Goal: Task Accomplishment & Management: Manage account settings

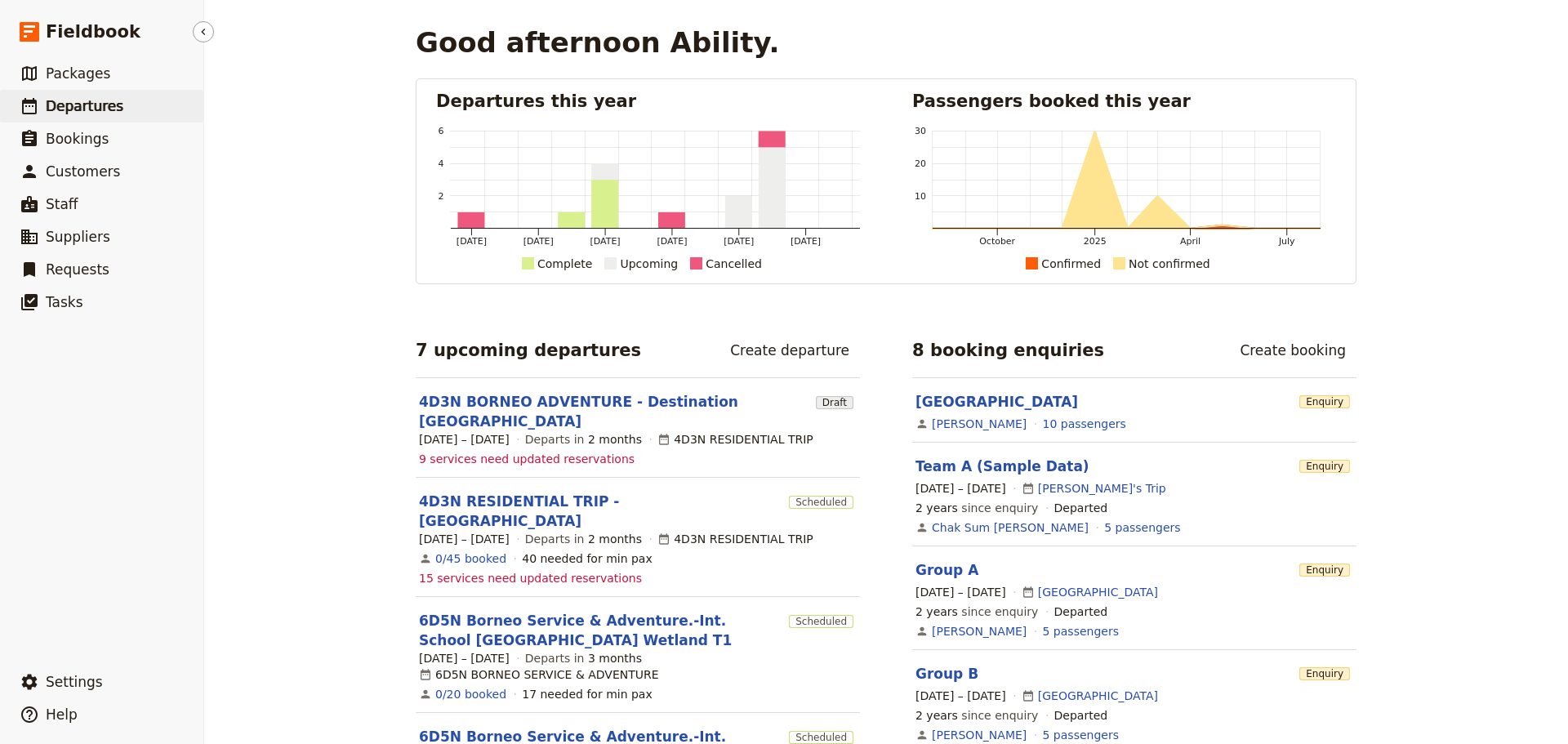
click at [118, 102] on link "​ Departures" at bounding box center [101, 105] width 203 height 32
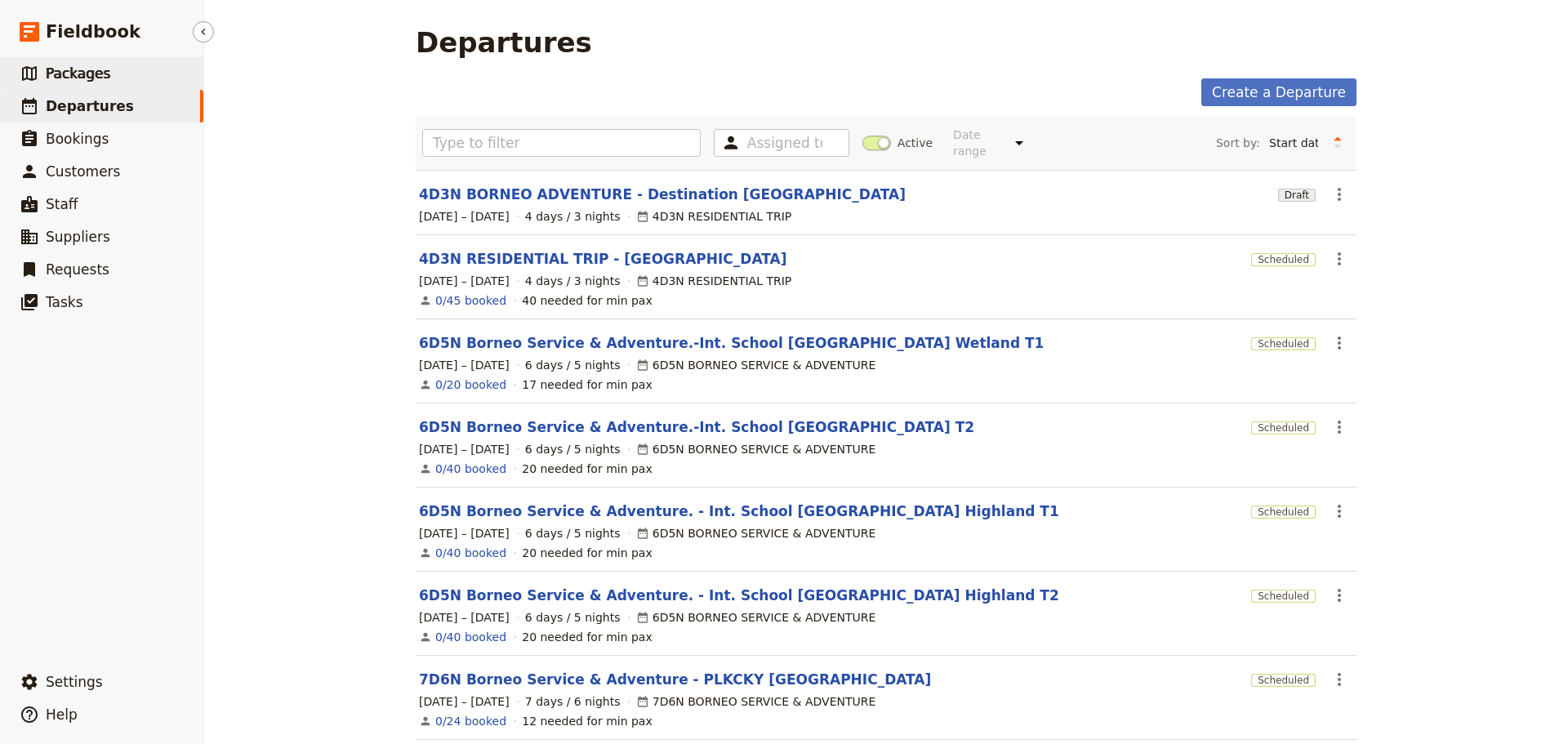
click at [133, 77] on link "​ Packages" at bounding box center [101, 73] width 203 height 32
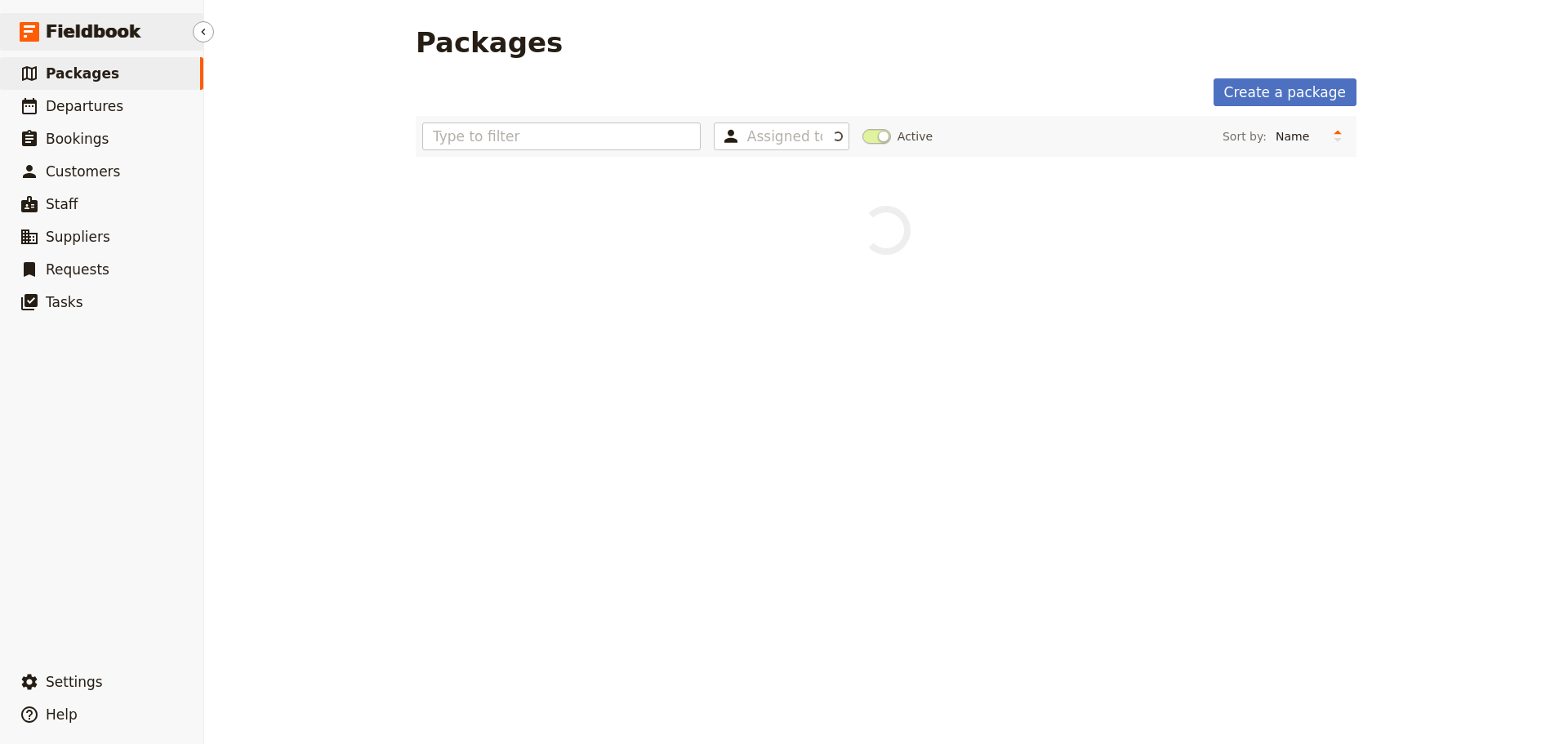
click at [119, 25] on span "Fieldbook" at bounding box center [93, 32] width 94 height 25
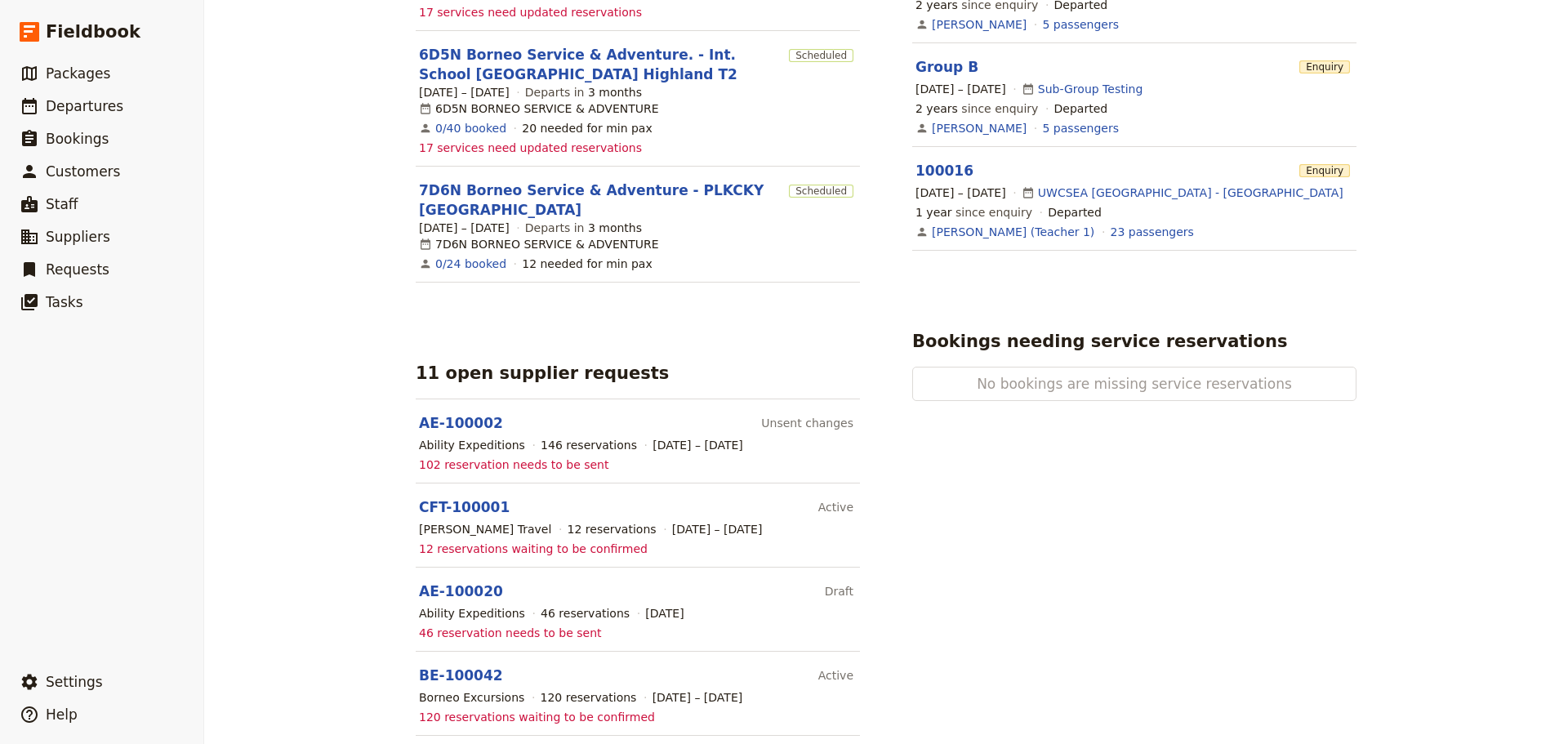
scroll to position [979, 0]
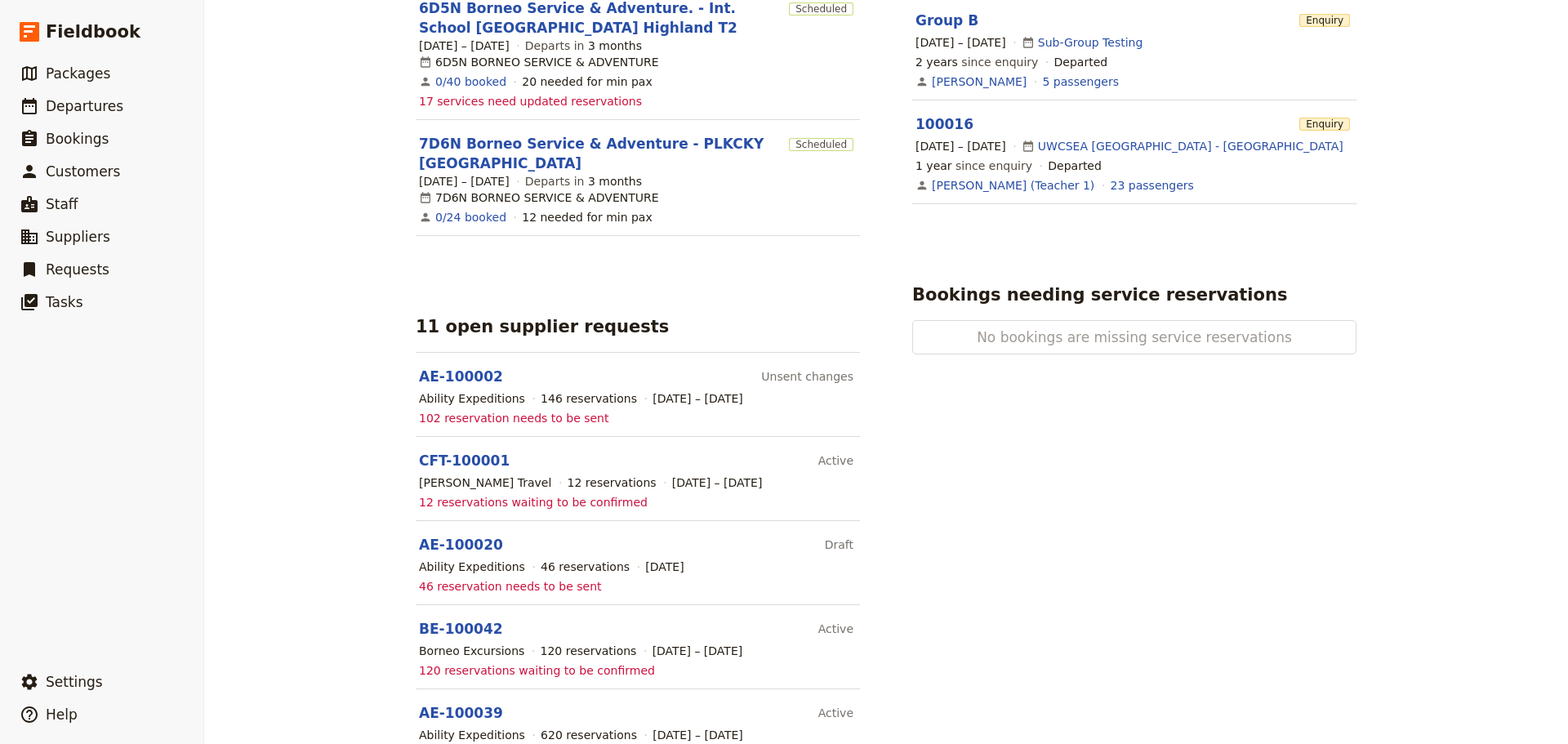
click at [561, 410] on span "102 reservation needs to be sent" at bounding box center [514, 418] width 190 height 17
click at [462, 368] on link "AE-100002" at bounding box center [461, 376] width 84 height 17
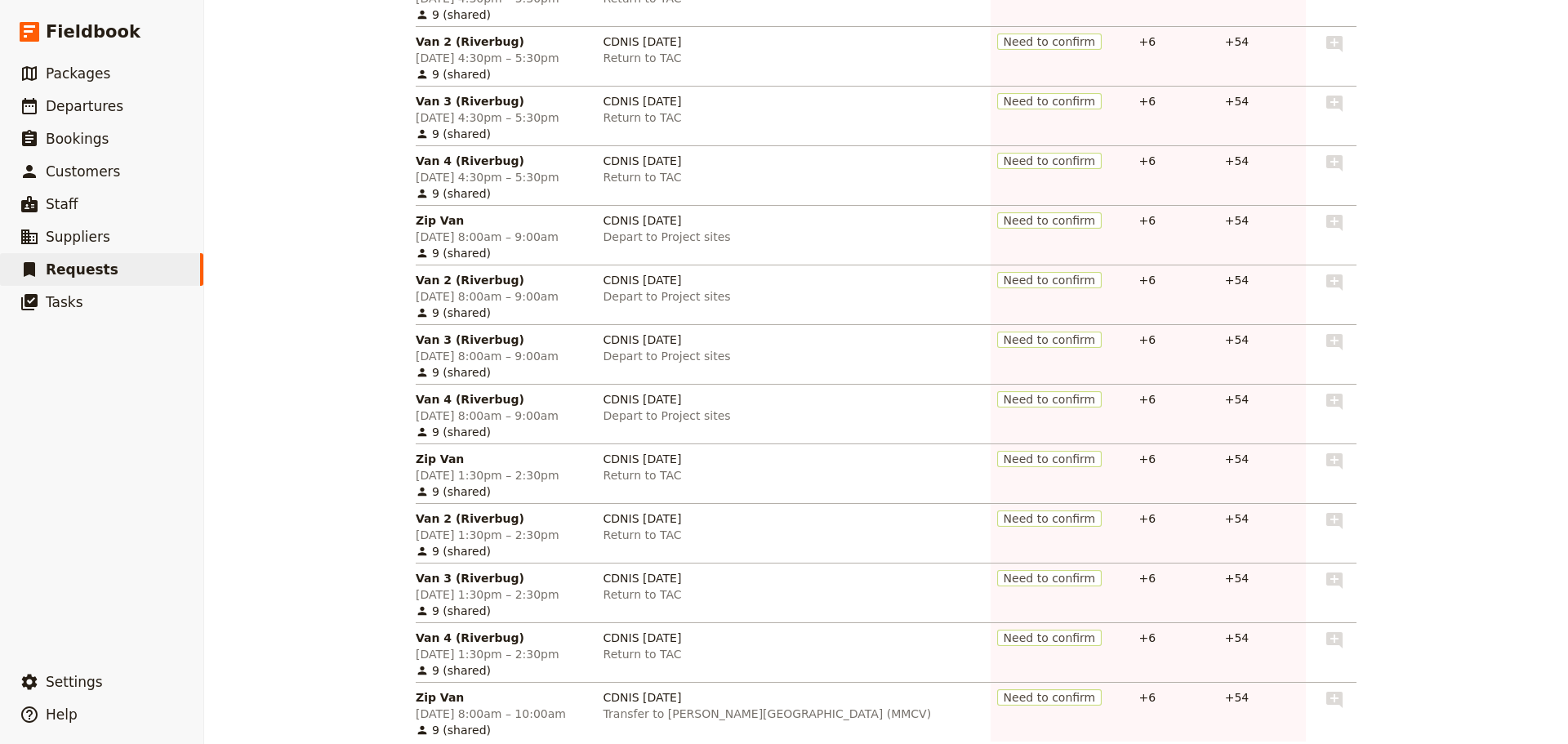
scroll to position [1278, 0]
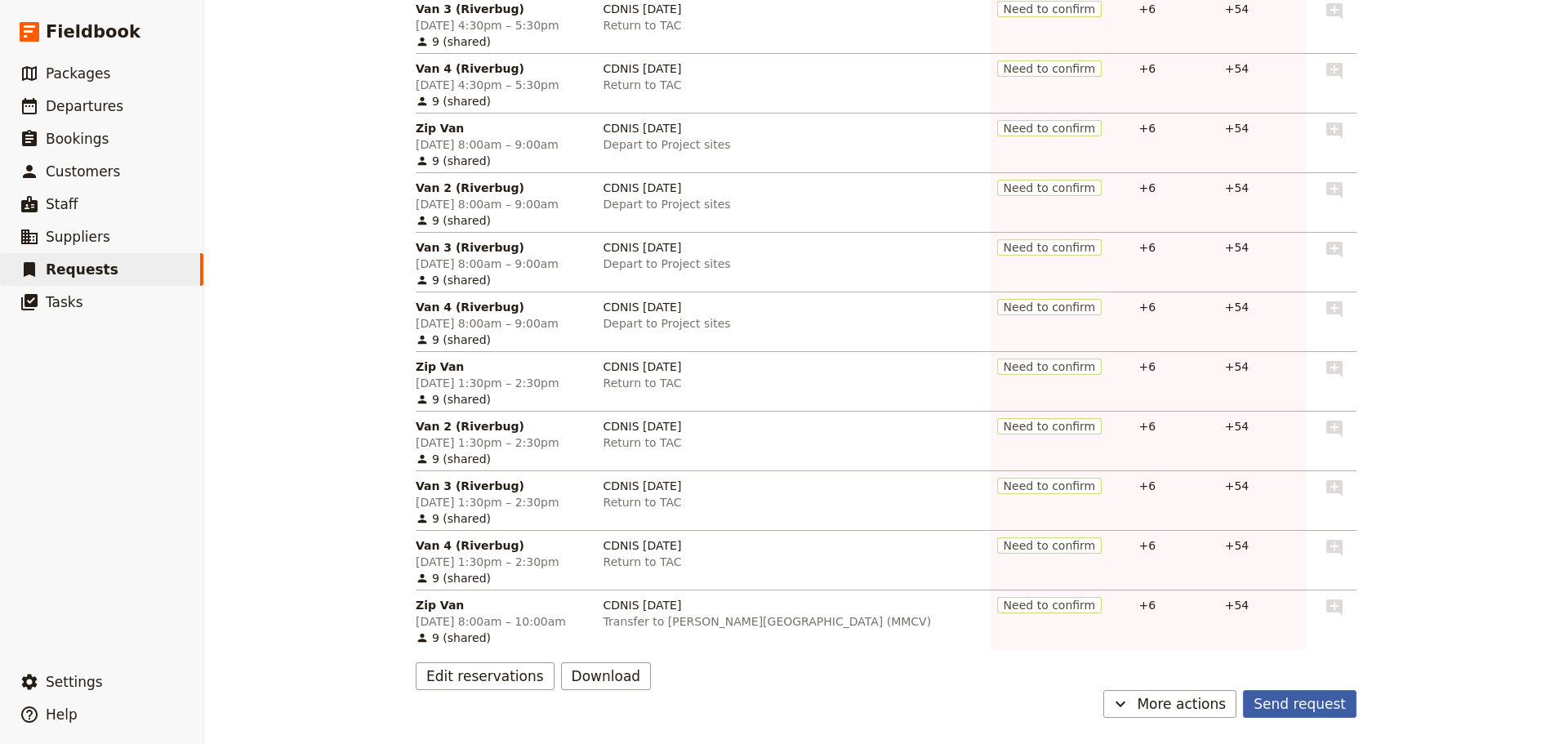
click at [1282, 703] on button "Send request" at bounding box center [1299, 704] width 114 height 28
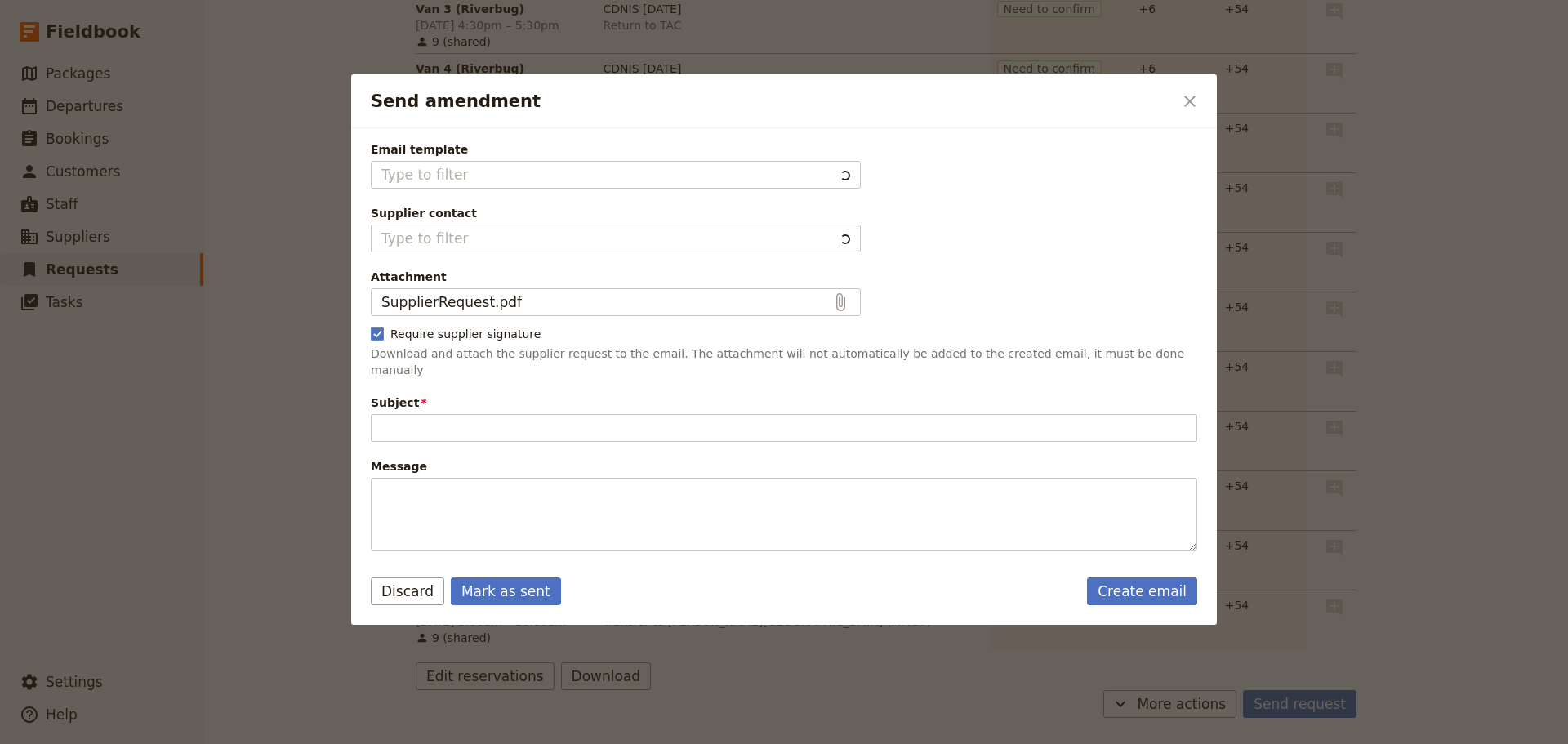
type input "Request to amend existing reservation"
type textarea "Lo Ipsumdo Sitametcons A elits doei te incidid ut laboreetd ma al enimadmi veni…"
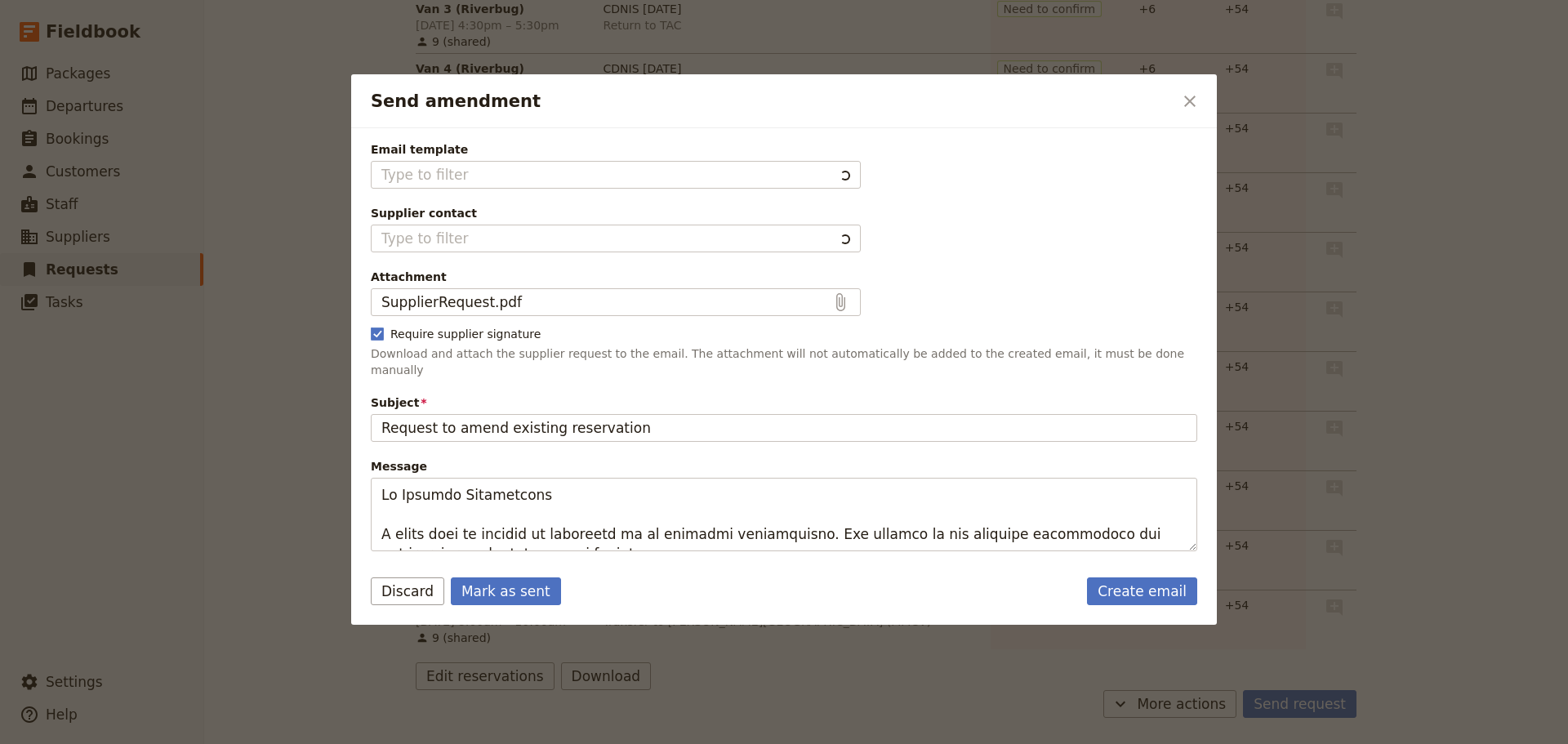
type input "Fieldbook default template"
type input "Ability Expeditions"
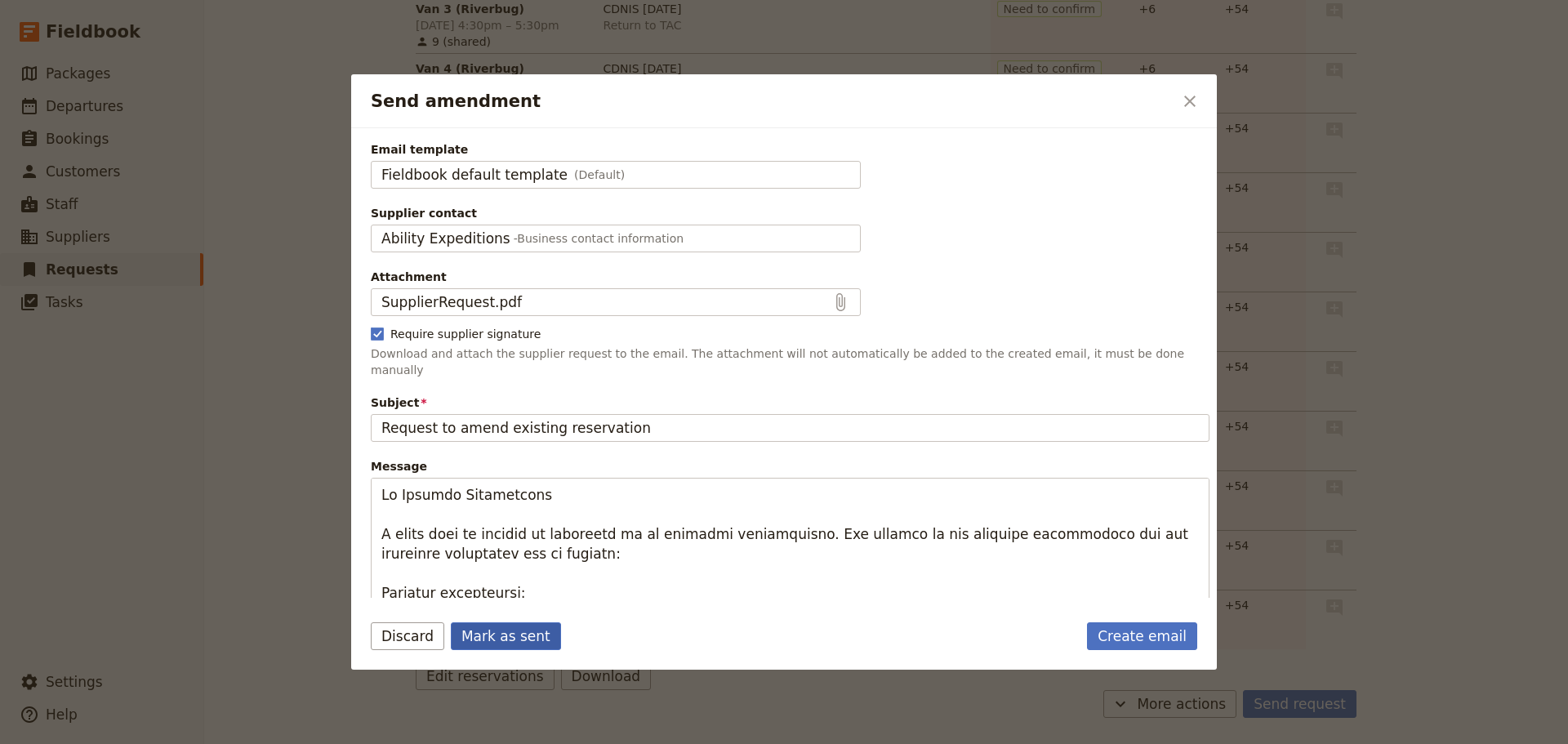
click at [483, 638] on button "Mark as sent" at bounding box center [506, 636] width 110 height 28
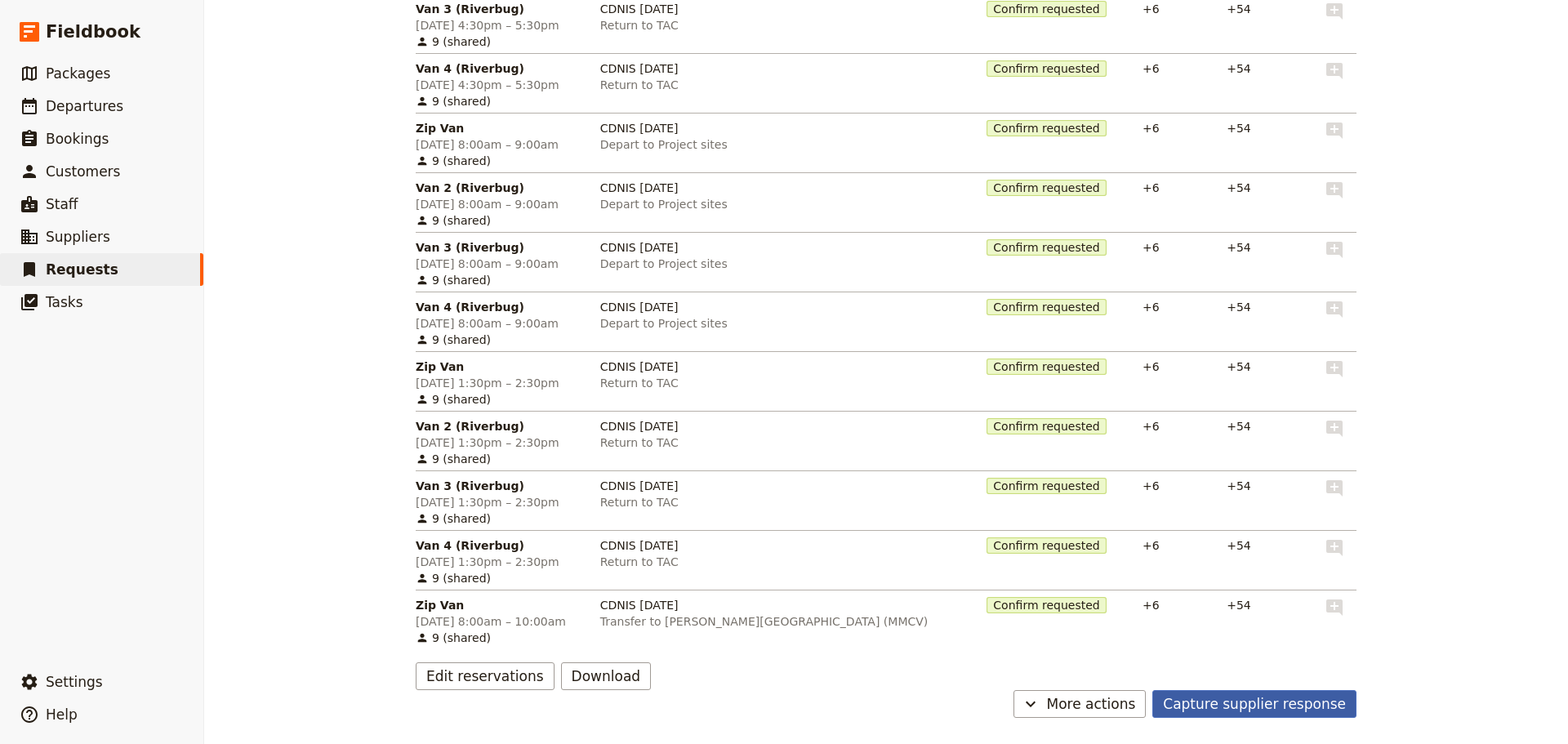
click at [1250, 705] on button "Capture supplier response" at bounding box center [1254, 704] width 204 height 28
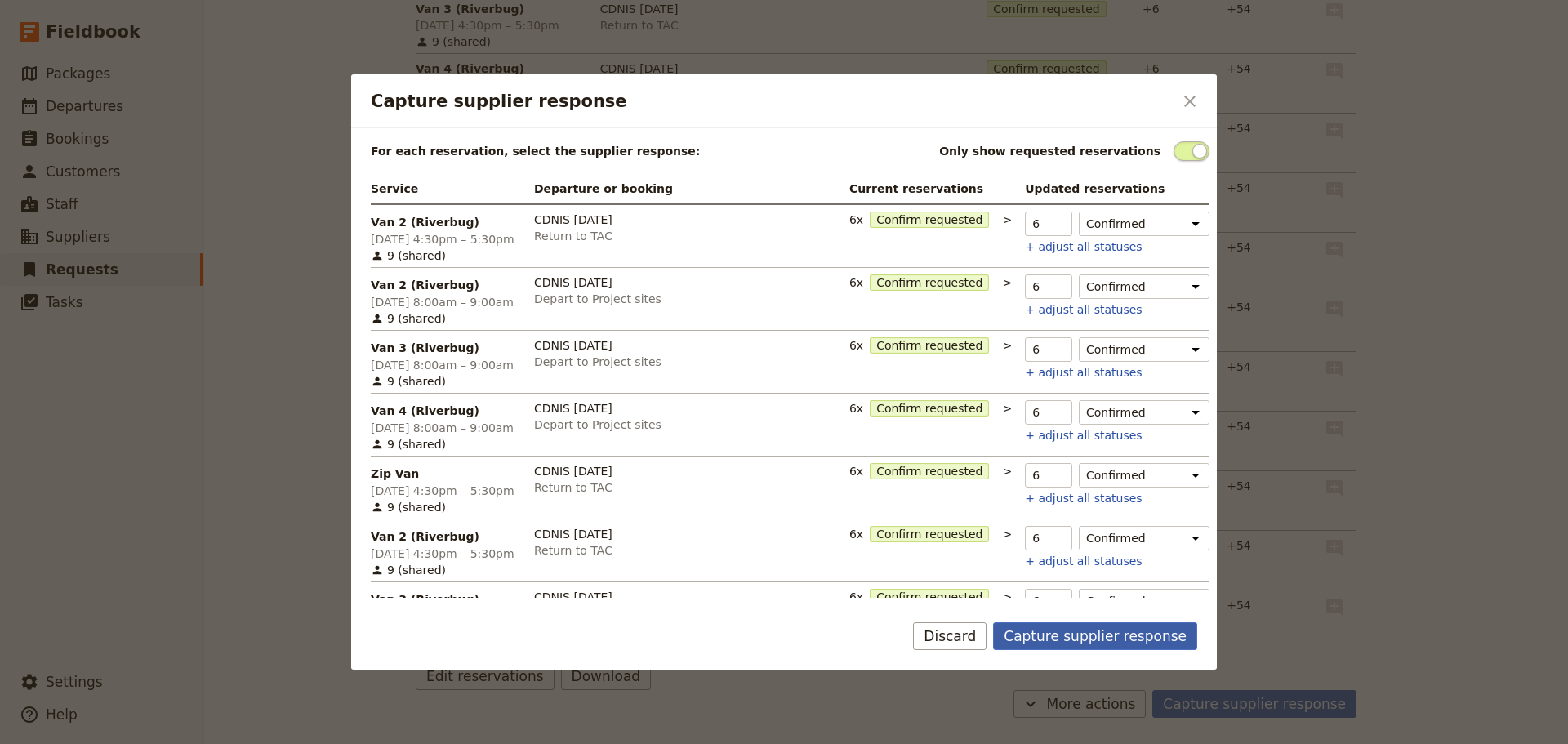
click at [1068, 642] on button "Capture supplier response" at bounding box center [1095, 636] width 204 height 28
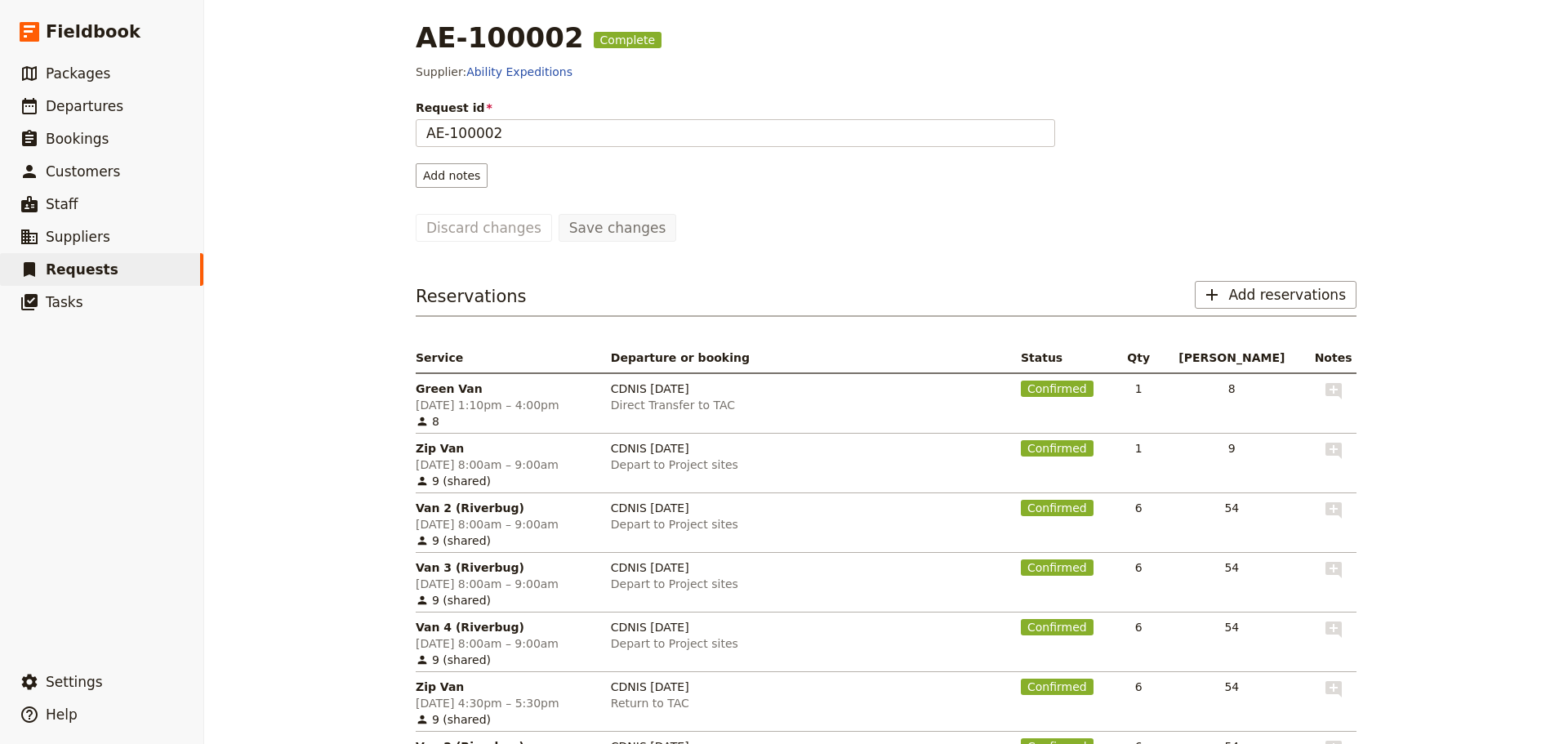
scroll to position [0, 0]
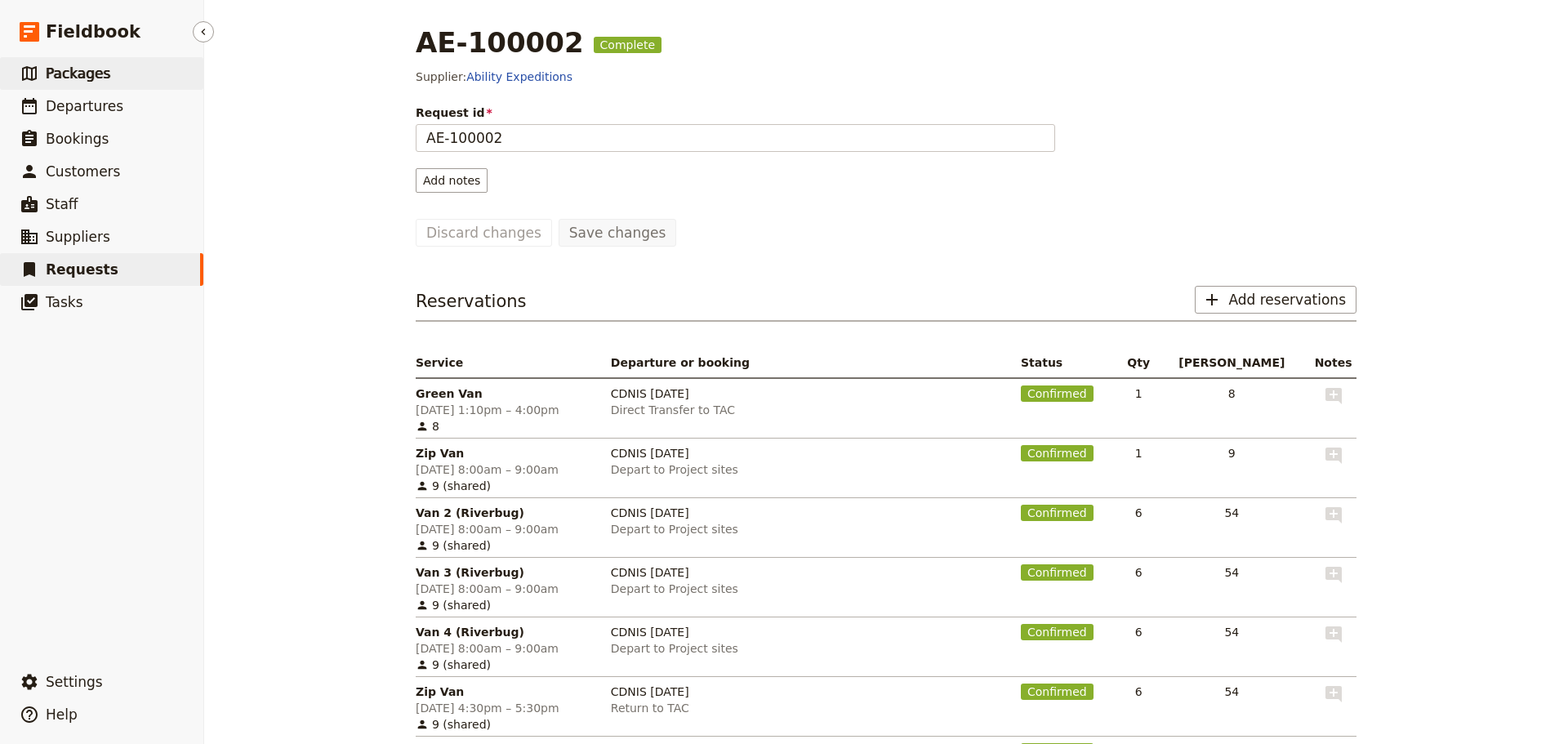
click at [68, 76] on span "Packages" at bounding box center [78, 74] width 65 height 17
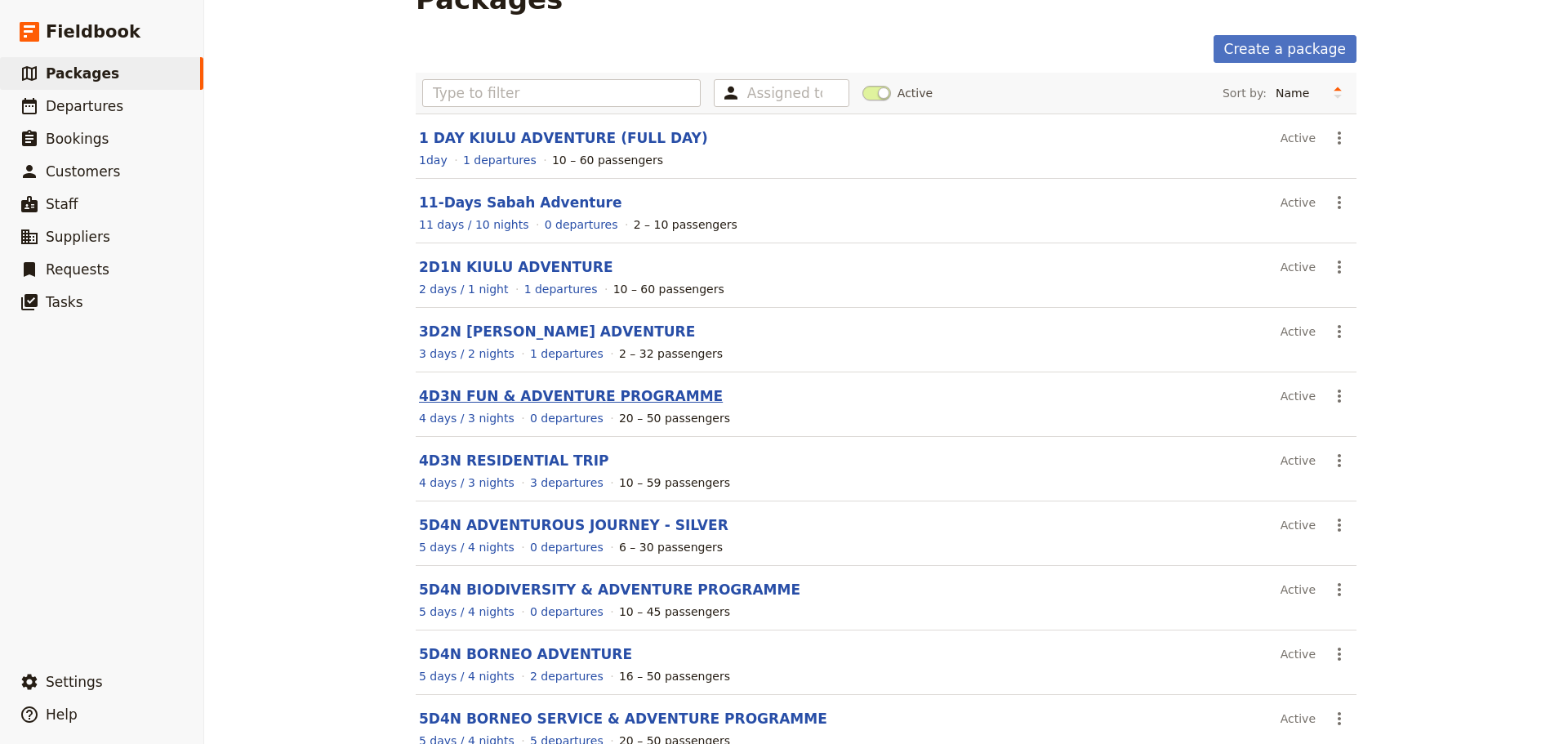
scroll to position [139, 0]
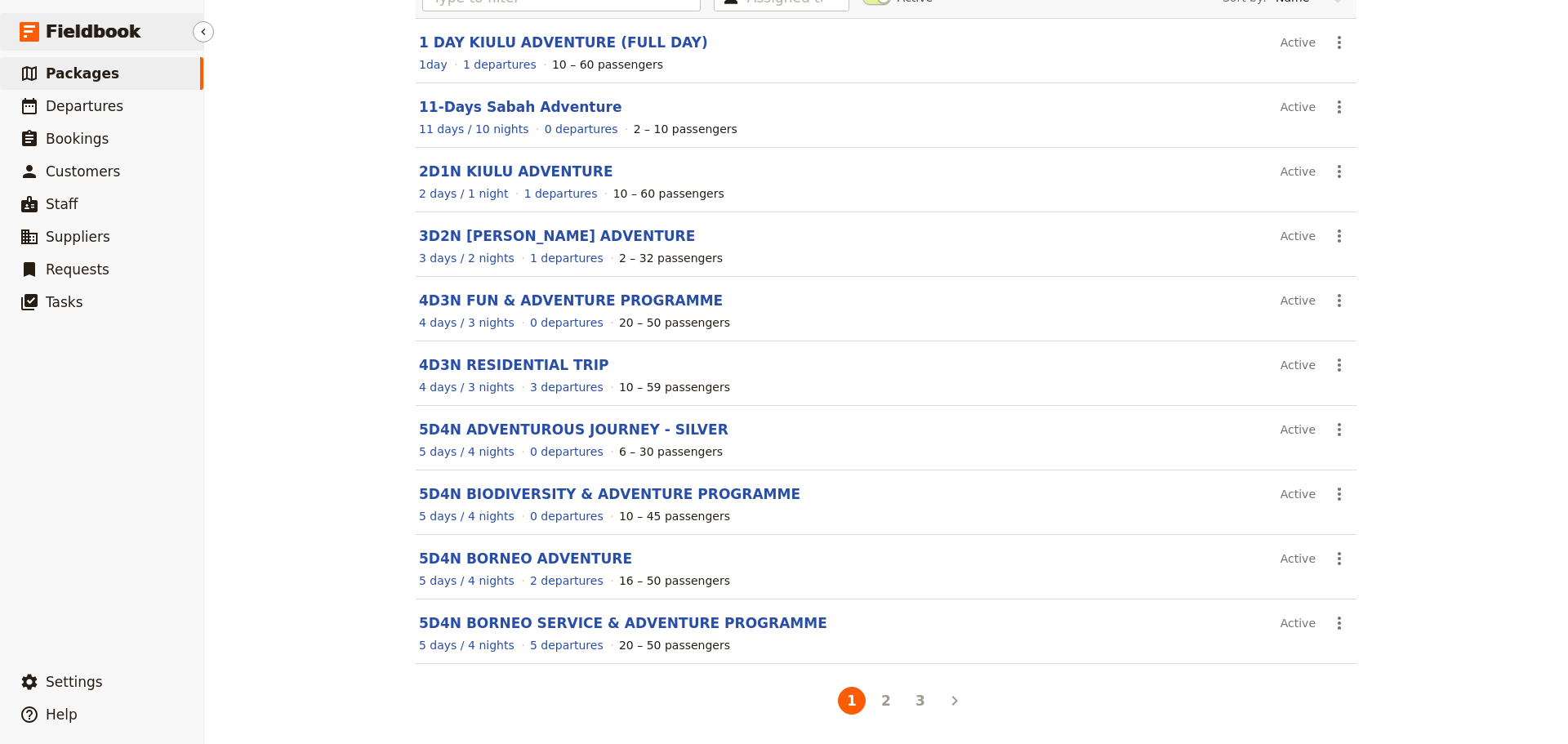
click at [113, 35] on span "Fieldbook" at bounding box center [93, 32] width 94 height 25
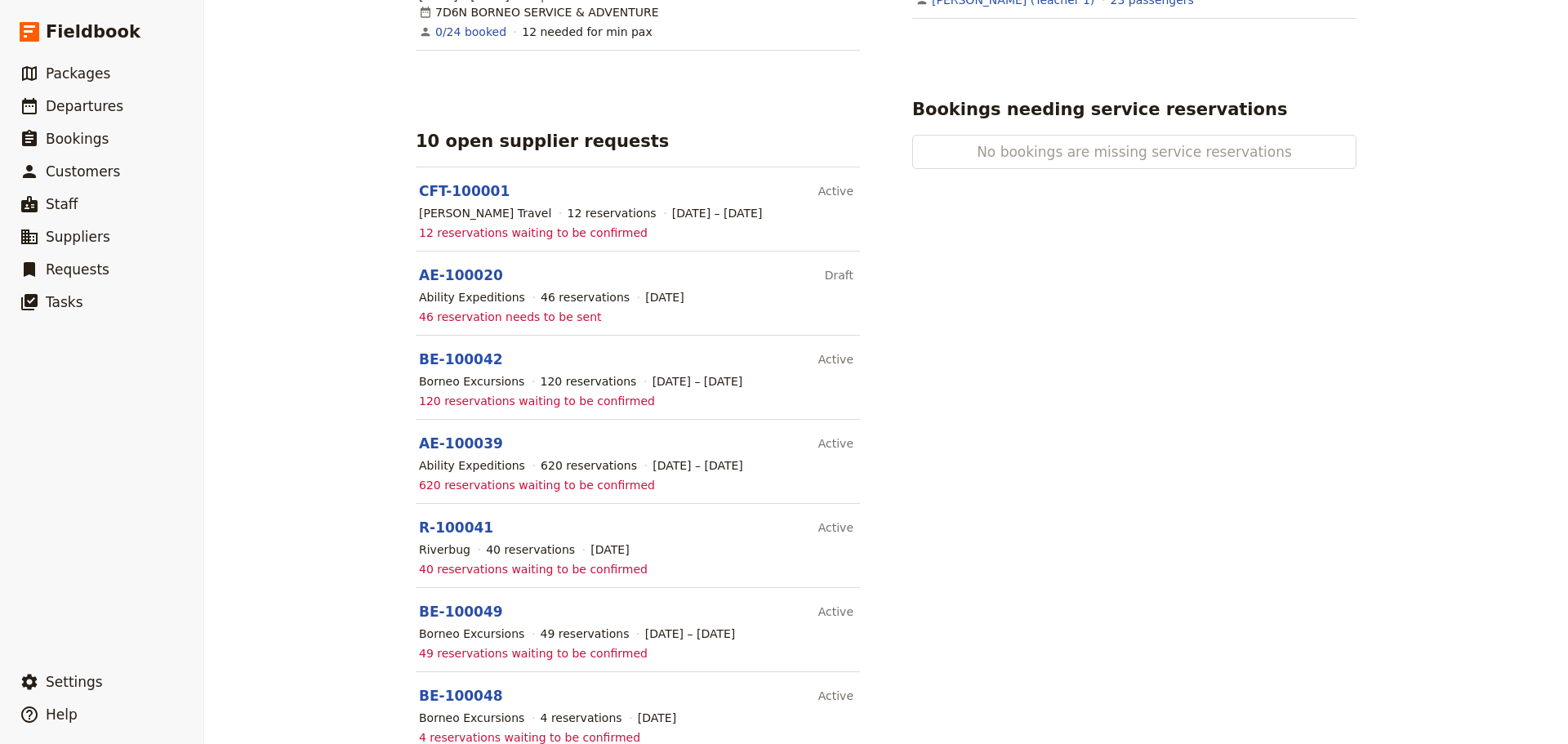
scroll to position [1240, 0]
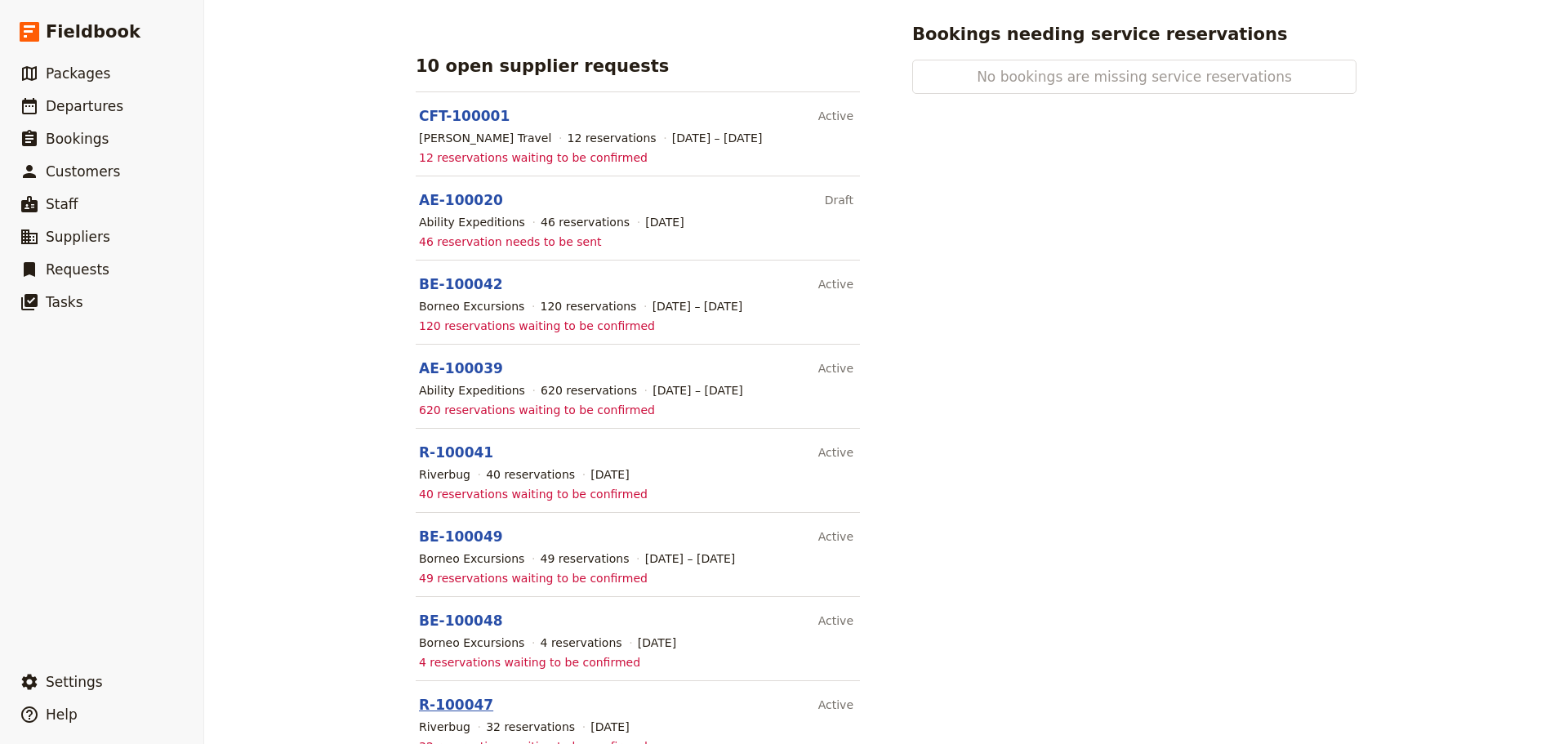
click at [445, 697] on link "R-100047" at bounding box center [457, 705] width 75 height 17
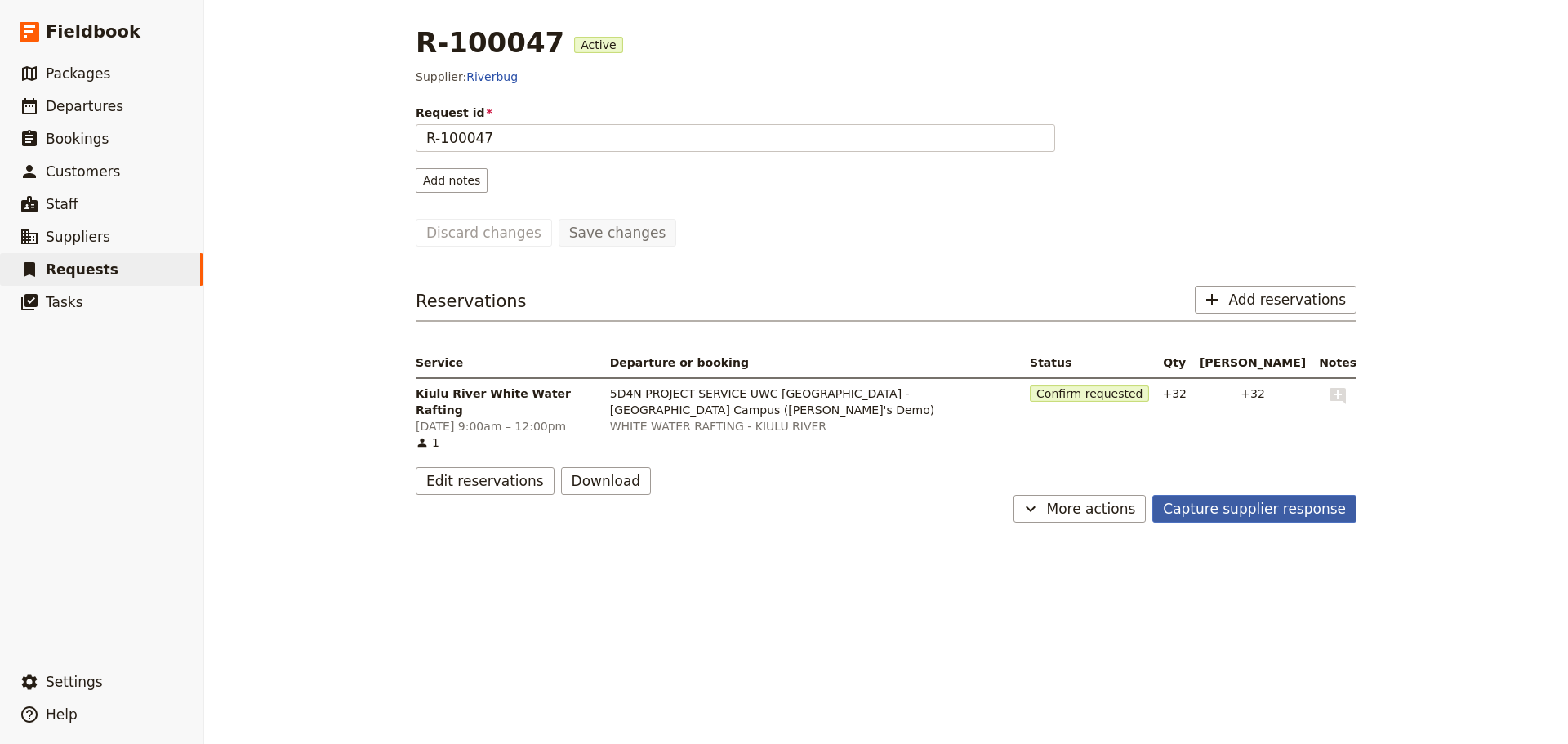
click at [1198, 502] on button "Capture supplier response" at bounding box center [1254, 509] width 204 height 28
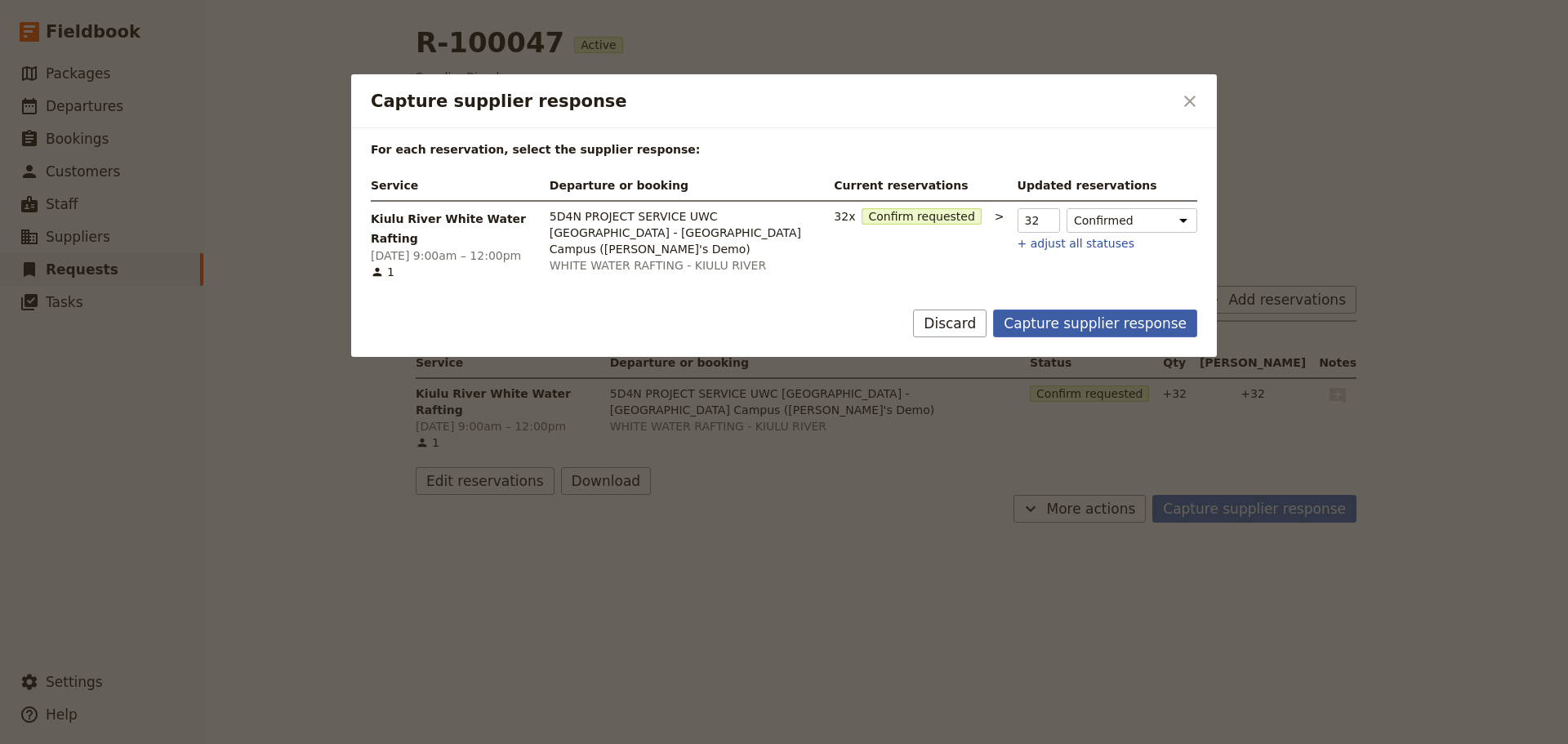
click at [1115, 326] on button "Capture supplier response" at bounding box center [1095, 323] width 204 height 28
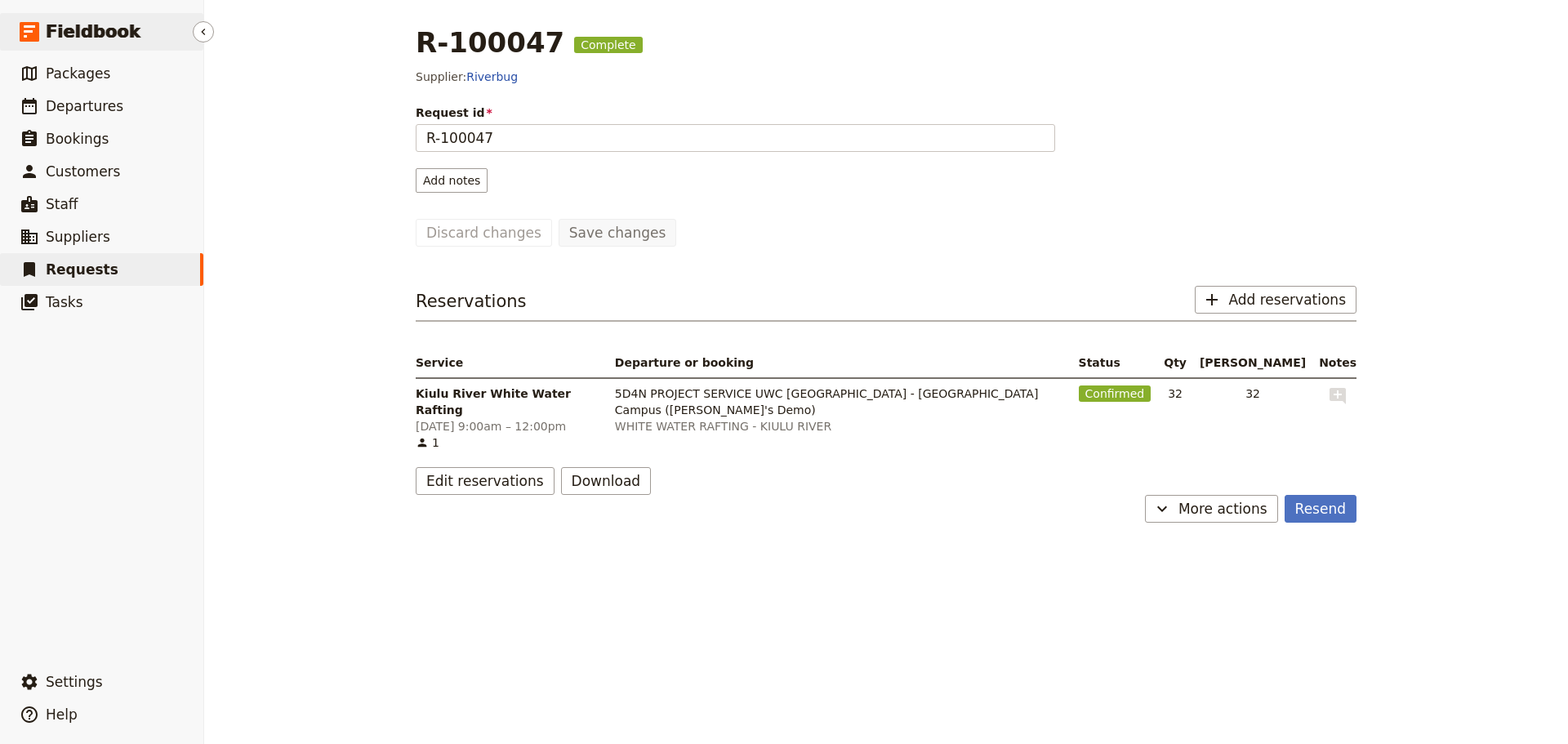
click at [104, 39] on span "Fieldbook" at bounding box center [93, 32] width 94 height 25
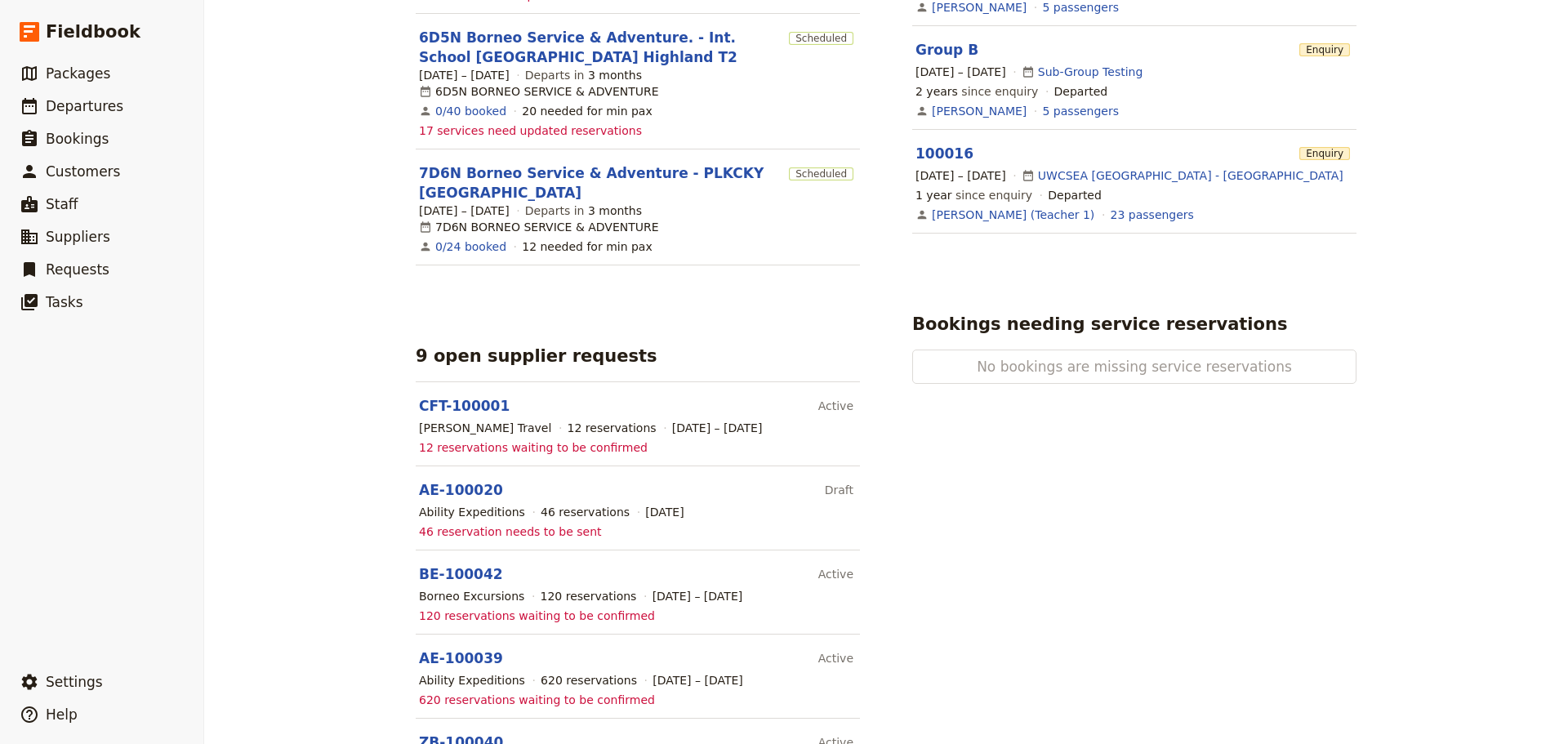
scroll to position [979, 0]
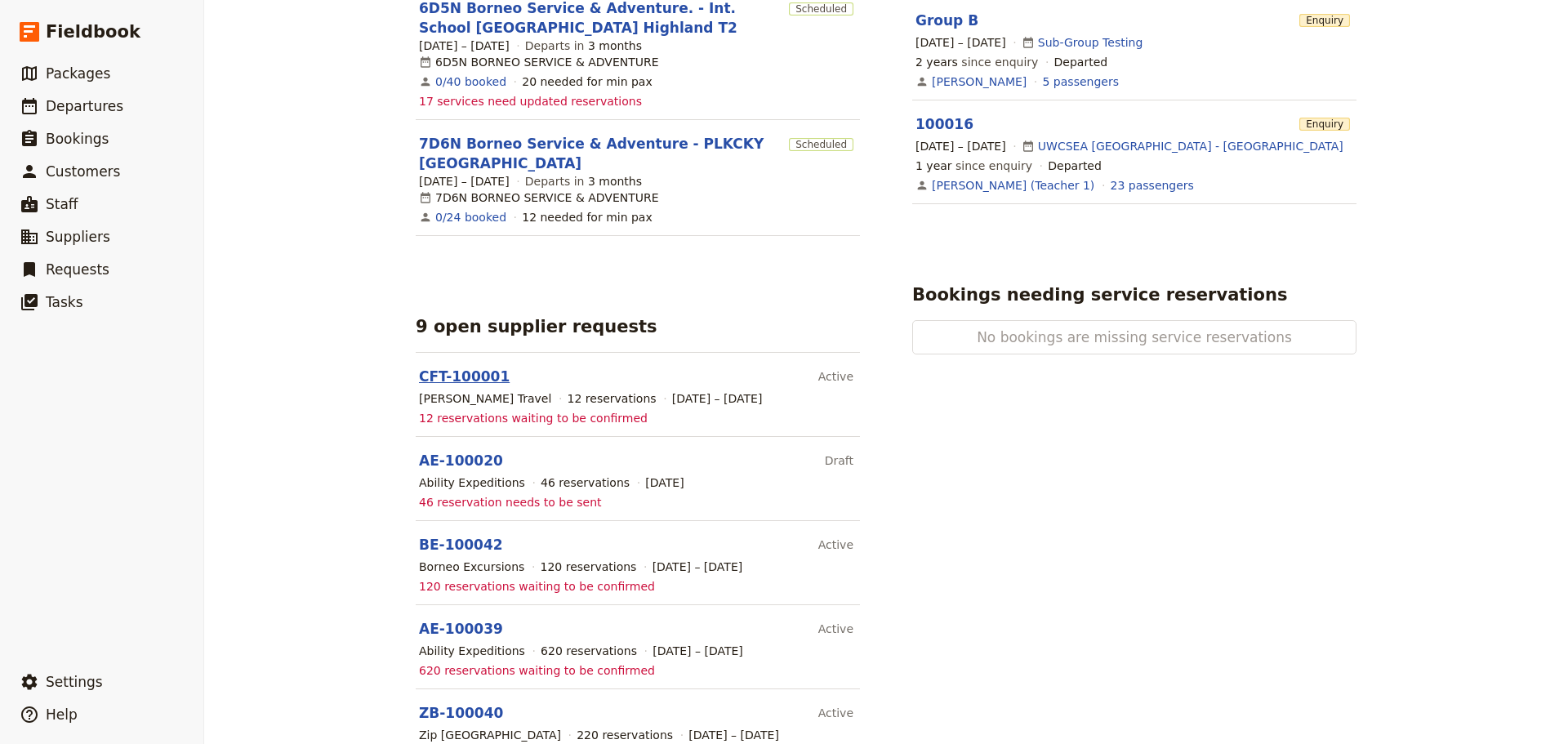
click at [438, 368] on link "CFT-100001" at bounding box center [464, 376] width 90 height 17
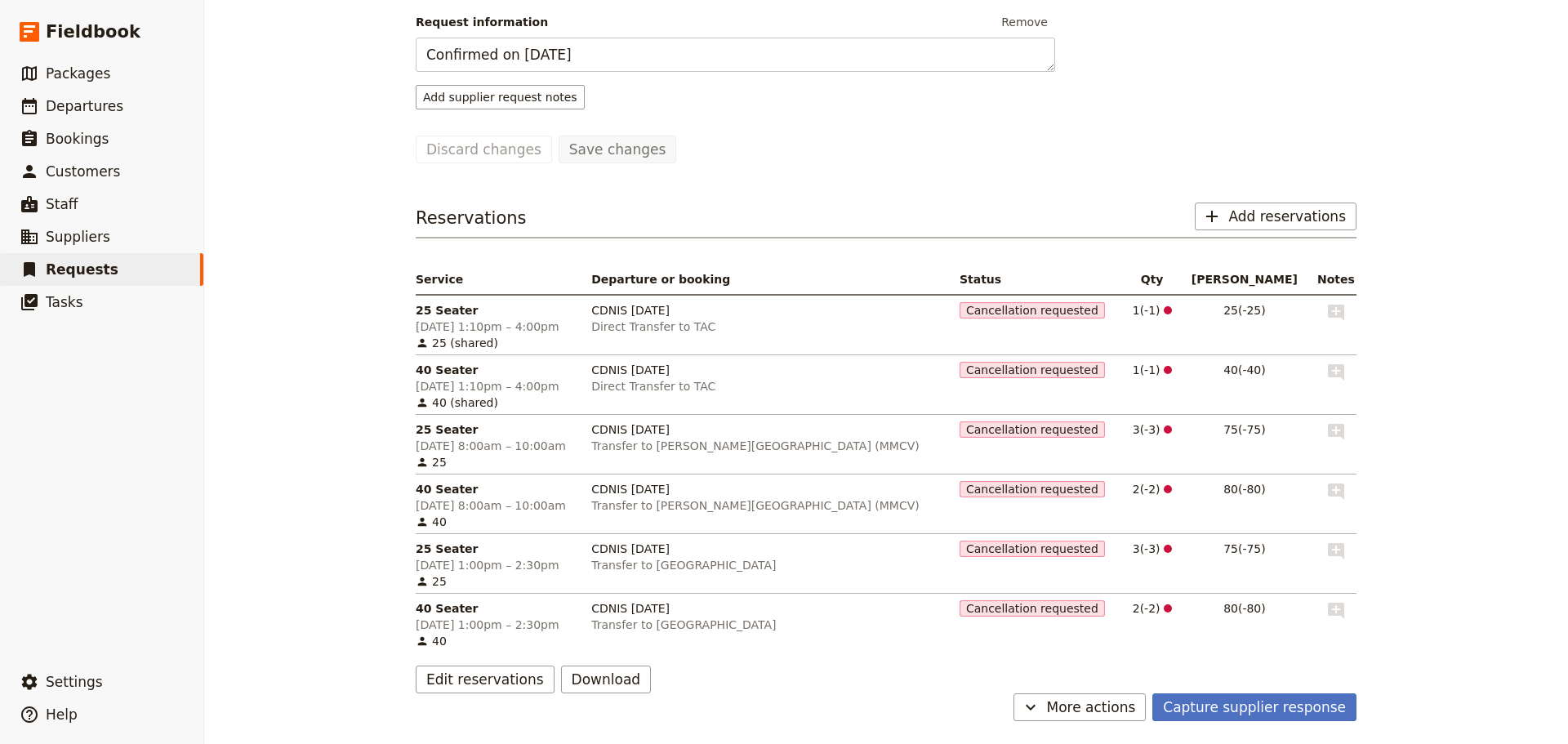
scroll to position [162, 0]
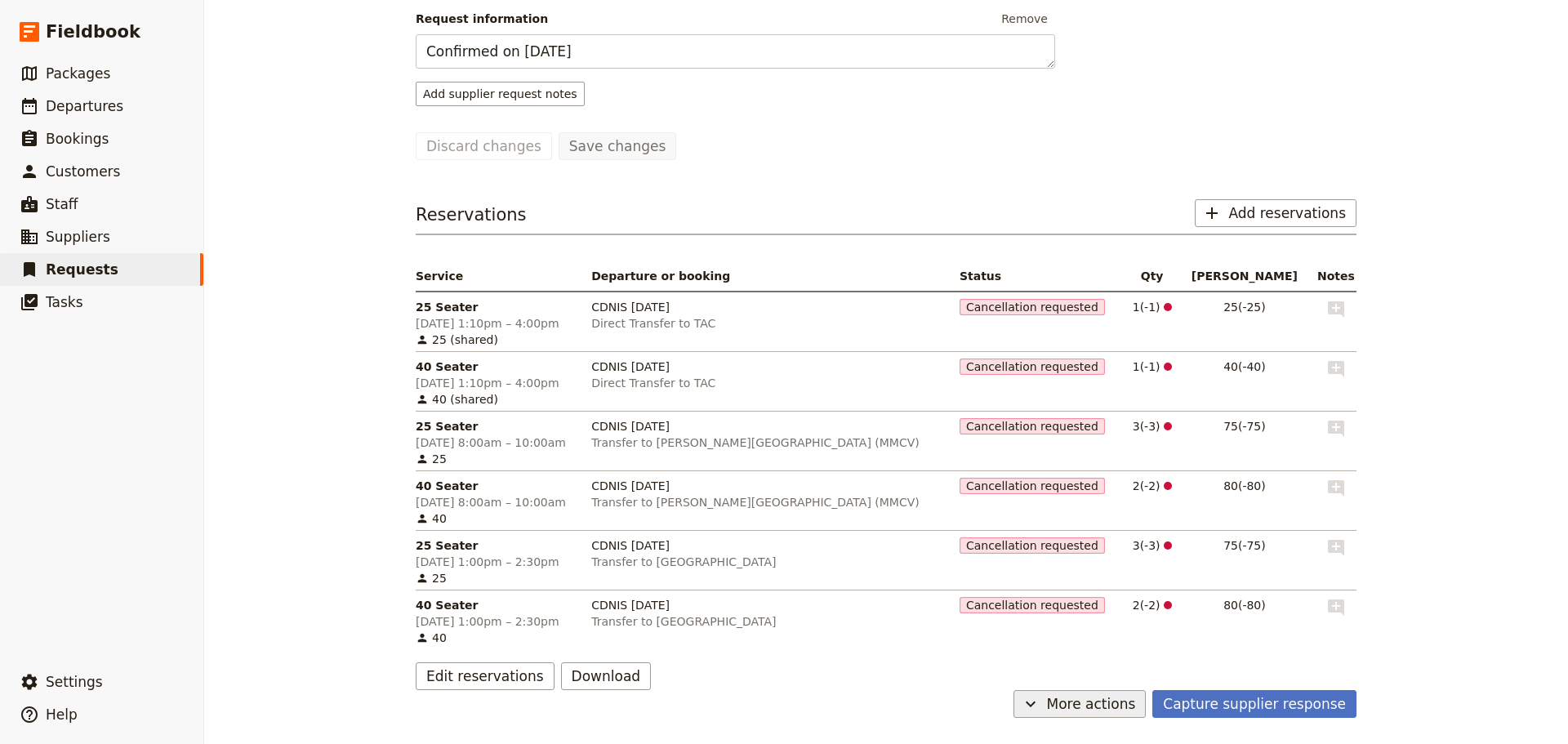
click at [1132, 702] on span "More actions" at bounding box center [1091, 704] width 89 height 20
click at [1120, 672] on span "Cancel request" at bounding box center [1094, 668] width 105 height 17
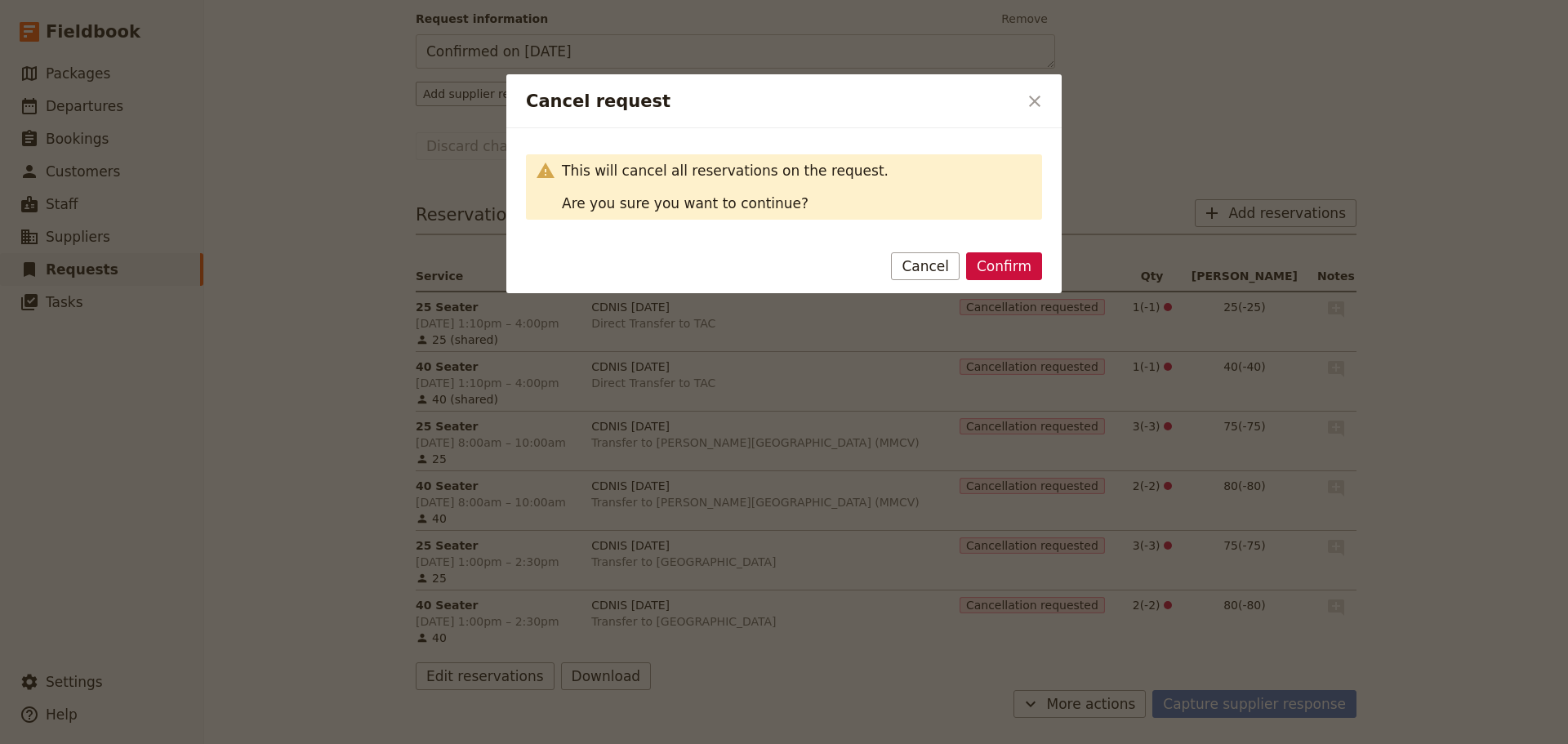
click at [1007, 263] on button "Confirm" at bounding box center [1004, 266] width 76 height 28
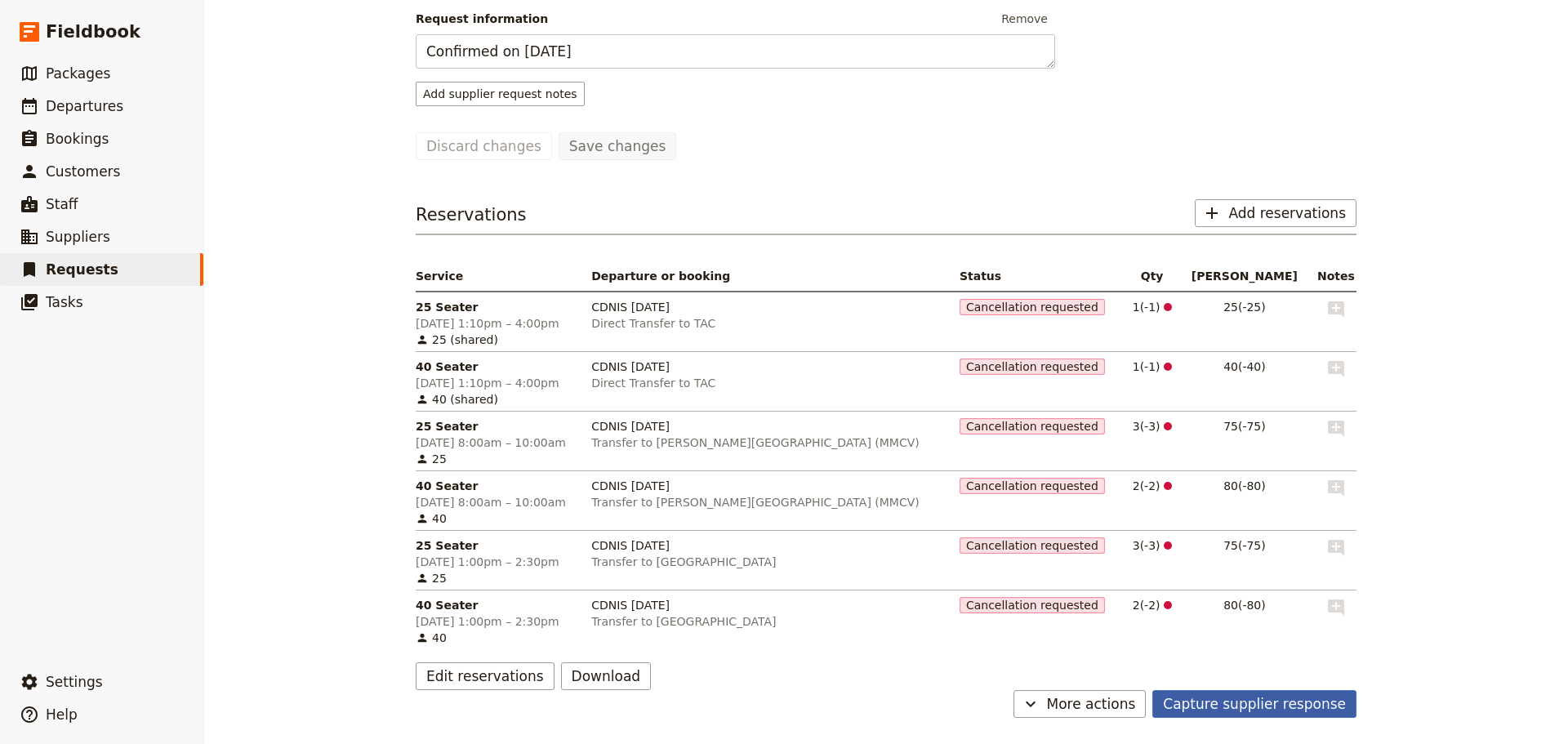
click at [1199, 708] on button "Capture supplier response" at bounding box center [1254, 704] width 204 height 28
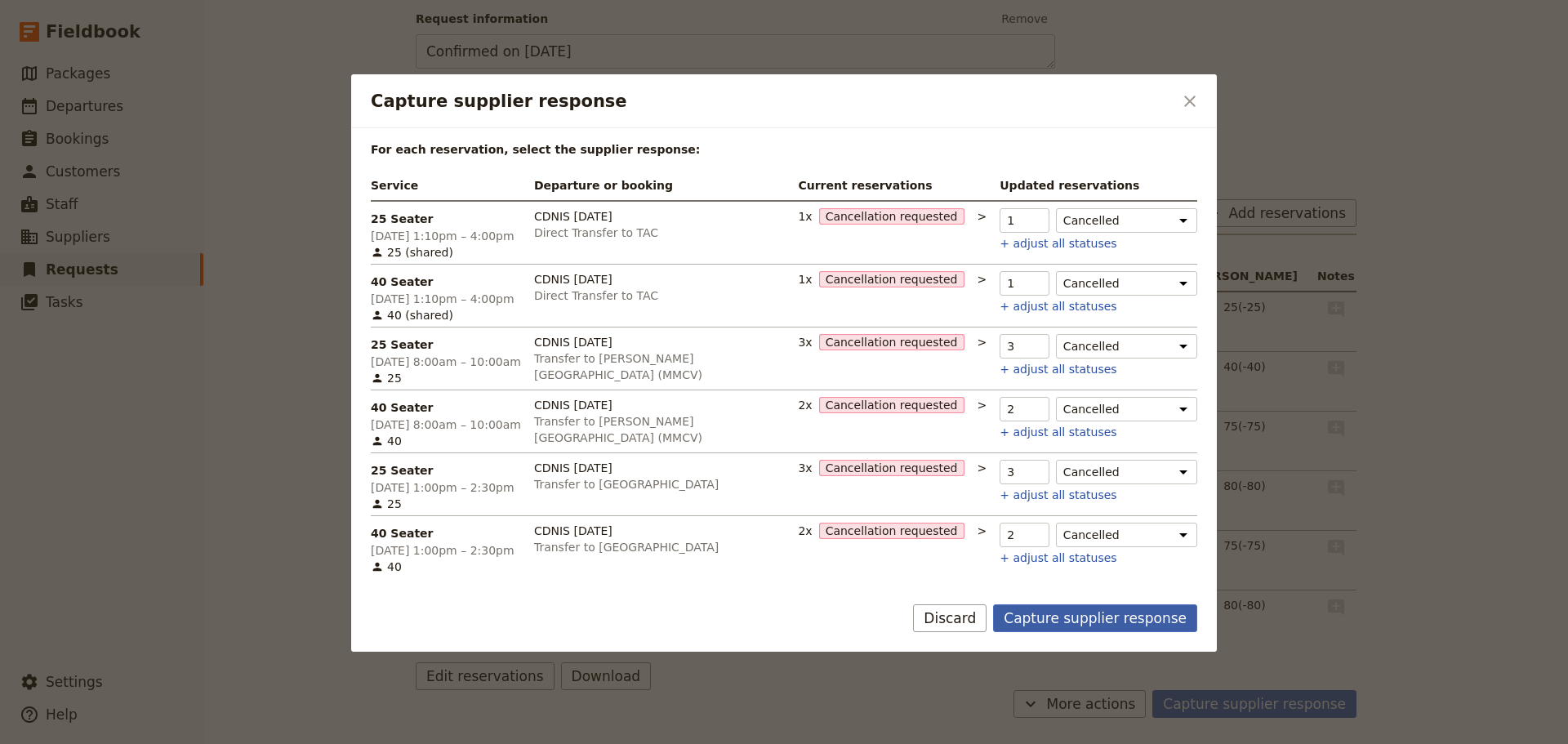
click at [1096, 606] on button "Capture supplier response" at bounding box center [1095, 618] width 204 height 28
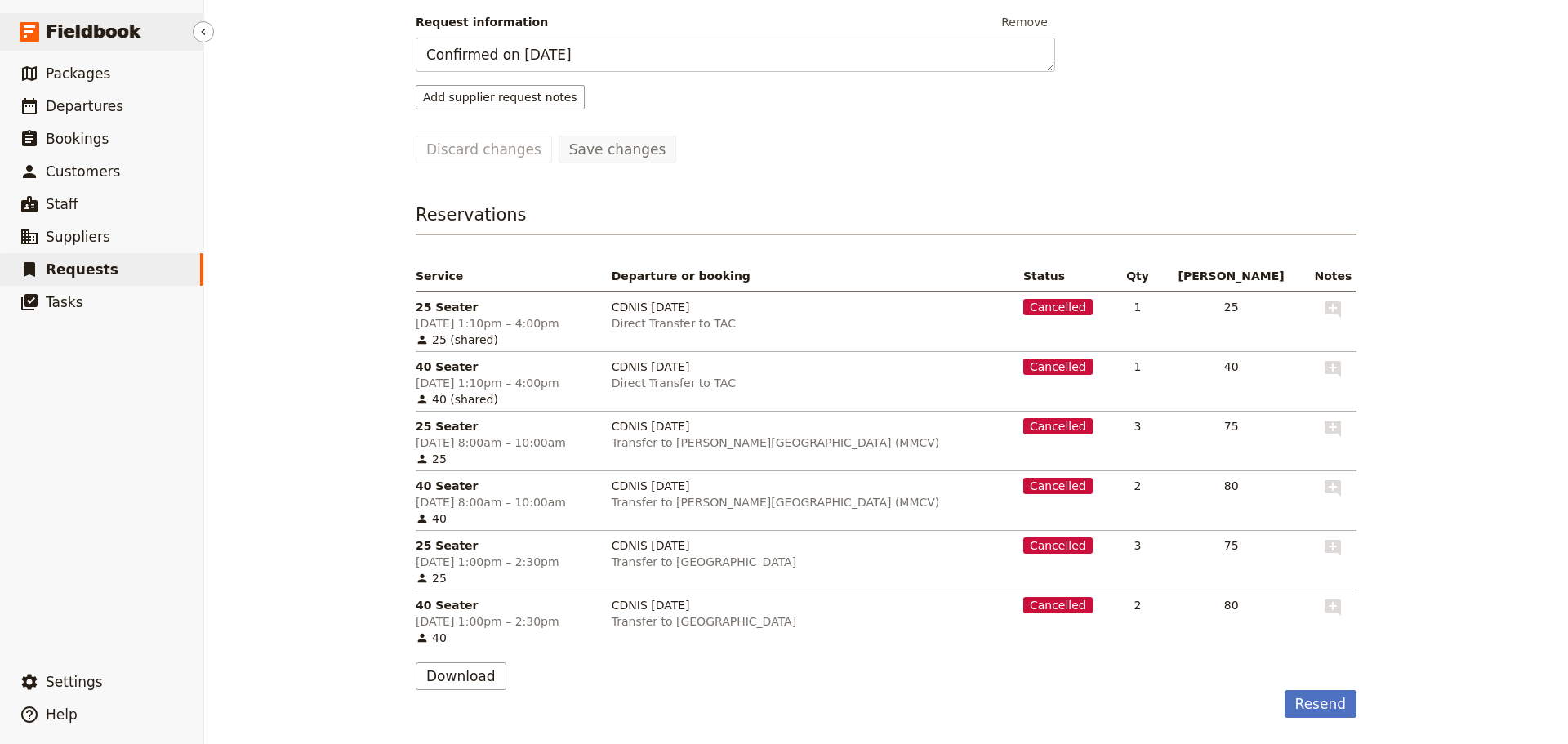
click at [119, 32] on span "Fieldbook" at bounding box center [93, 32] width 94 height 25
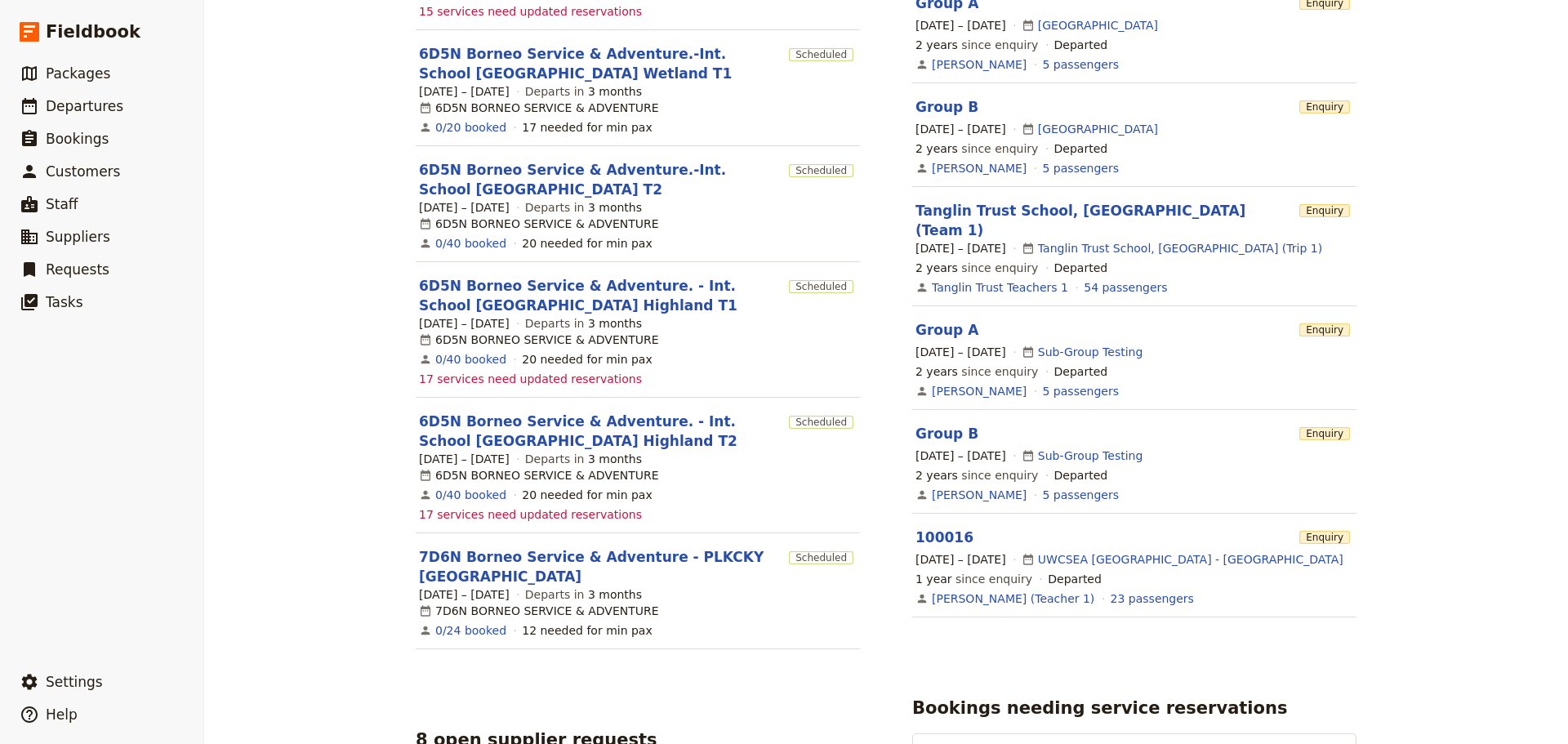
scroll to position [975, 0]
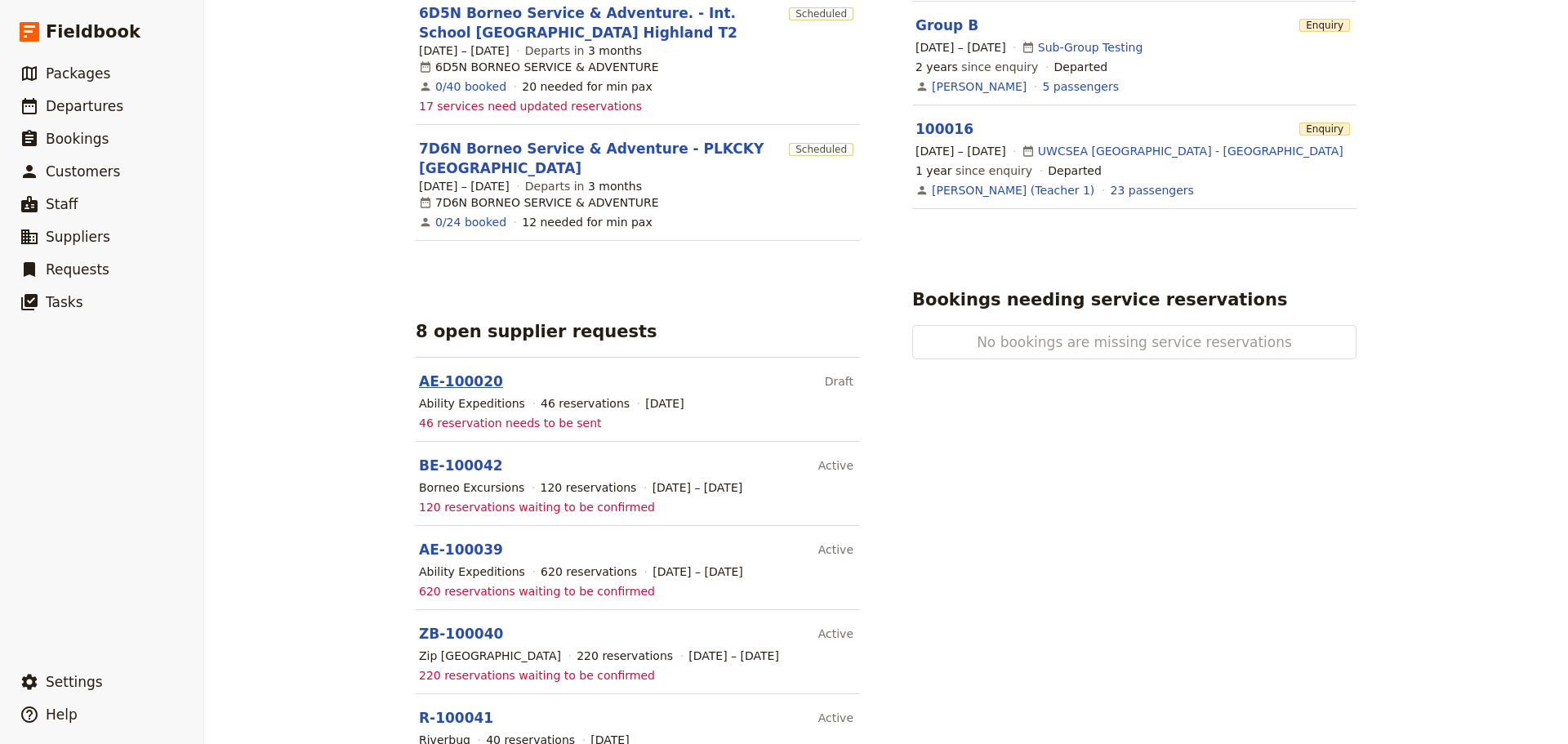
click at [462, 373] on link "AE-100020" at bounding box center [461, 381] width 84 height 17
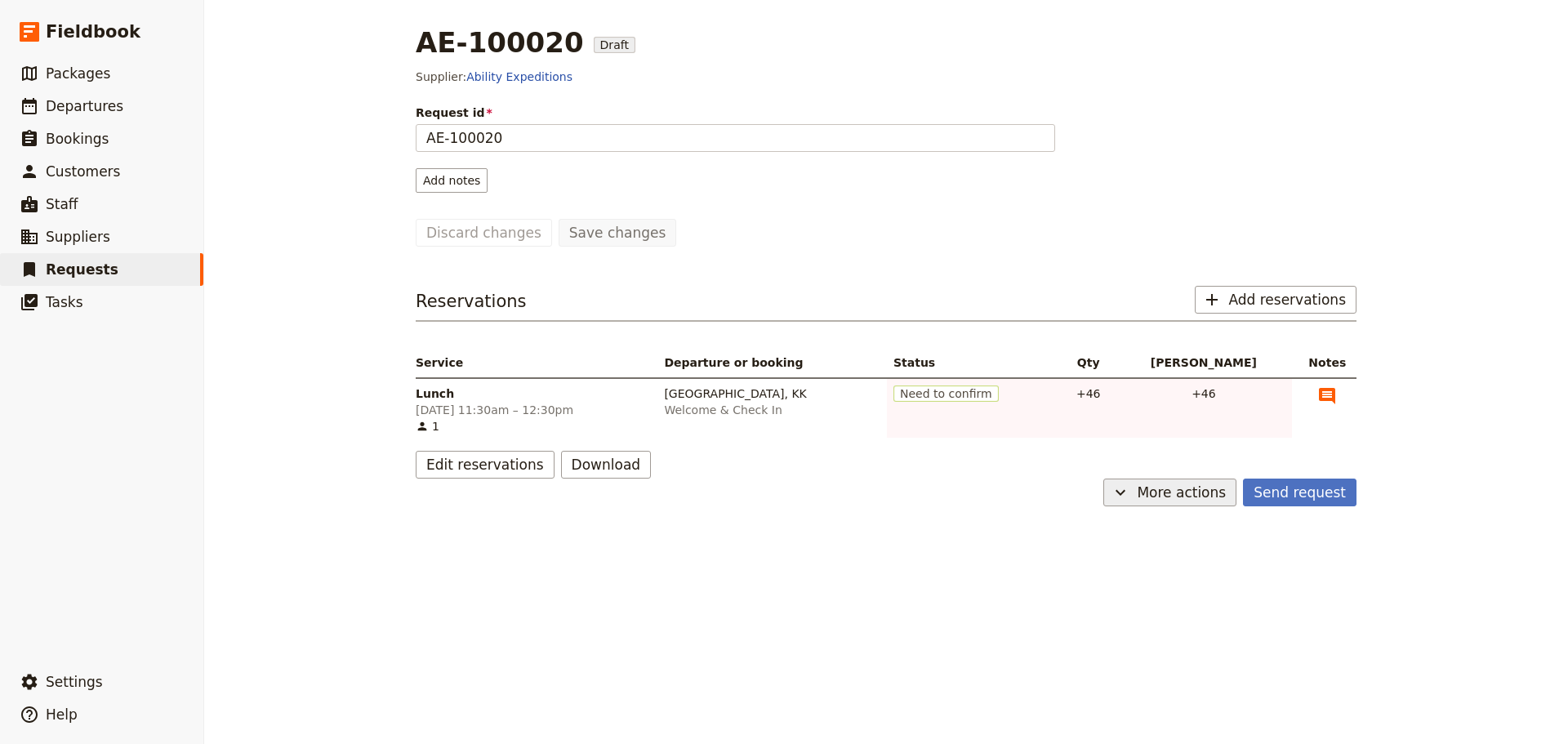
click at [1194, 502] on button "​ More actions" at bounding box center [1169, 492] width 133 height 28
click at [731, 399] on div "[GEOGRAPHIC_DATA], KK" at bounding box center [772, 394] width 216 height 17
click at [1164, 495] on span "More actions" at bounding box center [1181, 492] width 89 height 20
click at [1161, 569] on span "Delete request" at bounding box center [1122, 574] width 85 height 17
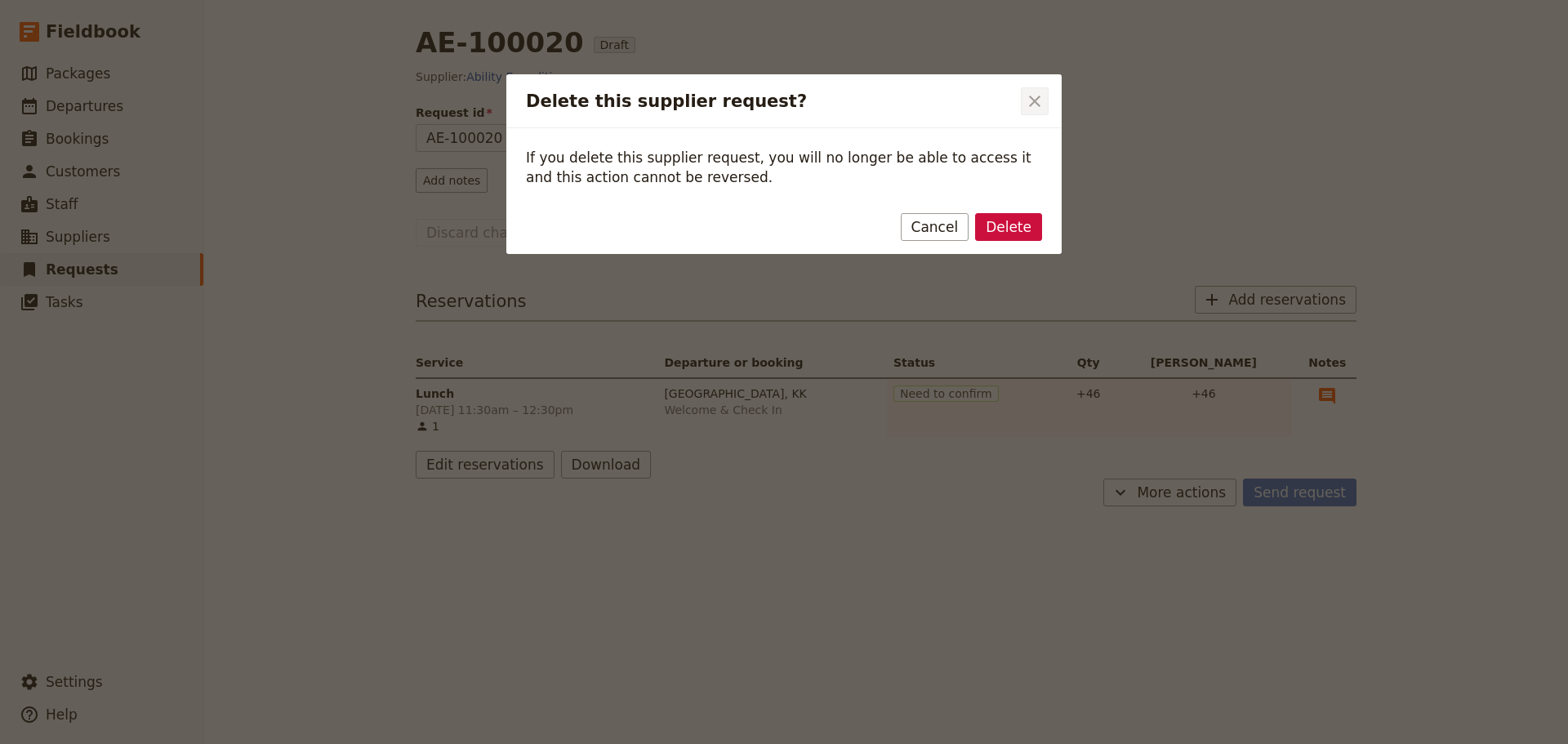
click at [1032, 99] on icon "Close dialog" at bounding box center [1035, 101] width 20 height 20
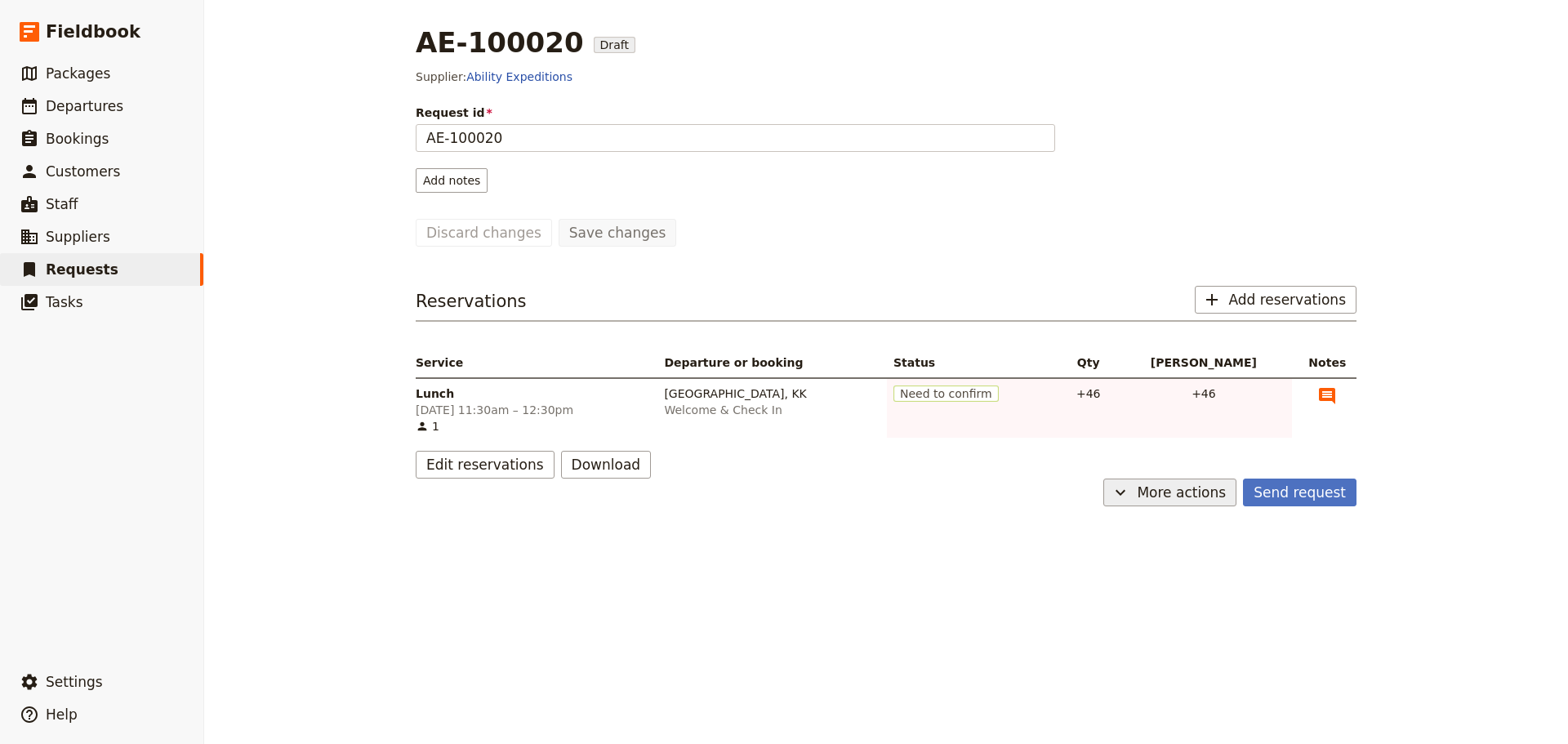
click at [1175, 485] on span "More actions" at bounding box center [1181, 492] width 89 height 20
click at [1177, 544] on span "Capture supplier response" at bounding box center [1154, 551] width 150 height 17
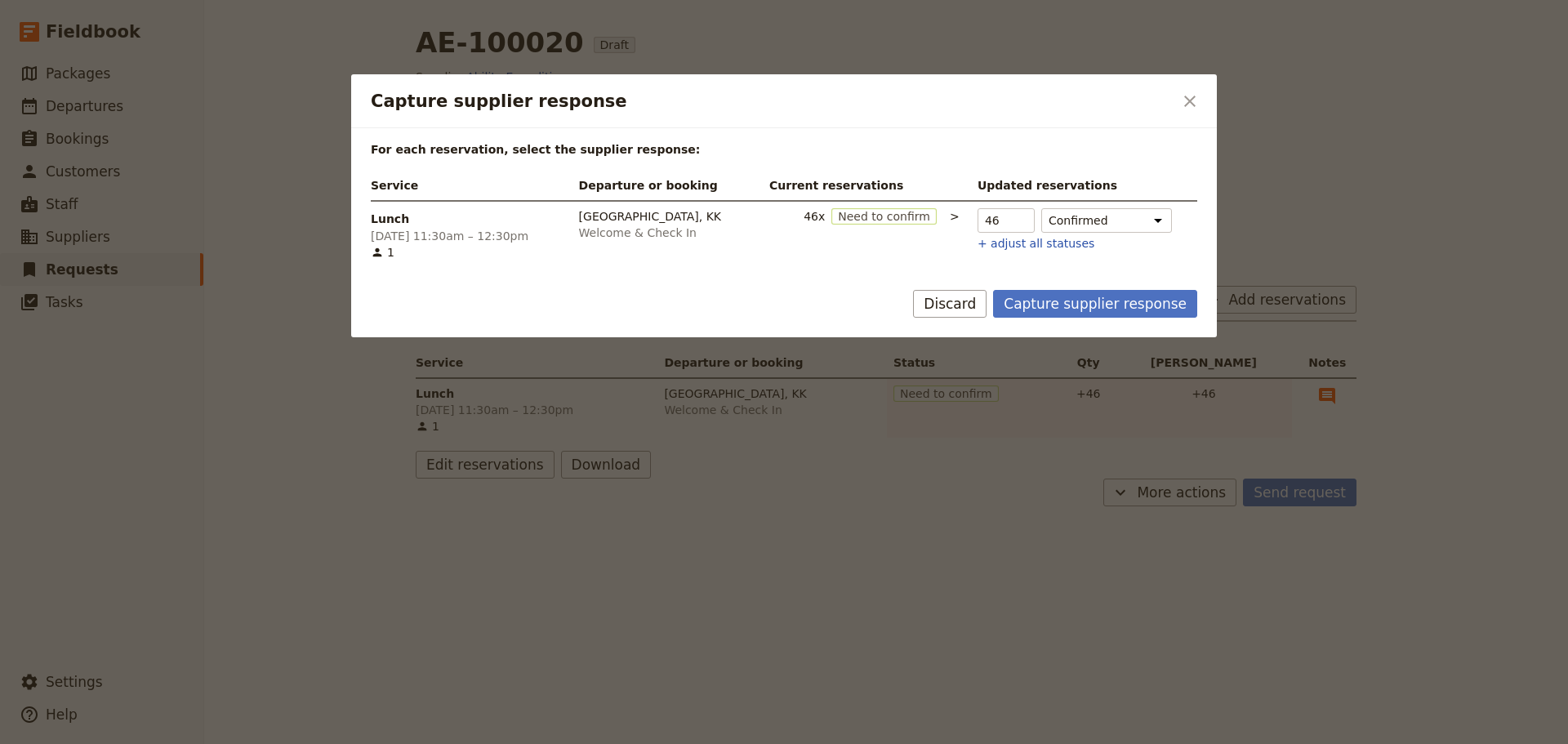
click at [1106, 289] on form "For each reservation, select the supplier response: Service Departure or bookin…" at bounding box center [784, 233] width 866 height 209
click at [1106, 299] on button "Capture supplier response" at bounding box center [1095, 304] width 204 height 28
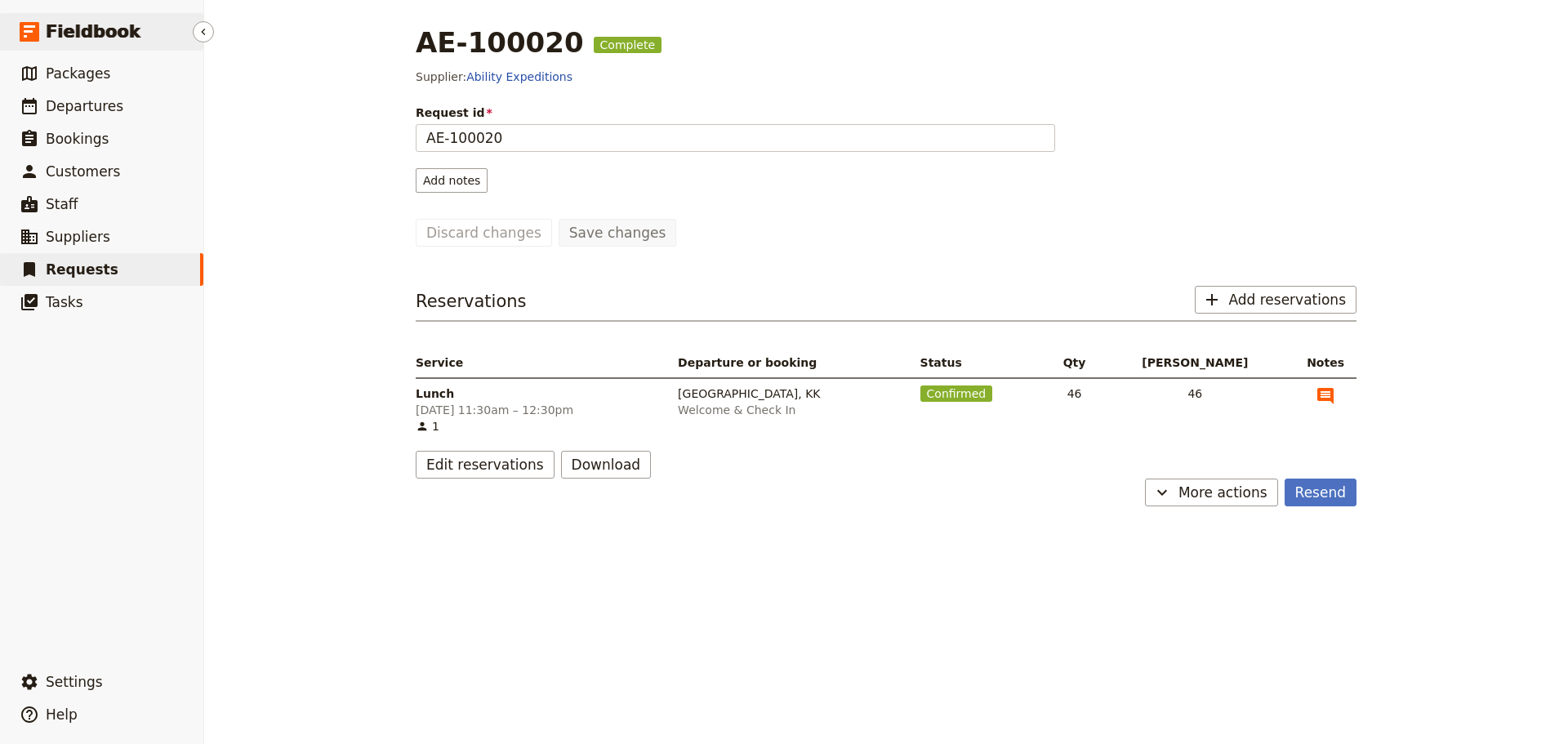
click at [105, 19] on link "​ Fieldbook" at bounding box center [101, 31] width 203 height 37
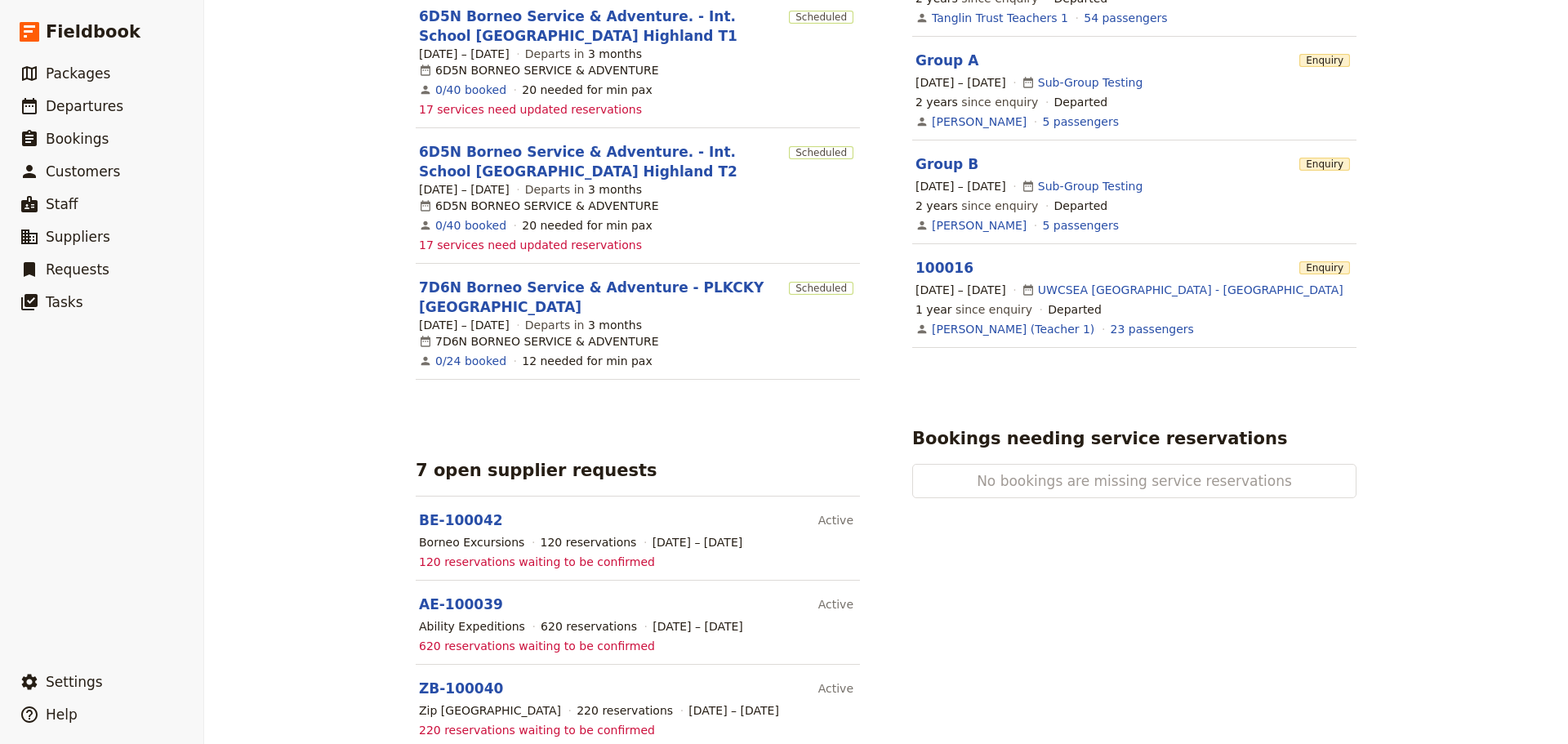
scroll to position [1061, 0]
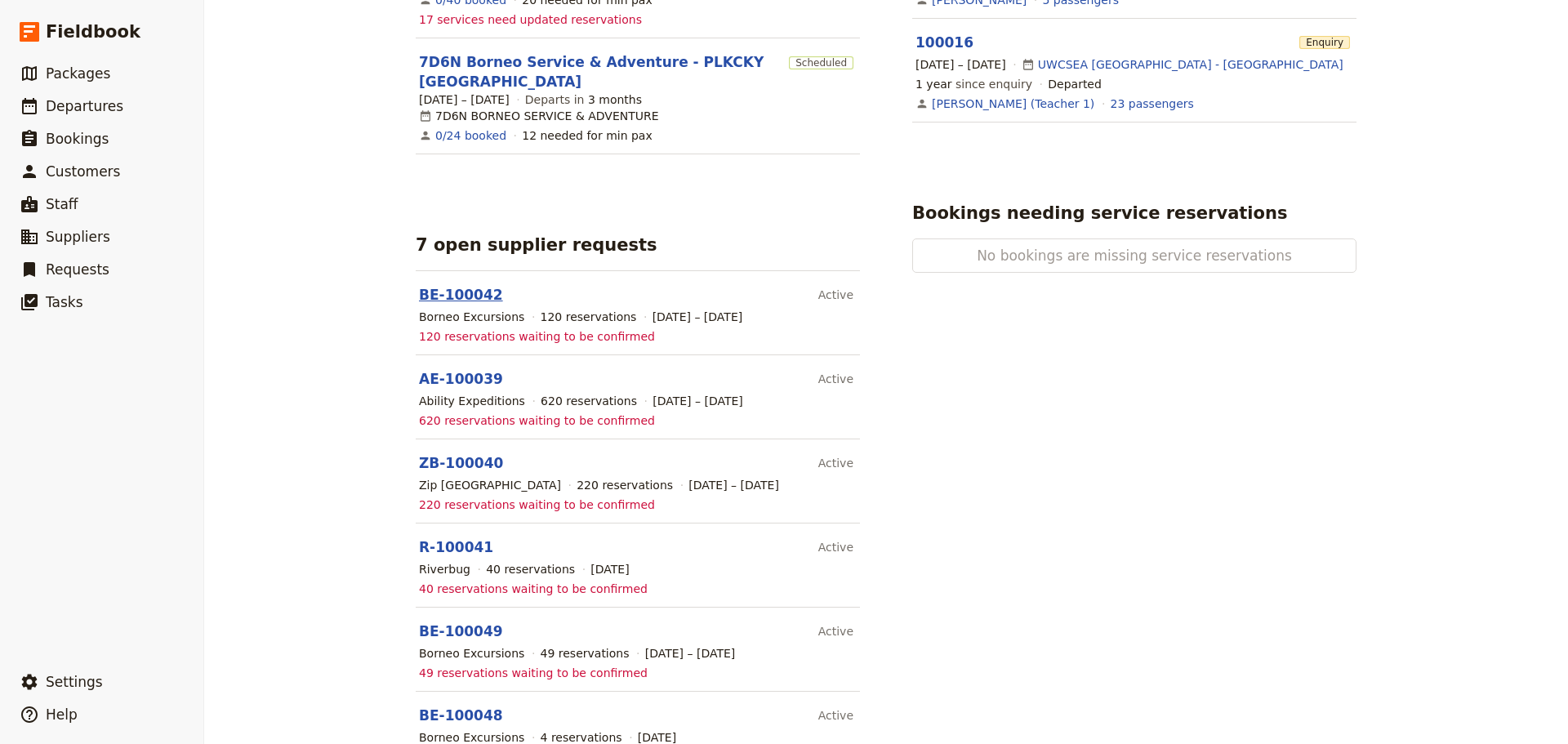
click at [461, 287] on link "BE-100042" at bounding box center [461, 295] width 84 height 17
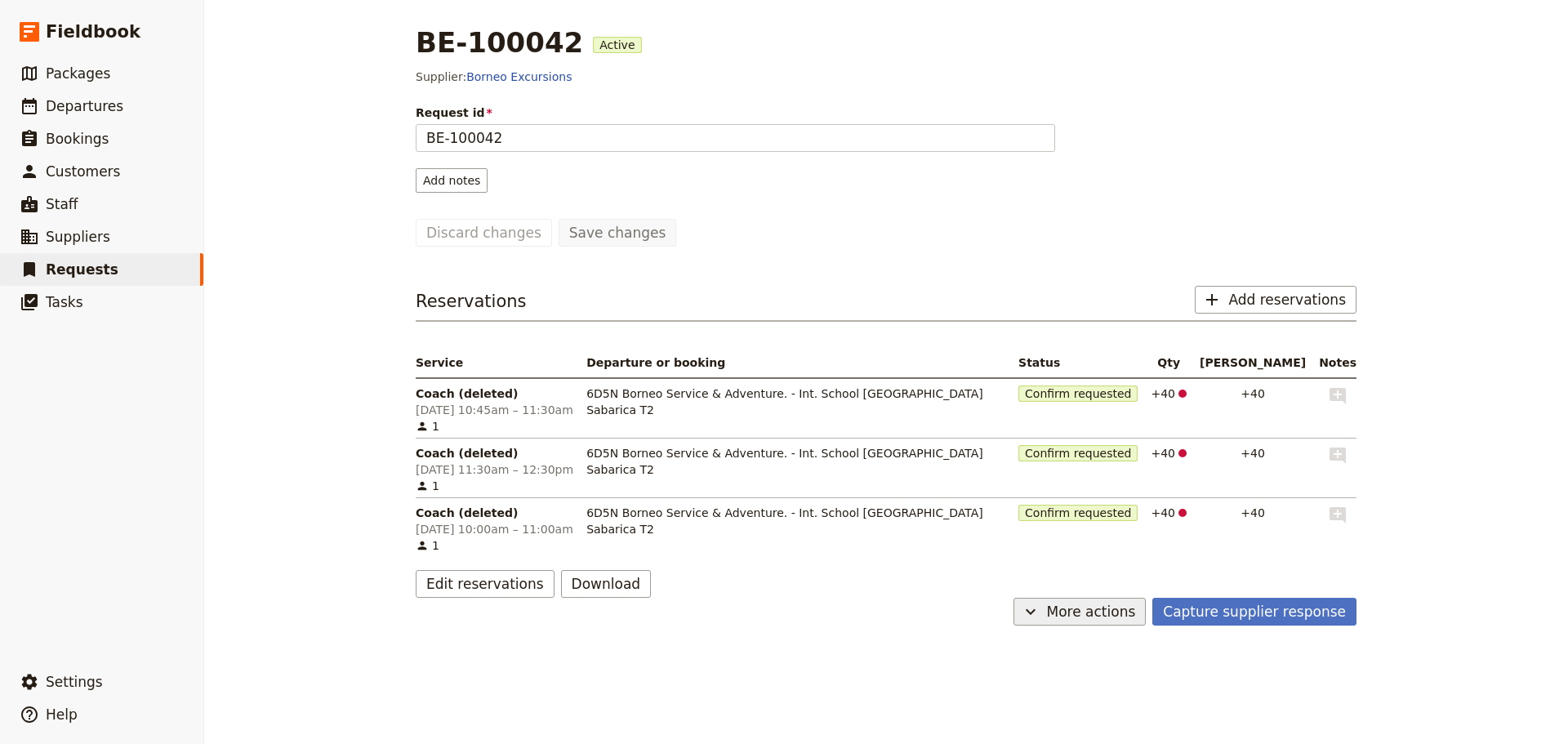
click at [1120, 605] on span "More actions" at bounding box center [1091, 611] width 89 height 20
click at [1193, 625] on button "Capture supplier response" at bounding box center [1254, 611] width 204 height 28
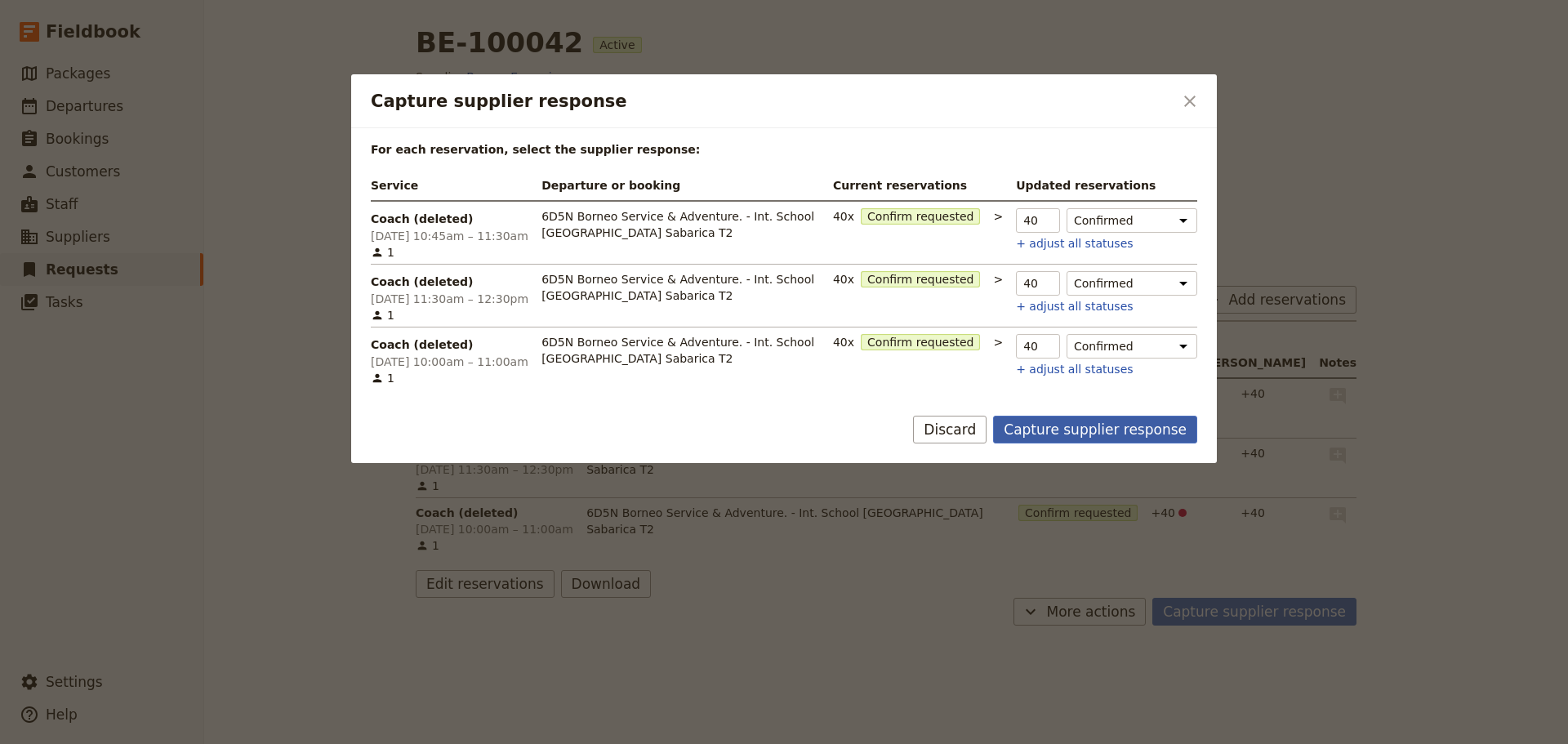
click at [1135, 438] on button "Capture supplier response" at bounding box center [1095, 430] width 204 height 28
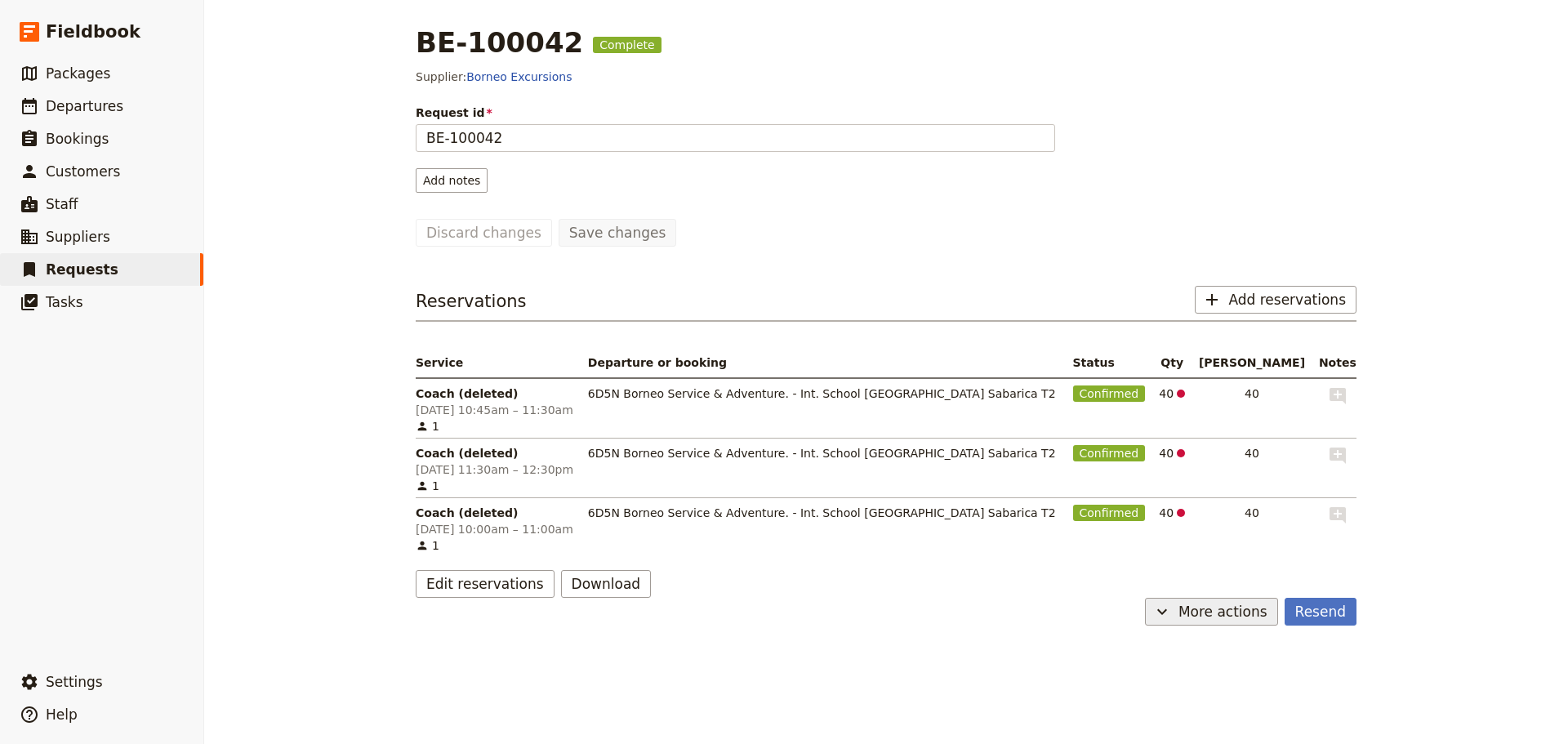
click at [1243, 611] on span "More actions" at bounding box center [1222, 611] width 89 height 20
click at [1203, 664] on span "Cancel request" at bounding box center [1159, 670] width 85 height 17
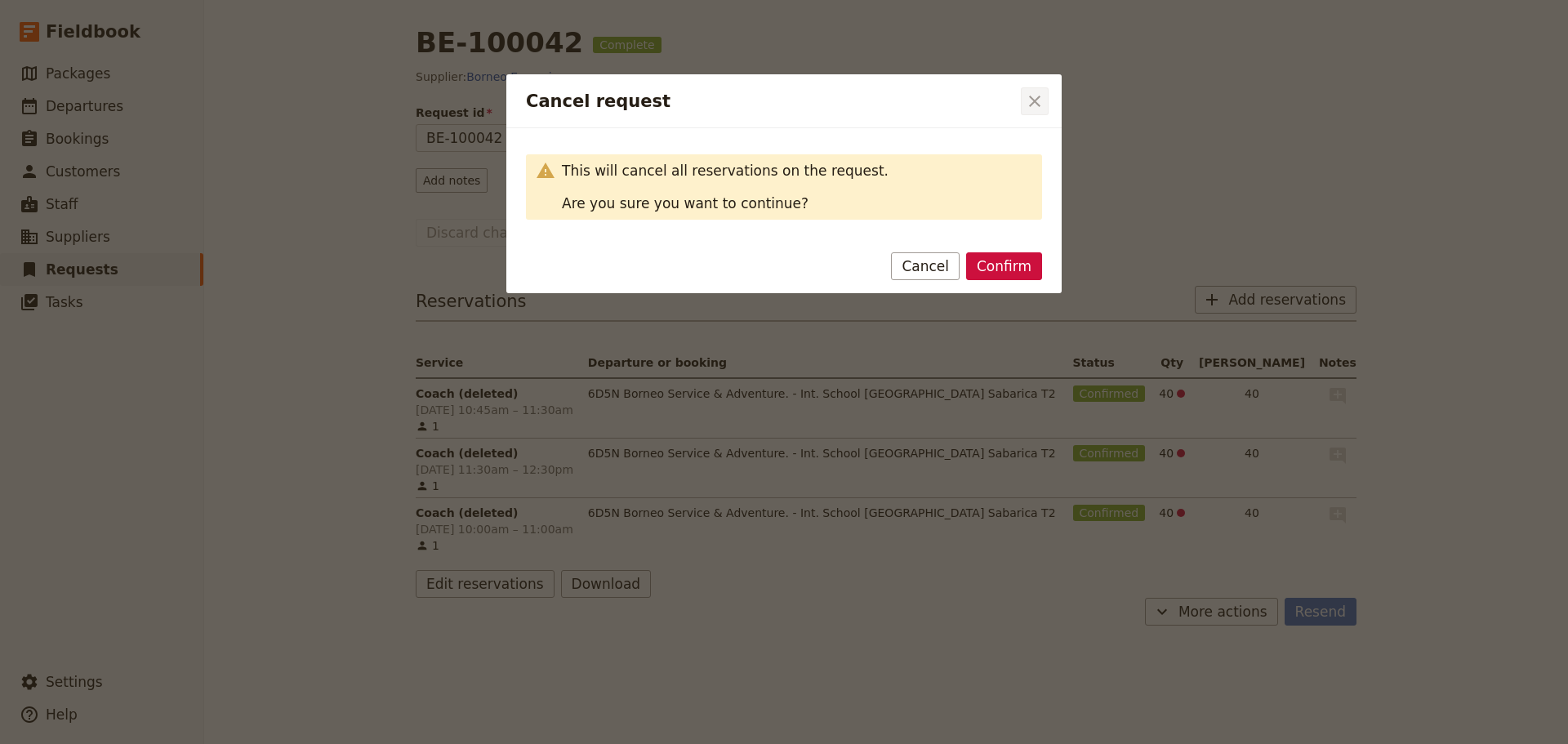
click at [1037, 95] on icon "Close dialog" at bounding box center [1035, 101] width 20 height 20
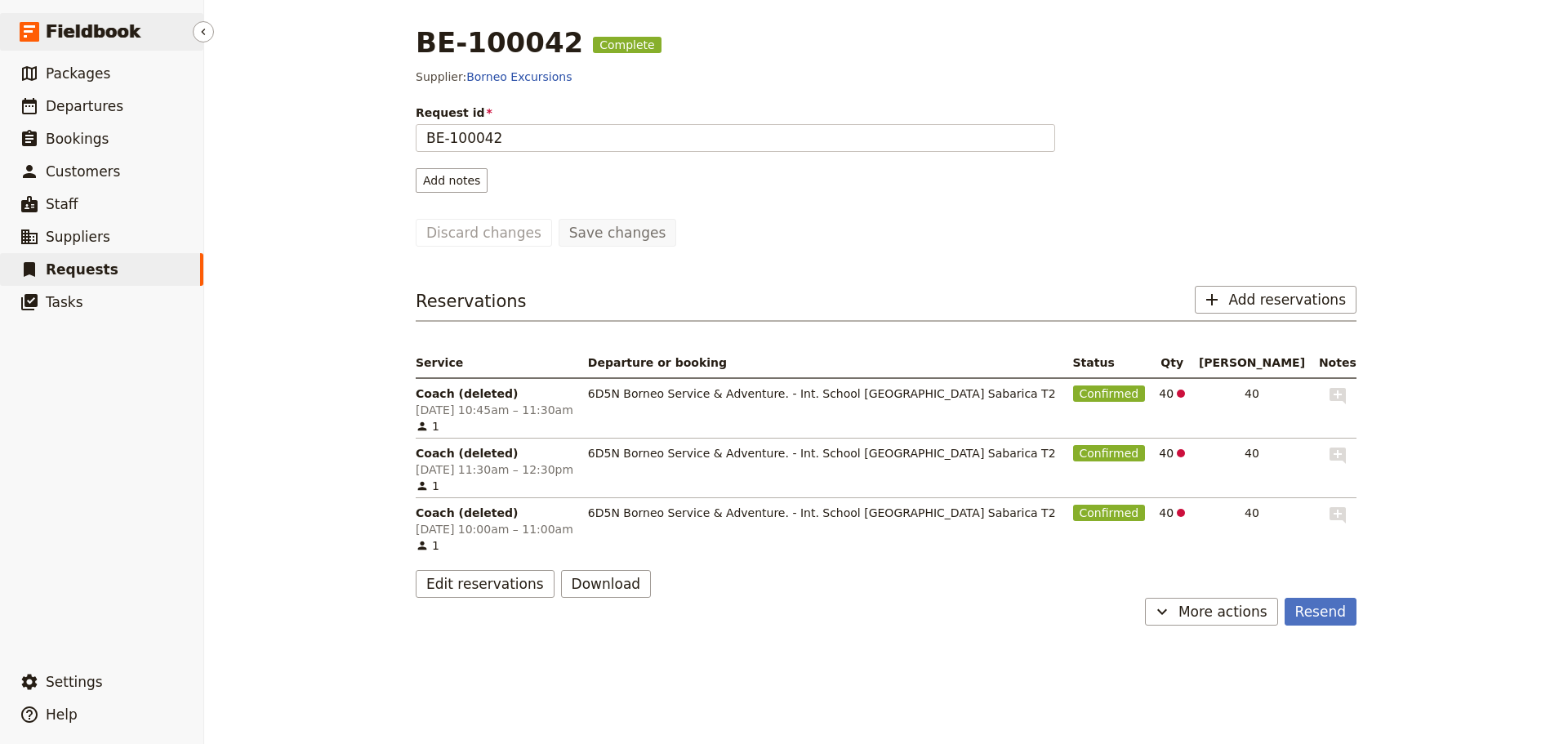
click at [53, 46] on link "​ Fieldbook" at bounding box center [101, 31] width 203 height 37
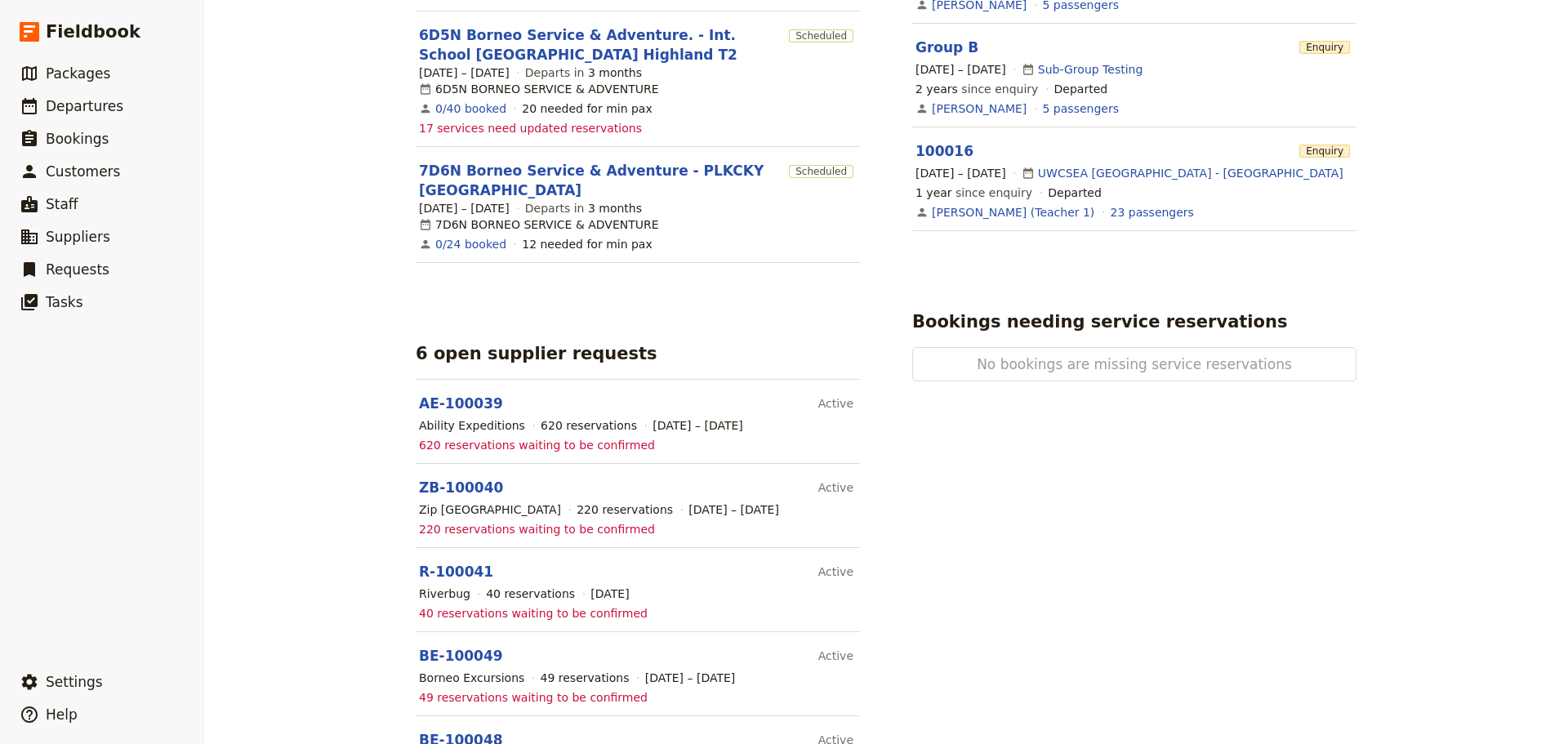
scroll to position [1072, 0]
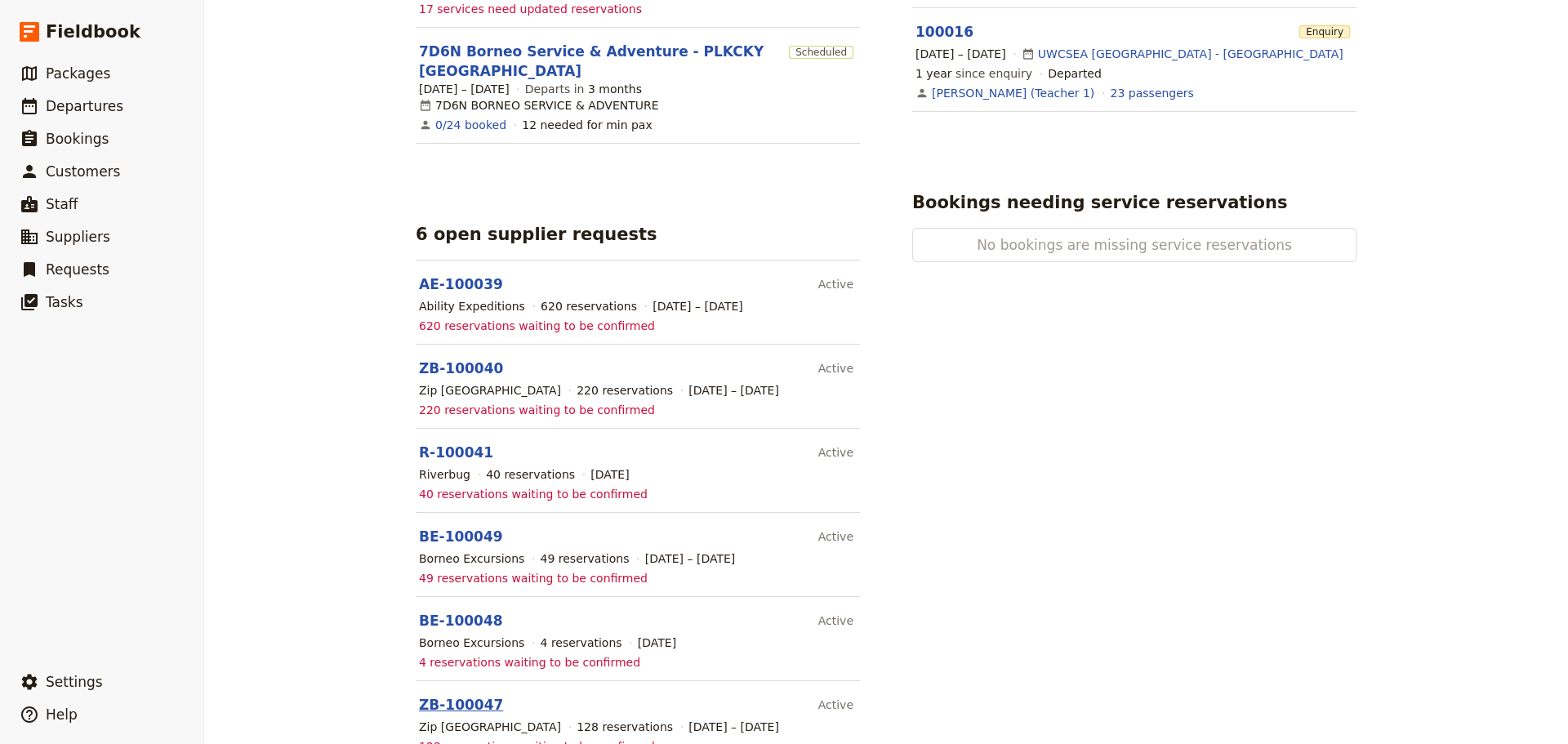
click at [458, 697] on link "ZB-100047" at bounding box center [461, 705] width 84 height 17
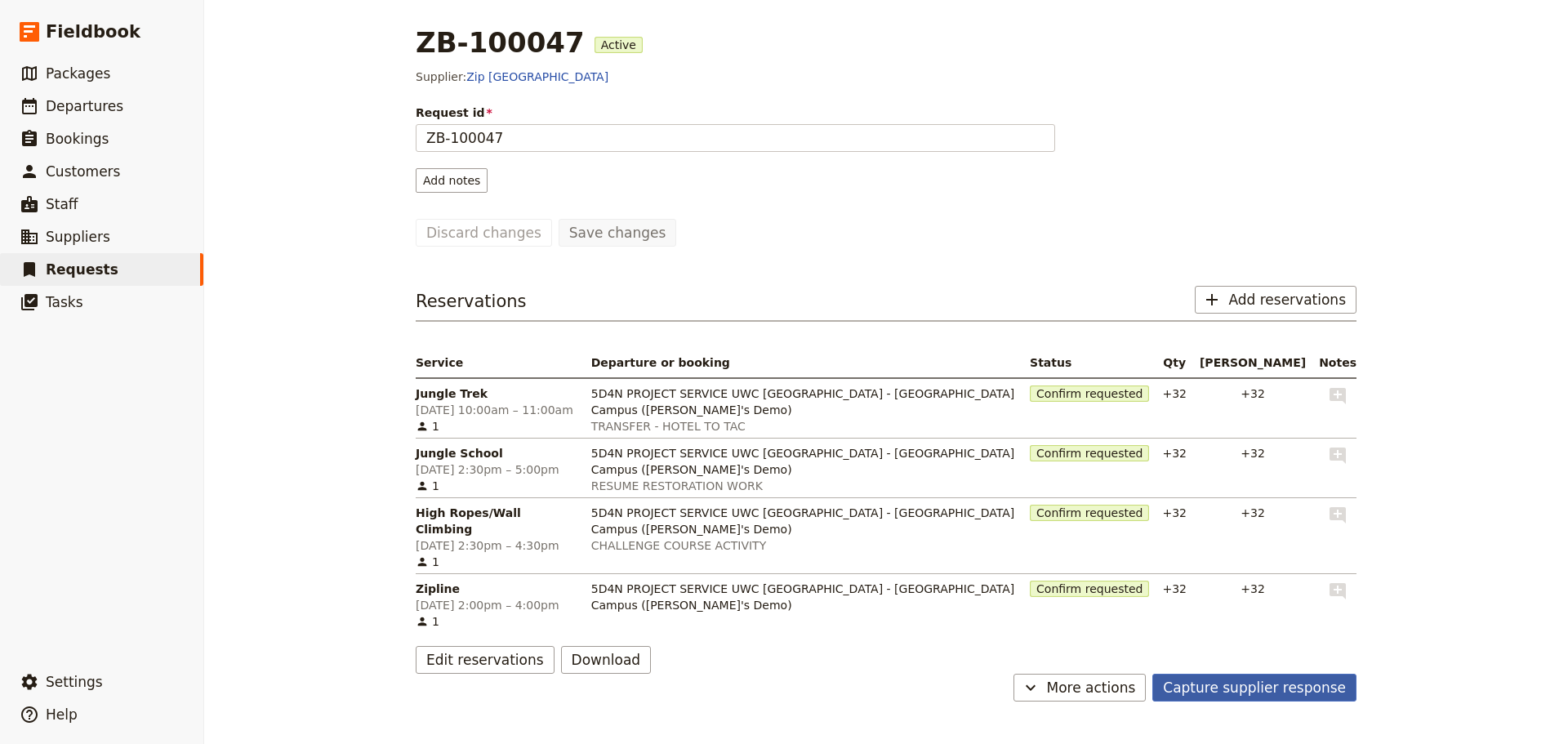
click at [1213, 678] on button "Capture supplier response" at bounding box center [1254, 688] width 204 height 28
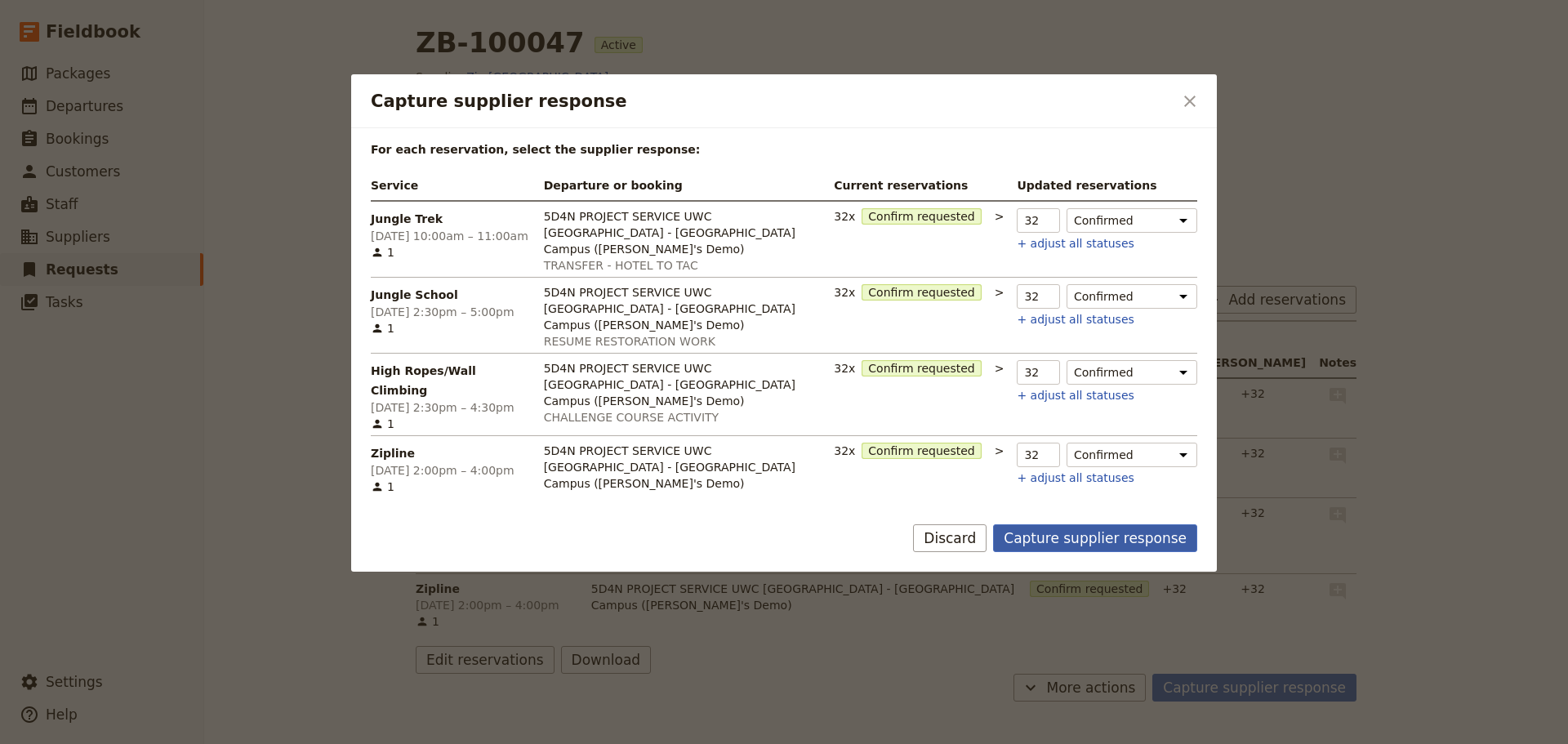
click at [1055, 524] on button "Capture supplier response" at bounding box center [1095, 539] width 204 height 28
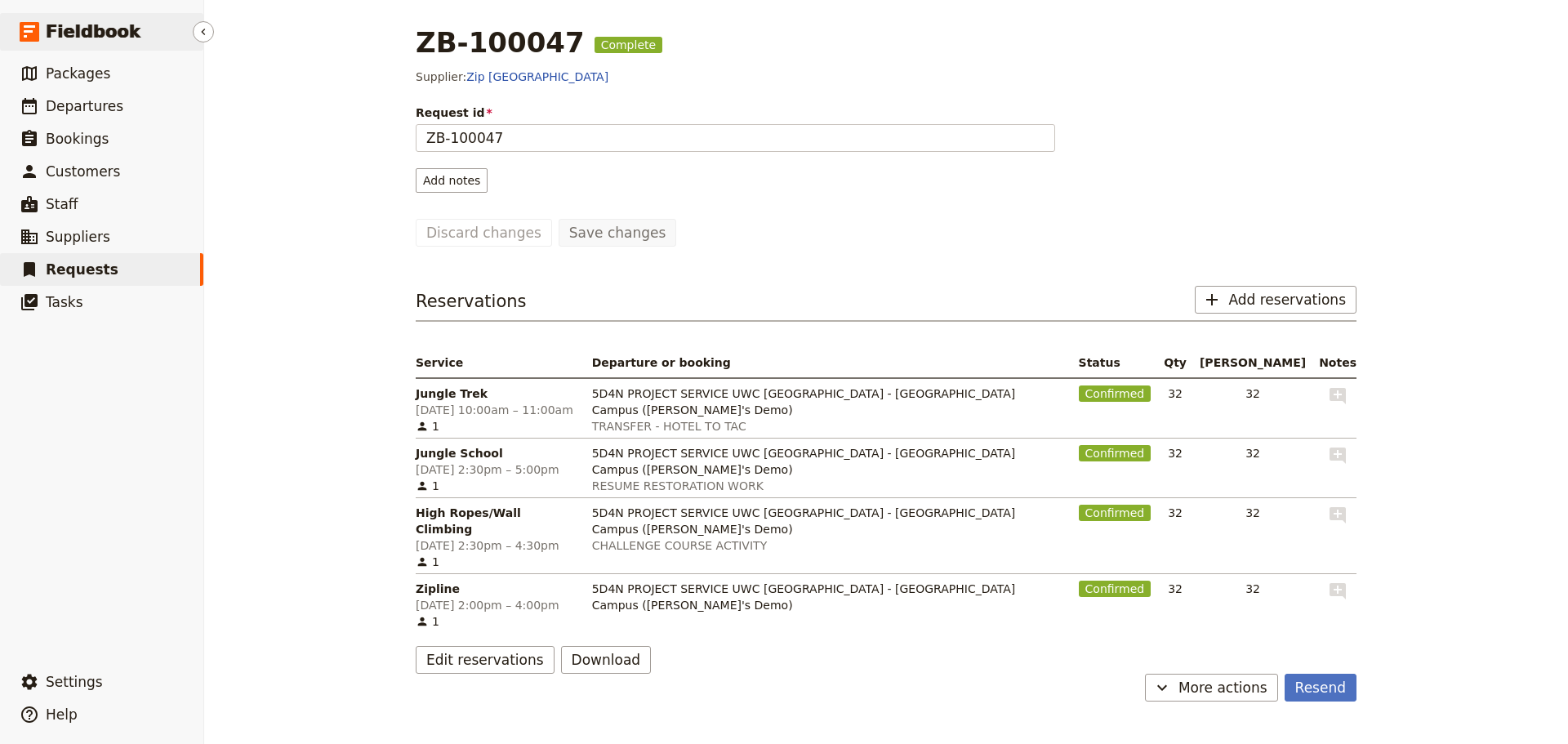
click at [94, 29] on span "Fieldbook" at bounding box center [93, 32] width 94 height 25
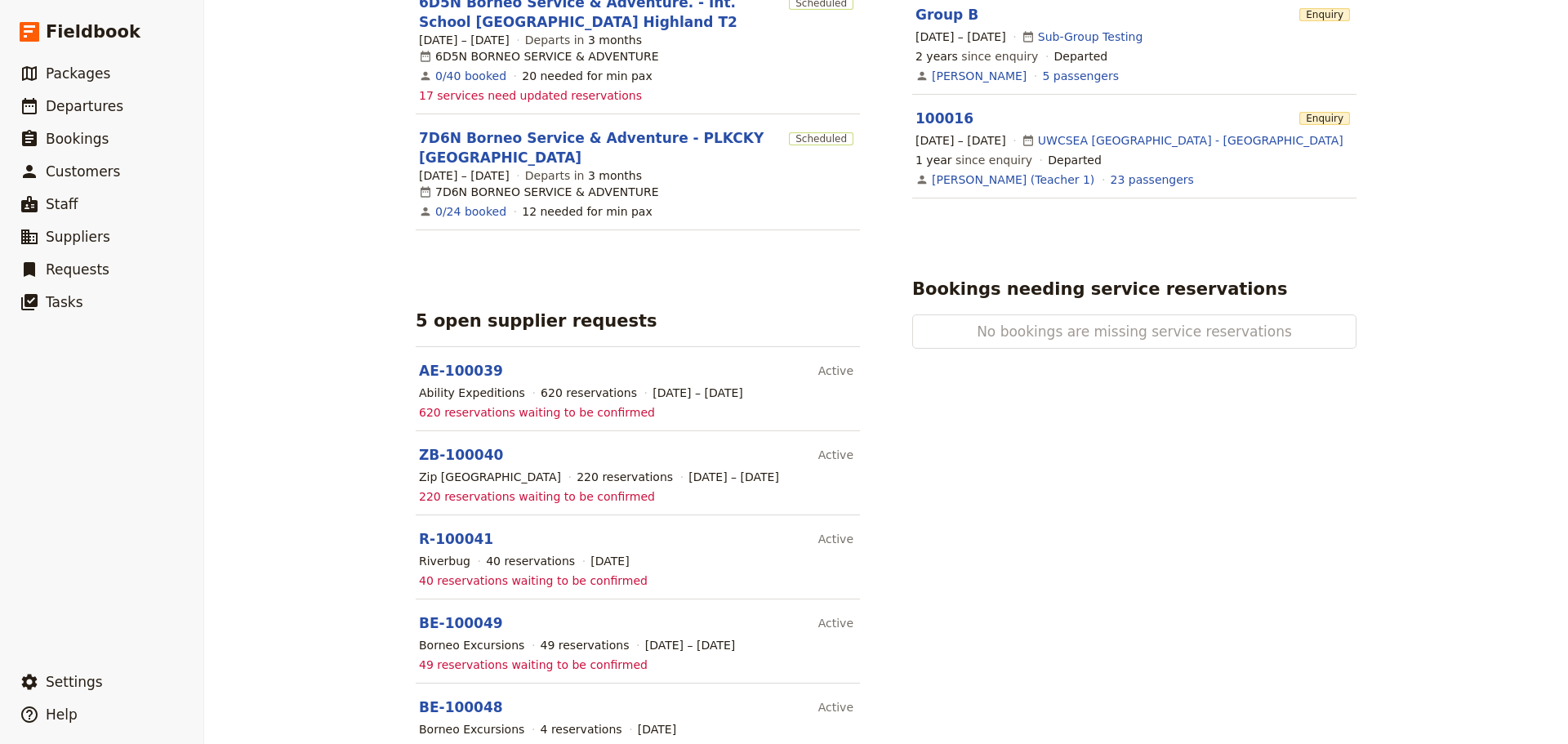
scroll to position [988, 0]
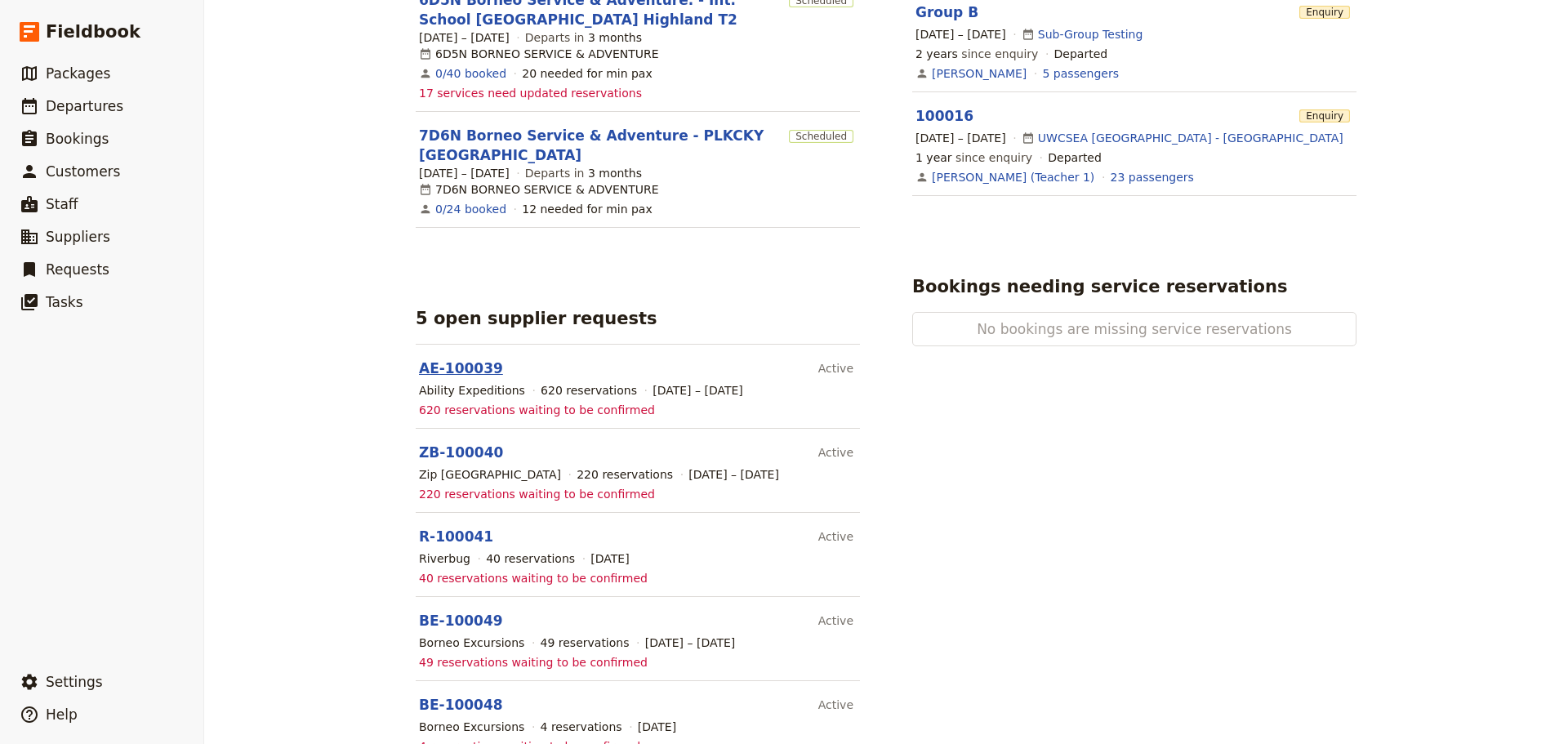
click at [452, 360] on link "AE-100039" at bounding box center [461, 369] width 84 height 17
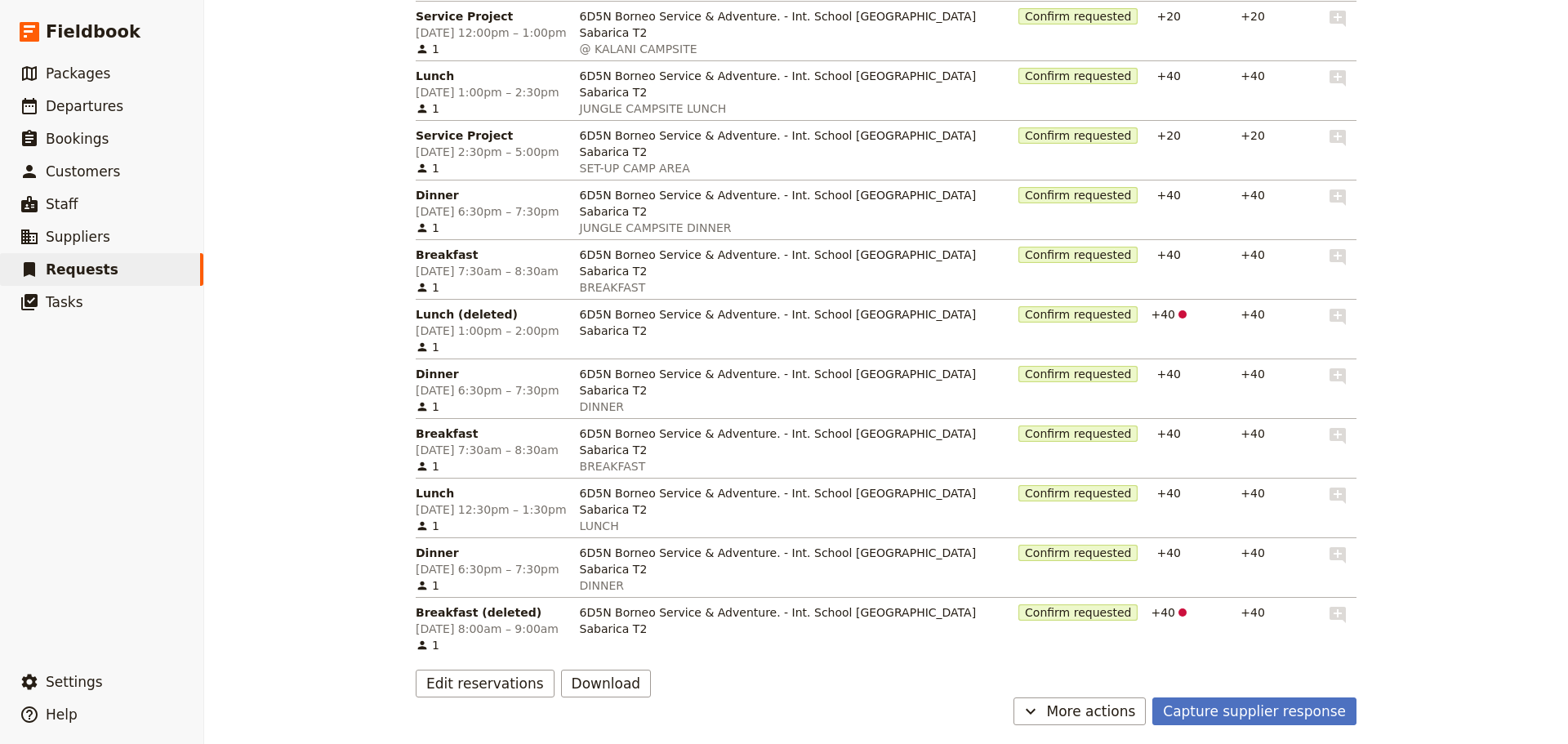
scroll to position [742, 0]
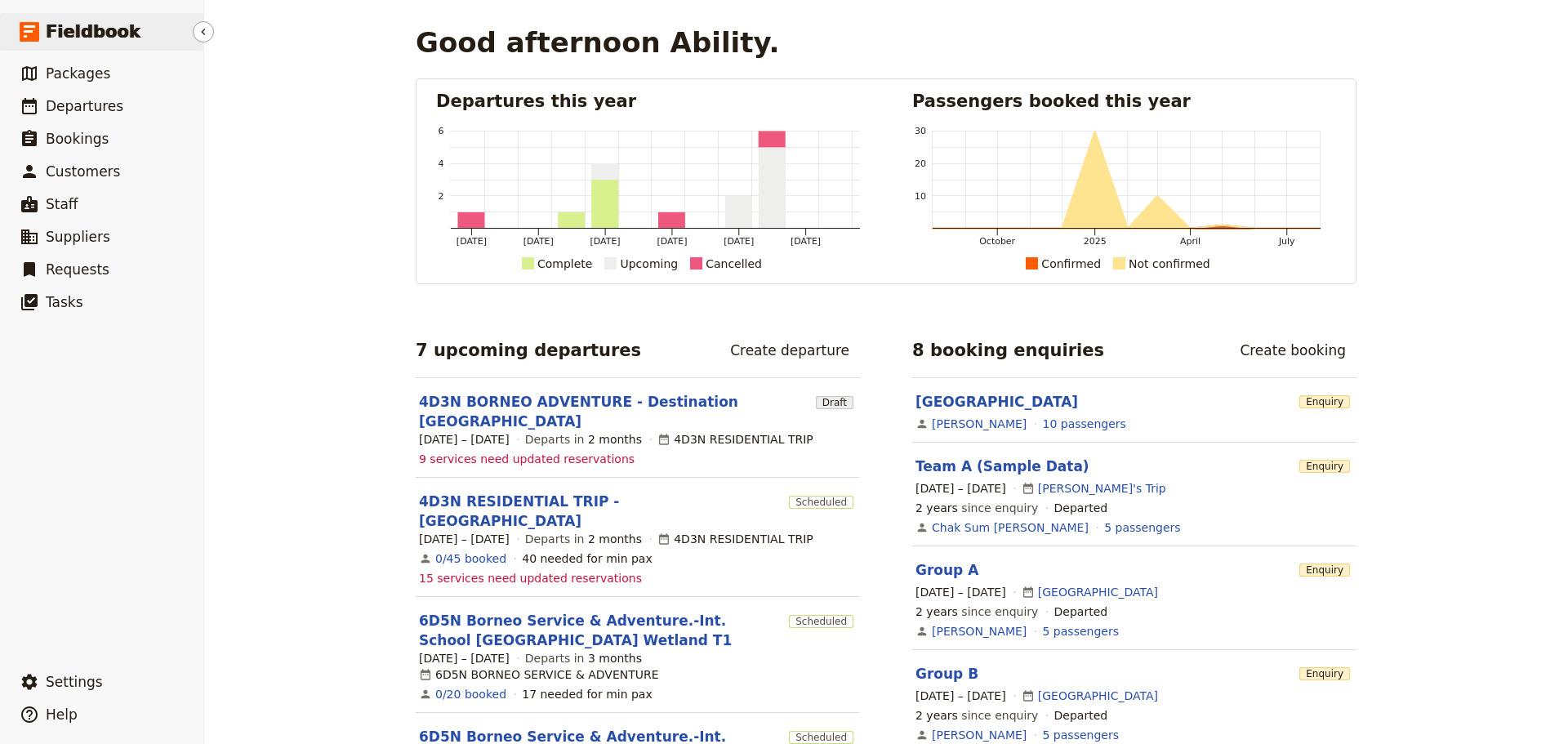
click at [87, 29] on span "Fieldbook" at bounding box center [93, 32] width 94 height 25
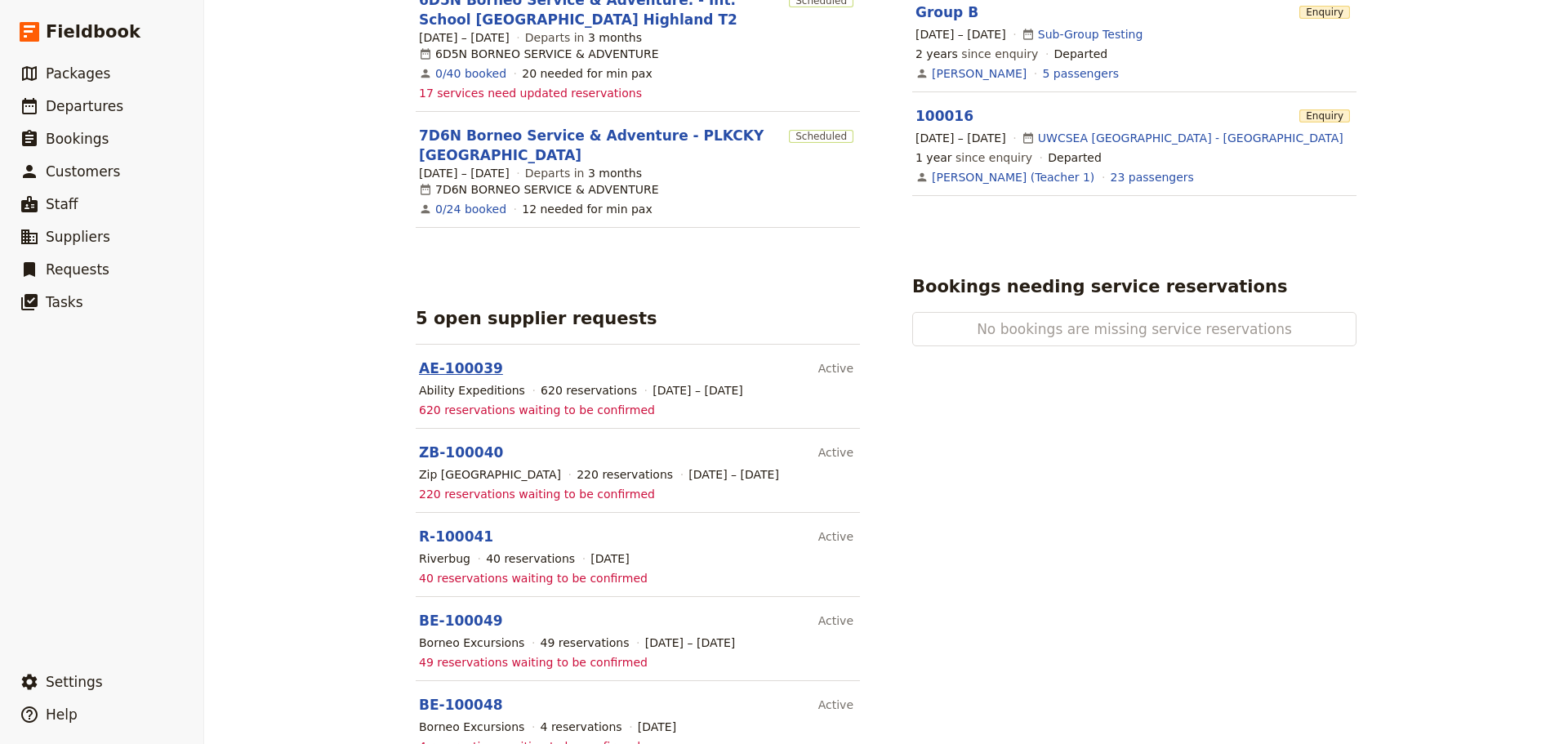
click at [438, 360] on link "AE-100039" at bounding box center [461, 369] width 84 height 17
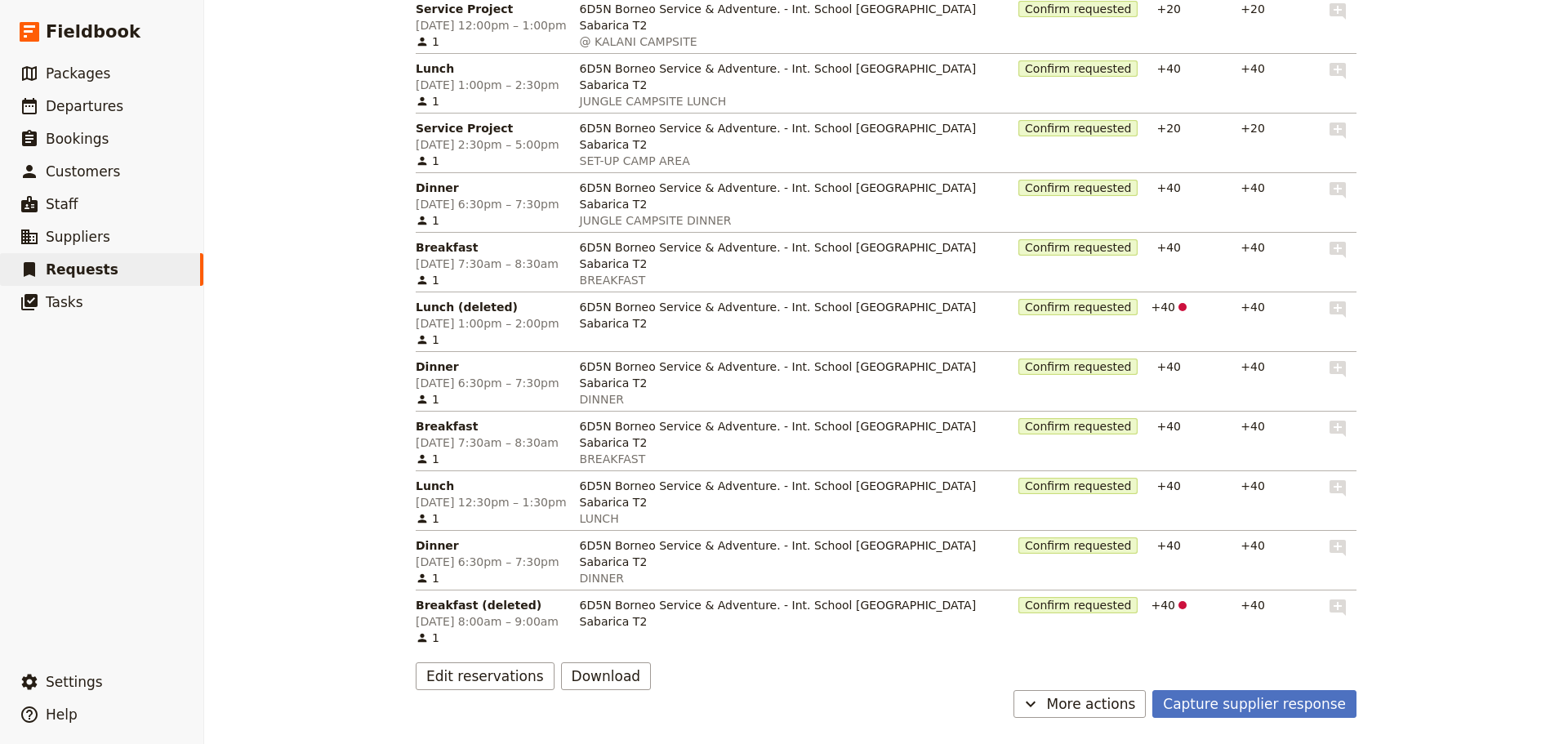
scroll to position [742, 0]
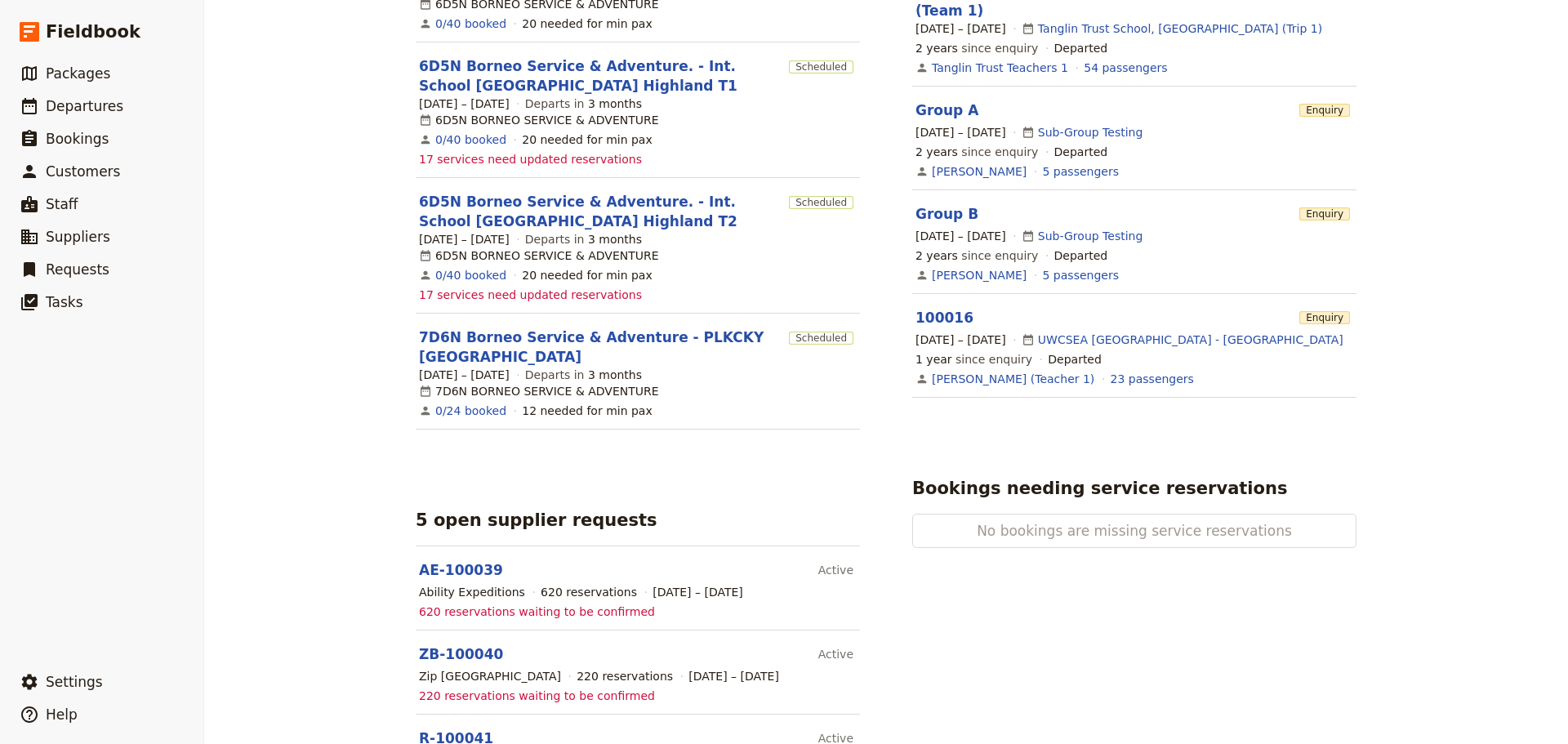
scroll to position [987, 0]
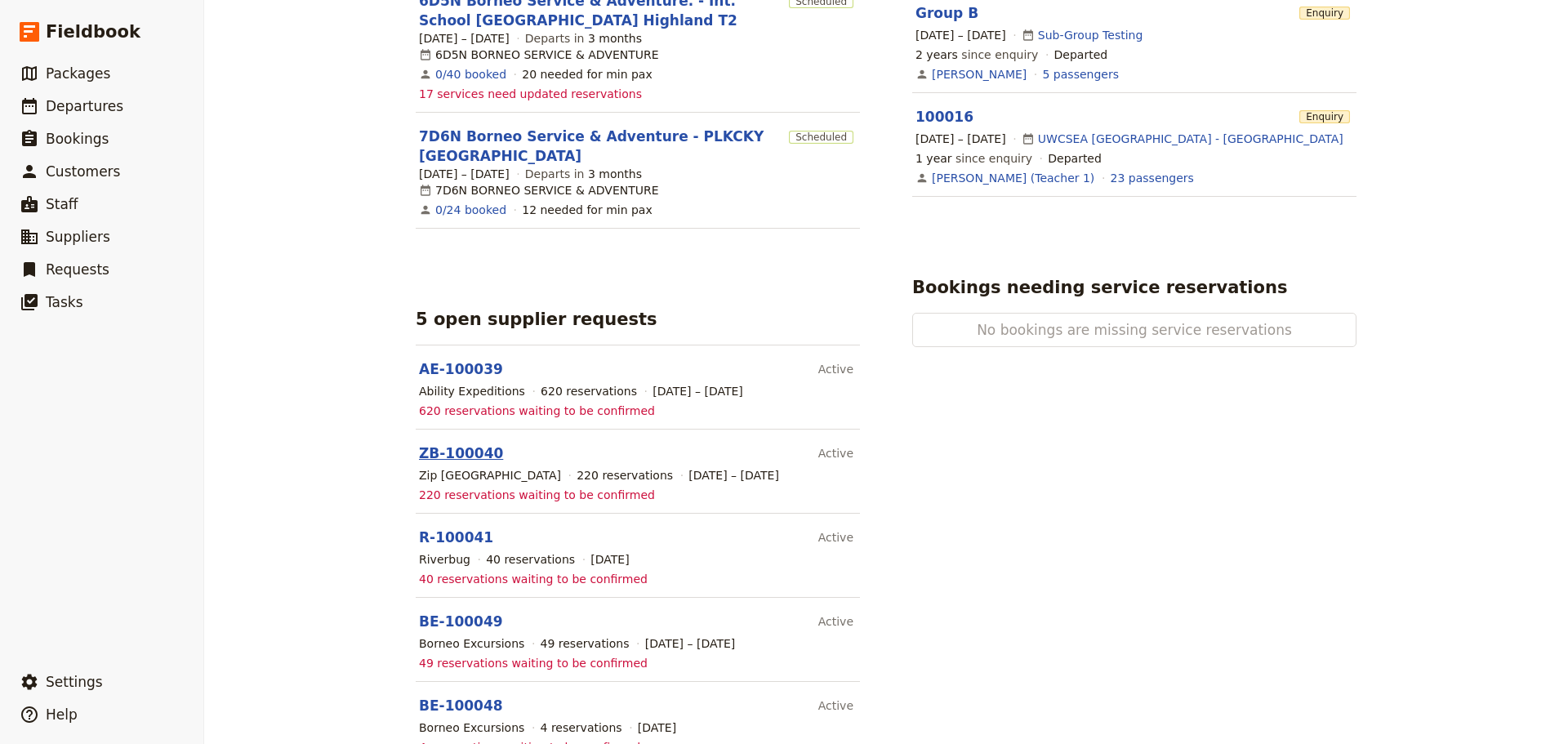
click at [438, 445] on link "ZB-100040" at bounding box center [461, 453] width 84 height 17
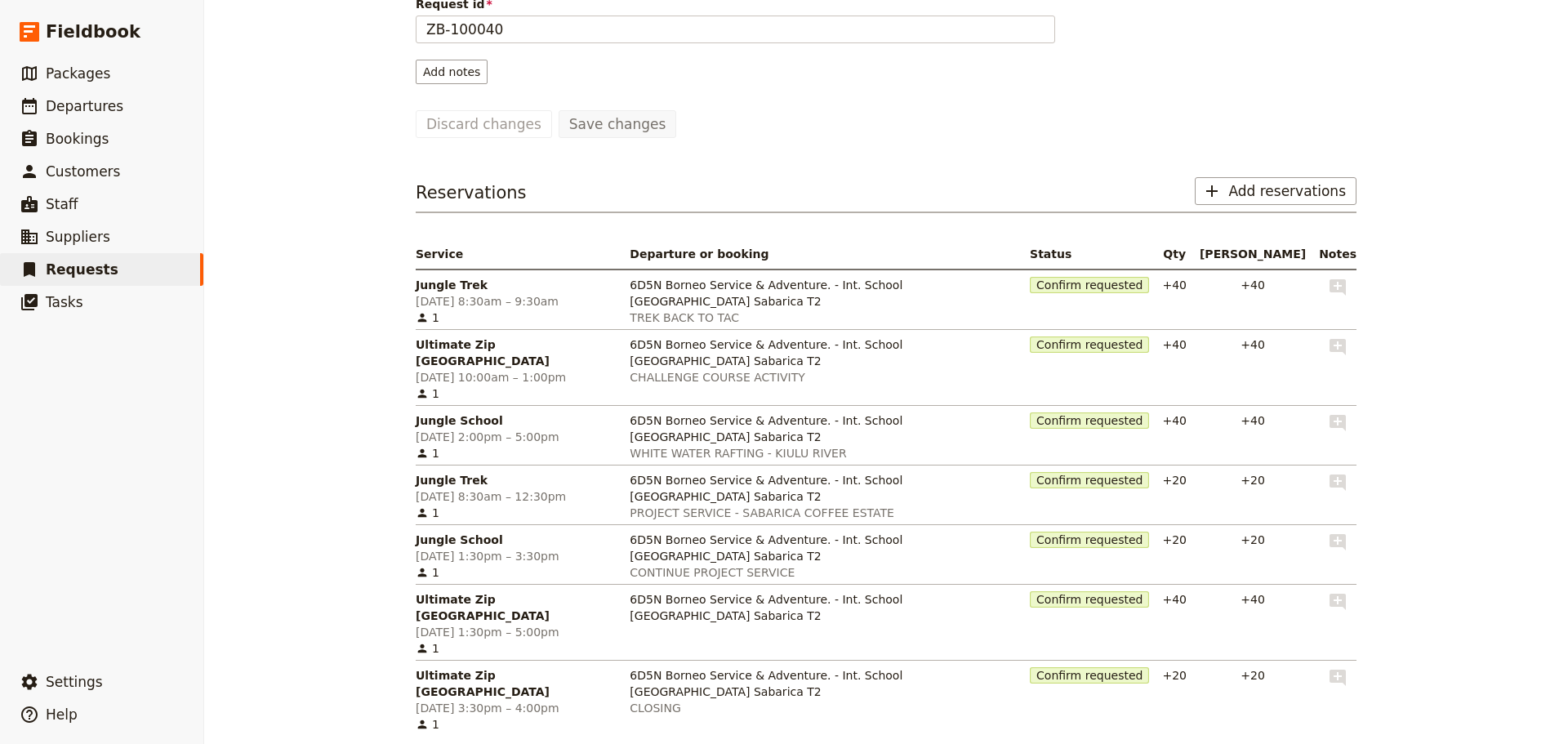
scroll to position [146, 0]
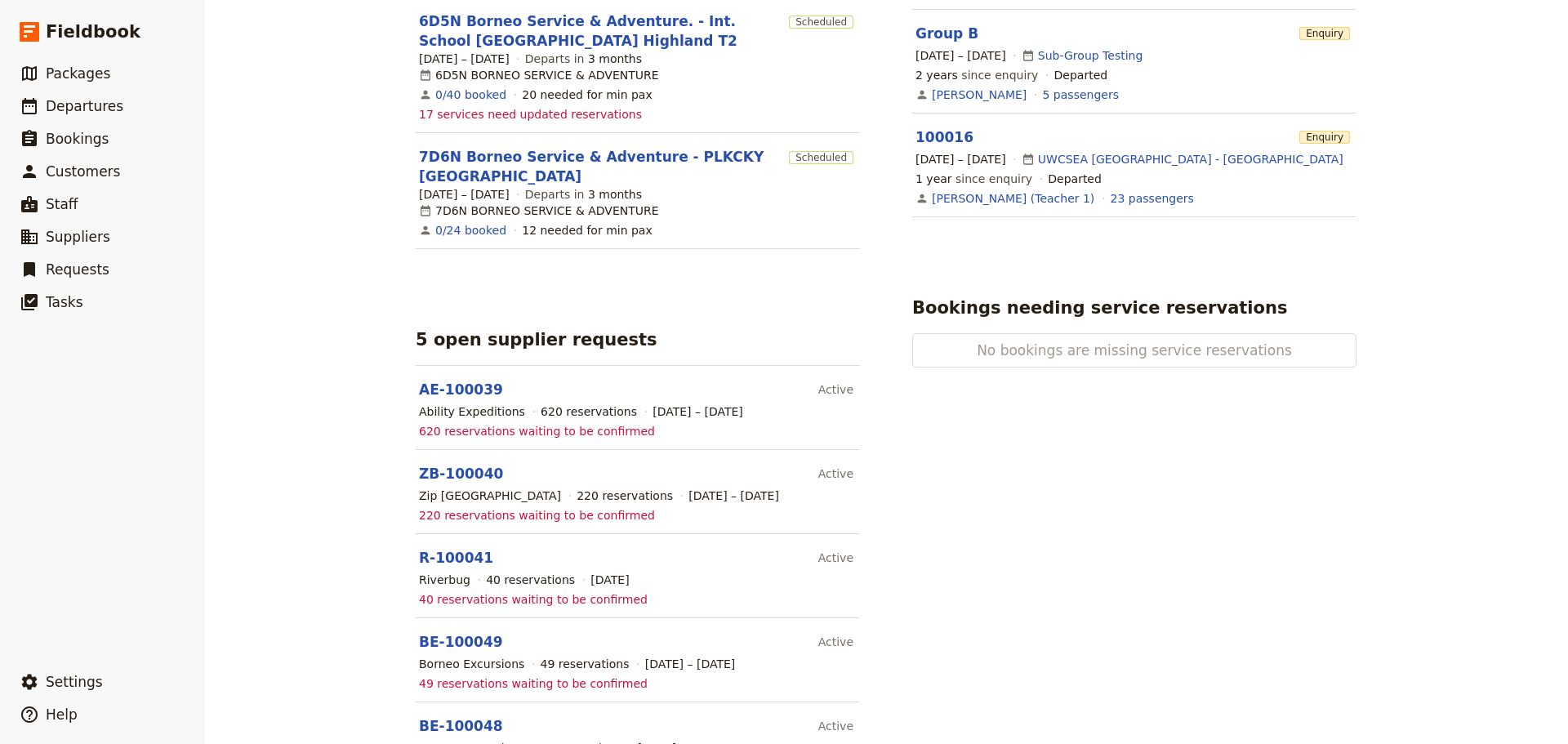
scroll to position [988, 0]
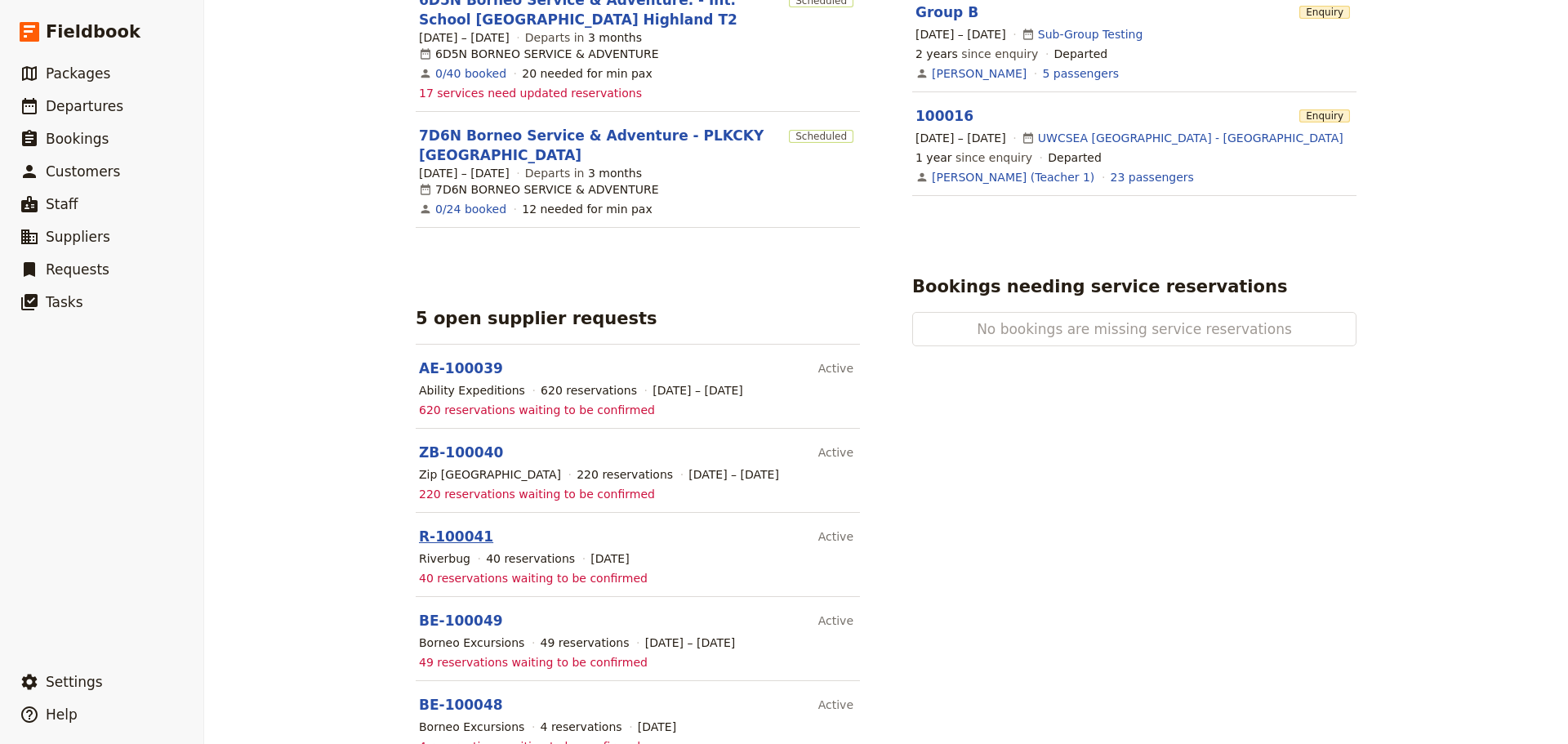
click at [448, 529] on link "R-100041" at bounding box center [457, 537] width 75 height 17
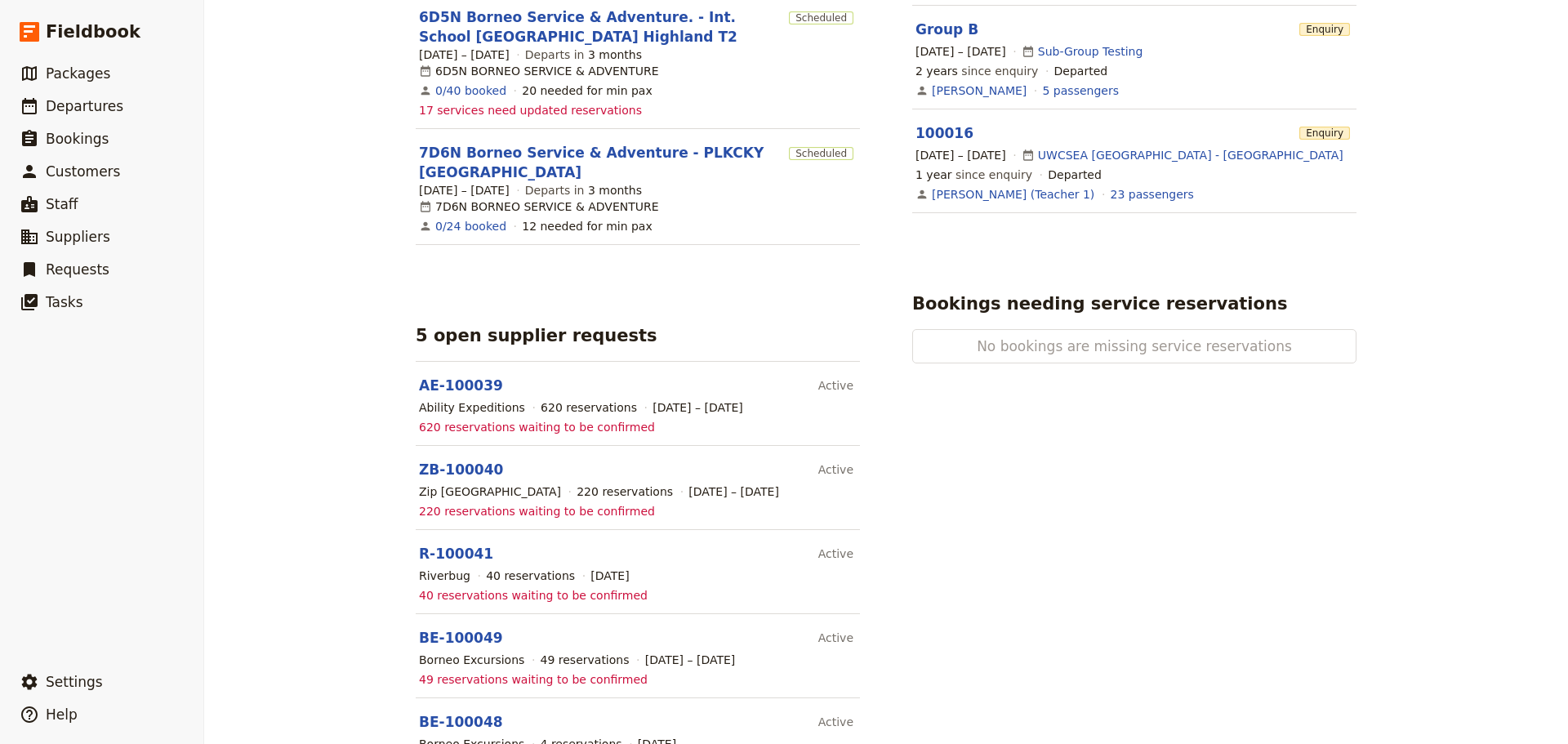
scroll to position [988, 0]
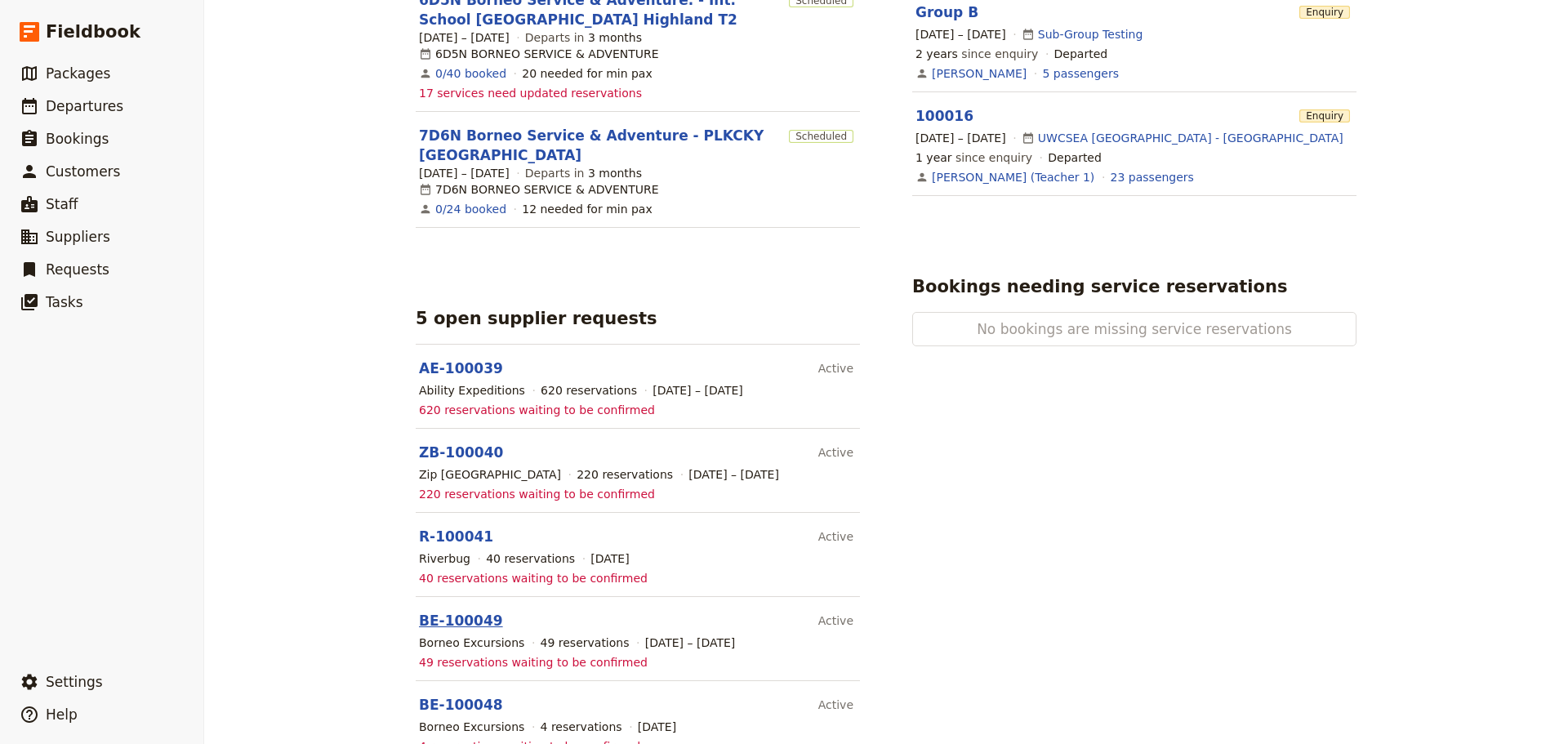
click at [440, 612] on link "BE-100049" at bounding box center [461, 621] width 84 height 17
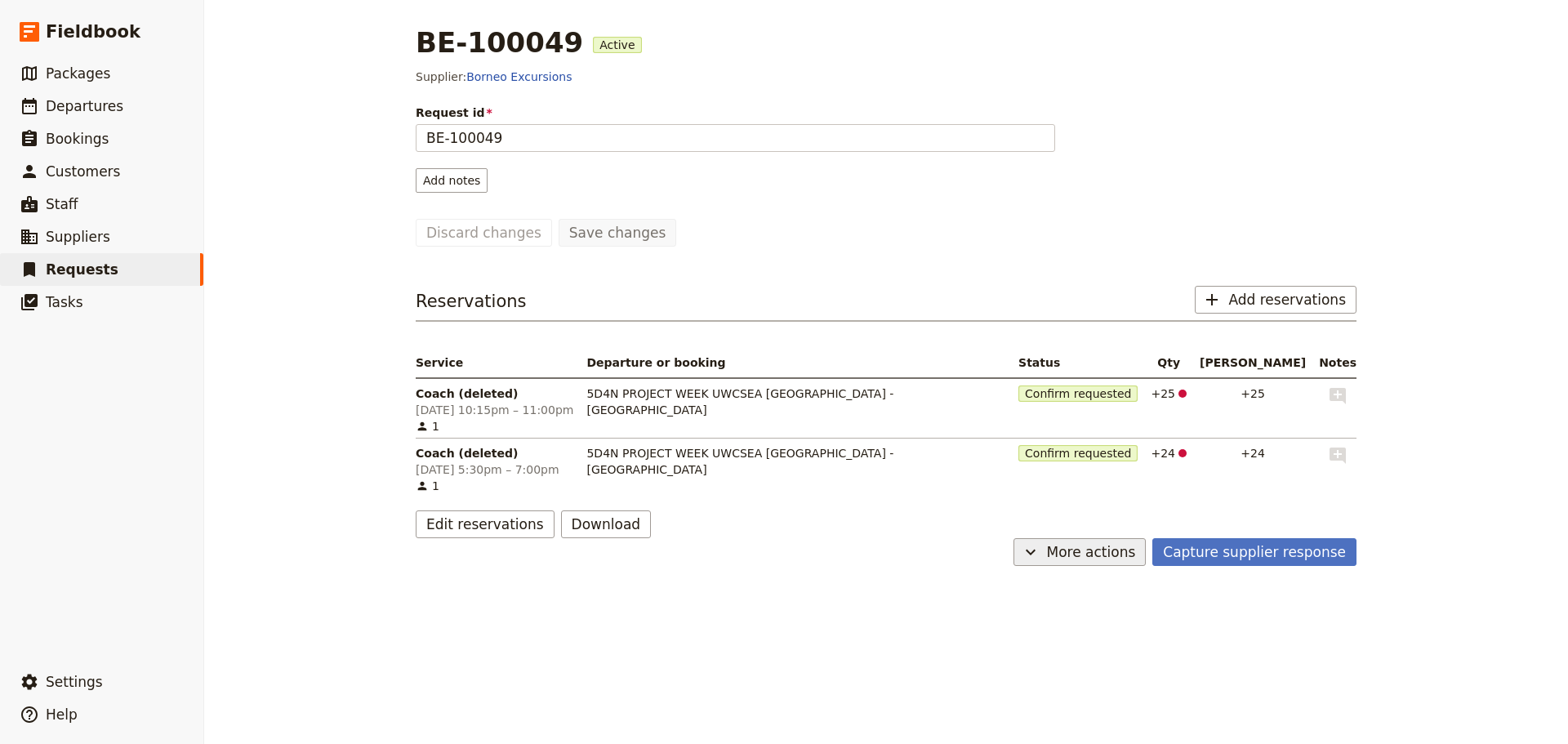
click at [1120, 555] on span "More actions" at bounding box center [1091, 552] width 89 height 20
click at [1116, 601] on button "Cancel request" at bounding box center [1095, 611] width 125 height 23
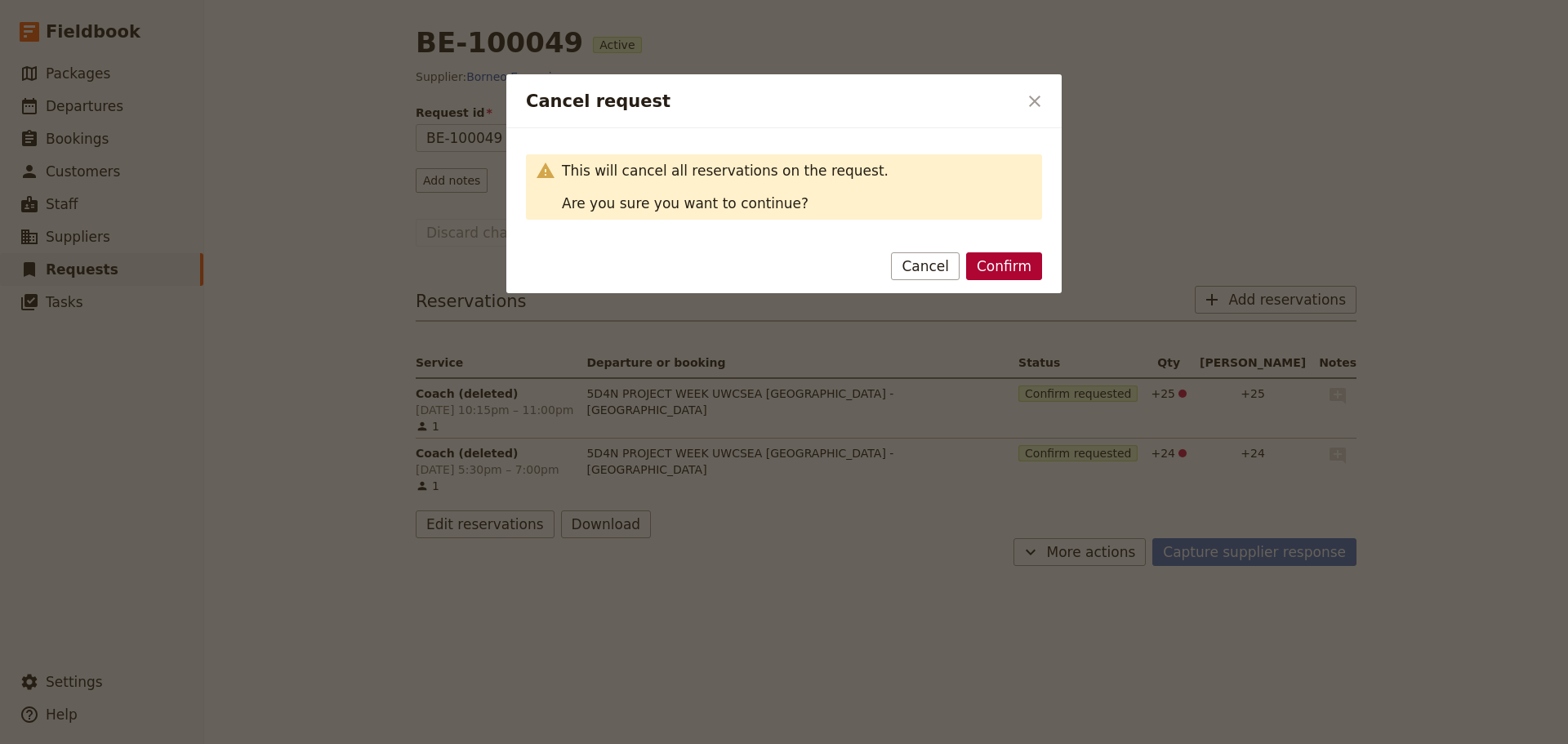
click at [1016, 271] on button "Confirm" at bounding box center [1004, 266] width 76 height 28
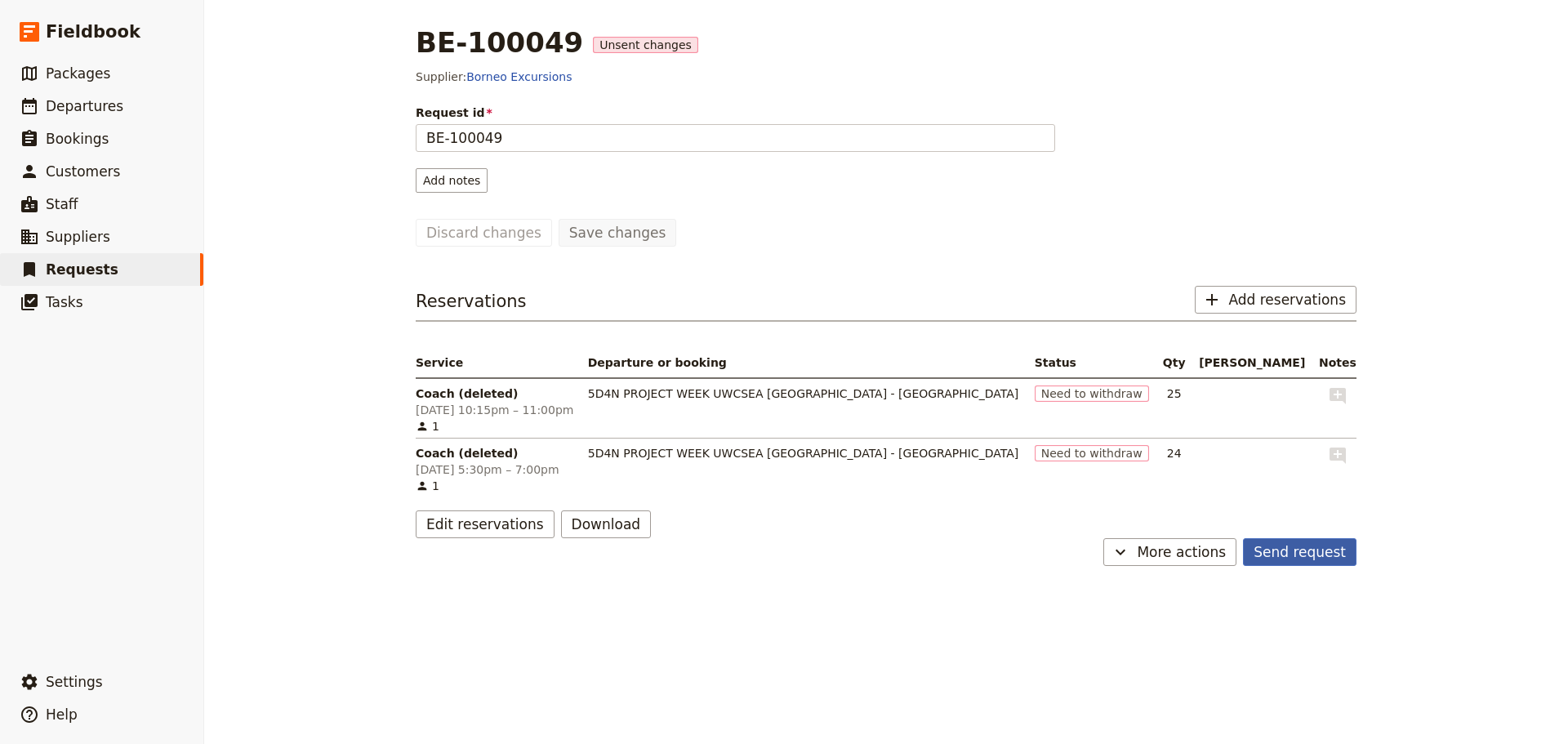
click at [1266, 549] on button "Send request" at bounding box center [1299, 552] width 114 height 28
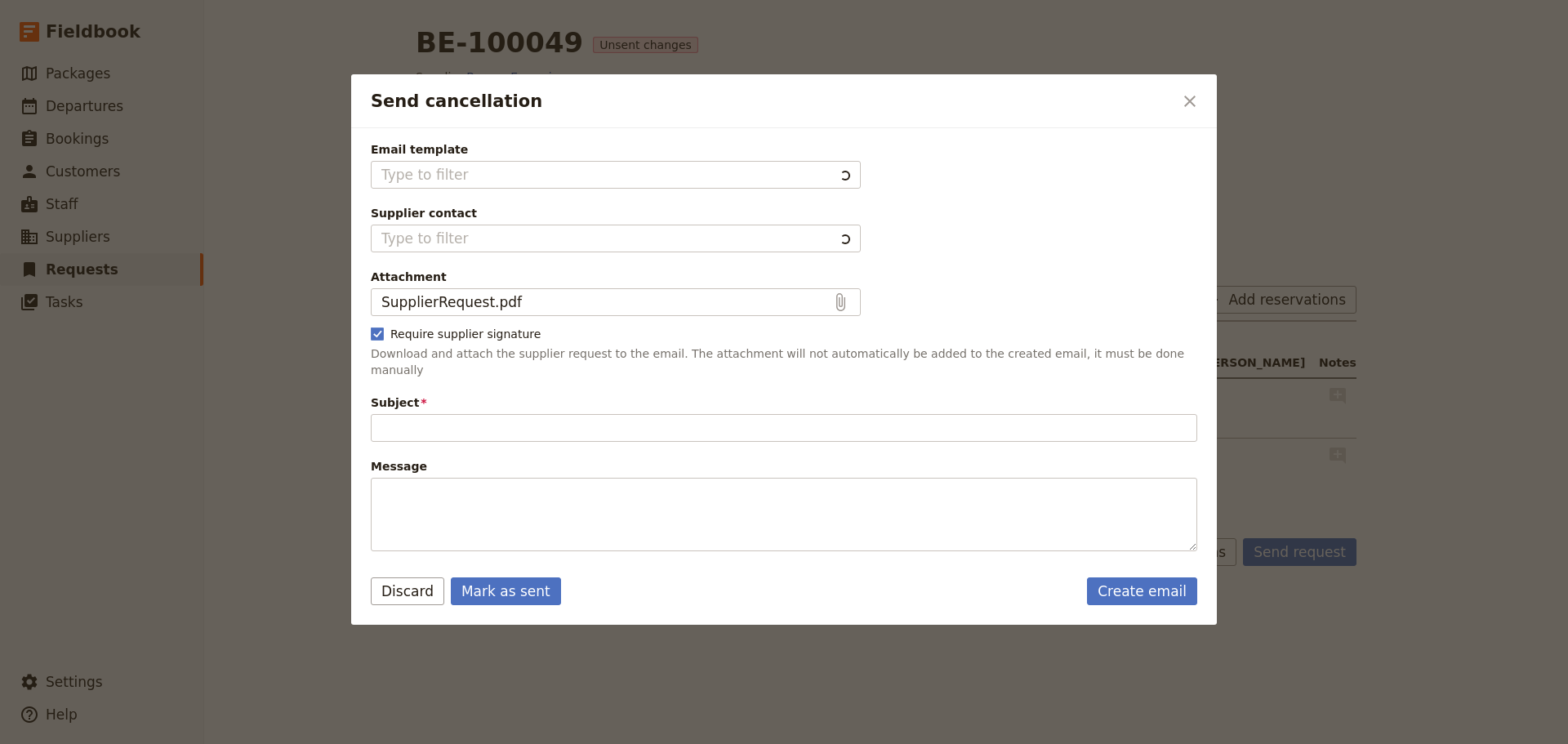
type input "Cancellation of existing reservations"
type textarea "Hi Borneo Excursions I would like to cancel all my existing reservations. The d…"
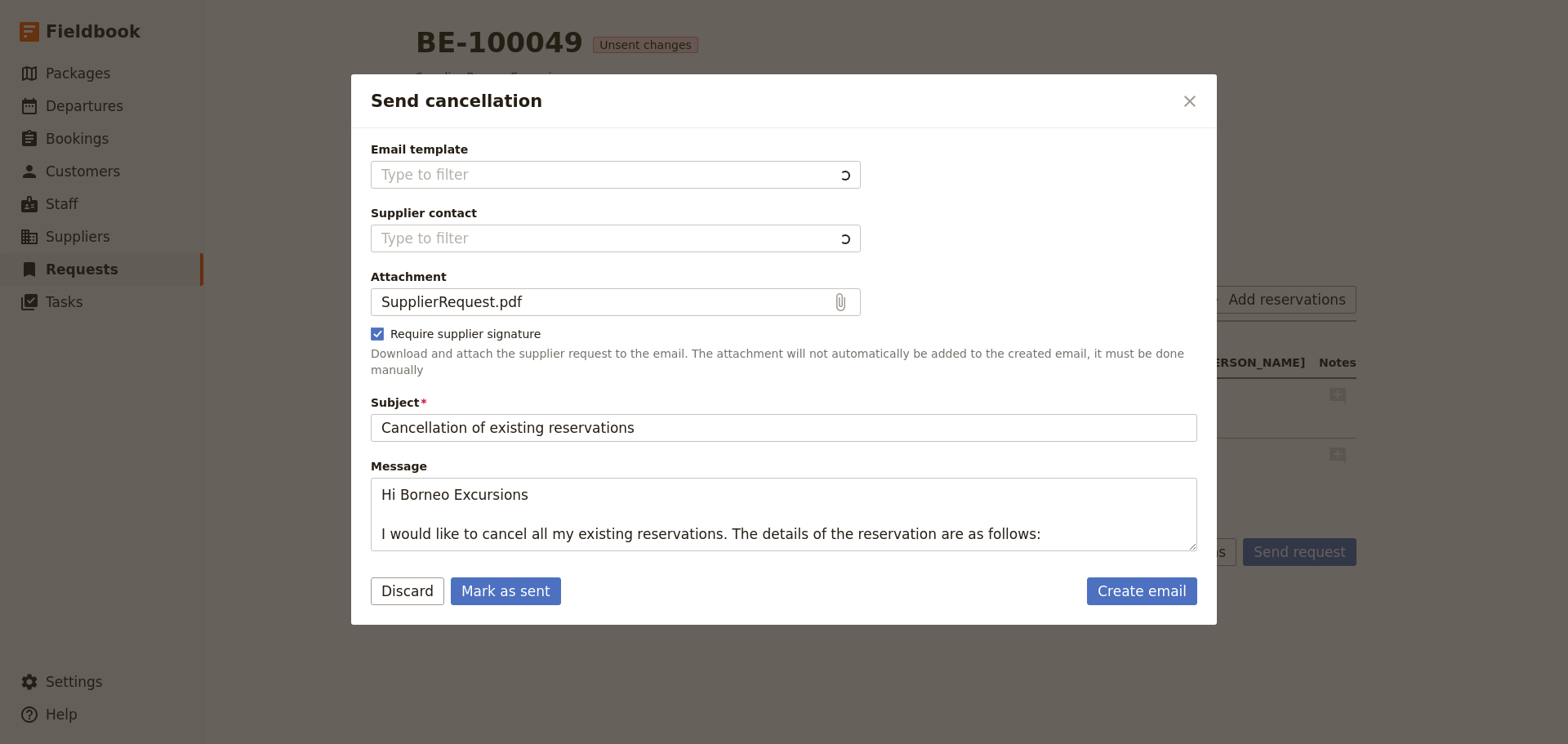
type input "Fieldbook default template"
type input "Borneo Excursions"
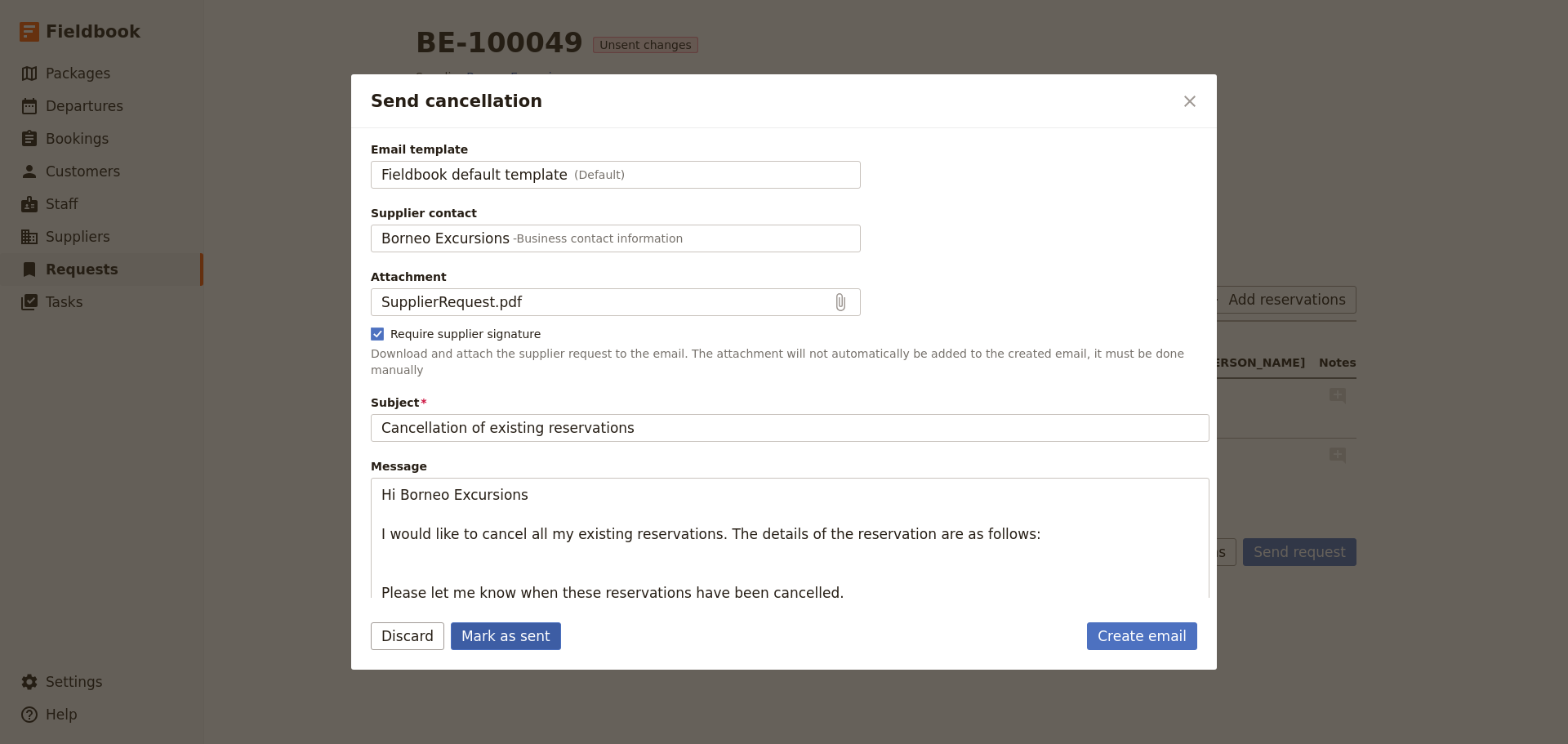
click at [495, 626] on button "Mark as sent" at bounding box center [506, 636] width 110 height 28
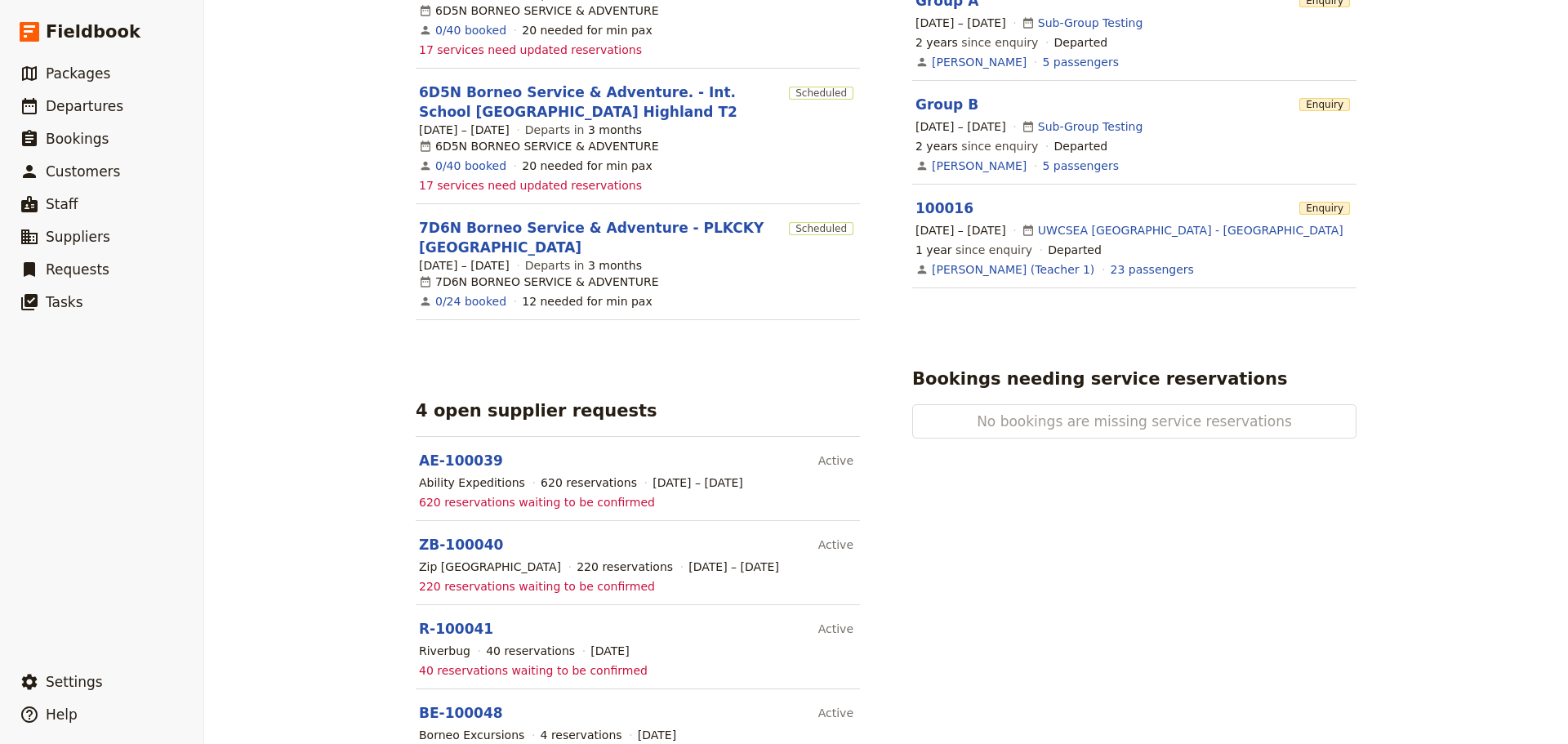
scroll to position [904, 0]
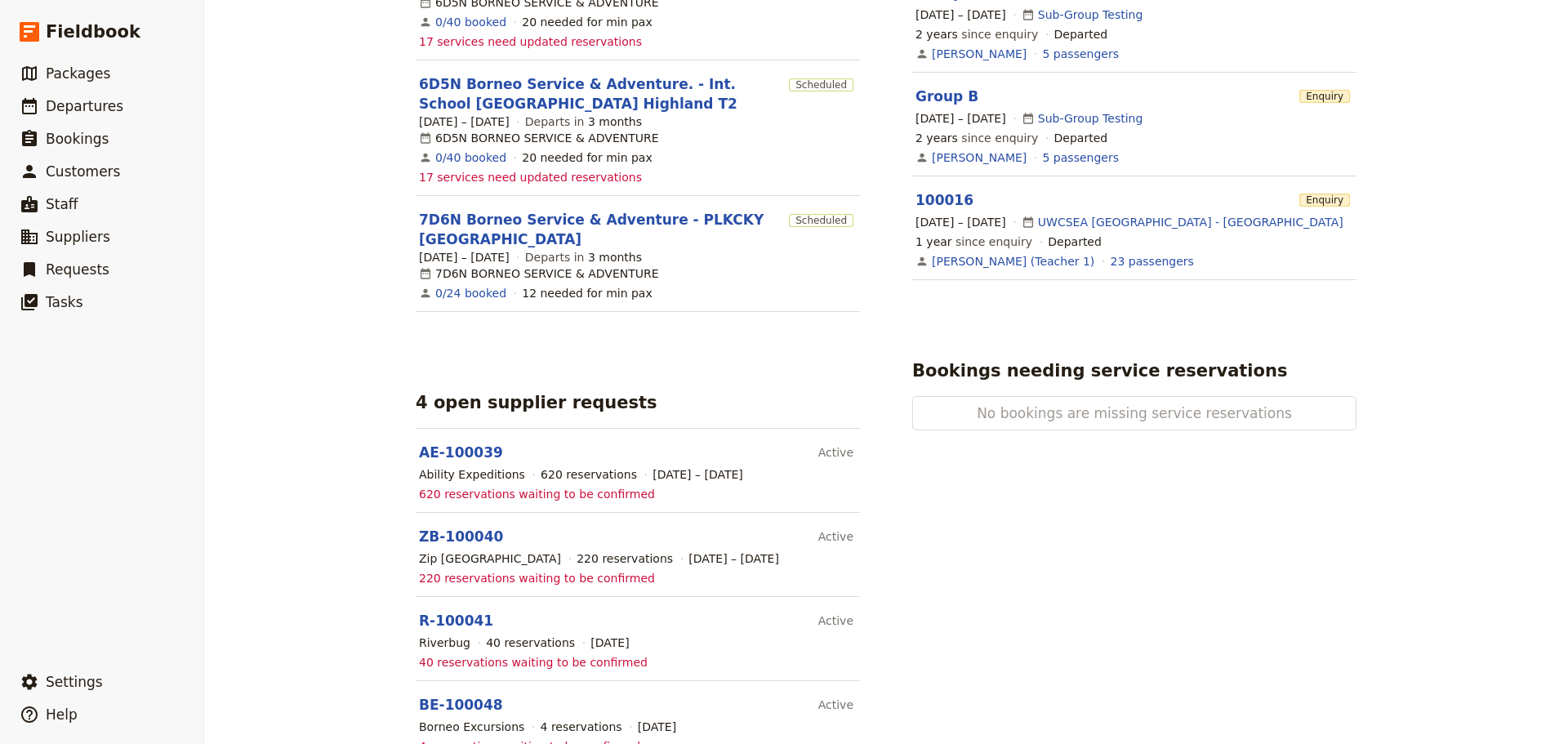
click at [462, 681] on section "BE-100048 Active Borneo Excursions 4 reservations [DATE] 4 reservations waiting…" at bounding box center [638, 722] width 444 height 84
click at [465, 697] on link "BE-100048" at bounding box center [461, 705] width 84 height 17
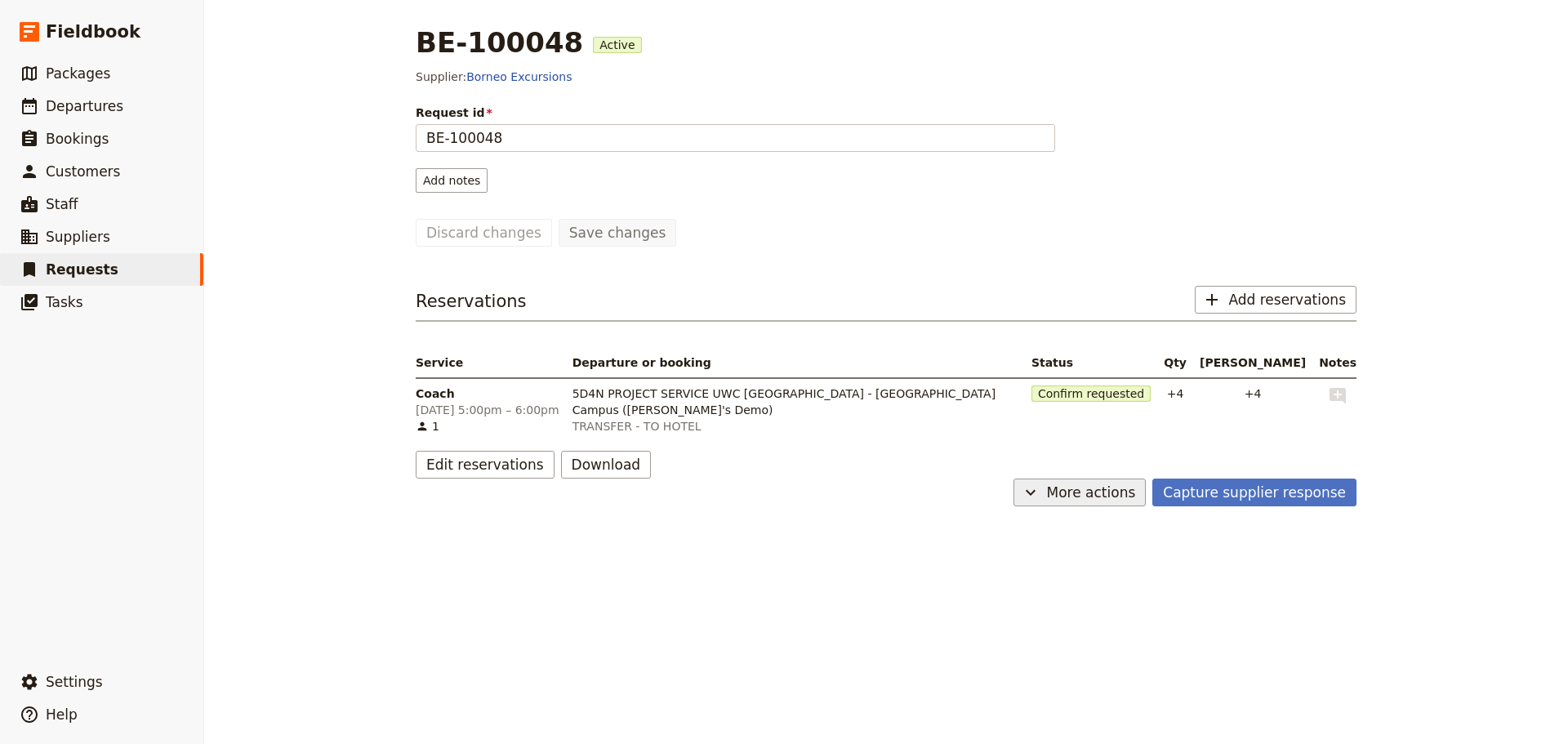
click at [1090, 489] on span "More actions" at bounding box center [1091, 492] width 89 height 20
click at [1084, 548] on span "Cancel request" at bounding box center [1084, 551] width 85 height 17
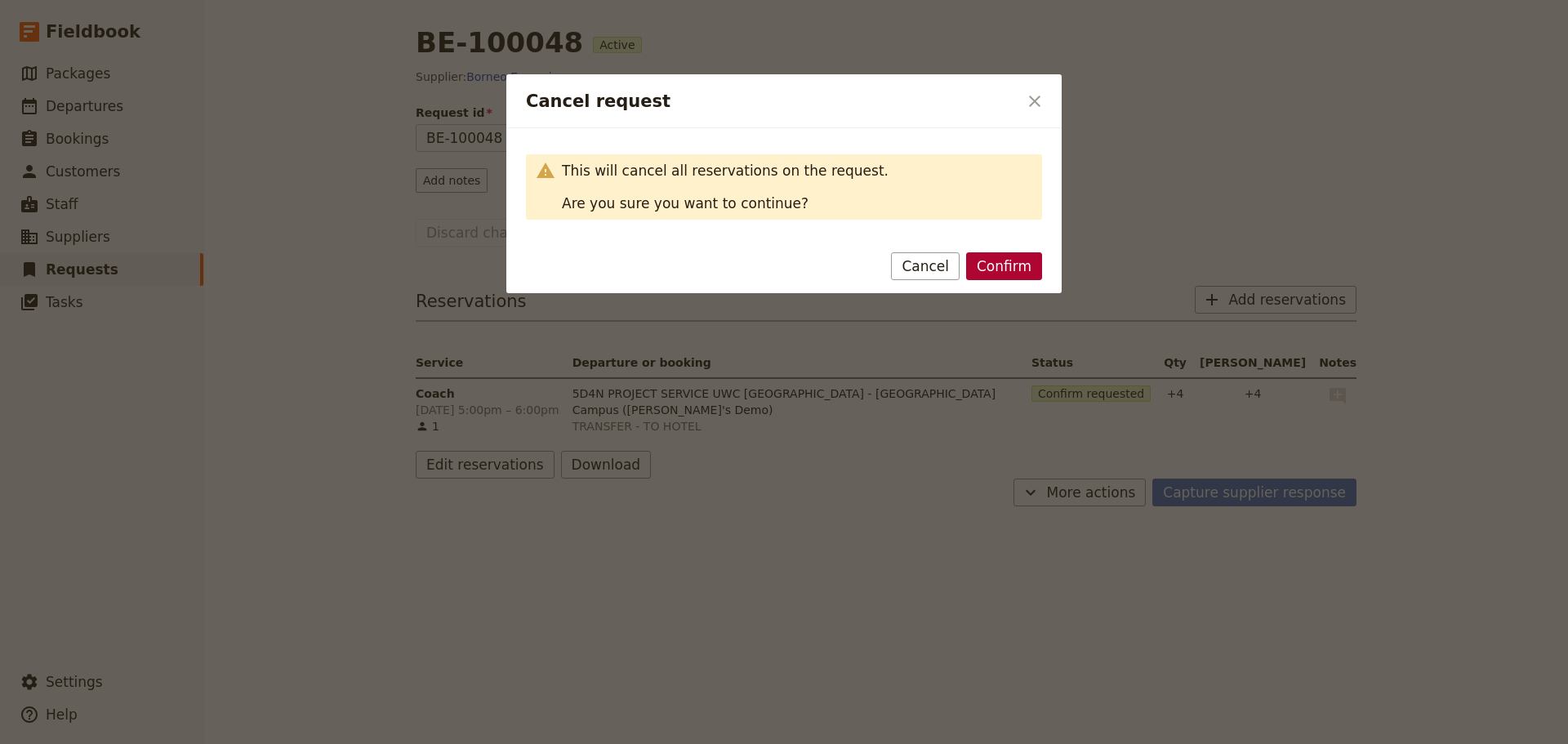
click at [1011, 265] on button "Confirm" at bounding box center [1004, 266] width 76 height 28
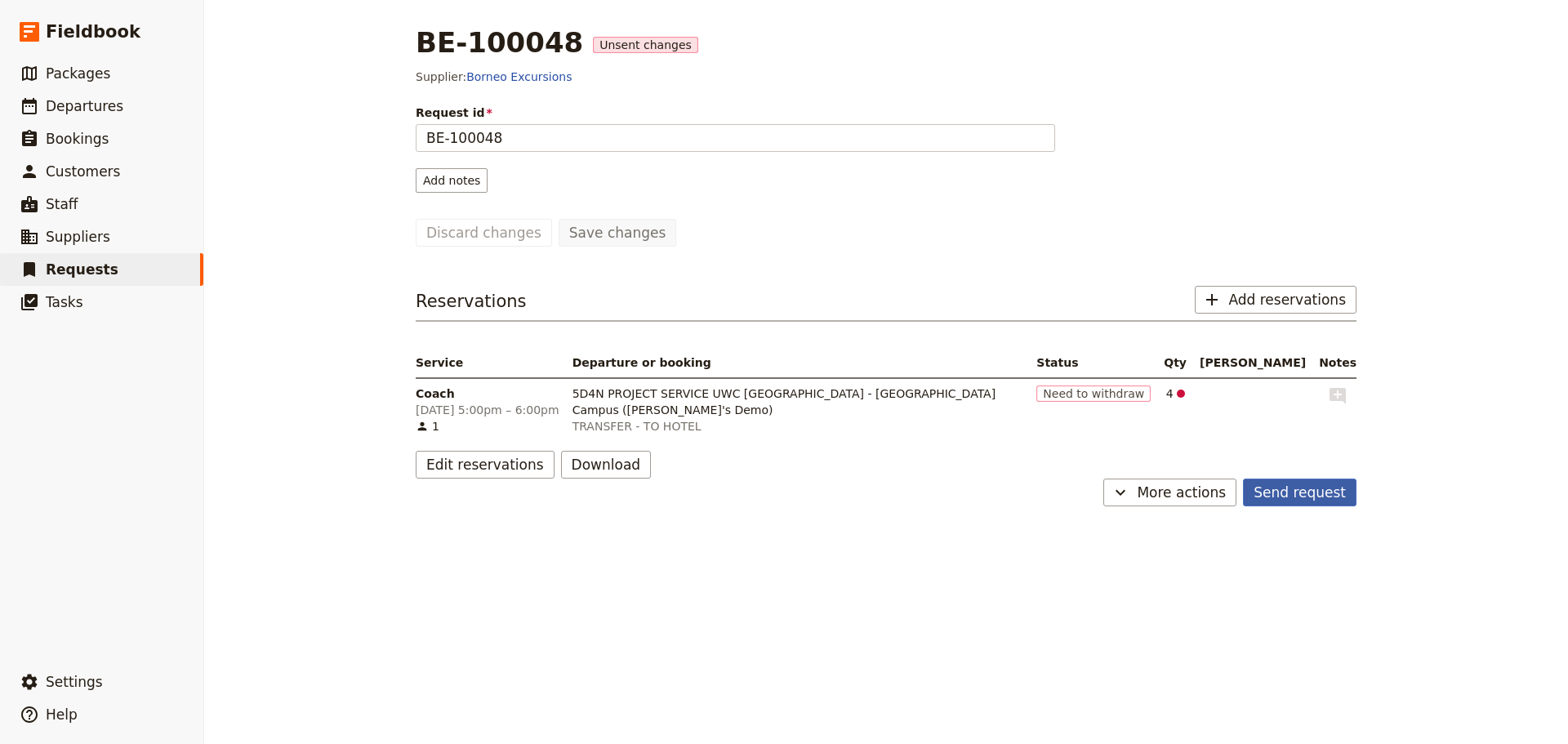
click at [1297, 488] on button "Send request" at bounding box center [1299, 492] width 114 height 28
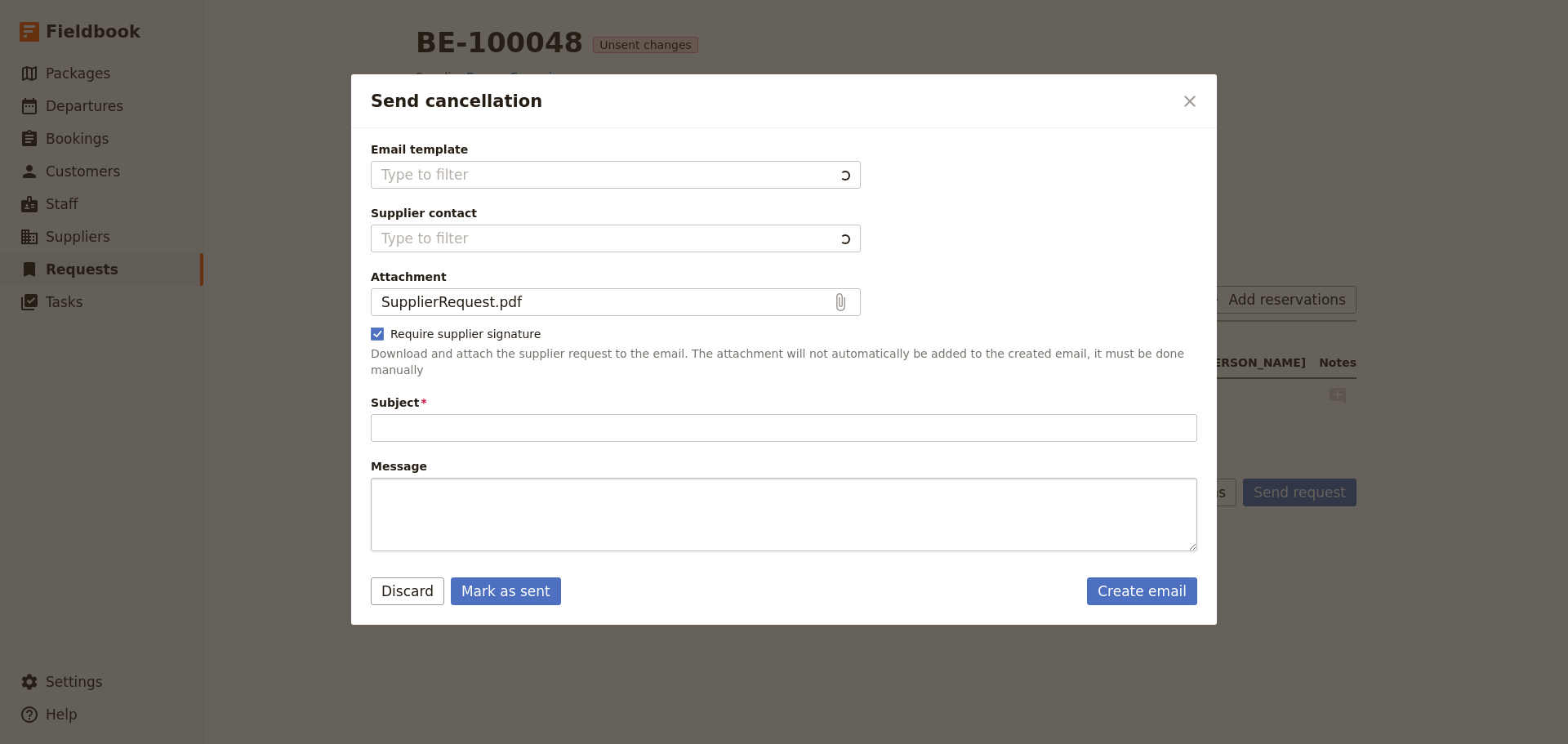
type input "Cancellation of existing reservations"
type textarea "Hi Borneo Excursions I would like to cancel all my existing reservations. The d…"
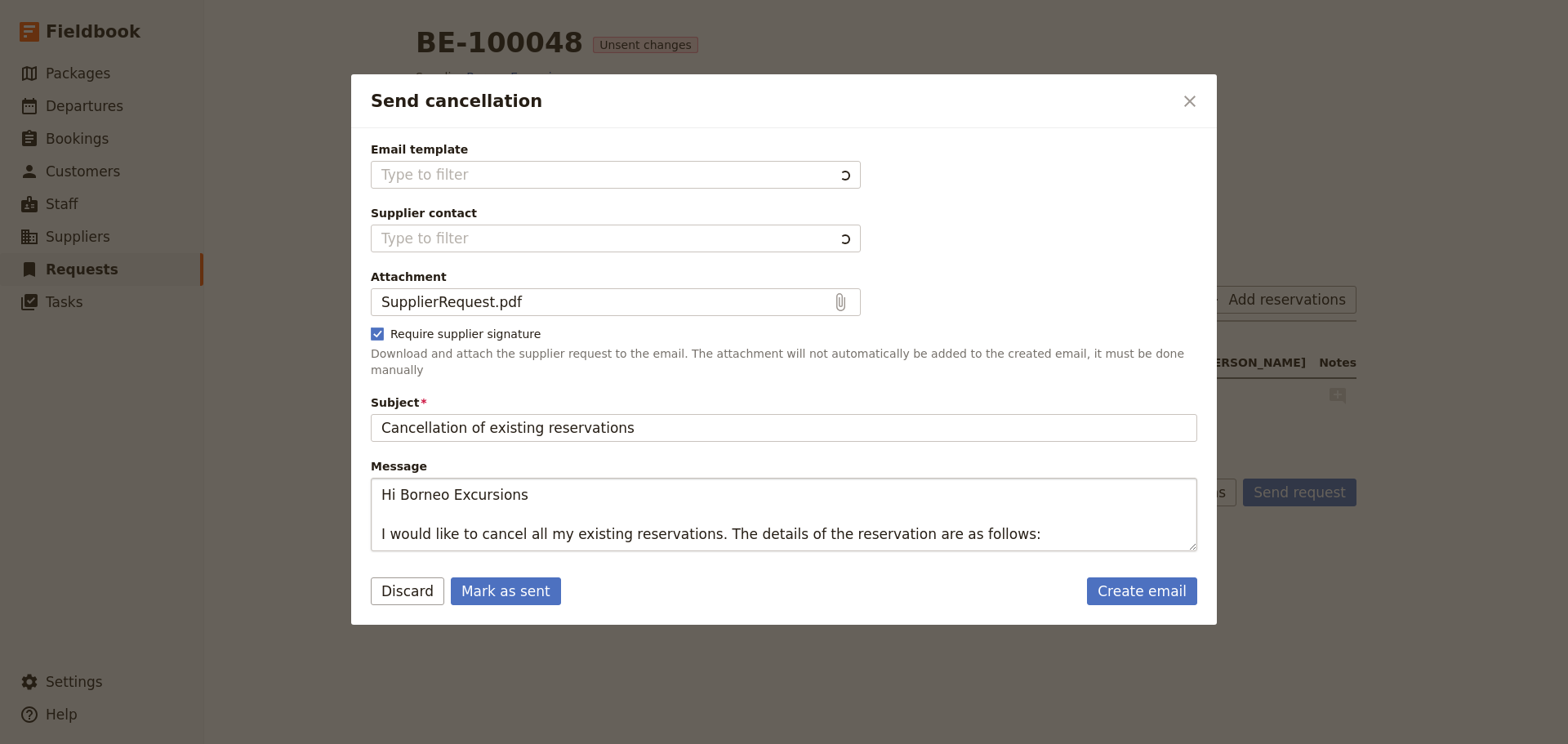
type input "Fieldbook default template"
type input "Borneo Excursions"
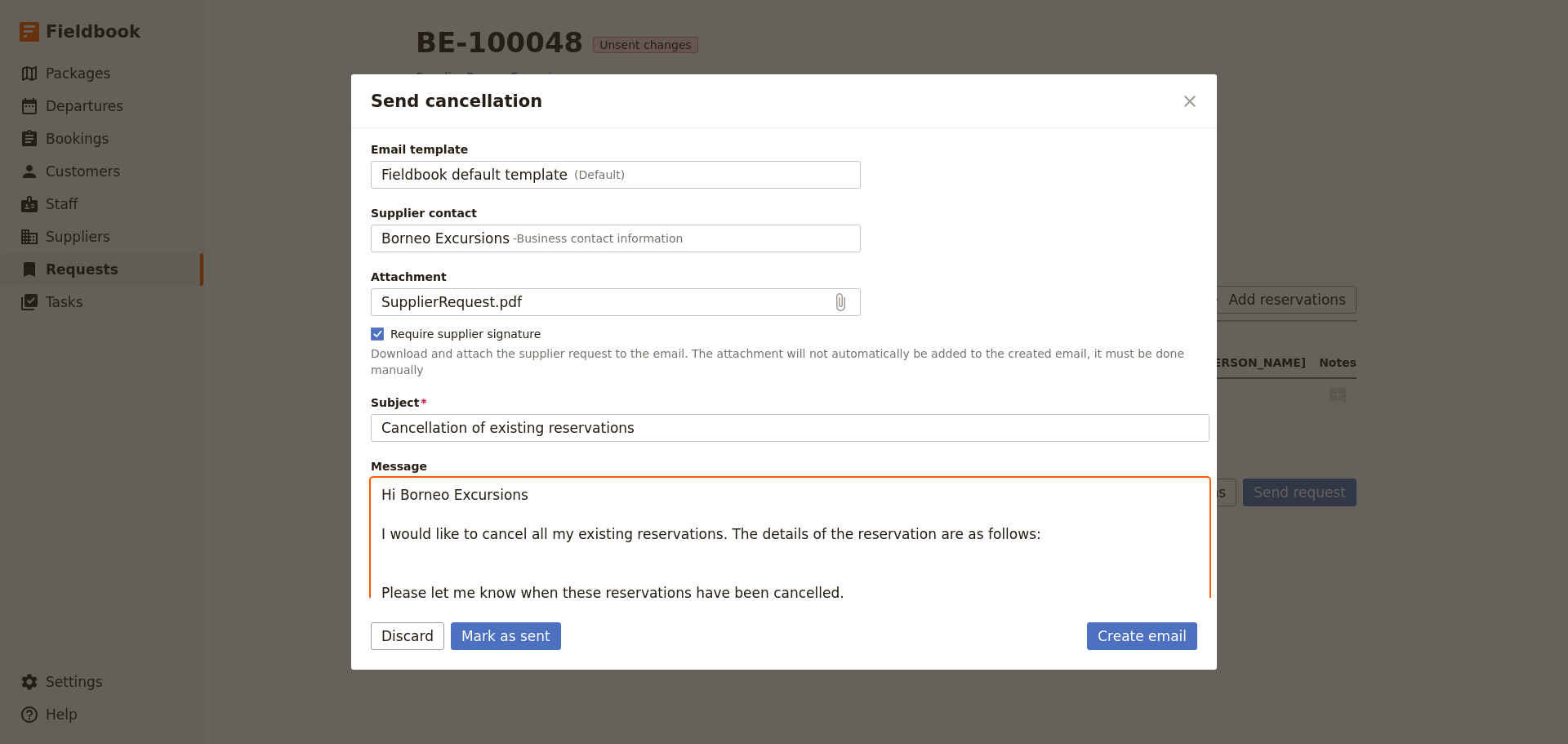
click at [1134, 590] on textarea "Hi Borneo Excursions I would like to cancel all my existing reservations. The d…" at bounding box center [790, 572] width 839 height 191
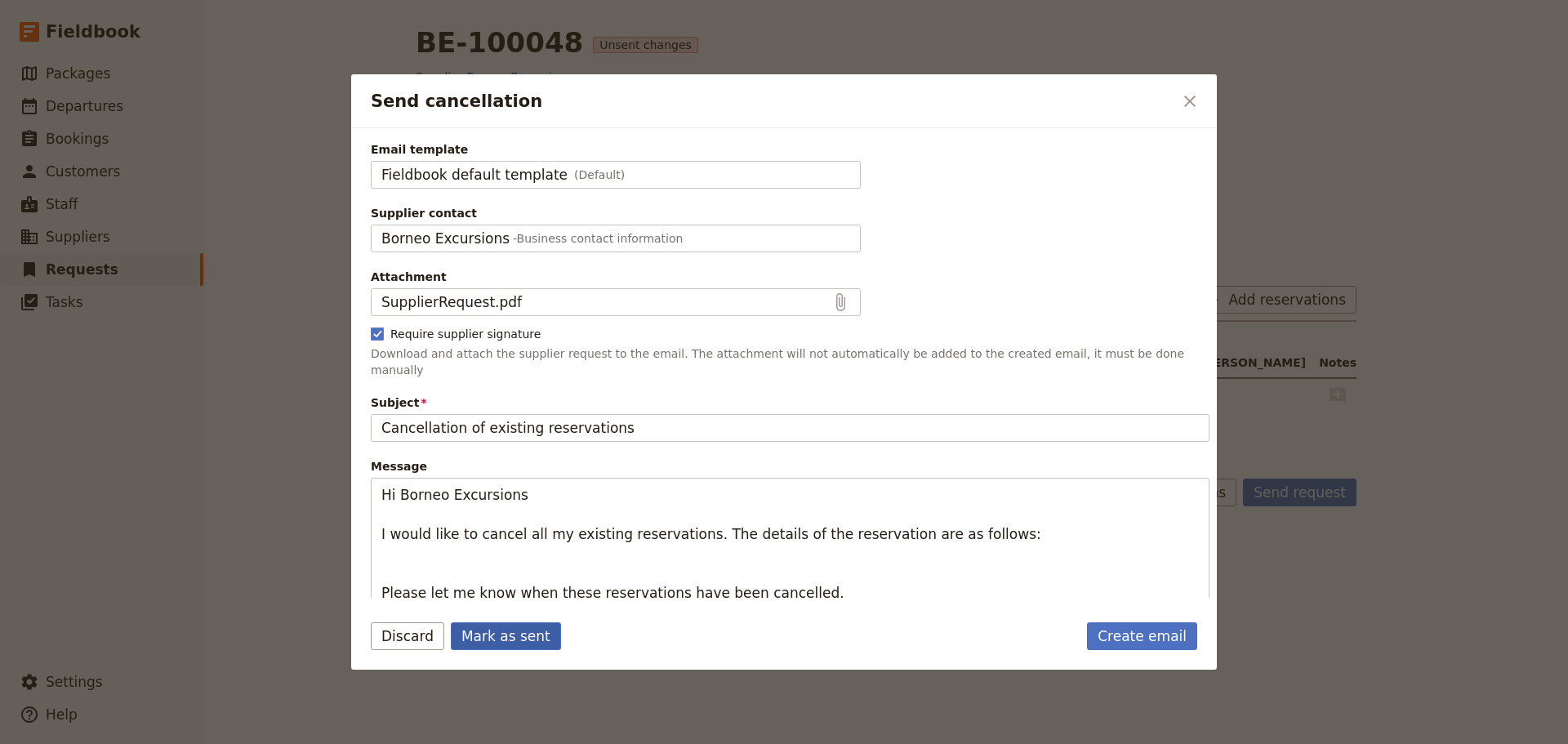
click at [515, 642] on button "Mark as sent" at bounding box center [506, 636] width 110 height 28
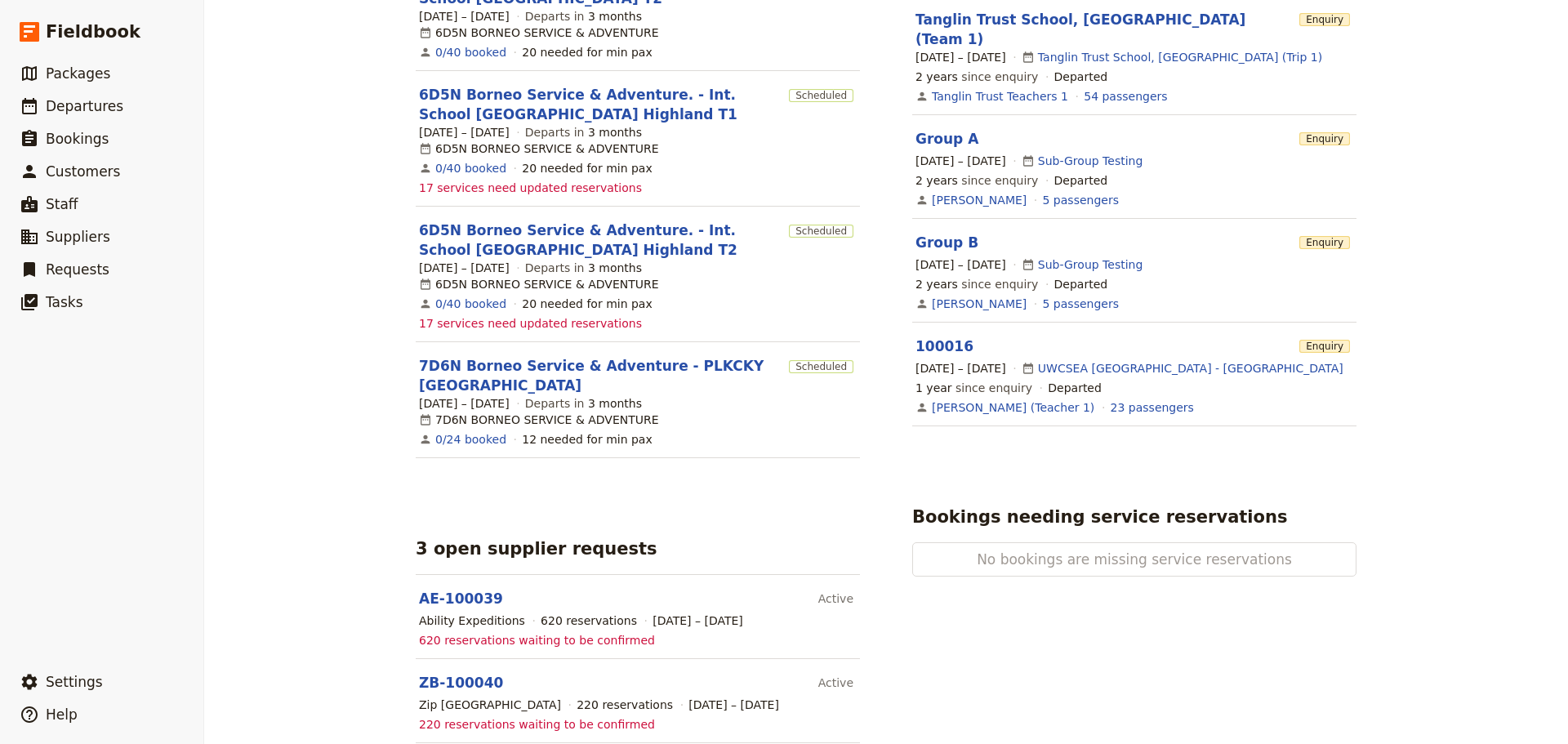
scroll to position [819, 0]
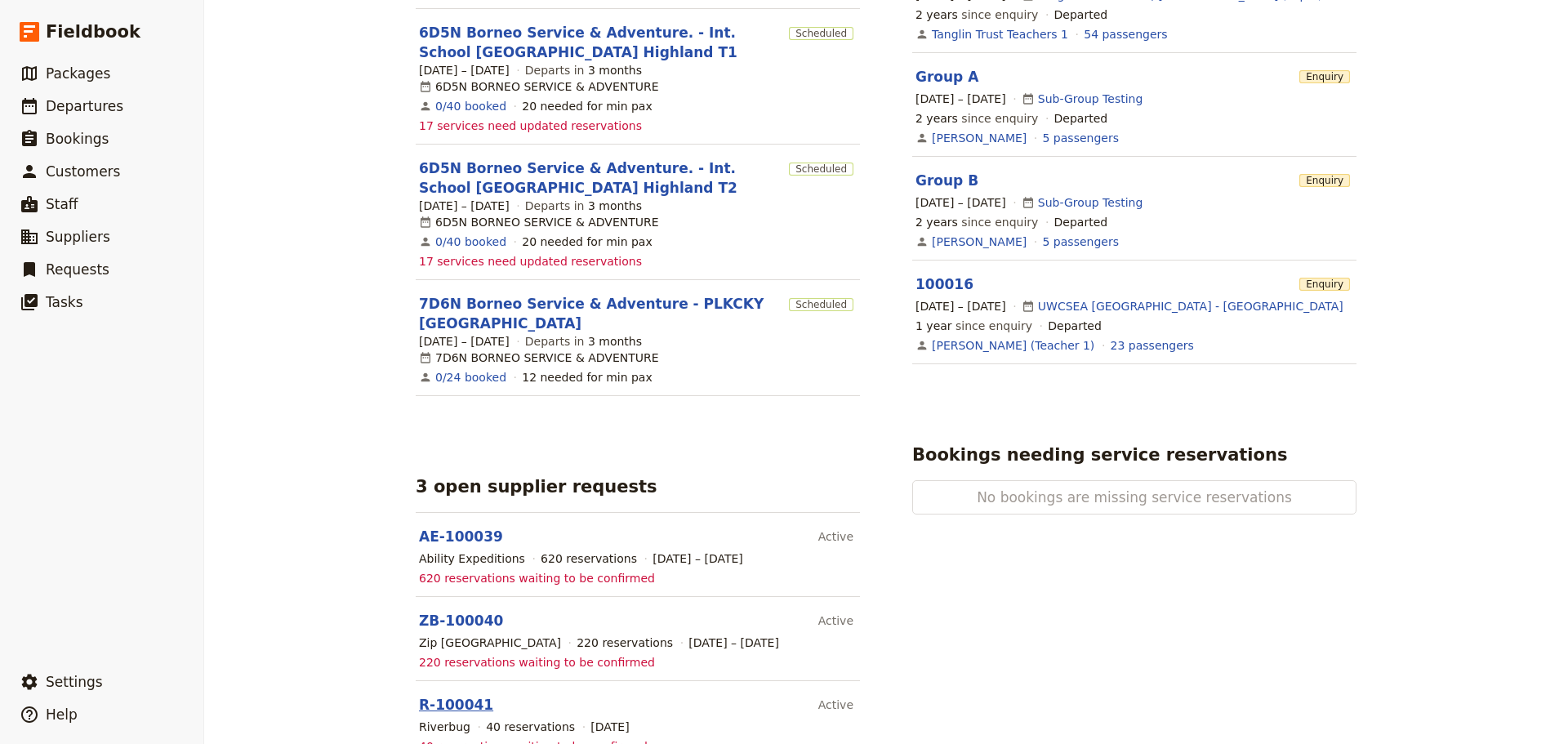
click at [425, 697] on link "R-100041" at bounding box center [457, 705] width 75 height 17
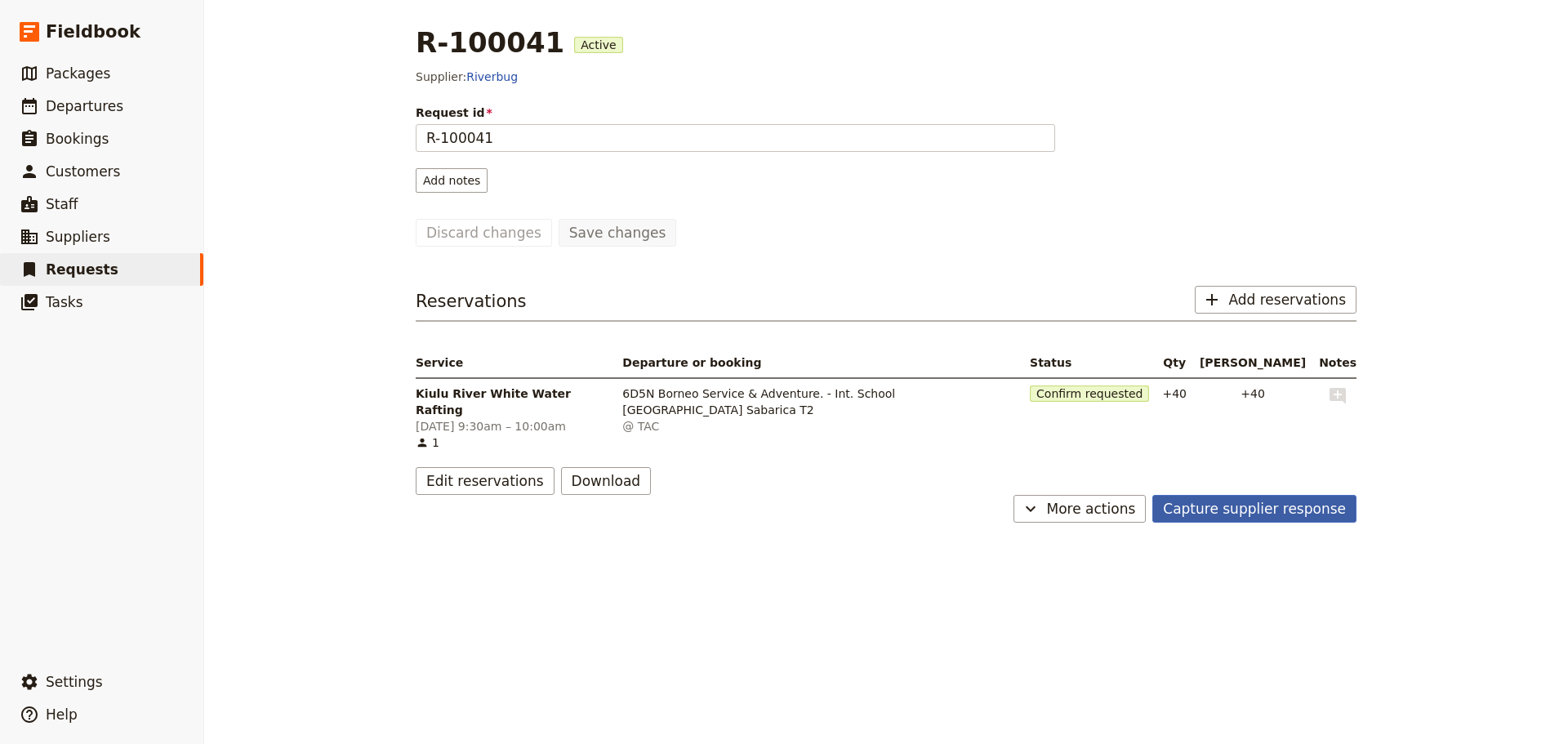
click at [1204, 500] on button "Capture supplier response" at bounding box center [1254, 509] width 204 height 28
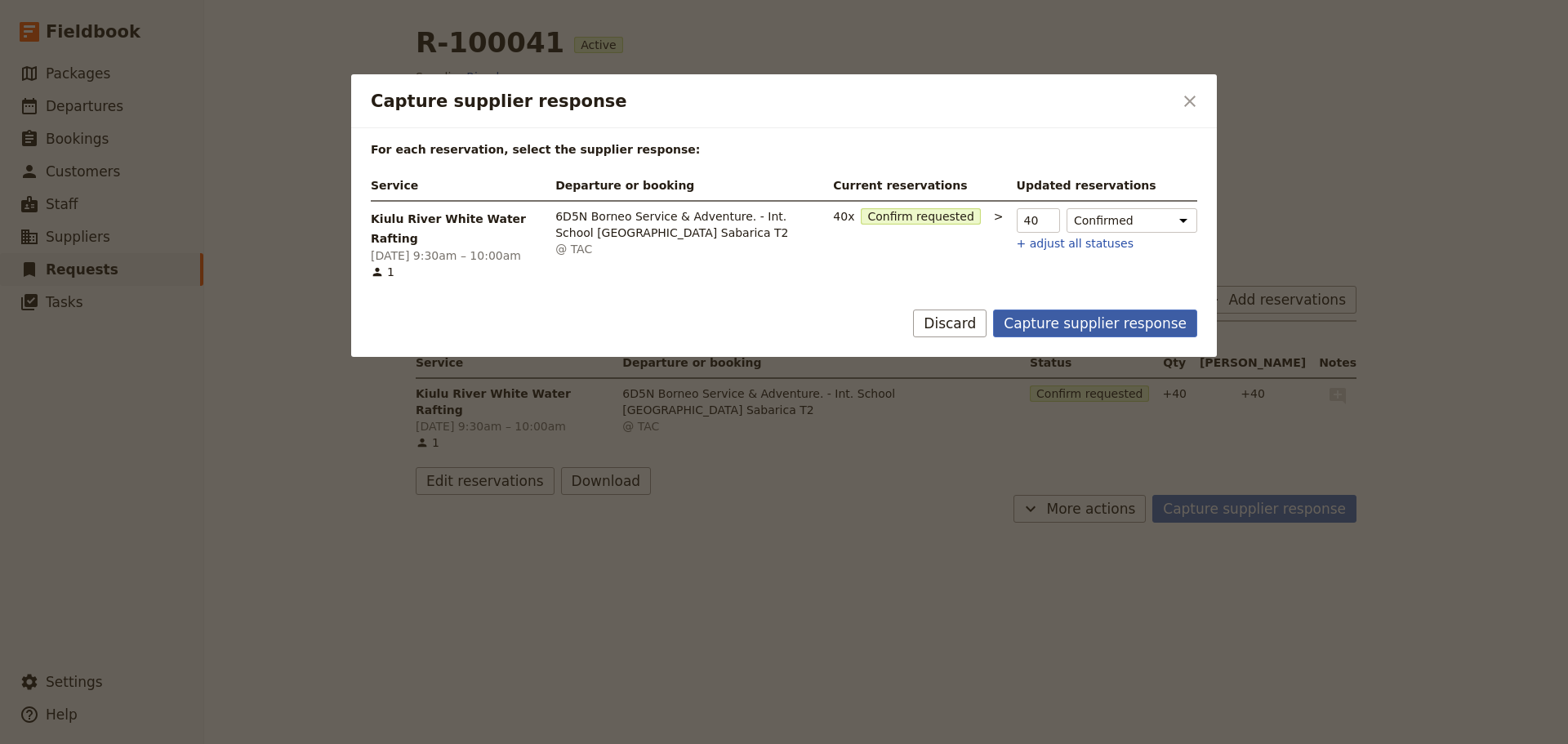
click at [1100, 320] on button "Capture supplier response" at bounding box center [1095, 323] width 204 height 28
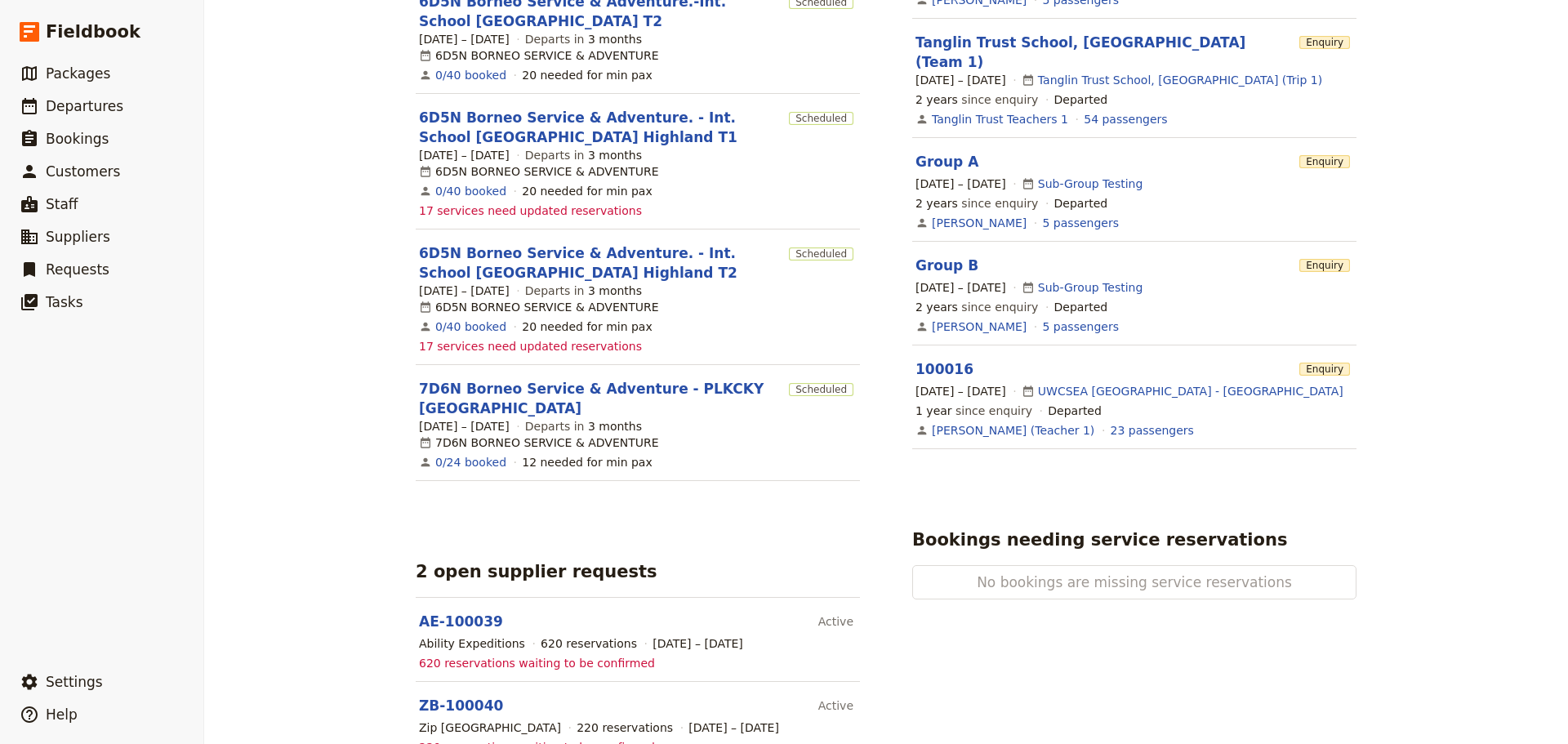
scroll to position [736, 0]
click at [474, 596] on section "AE-100039 Active Ability Expeditions 620 reservations [DATE] – [DATE] 620 reser…" at bounding box center [638, 638] width 444 height 85
click at [456, 611] on header "AE-100039" at bounding box center [616, 621] width 393 height 20
drag, startPoint x: 484, startPoint y: 587, endPoint x: 454, endPoint y: 572, distance: 33.5
click at [483, 635] on div "Ability Expeditions" at bounding box center [472, 643] width 106 height 17
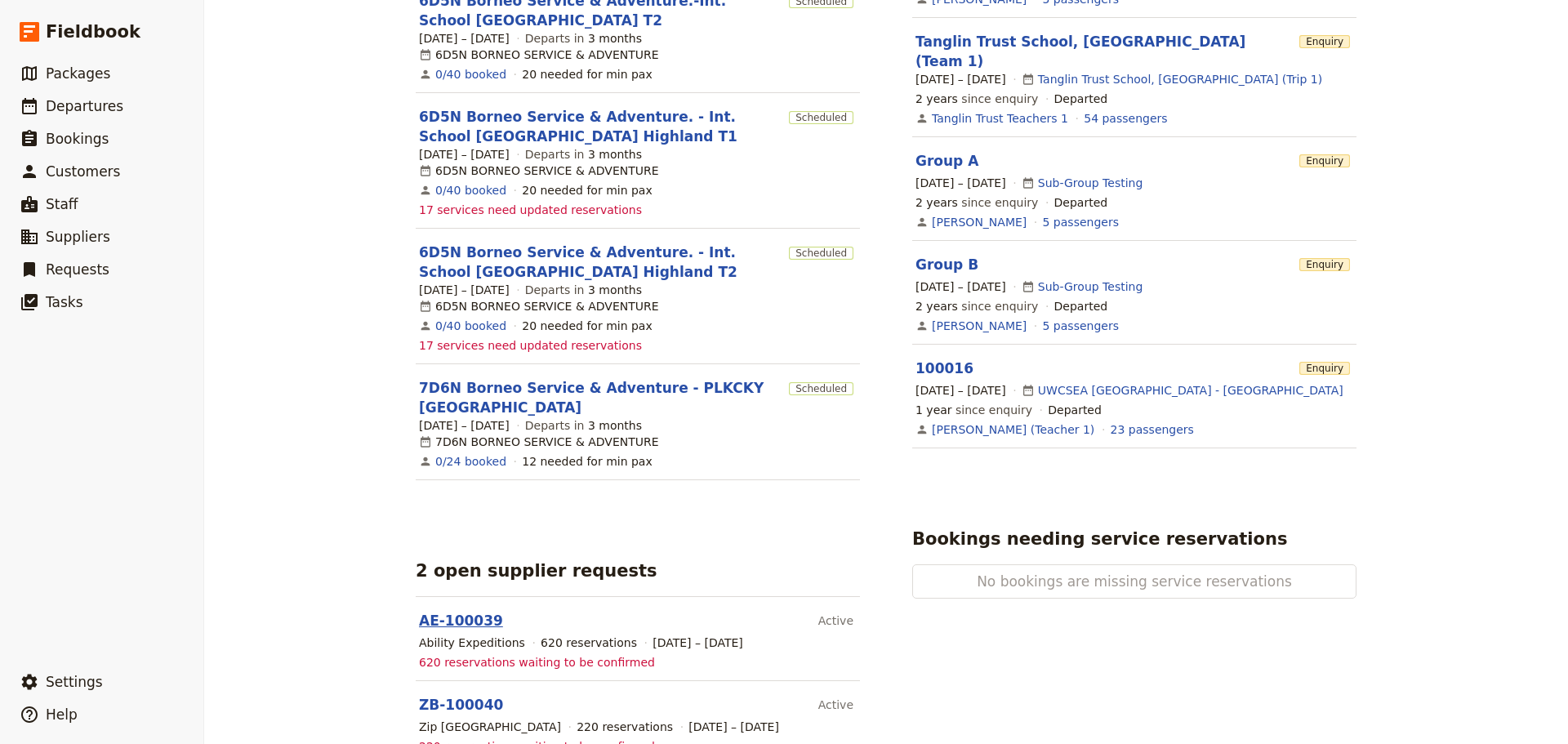
click at [453, 612] on link "AE-100039" at bounding box center [461, 621] width 84 height 17
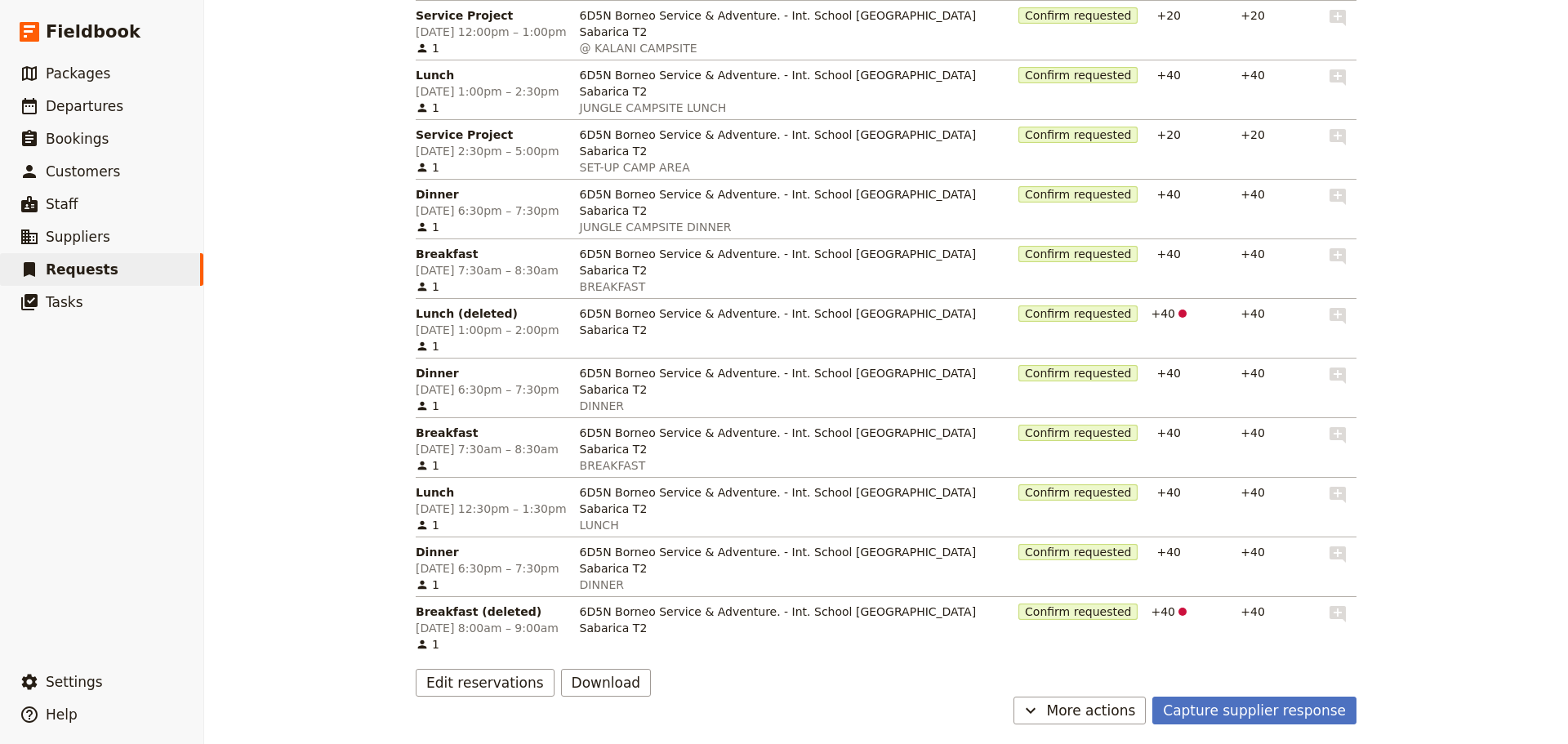
scroll to position [742, 0]
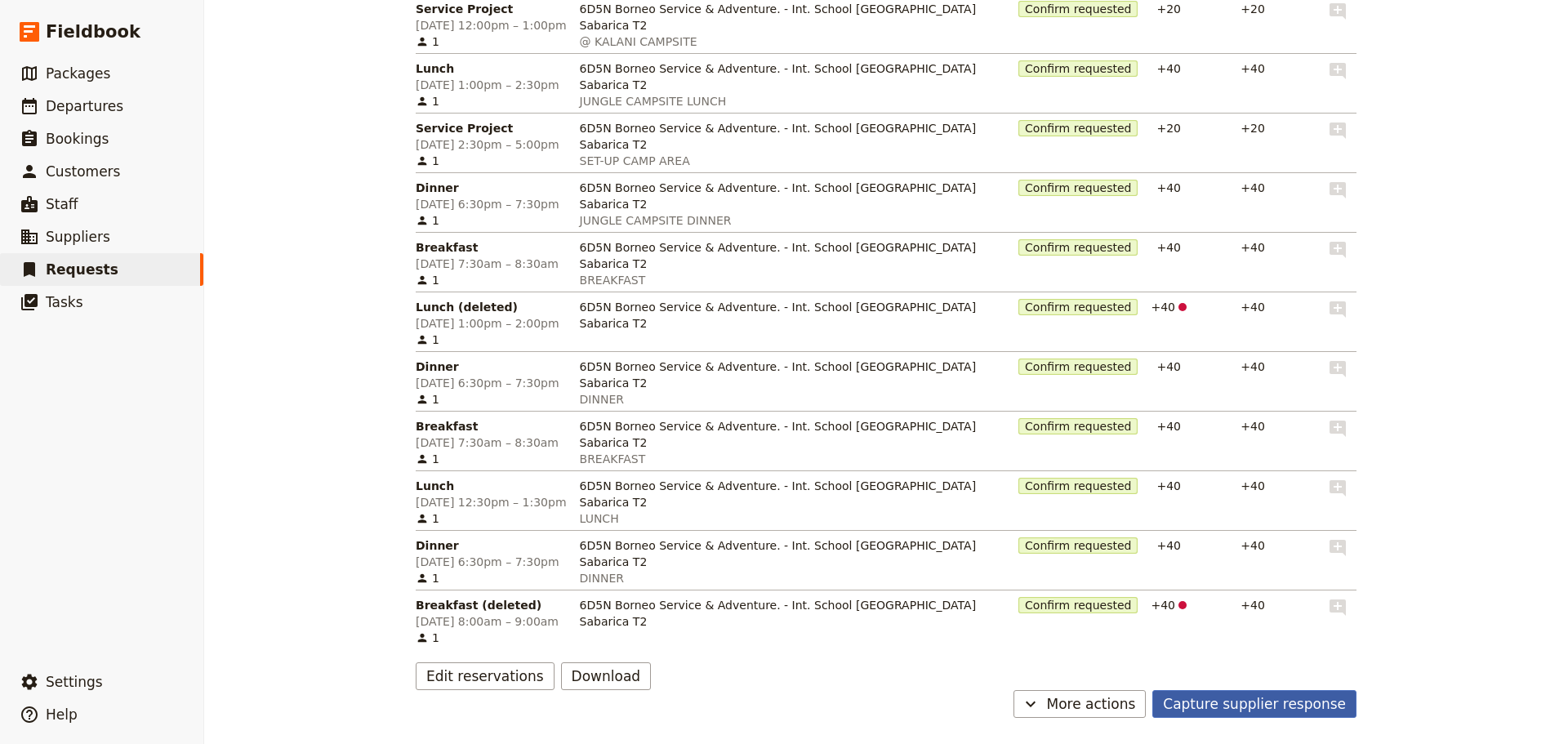
click at [1198, 698] on button "Capture supplier response" at bounding box center [1254, 704] width 204 height 28
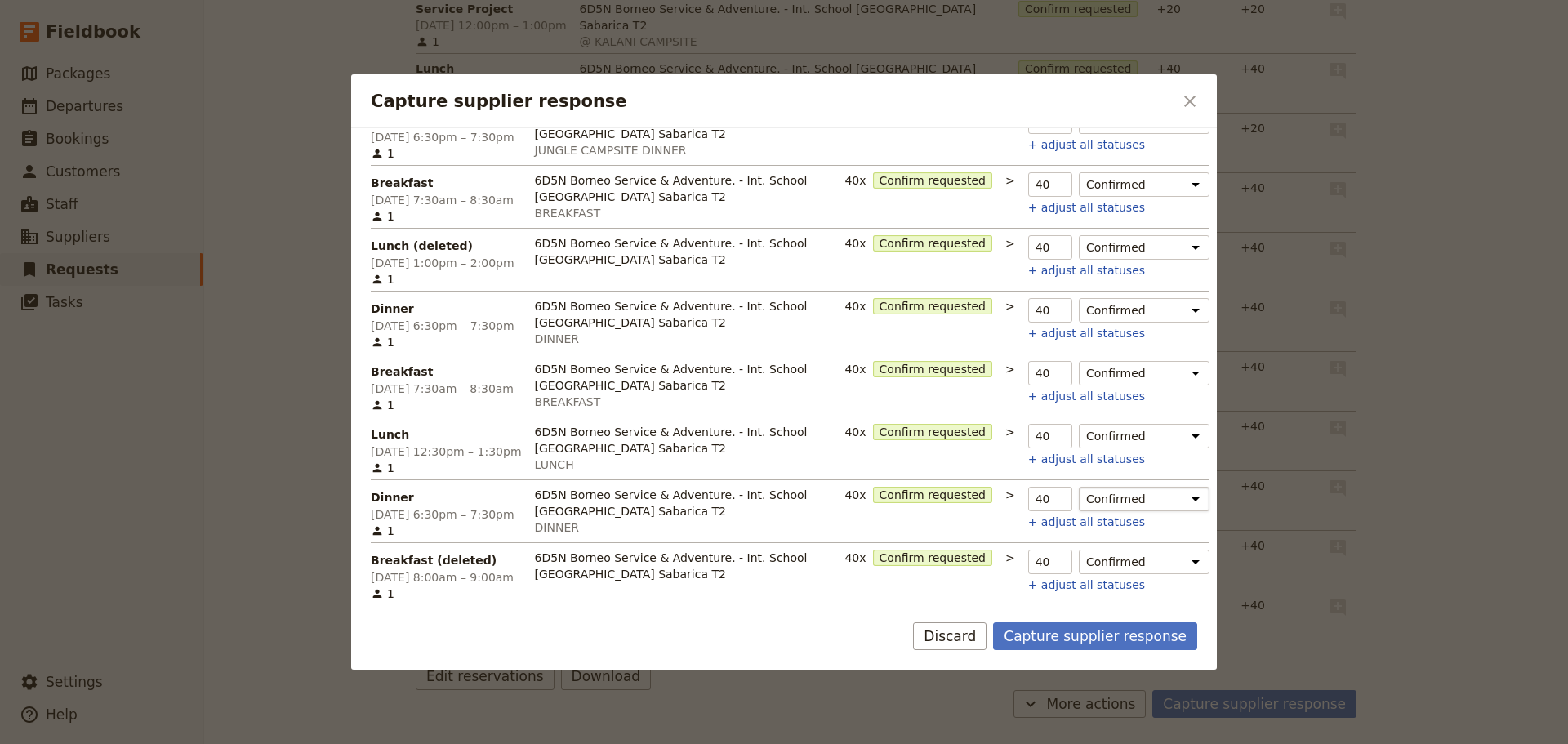
scroll to position [674, 0]
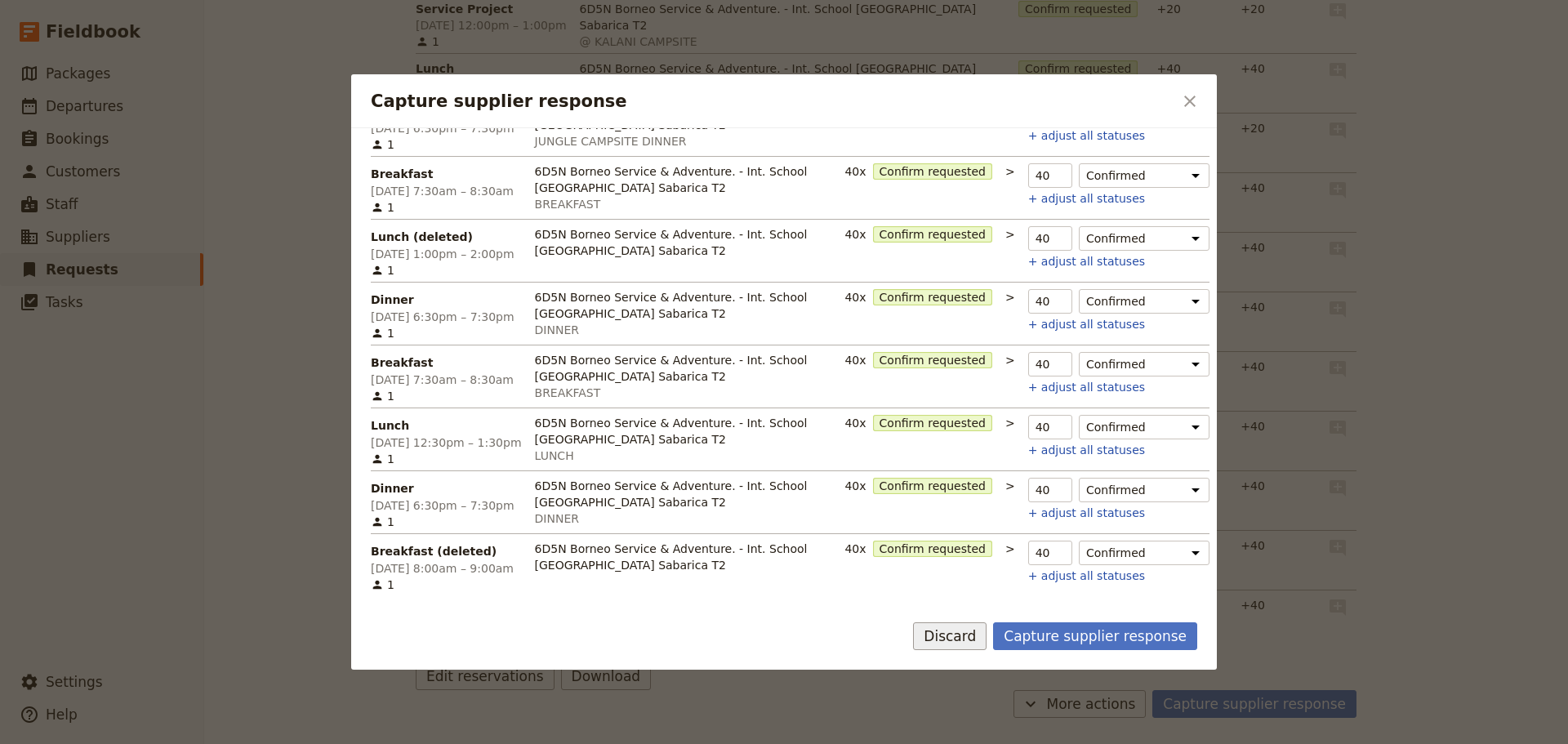
click at [980, 629] on button "Discard" at bounding box center [950, 636] width 74 height 28
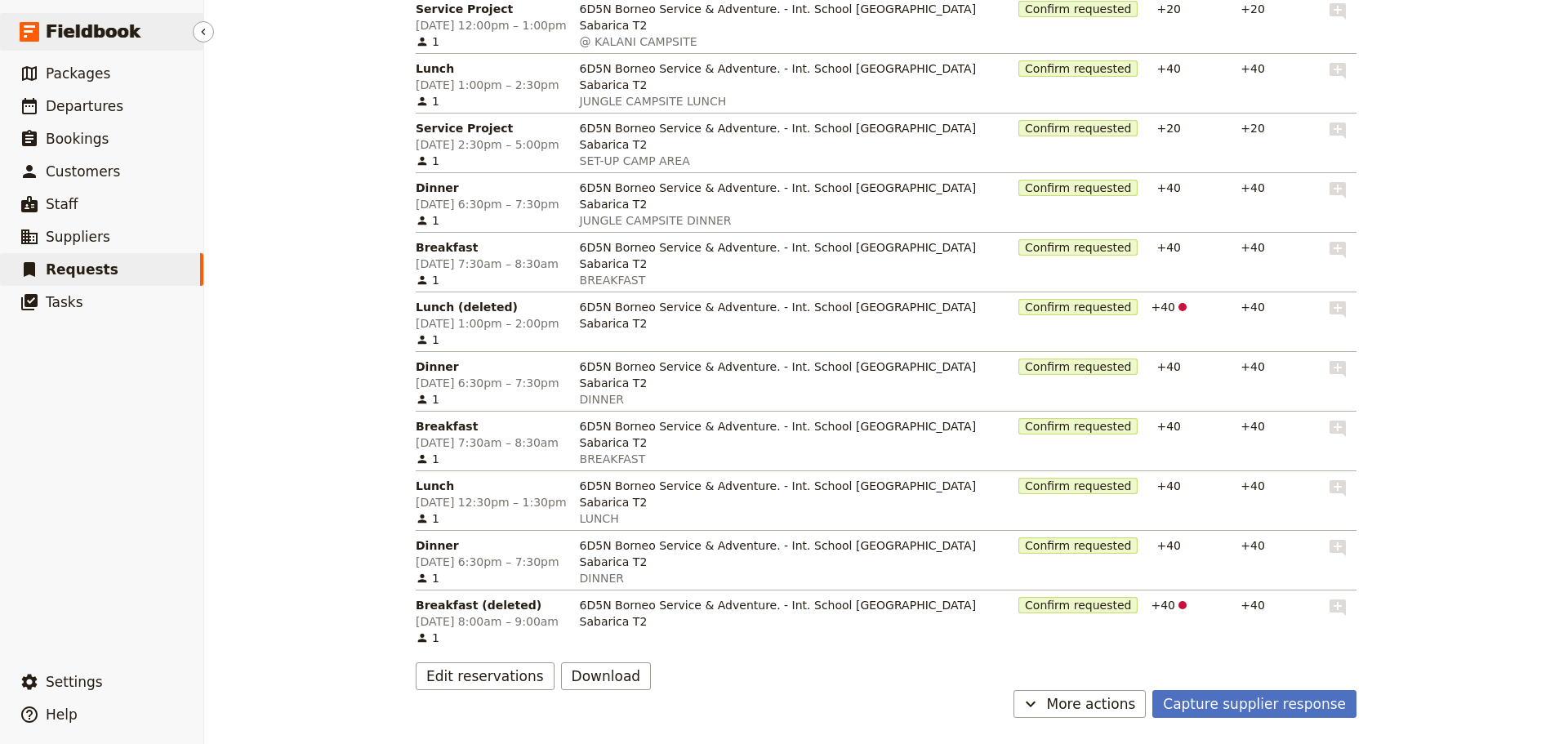
click at [75, 31] on span "Fieldbook" at bounding box center [93, 32] width 94 height 25
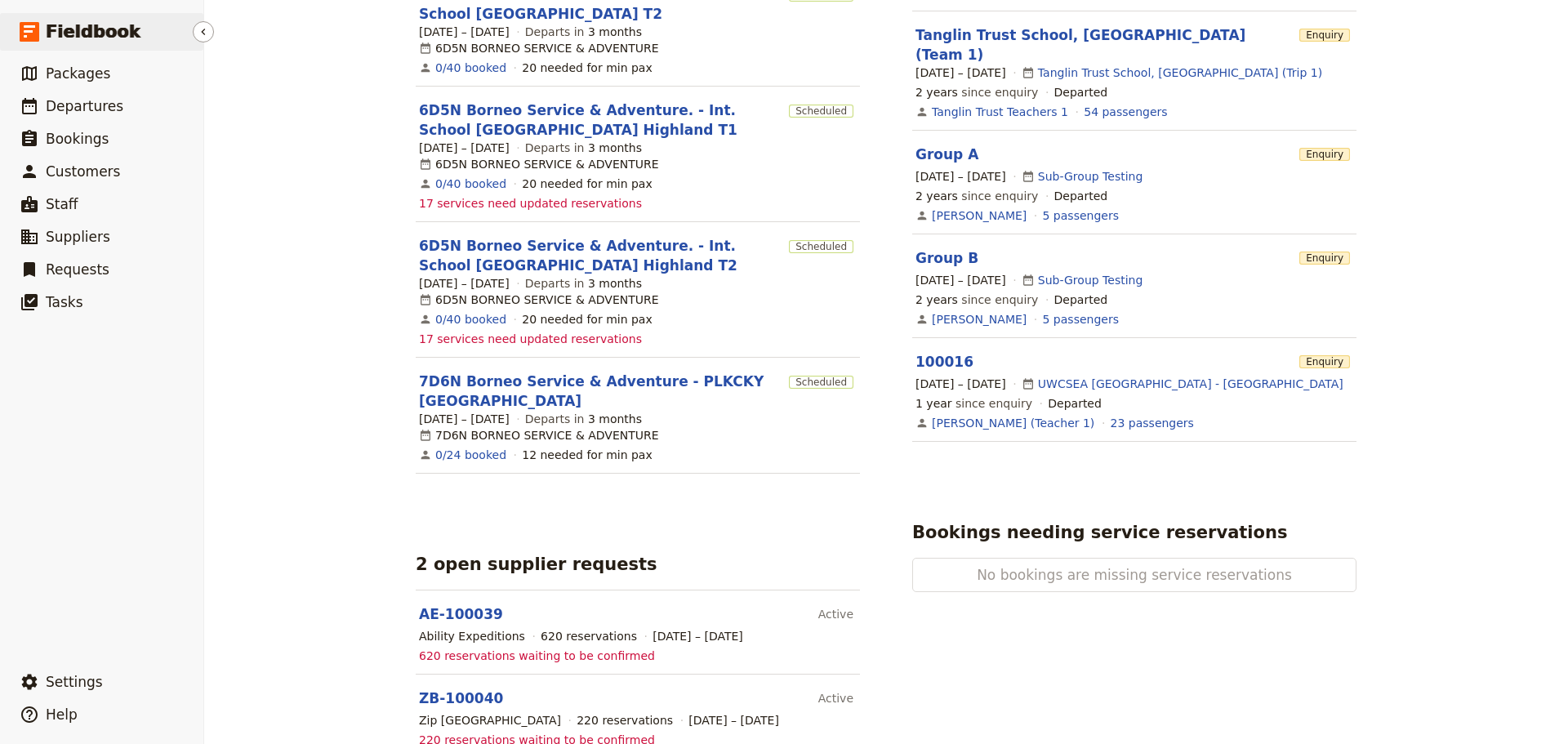
scroll to position [736, 0]
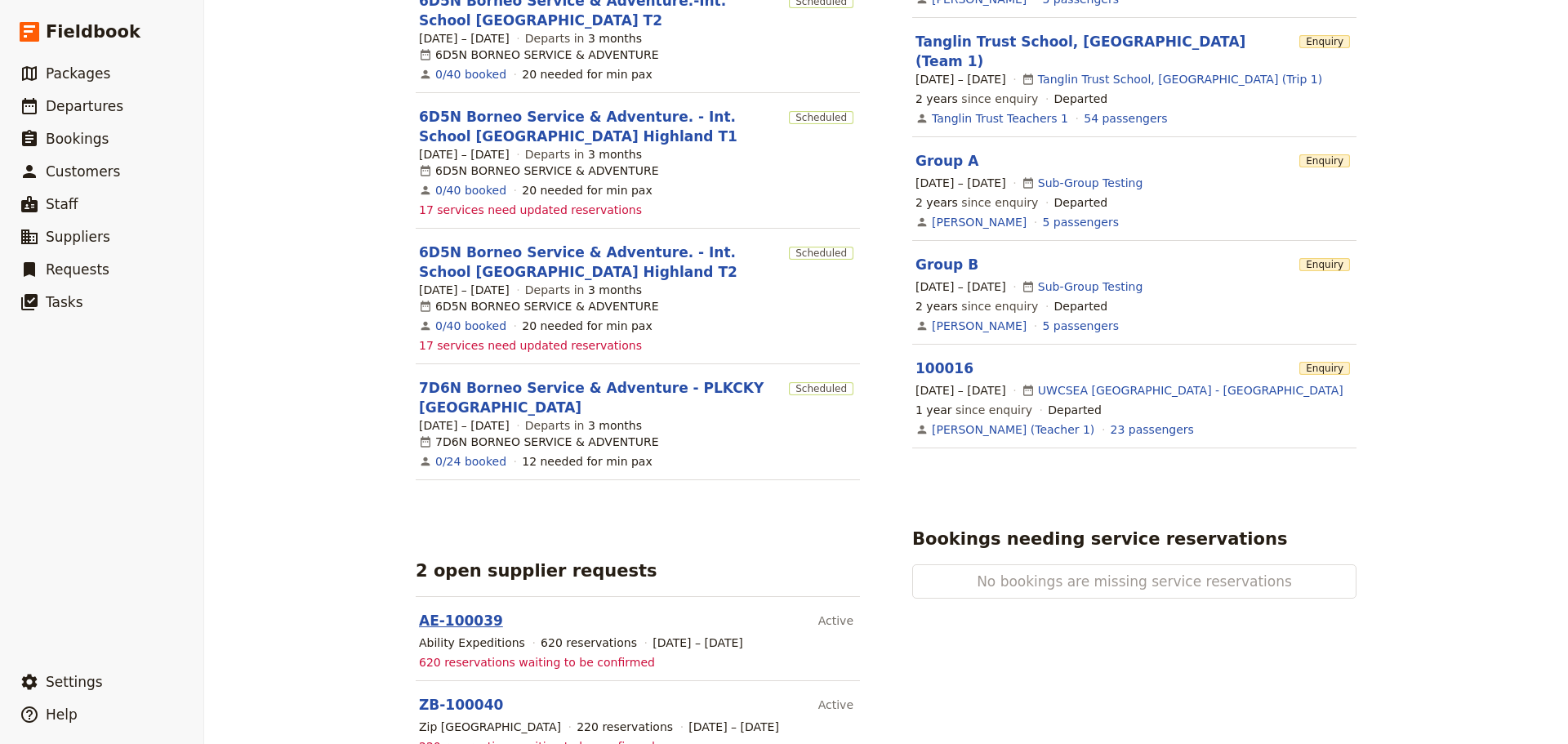
click at [472, 612] on link "AE-100039" at bounding box center [461, 621] width 84 height 17
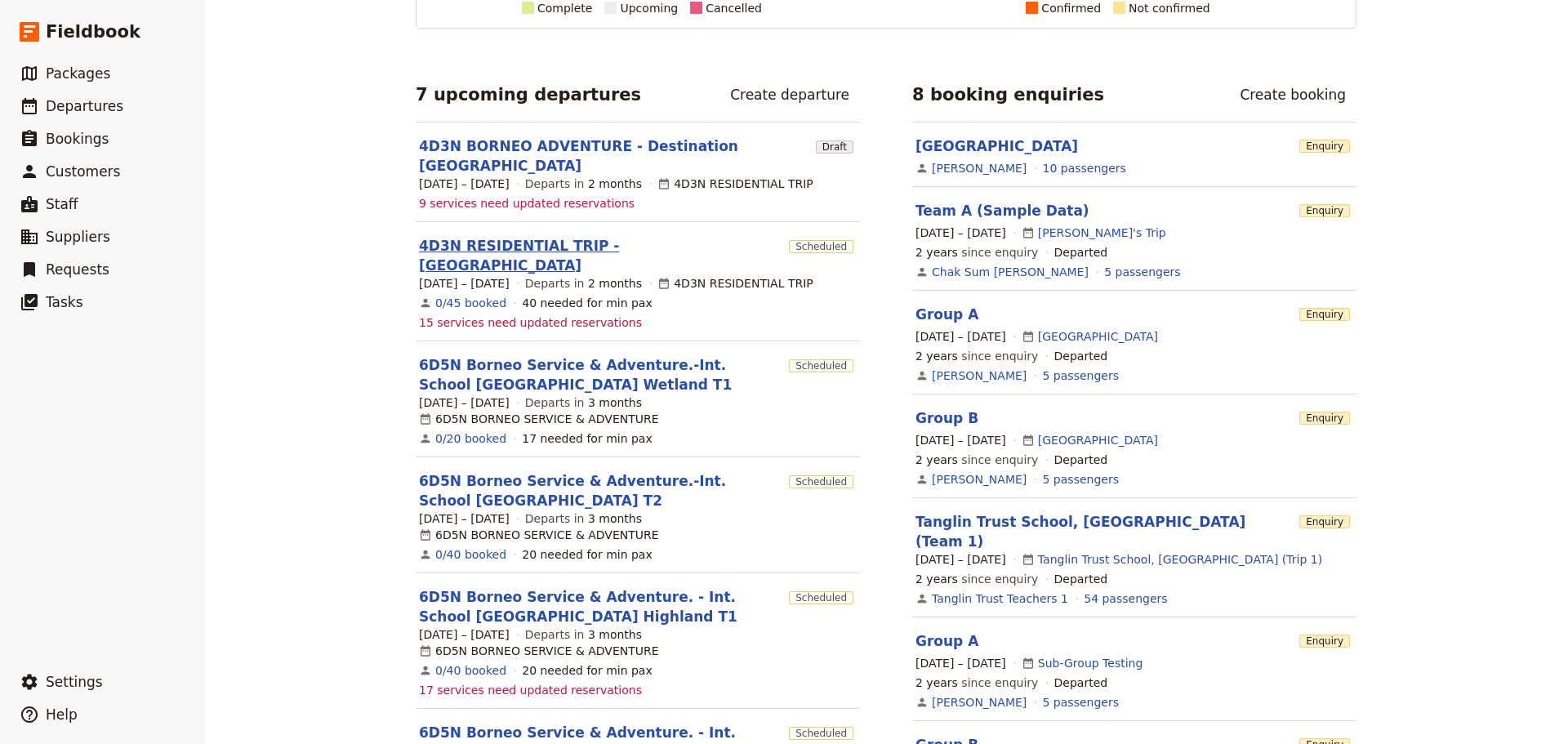
scroll to position [246, 0]
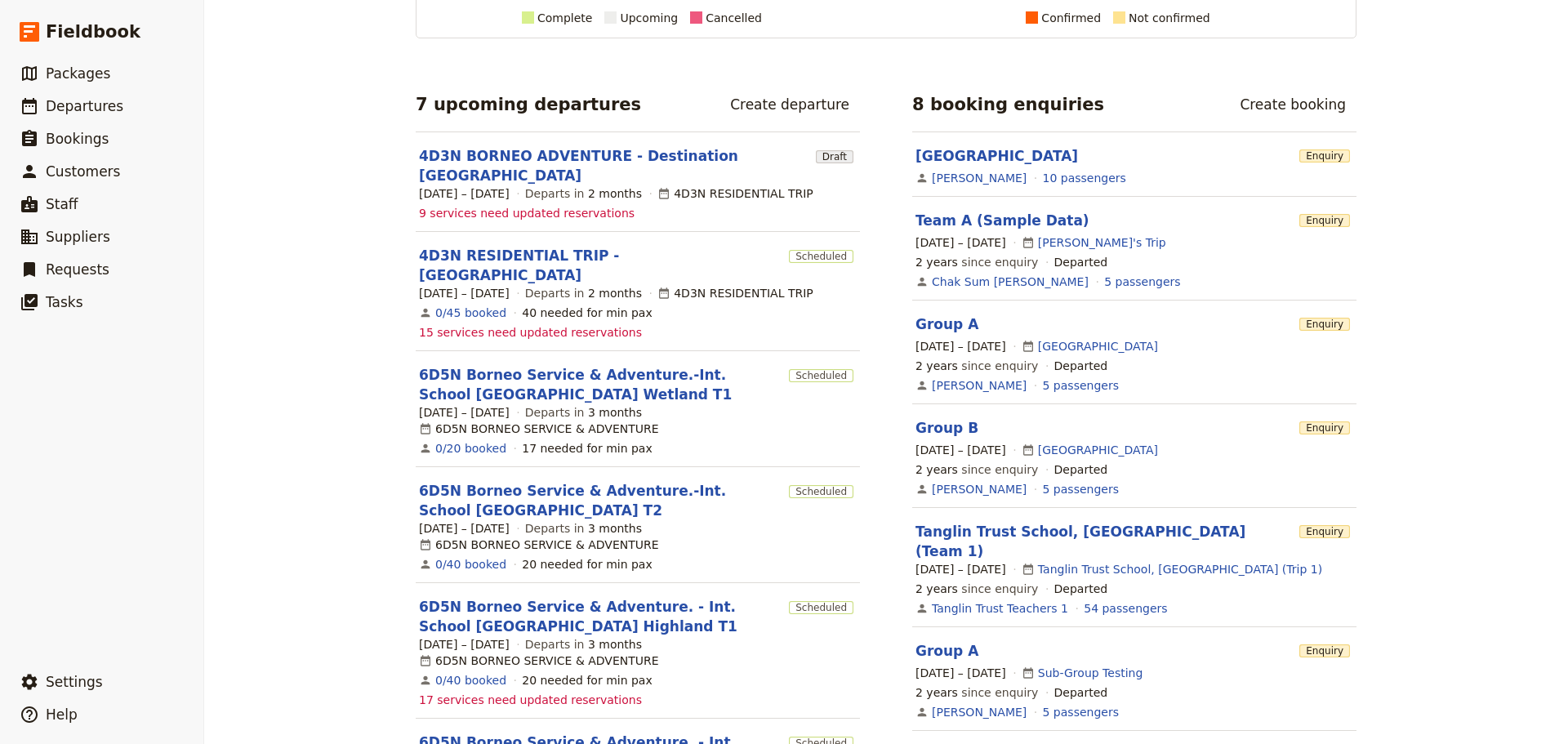
click at [447, 205] on span "9 services need updated reservations" at bounding box center [527, 213] width 215 height 17
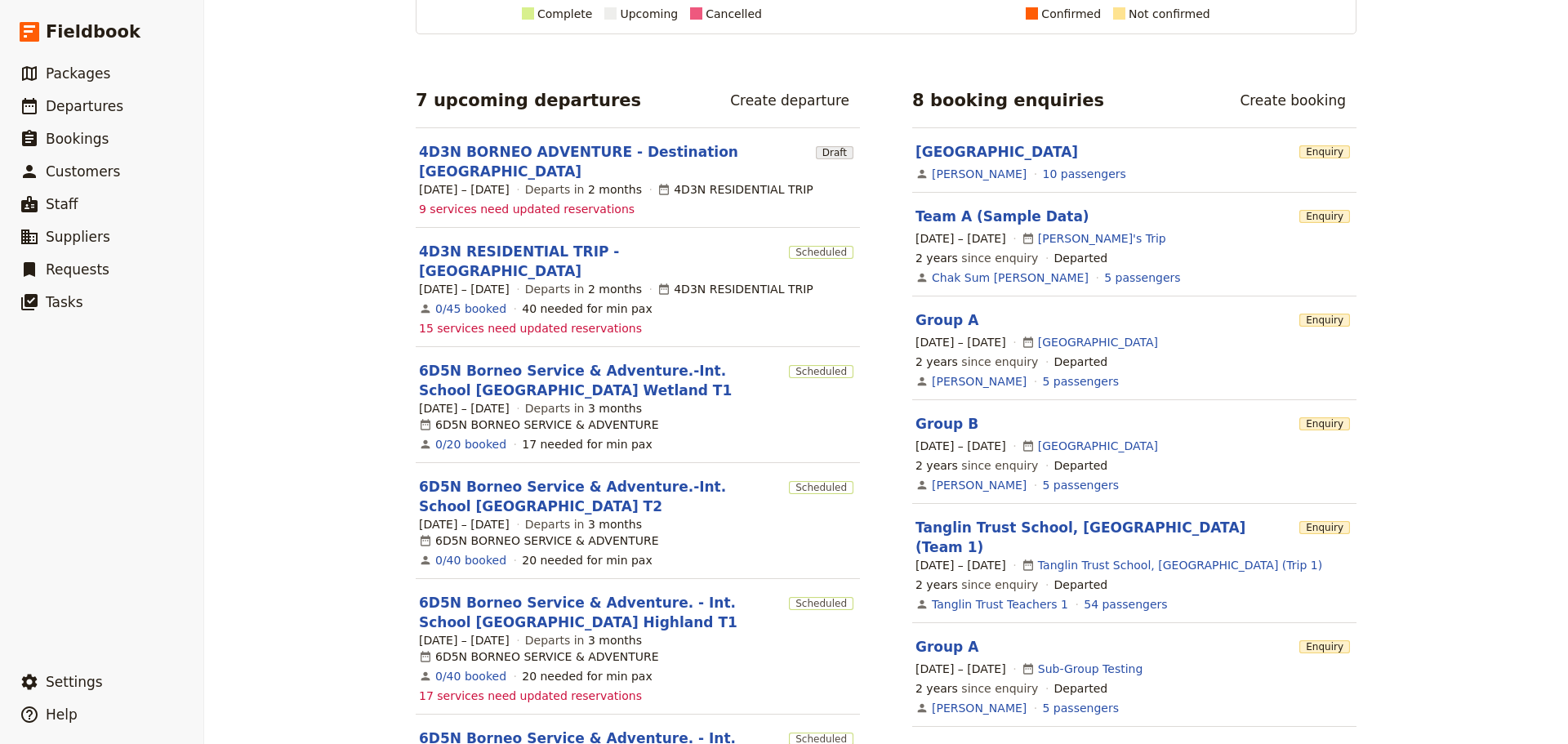
scroll to position [246, 0]
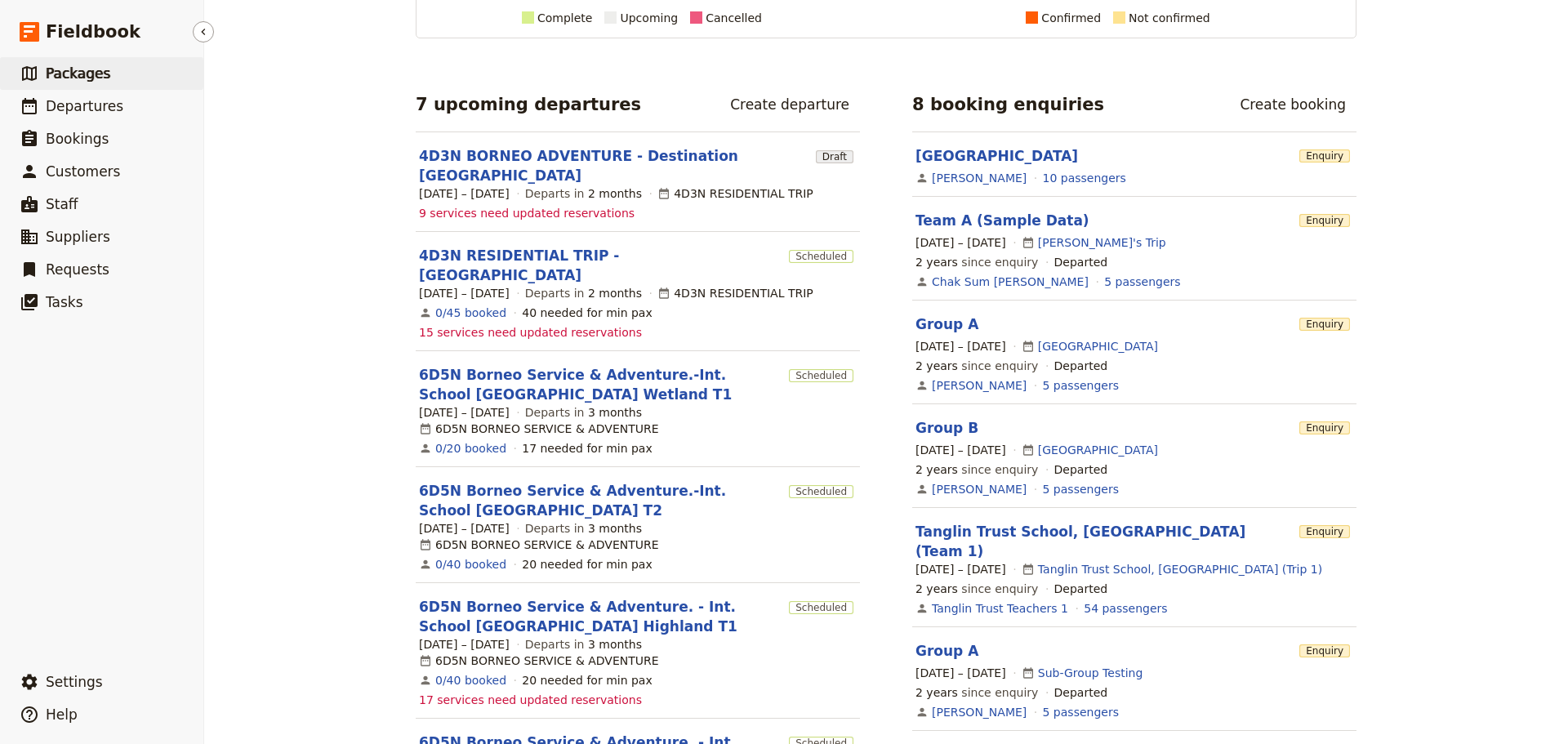
click at [85, 65] on span "Packages" at bounding box center [78, 74] width 65 height 17
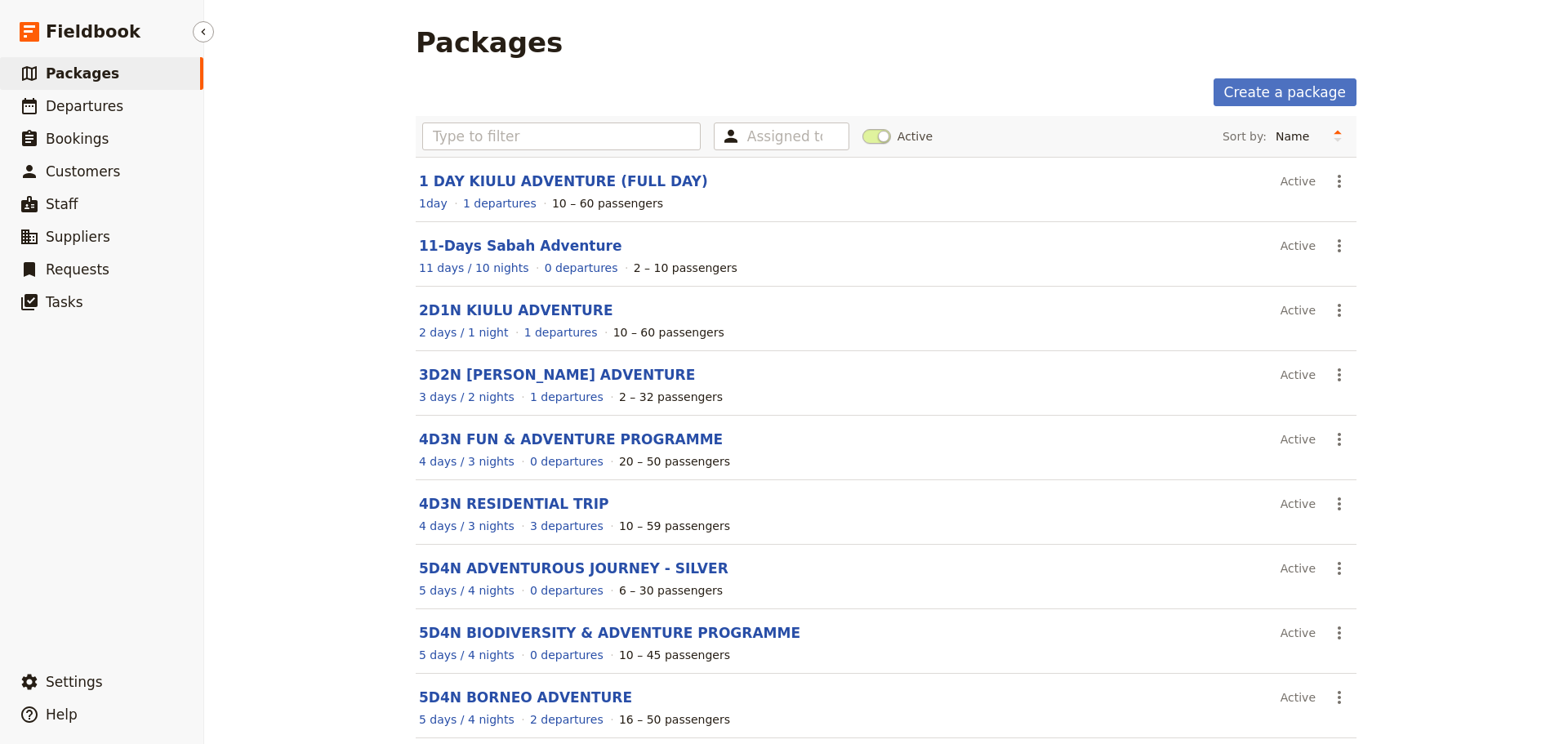
click at [107, 72] on link "​ Packages" at bounding box center [101, 73] width 203 height 32
click at [118, 46] on link "​ Fieldbook" at bounding box center [101, 31] width 203 height 37
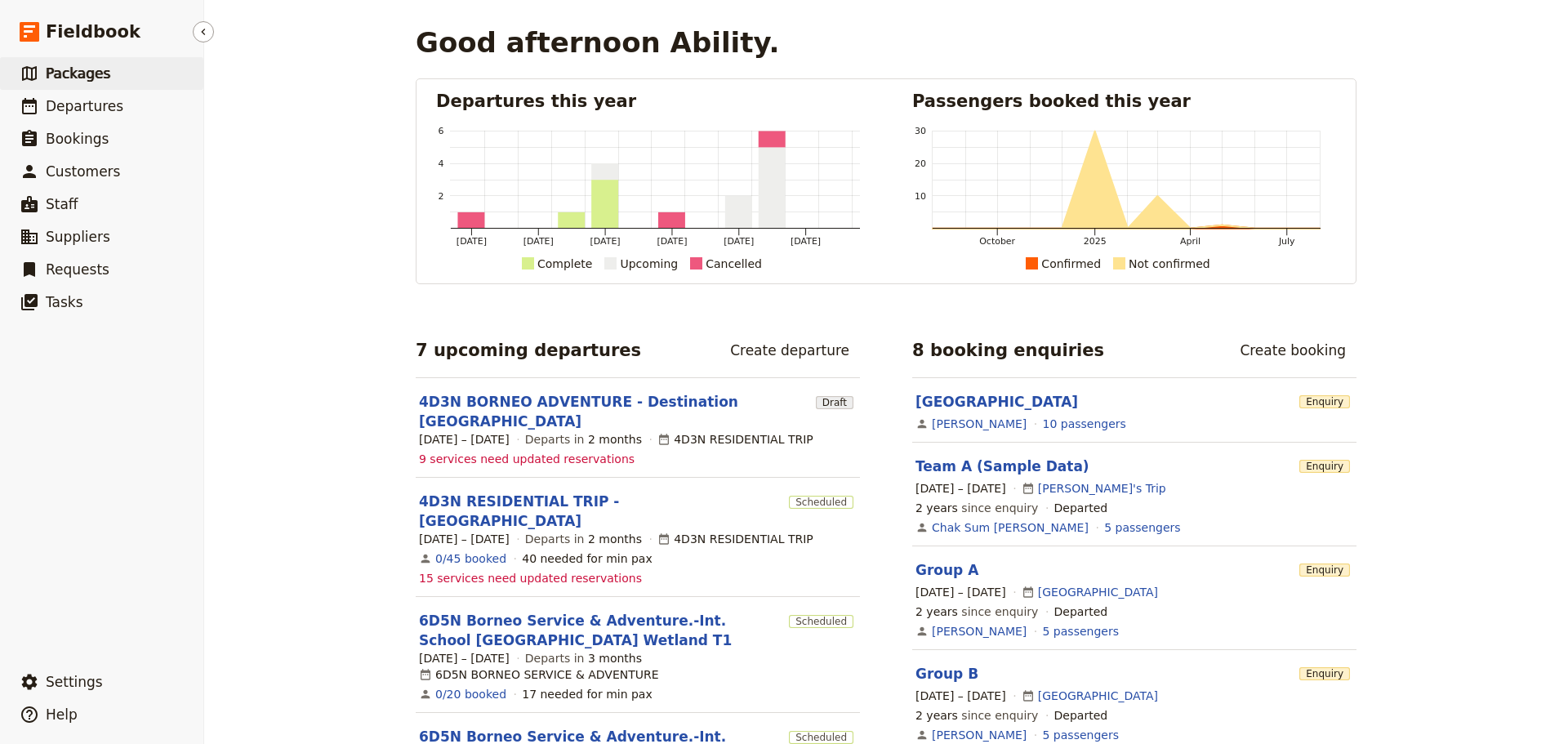
click at [105, 69] on link "​ Packages" at bounding box center [101, 73] width 203 height 32
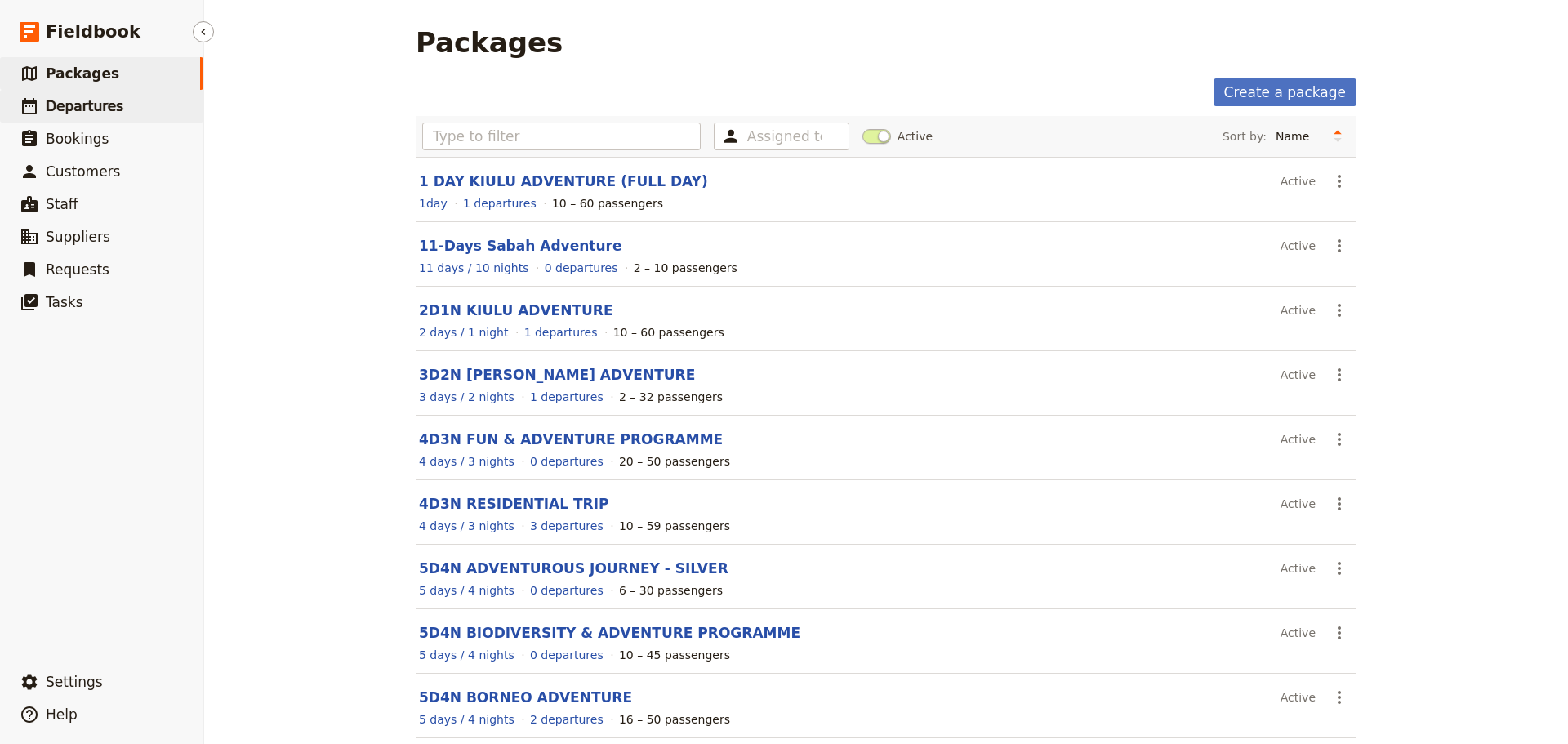
click at [94, 99] on span "Departures" at bounding box center [85, 106] width 78 height 17
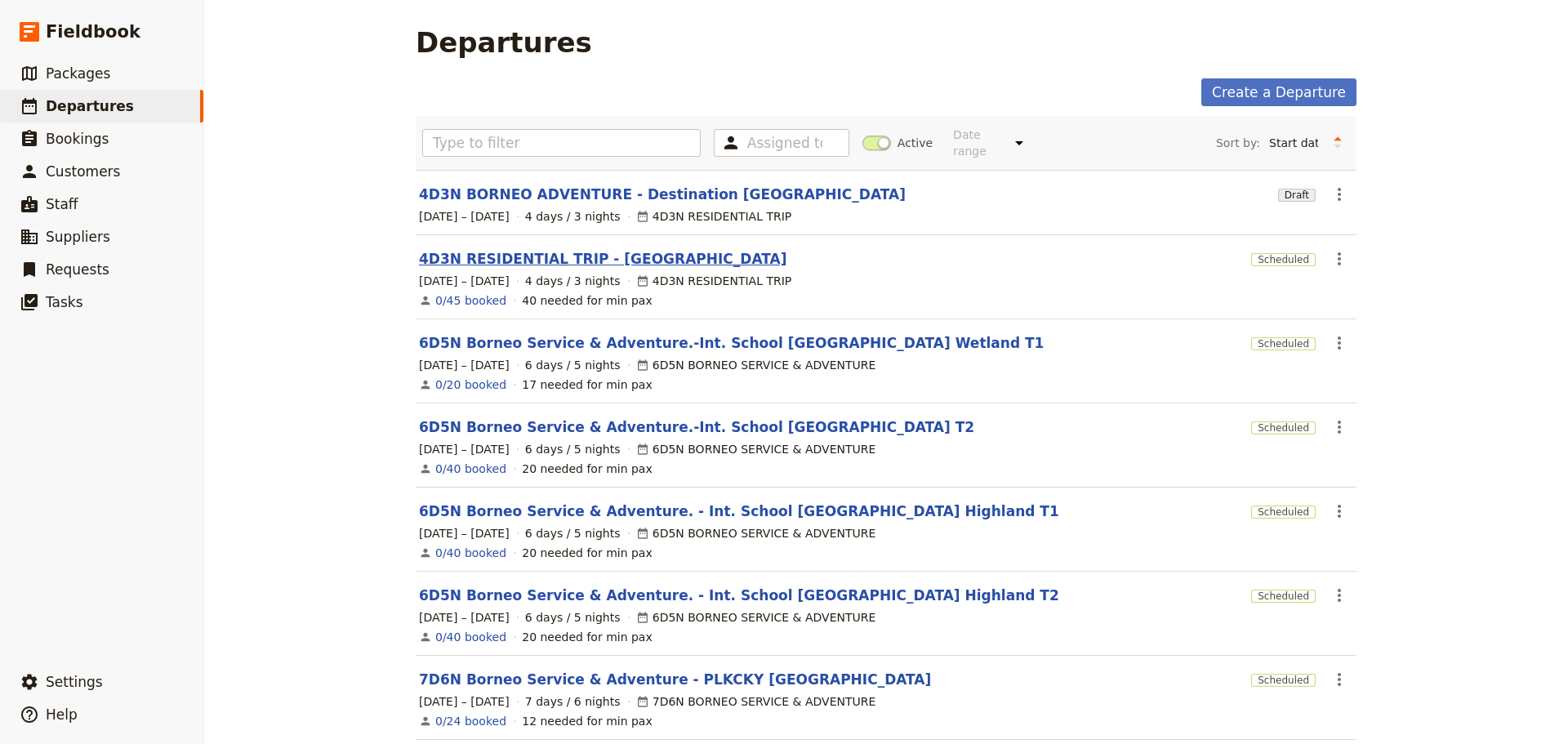
click at [722, 249] on link "4D3N RESIDENTIAL TRIP - [GEOGRAPHIC_DATA]" at bounding box center [603, 259] width 367 height 20
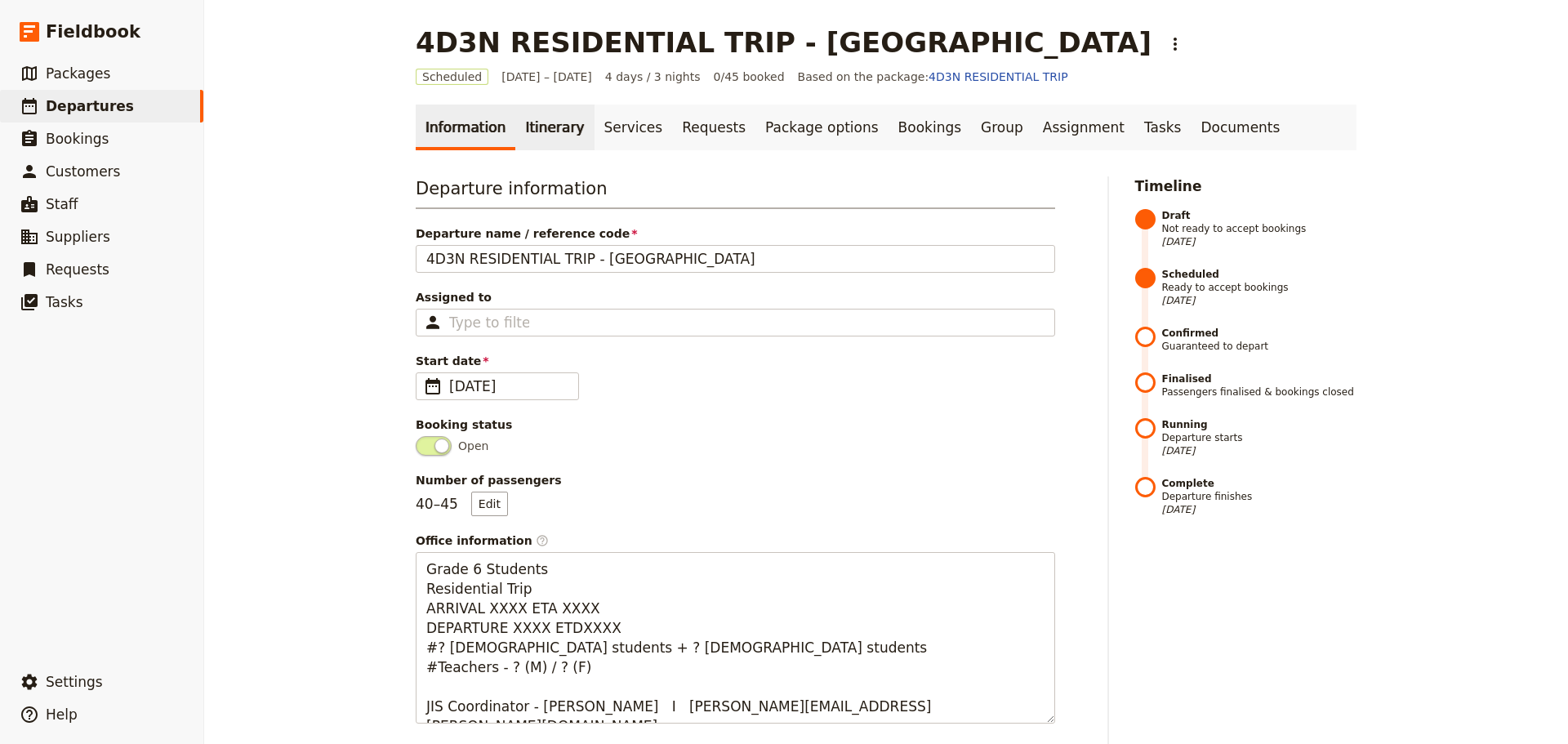
click at [522, 126] on link "Itinerary" at bounding box center [554, 127] width 79 height 46
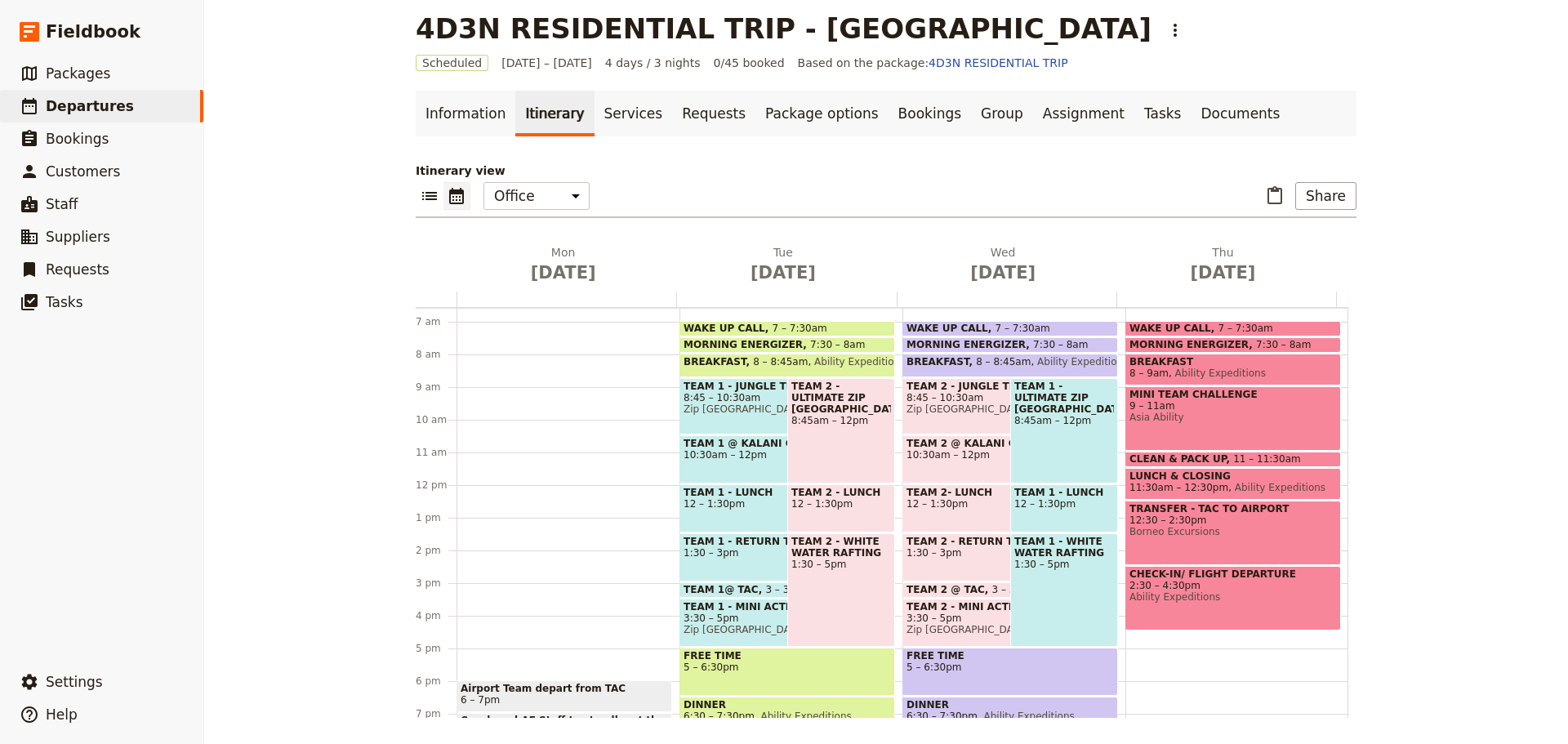
scroll to position [210, 0]
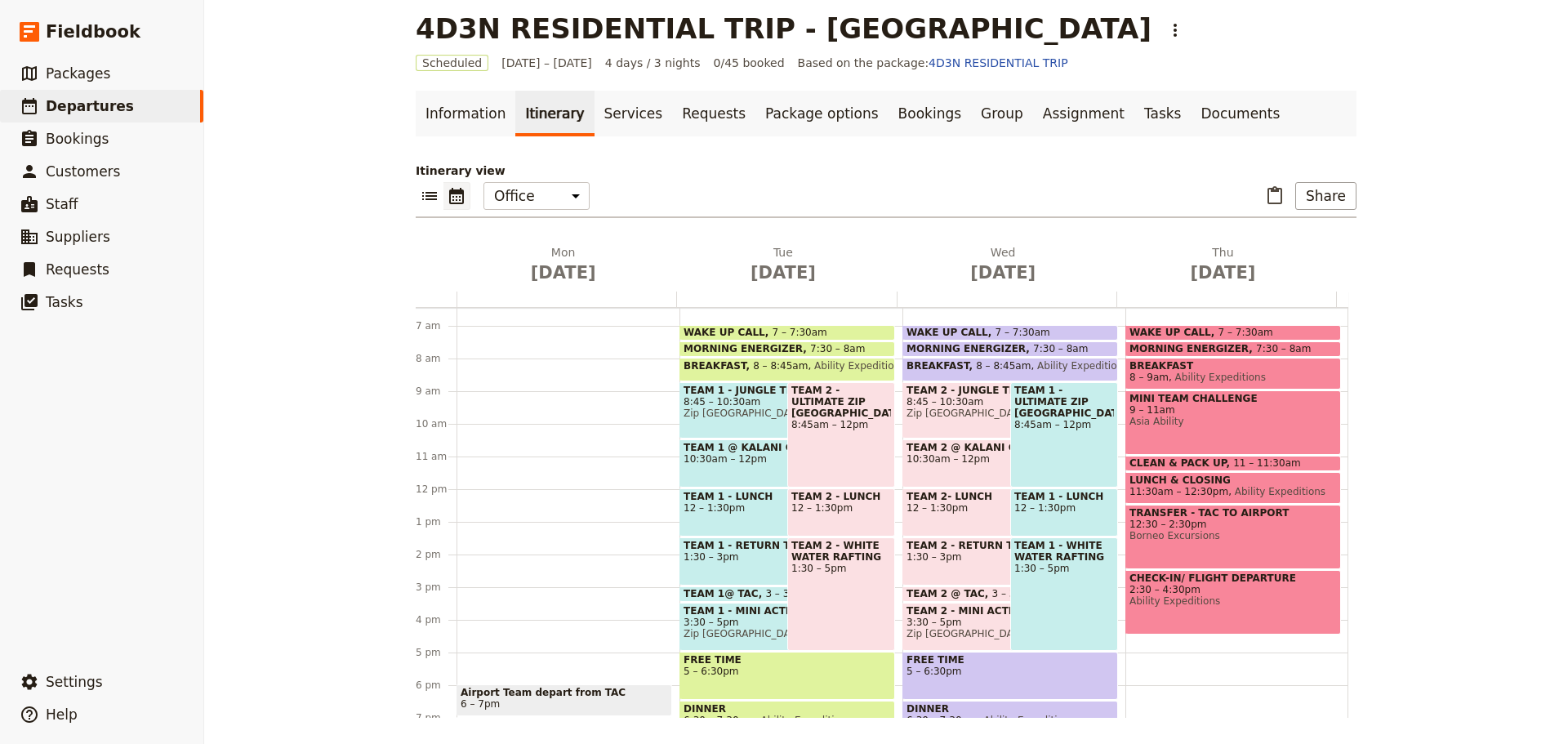
click at [526, 118] on link "Itinerary" at bounding box center [554, 113] width 79 height 46
click at [105, 110] on span "Departures" at bounding box center [90, 106] width 88 height 17
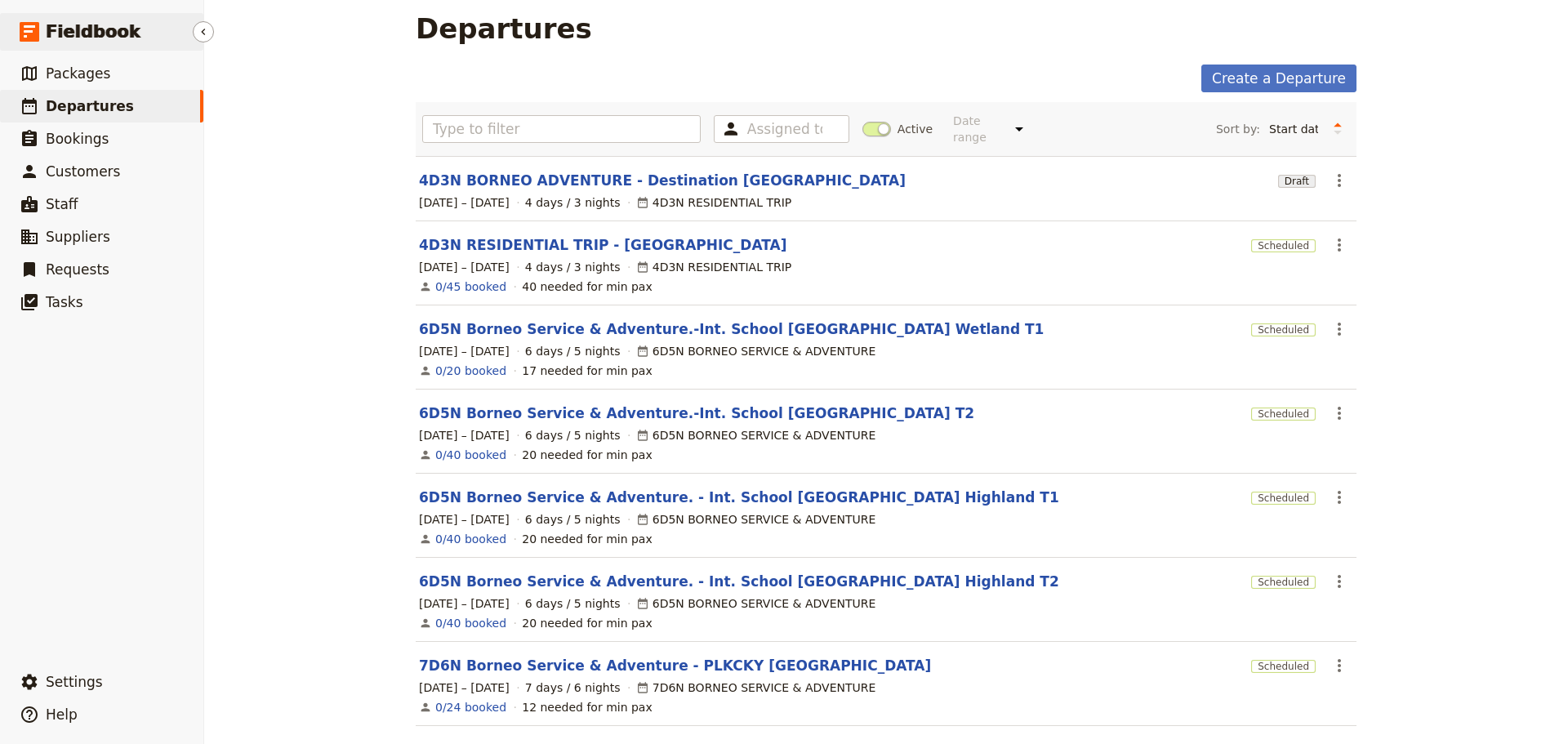
click at [75, 31] on span "Fieldbook" at bounding box center [93, 32] width 94 height 25
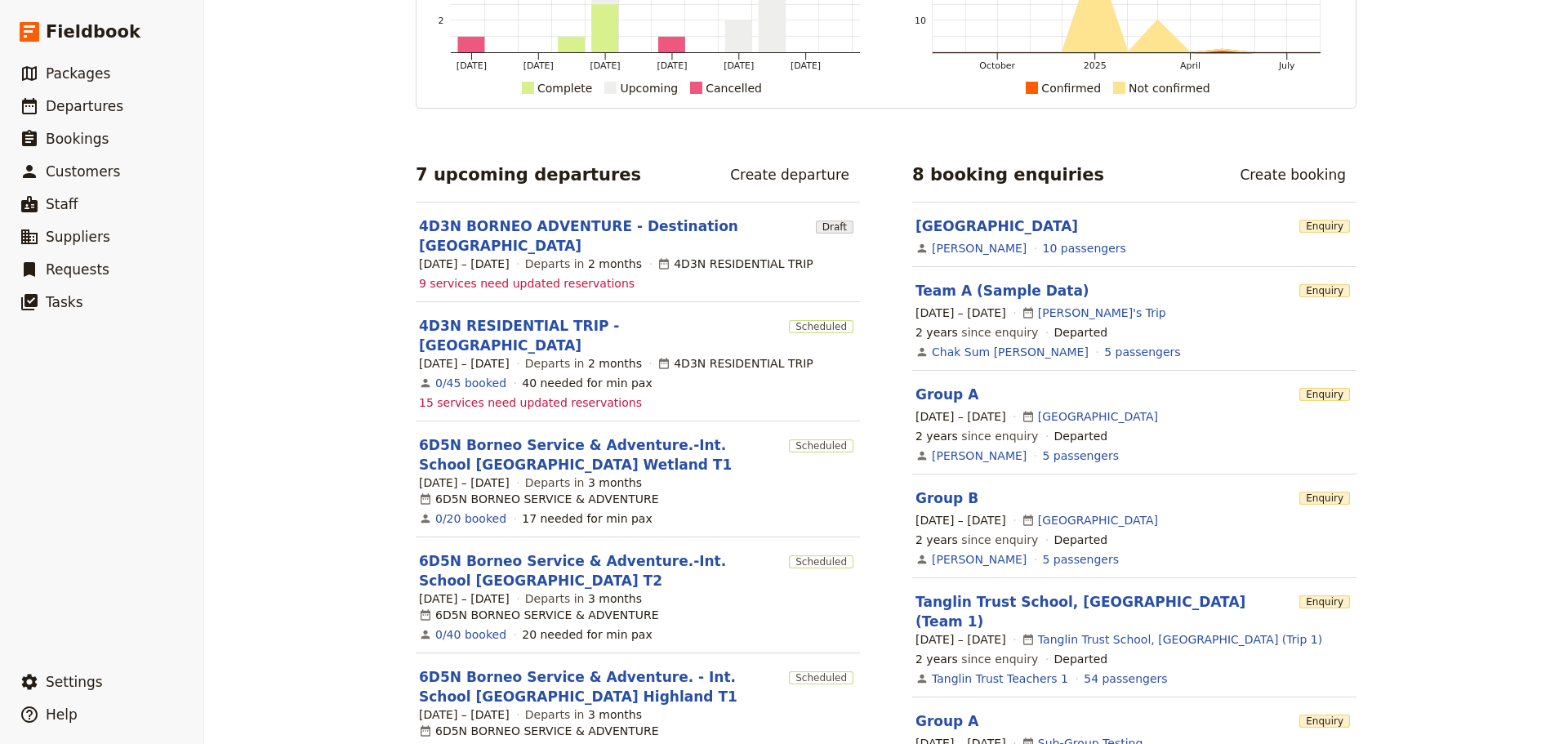
scroll to position [177, 0]
click at [684, 220] on link "4D3N BORNEO ADVENTURE - Destination [GEOGRAPHIC_DATA]" at bounding box center [614, 234] width 390 height 39
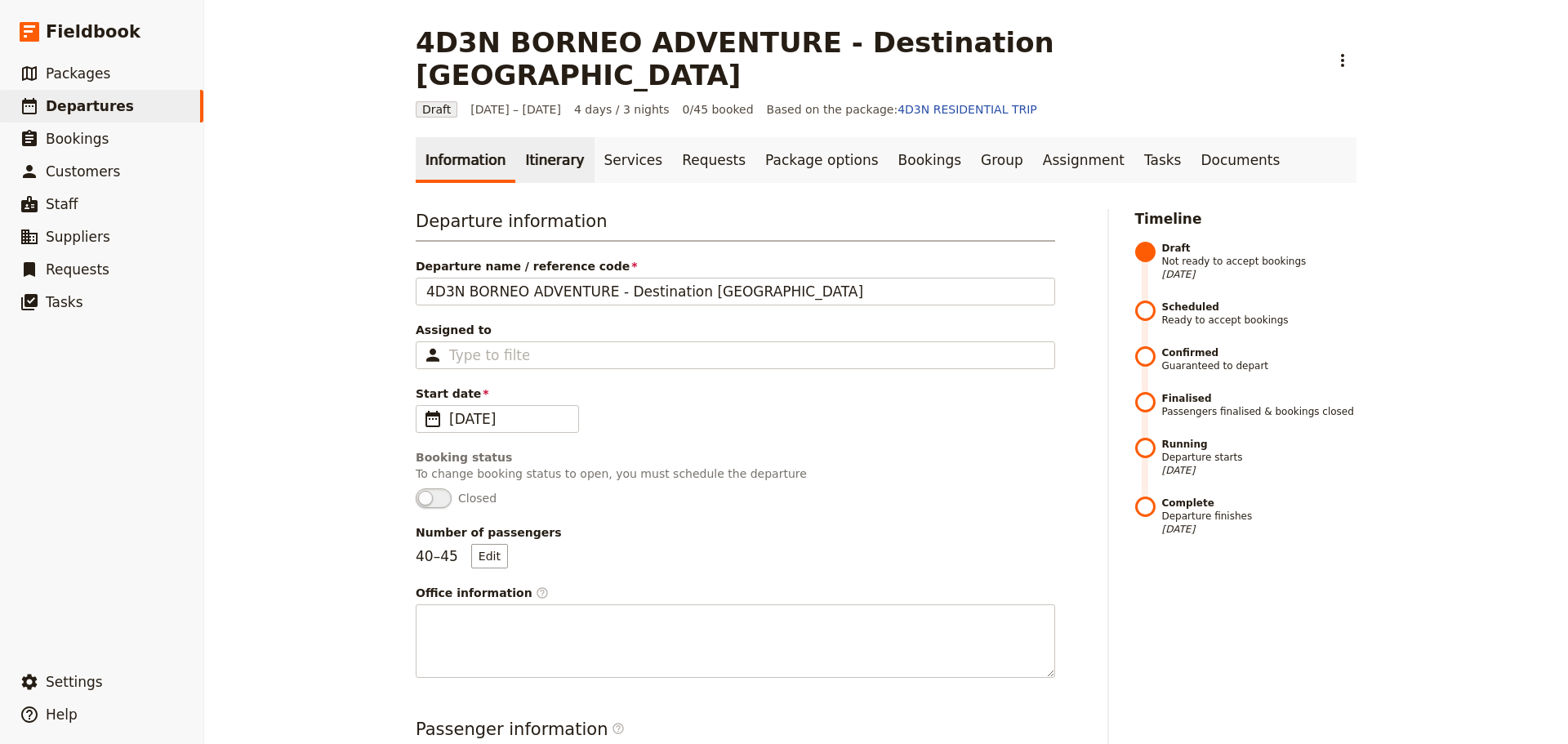
click at [542, 138] on link "Itinerary" at bounding box center [554, 160] width 79 height 46
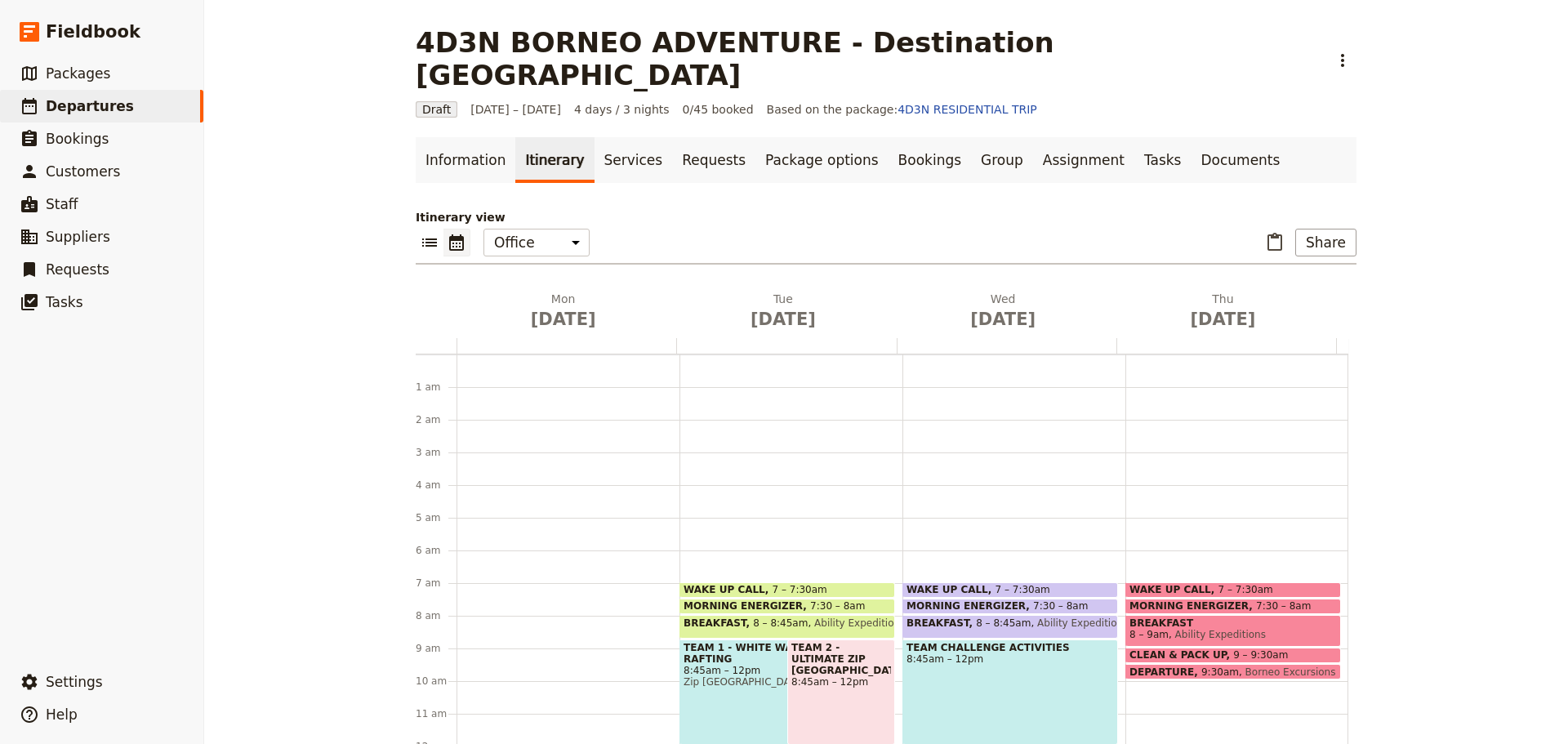
scroll to position [212, 0]
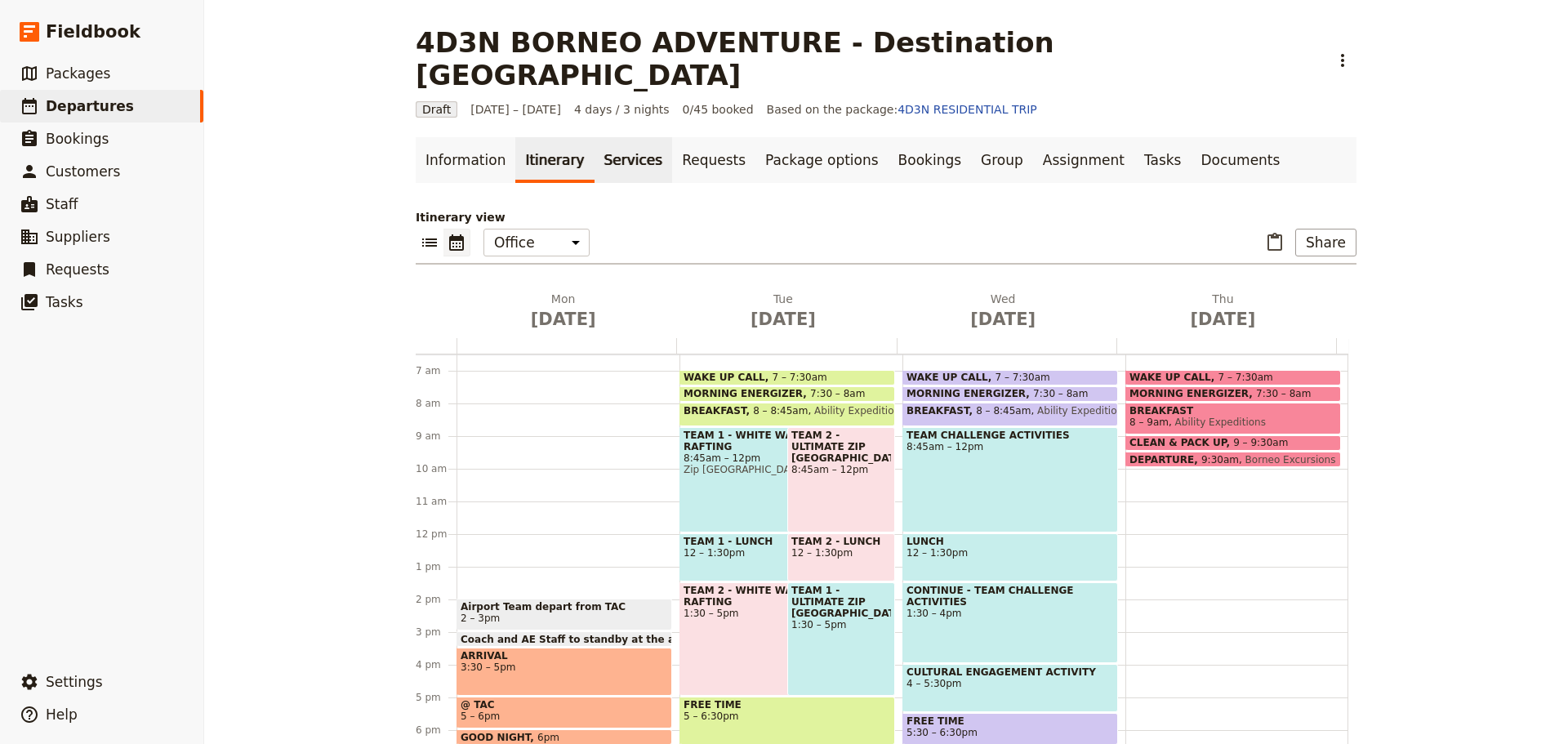
click at [594, 138] on link "Services" at bounding box center [633, 160] width 79 height 46
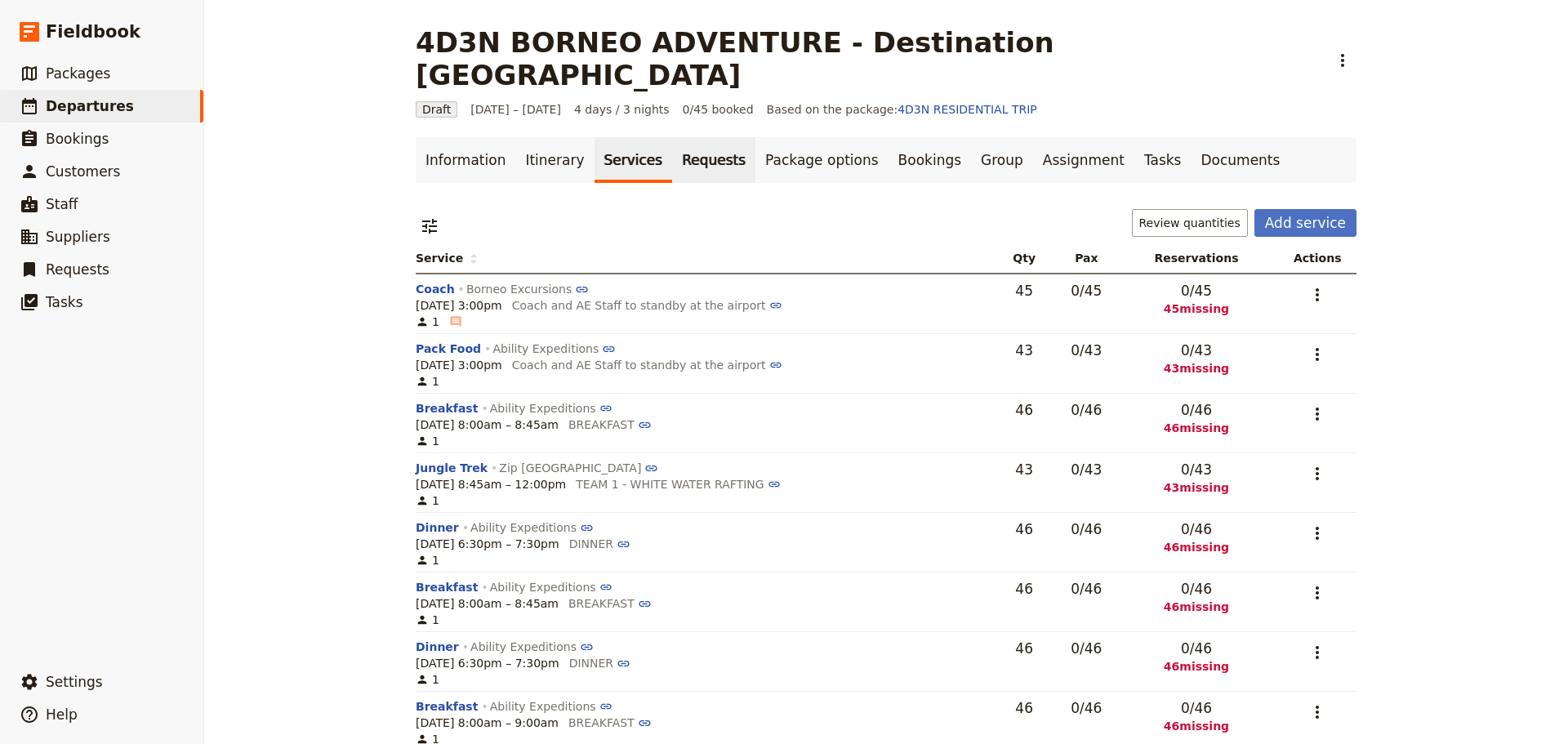
click at [672, 138] on link "Requests" at bounding box center [714, 160] width 84 height 46
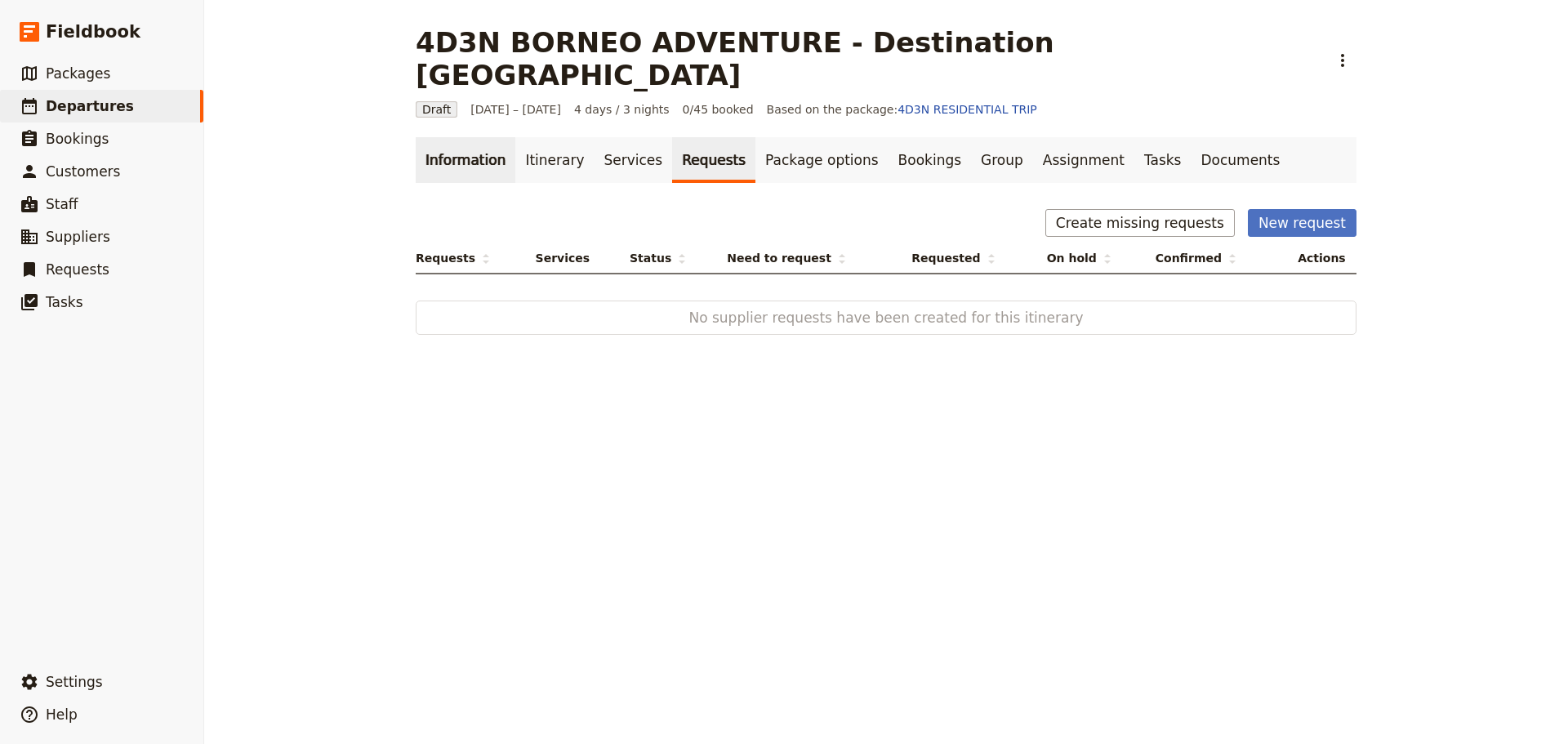
click at [461, 138] on link "Information" at bounding box center [466, 160] width 99 height 46
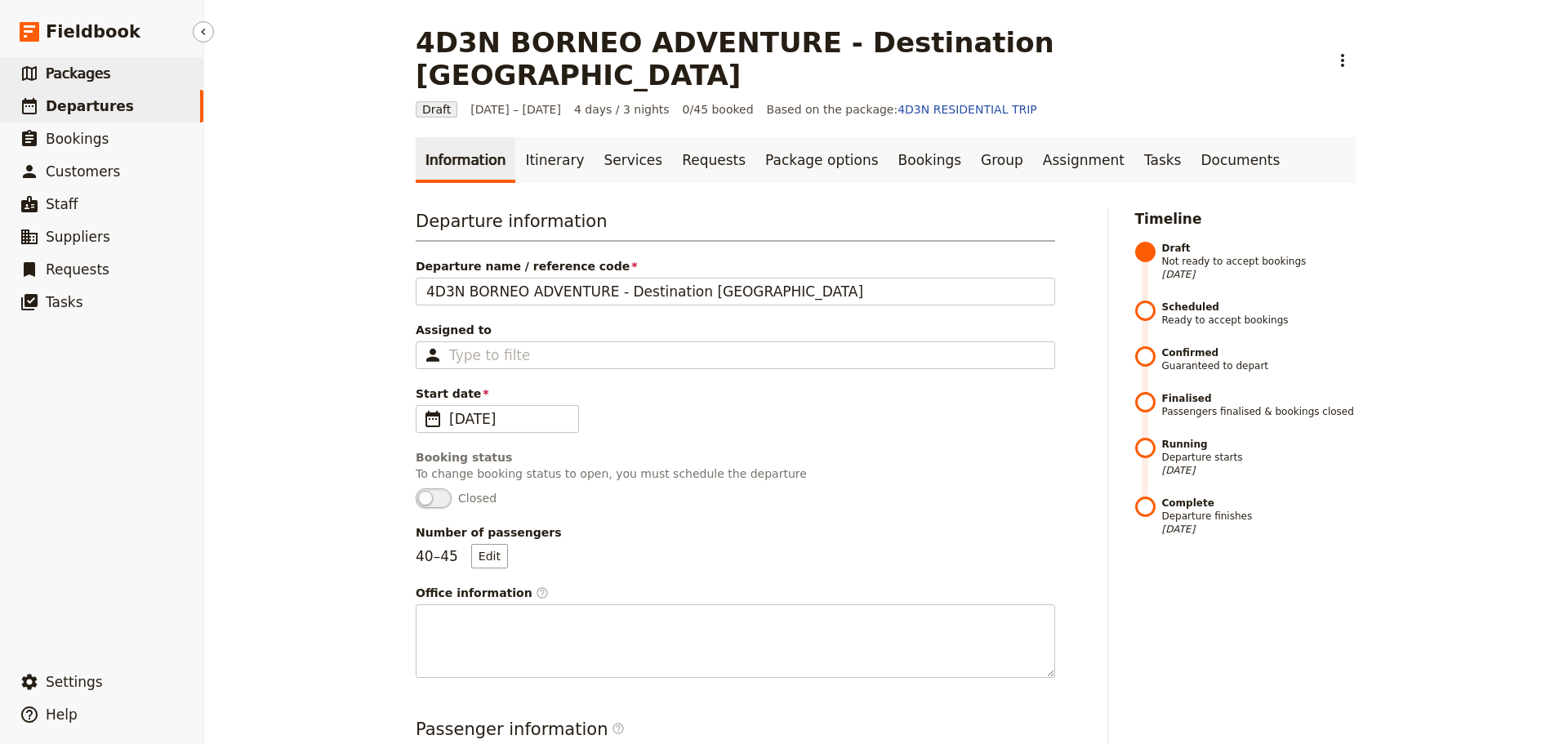
click at [154, 85] on link "​ Packages" at bounding box center [101, 73] width 203 height 32
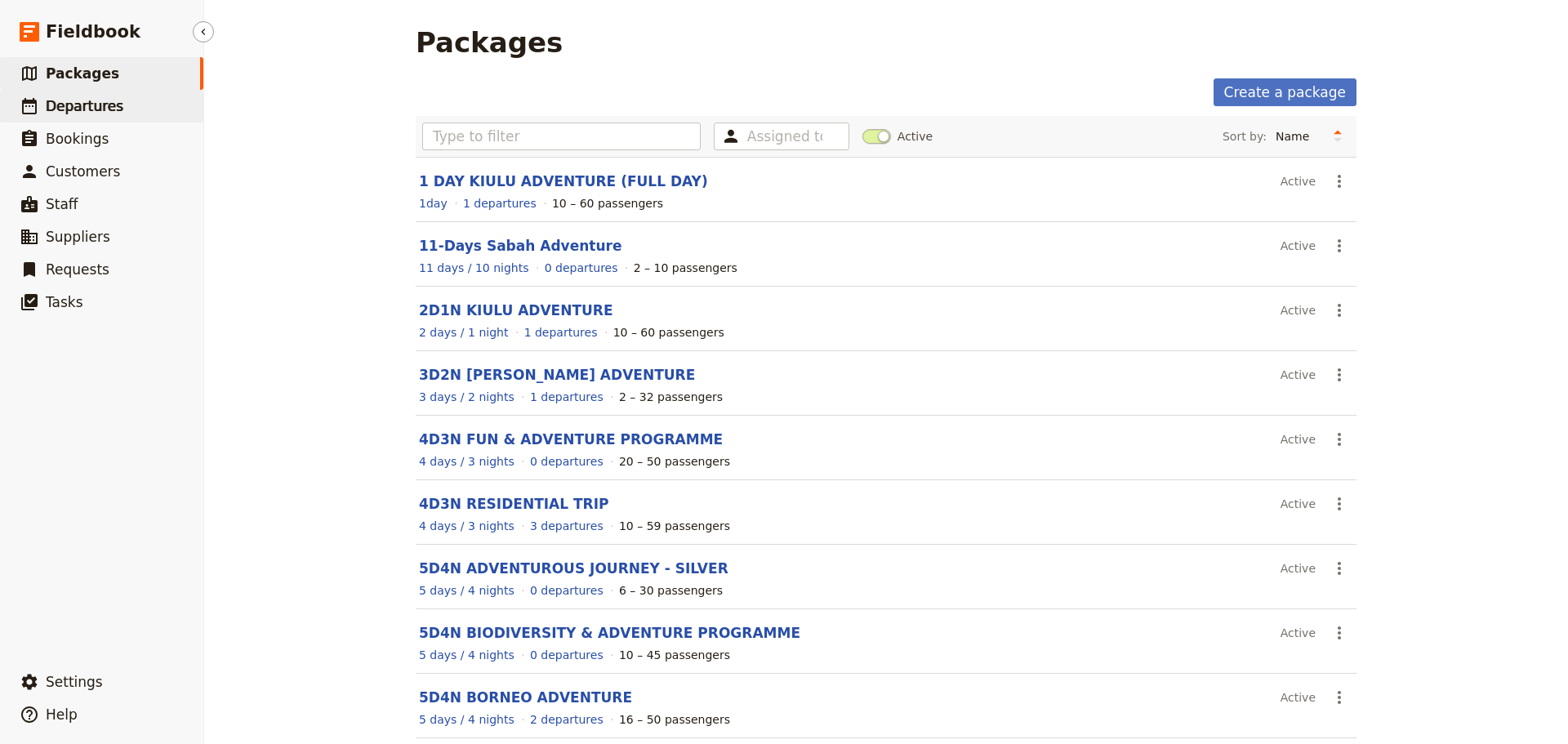
click at [152, 105] on link "​ Departures" at bounding box center [101, 105] width 203 height 32
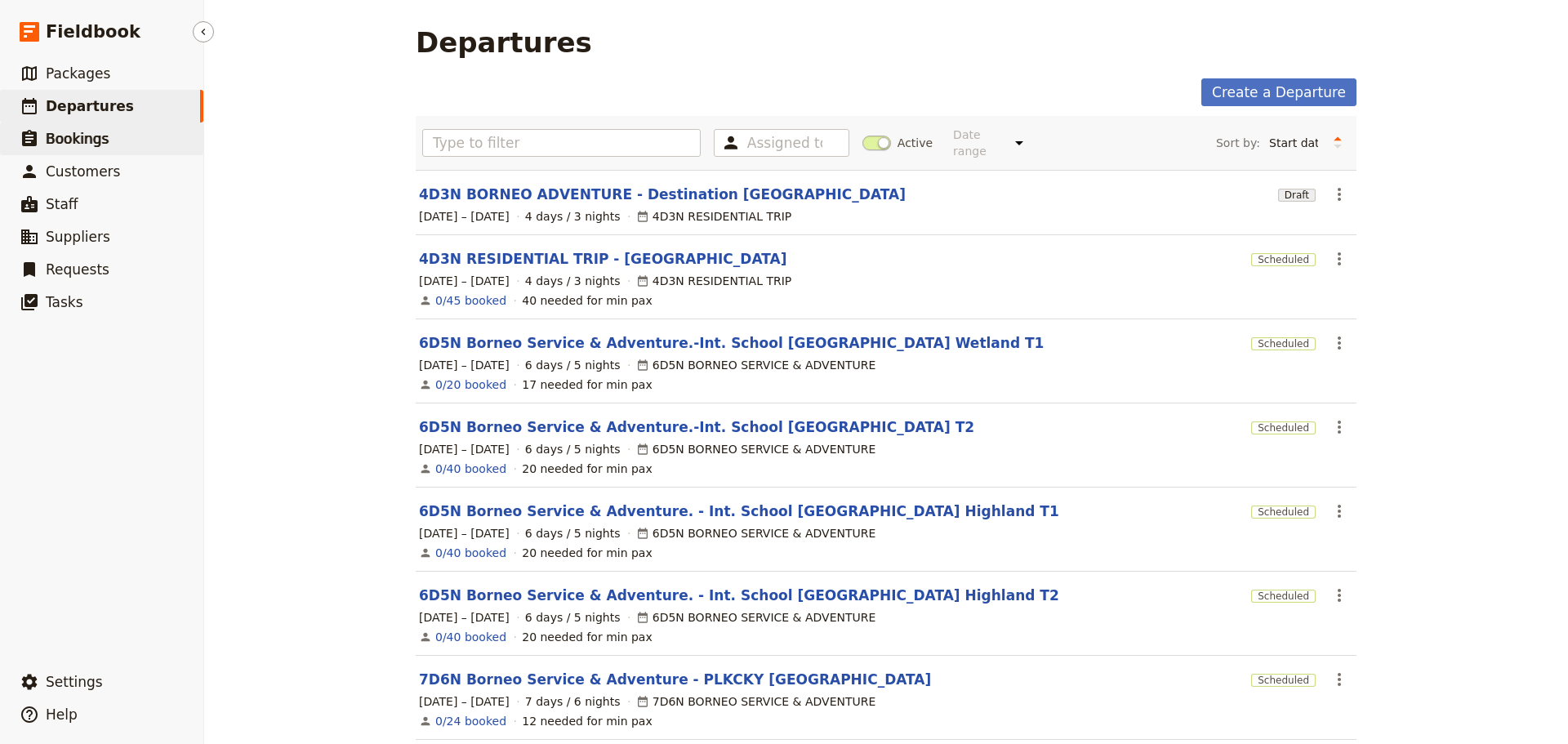
click at [144, 140] on link "​ Bookings" at bounding box center [101, 138] width 203 height 32
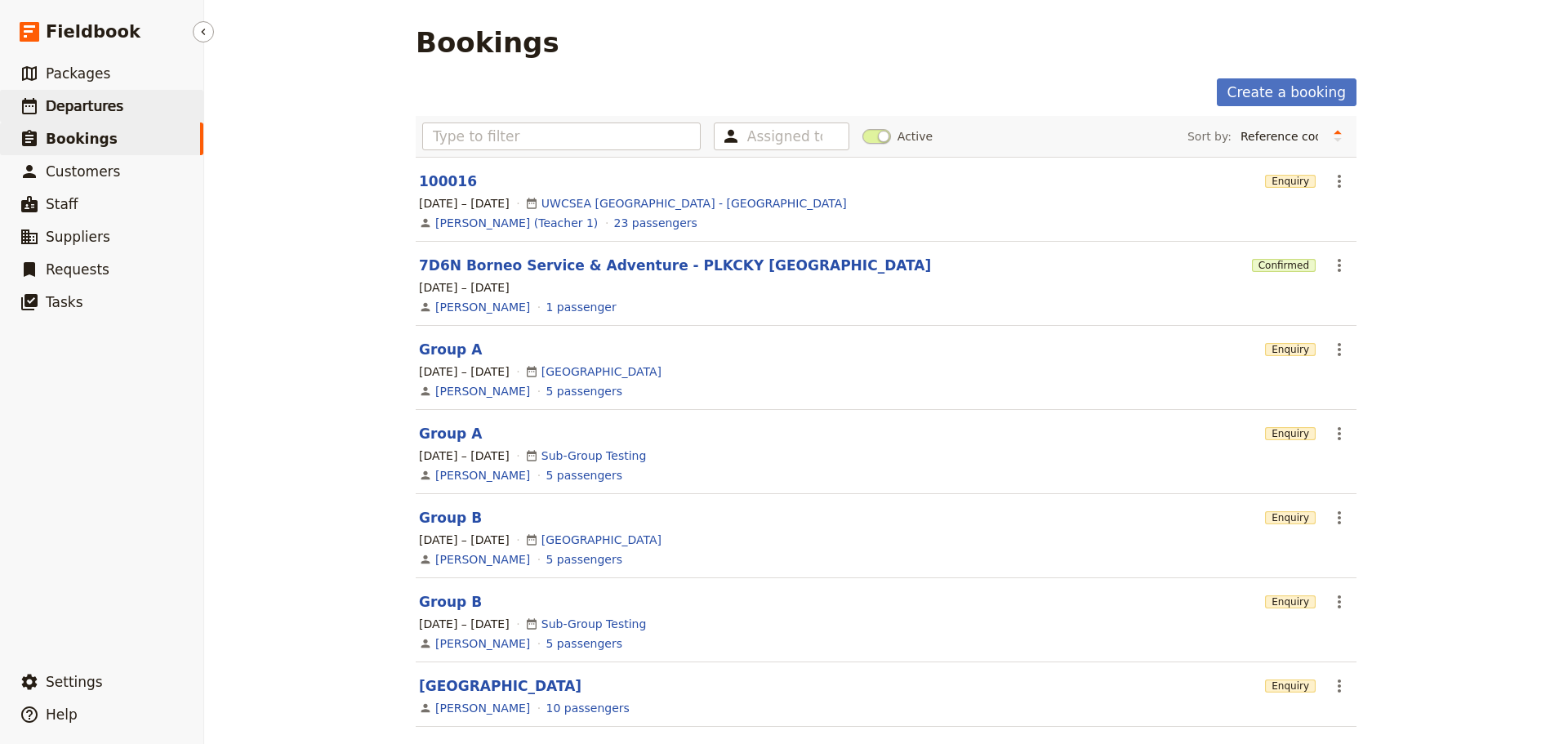
click at [137, 94] on link "​ Departures" at bounding box center [101, 105] width 203 height 32
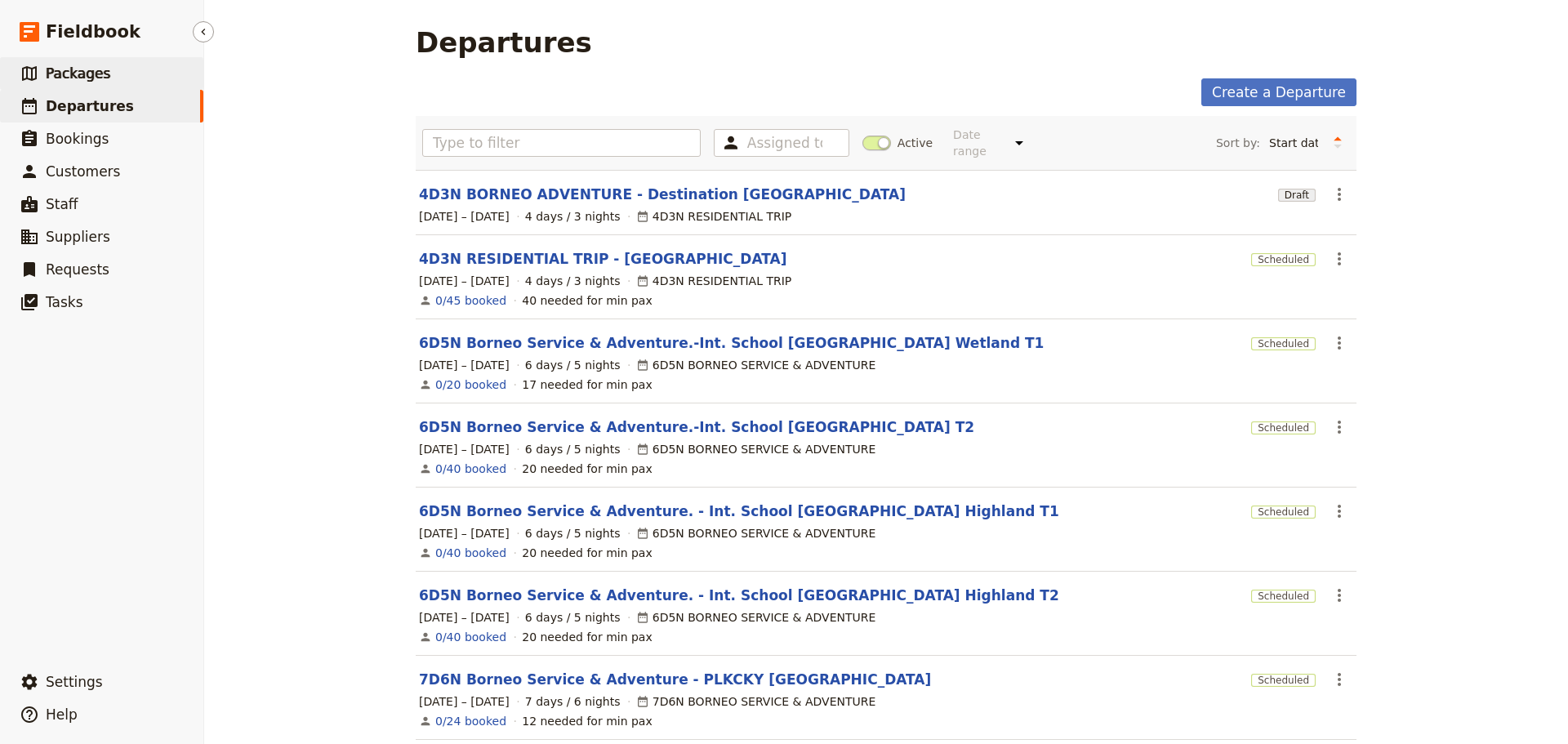
click at [119, 61] on link "​ Packages" at bounding box center [101, 73] width 203 height 32
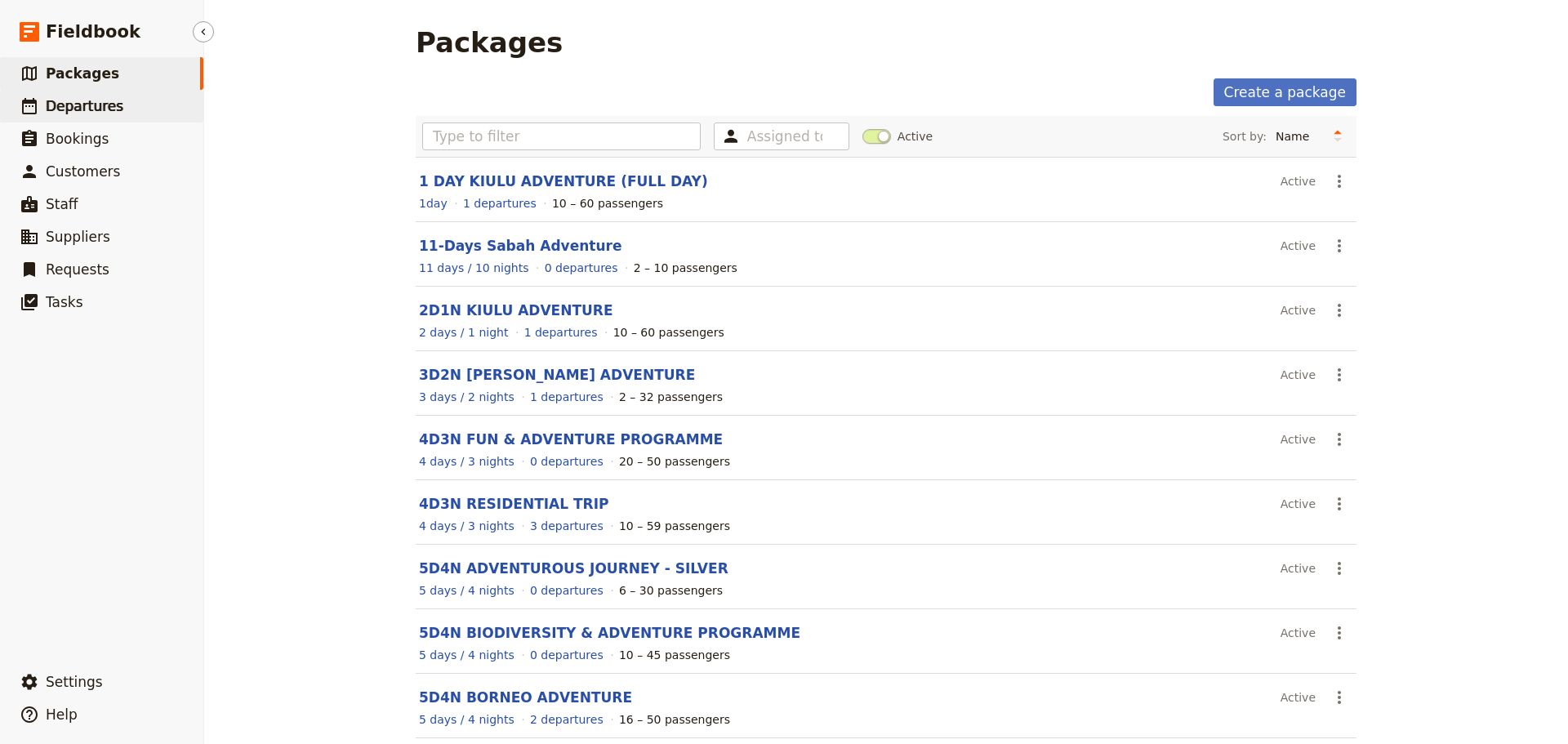
click at [100, 99] on span "Departures" at bounding box center [85, 106] width 78 height 17
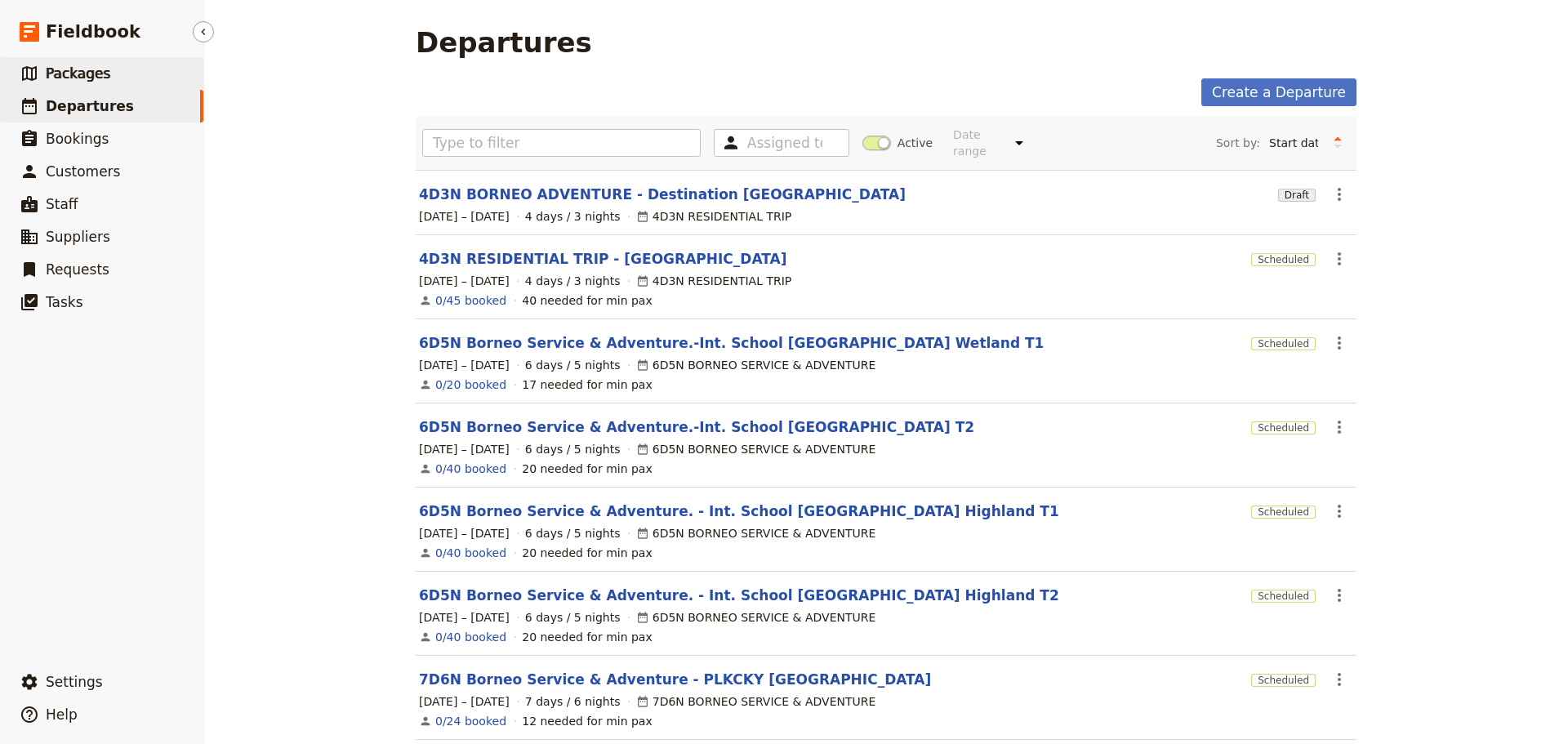
click at [104, 71] on link "​ Packages" at bounding box center [101, 73] width 203 height 32
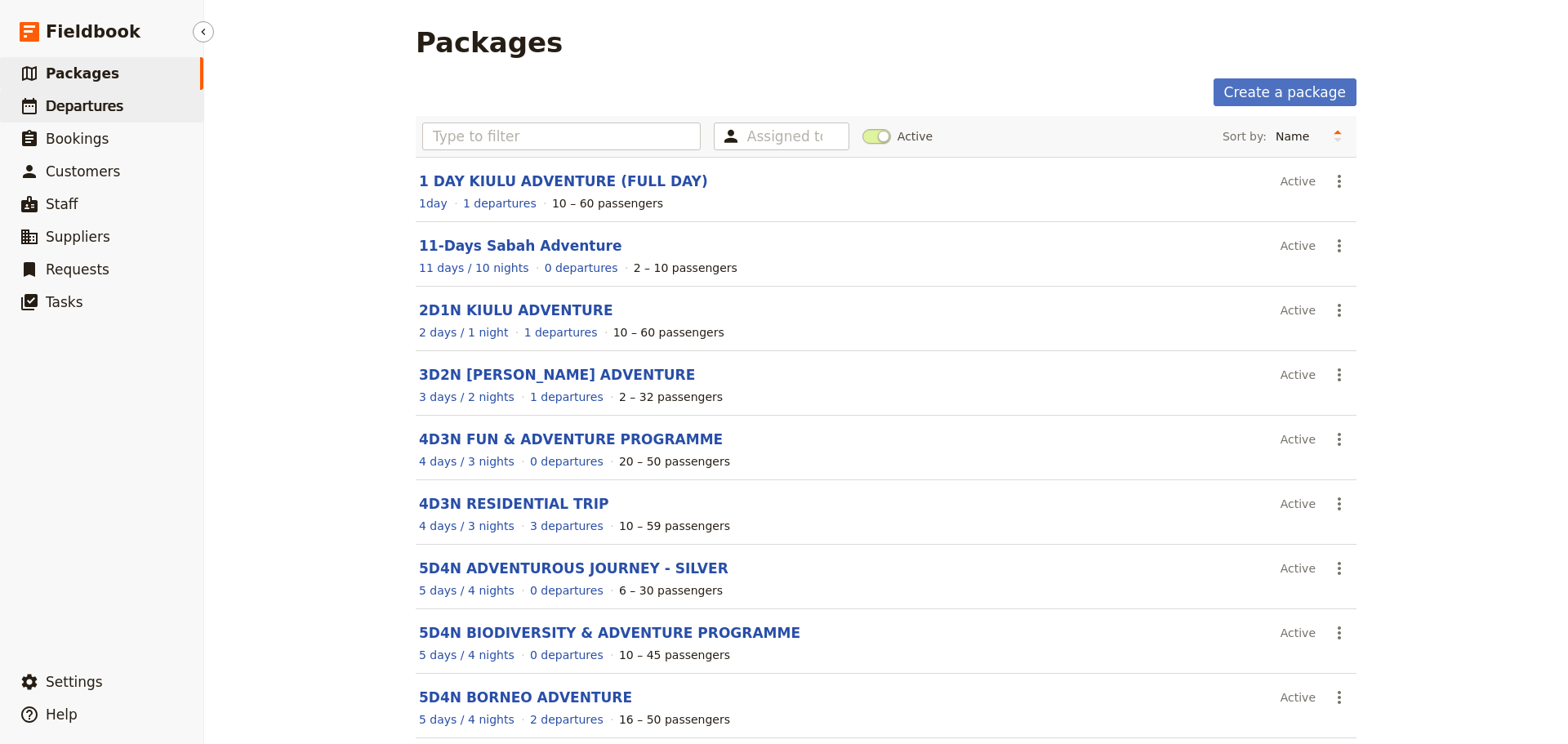
click at [98, 108] on span "Departures" at bounding box center [85, 106] width 78 height 17
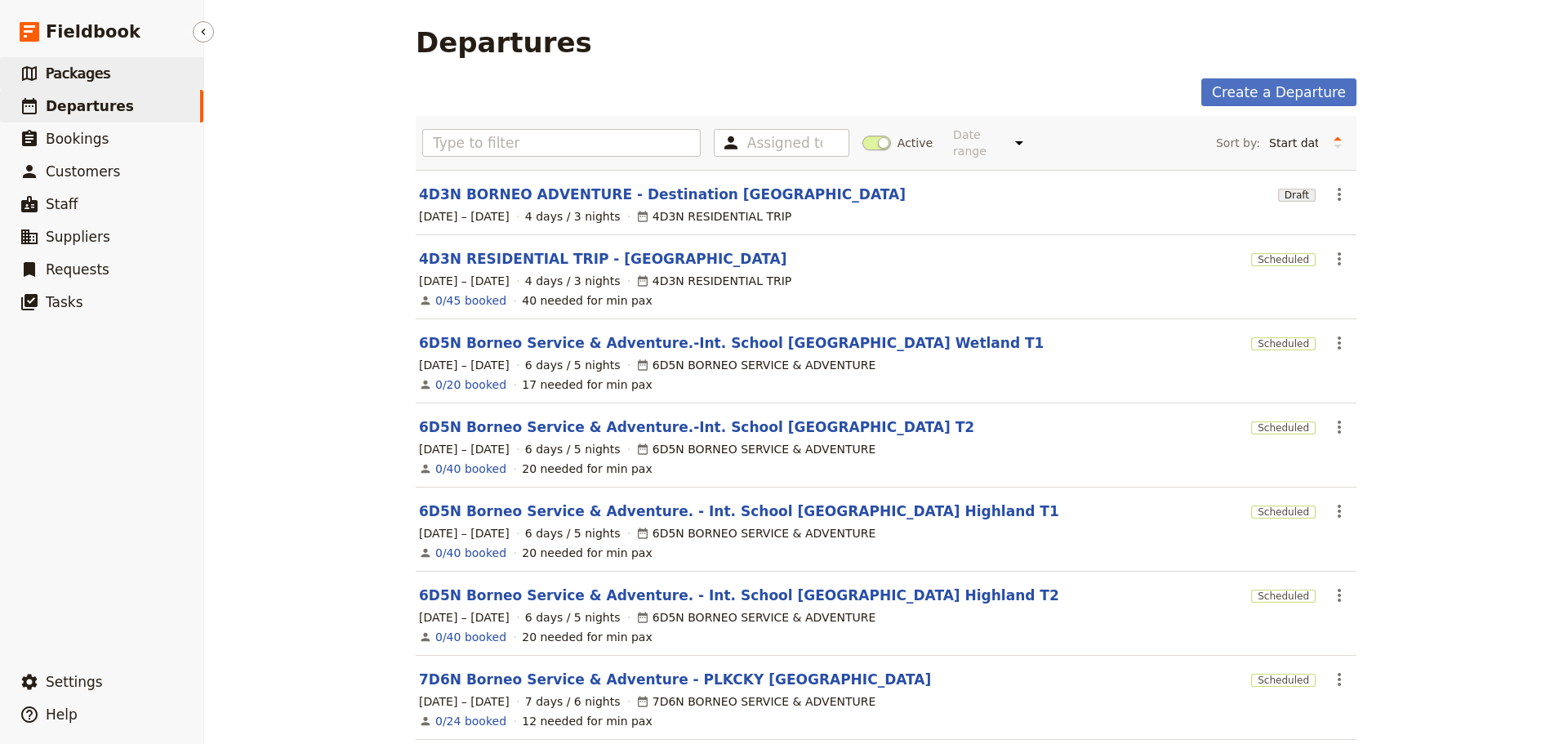
click at [100, 71] on span "Packages" at bounding box center [78, 74] width 65 height 17
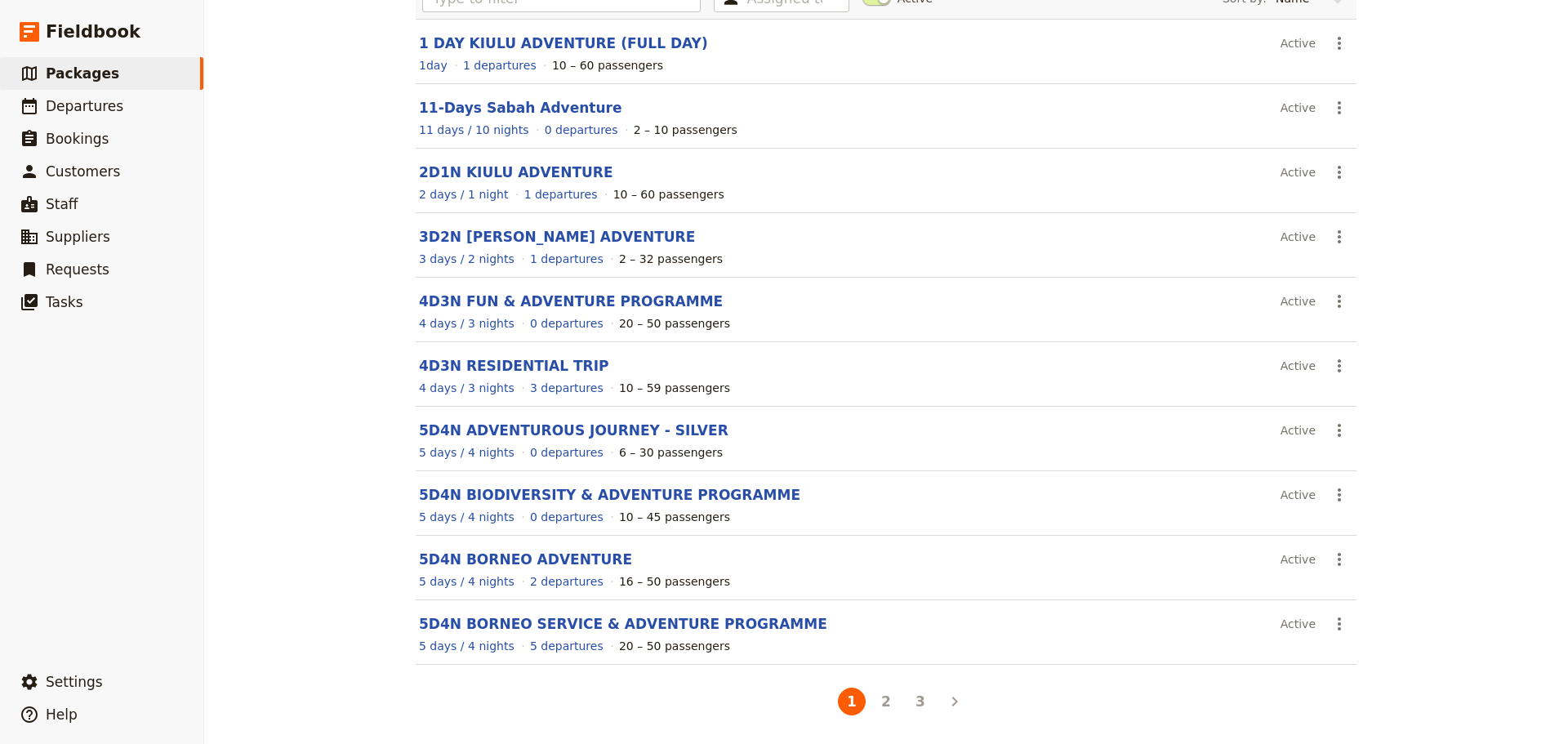
scroll to position [139, 0]
click at [945, 695] on icon "Next" at bounding box center [955, 701] width 20 height 20
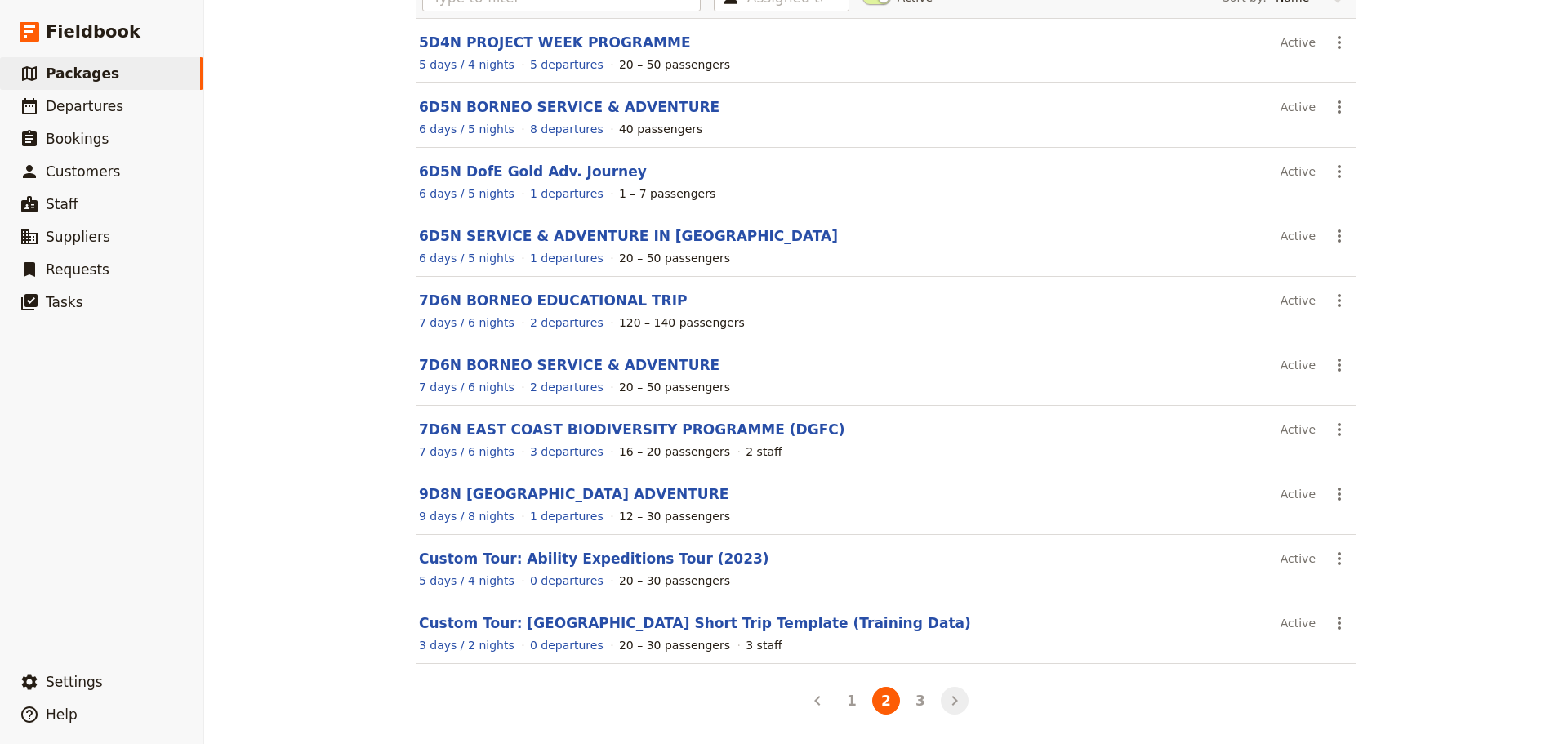
click at [945, 698] on icon "Next" at bounding box center [955, 701] width 20 height 20
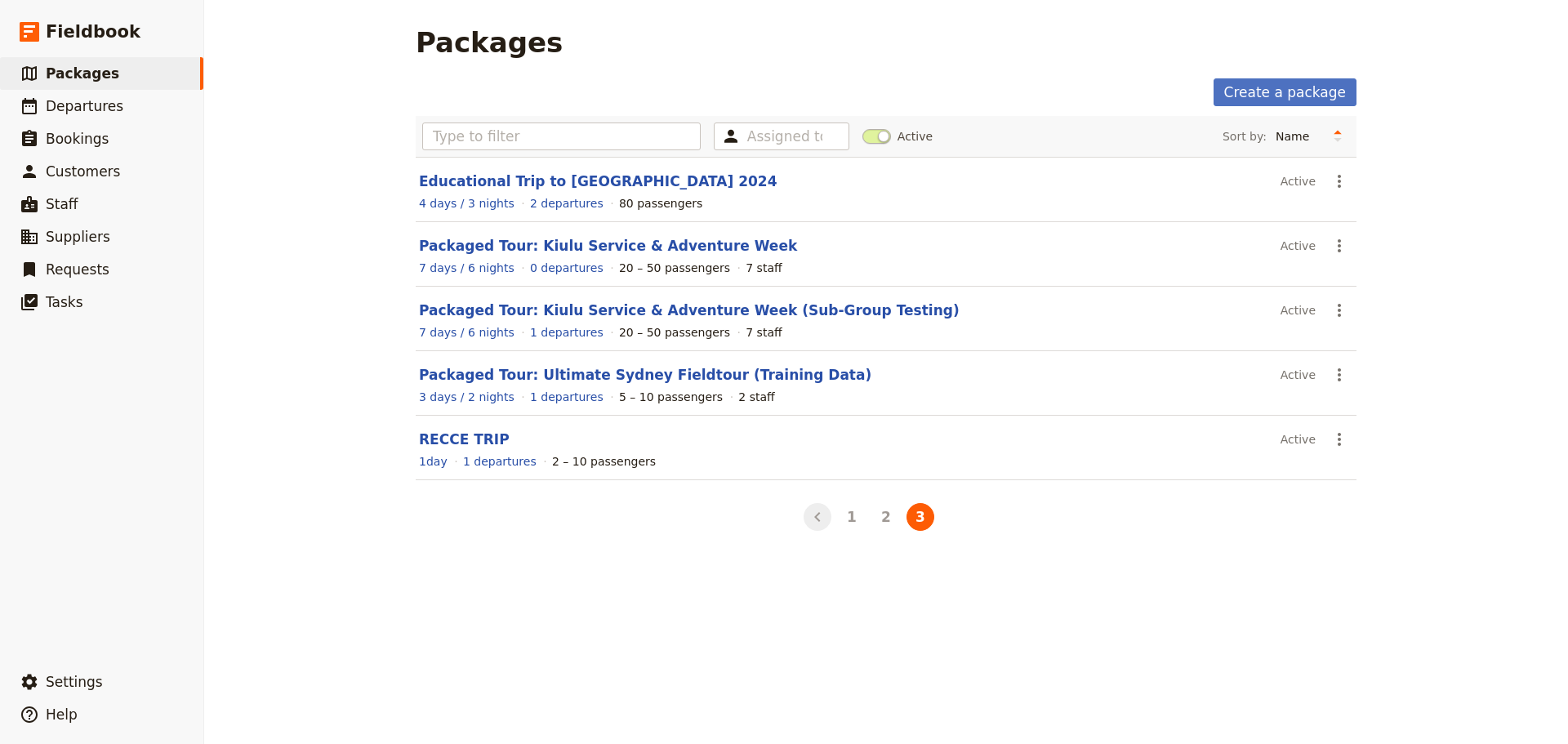
click at [820, 513] on icon "Back" at bounding box center [818, 517] width 20 height 20
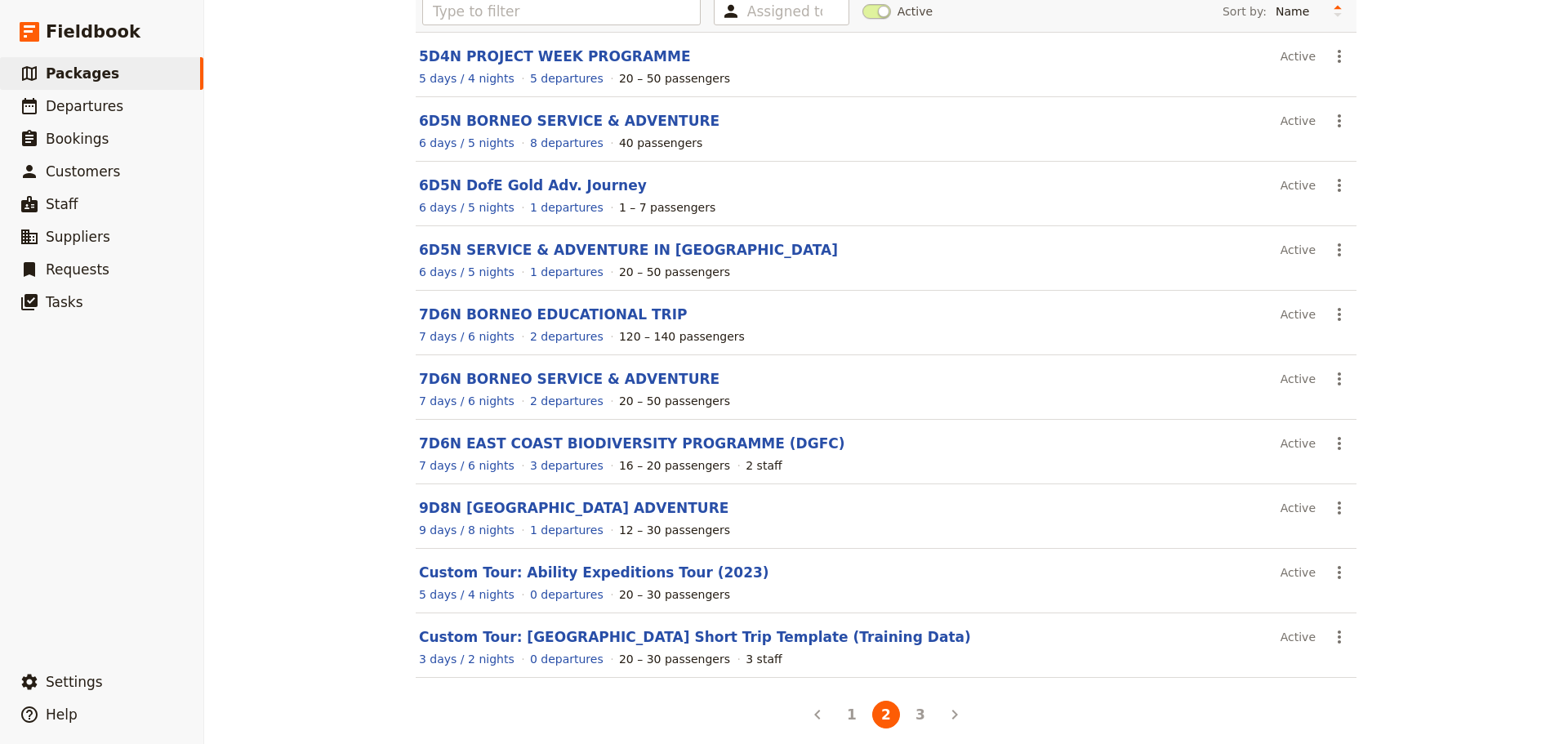
scroll to position [139, 0]
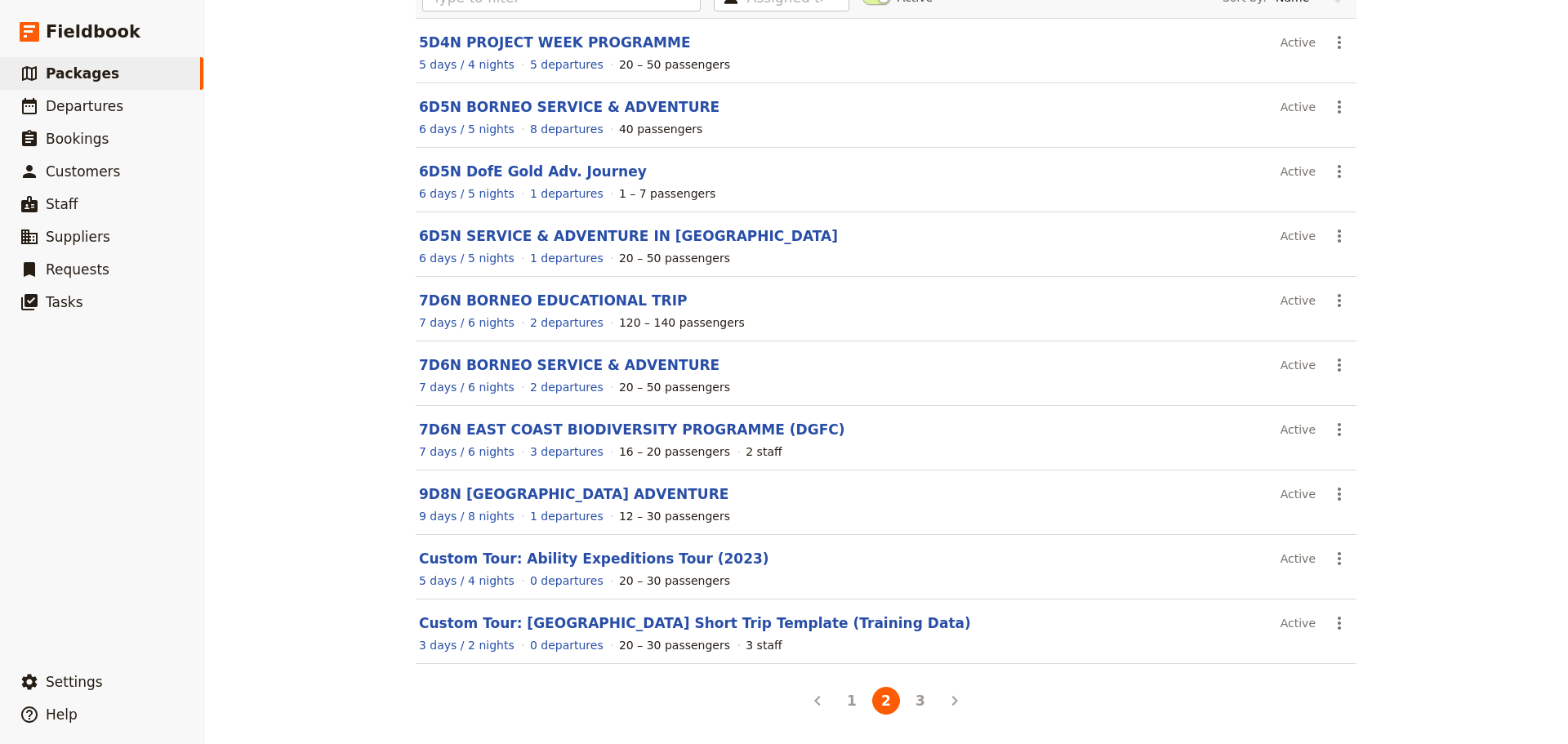
click at [819, 705] on icon "Back" at bounding box center [818, 701] width 20 height 20
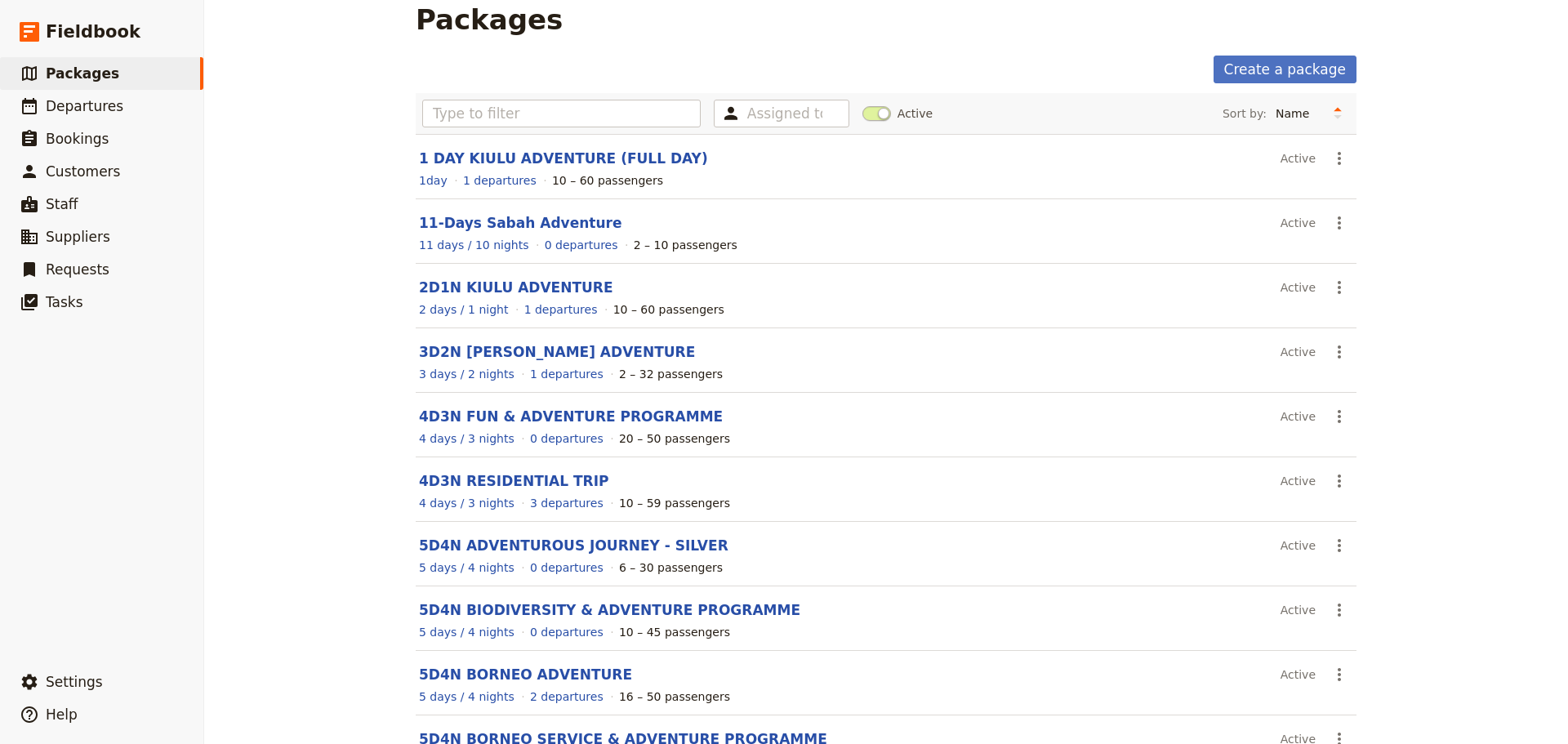
scroll to position [0, 0]
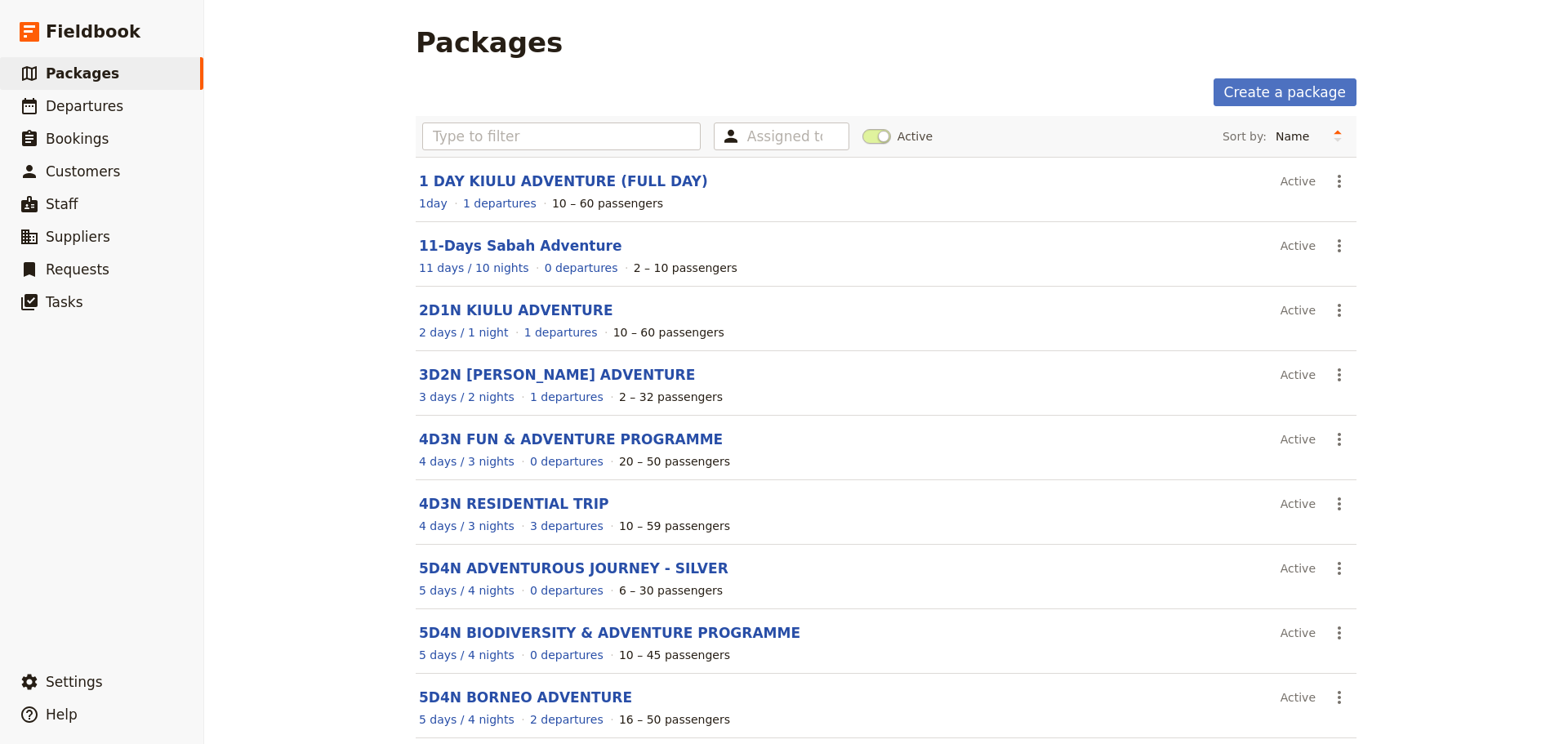
click at [869, 138] on span at bounding box center [877, 137] width 28 height 15
click at [863, 128] on input "Active" at bounding box center [863, 128] width 0 height 0
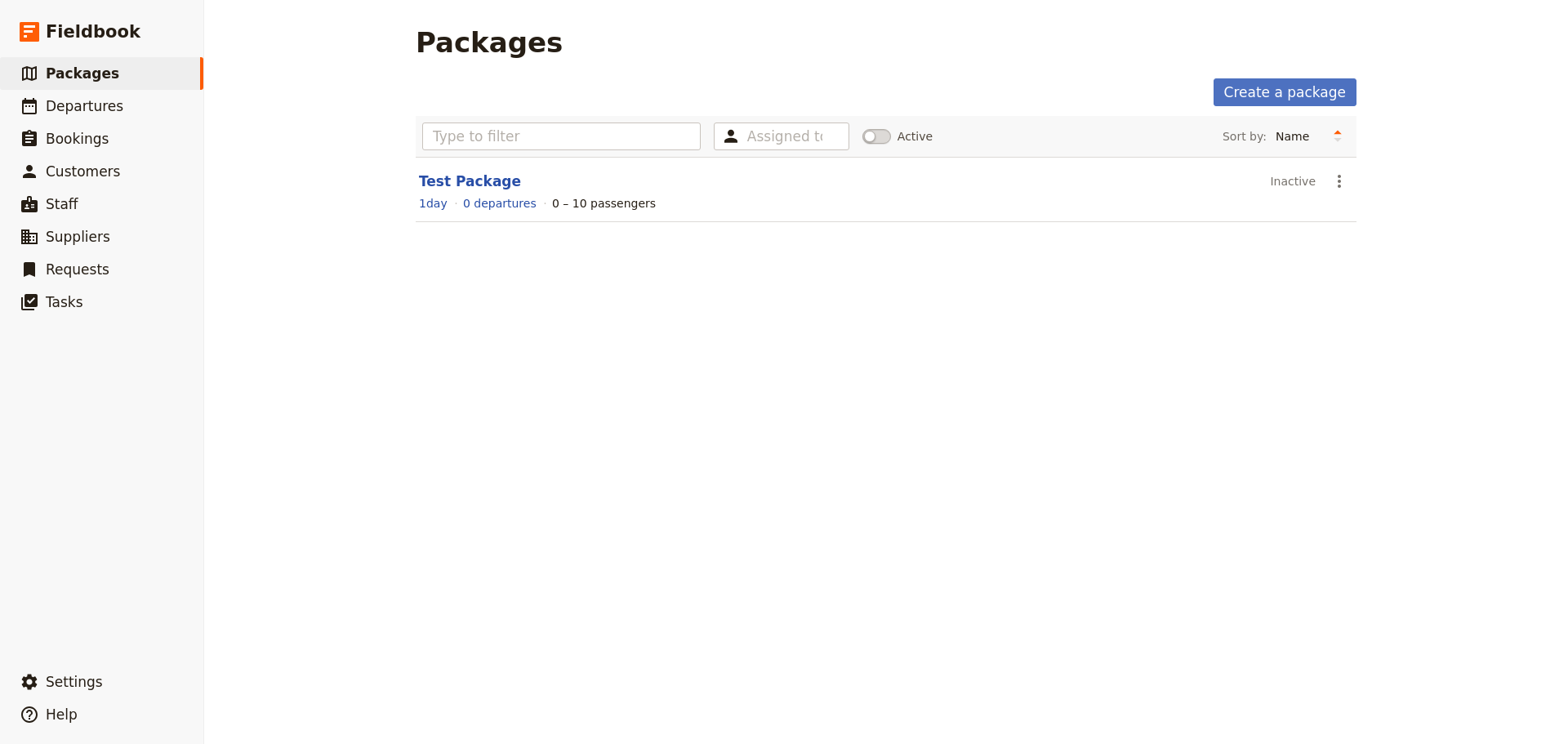
click at [863, 136] on span at bounding box center [877, 137] width 28 height 15
click at [863, 128] on input "Active" at bounding box center [863, 128] width 0 height 0
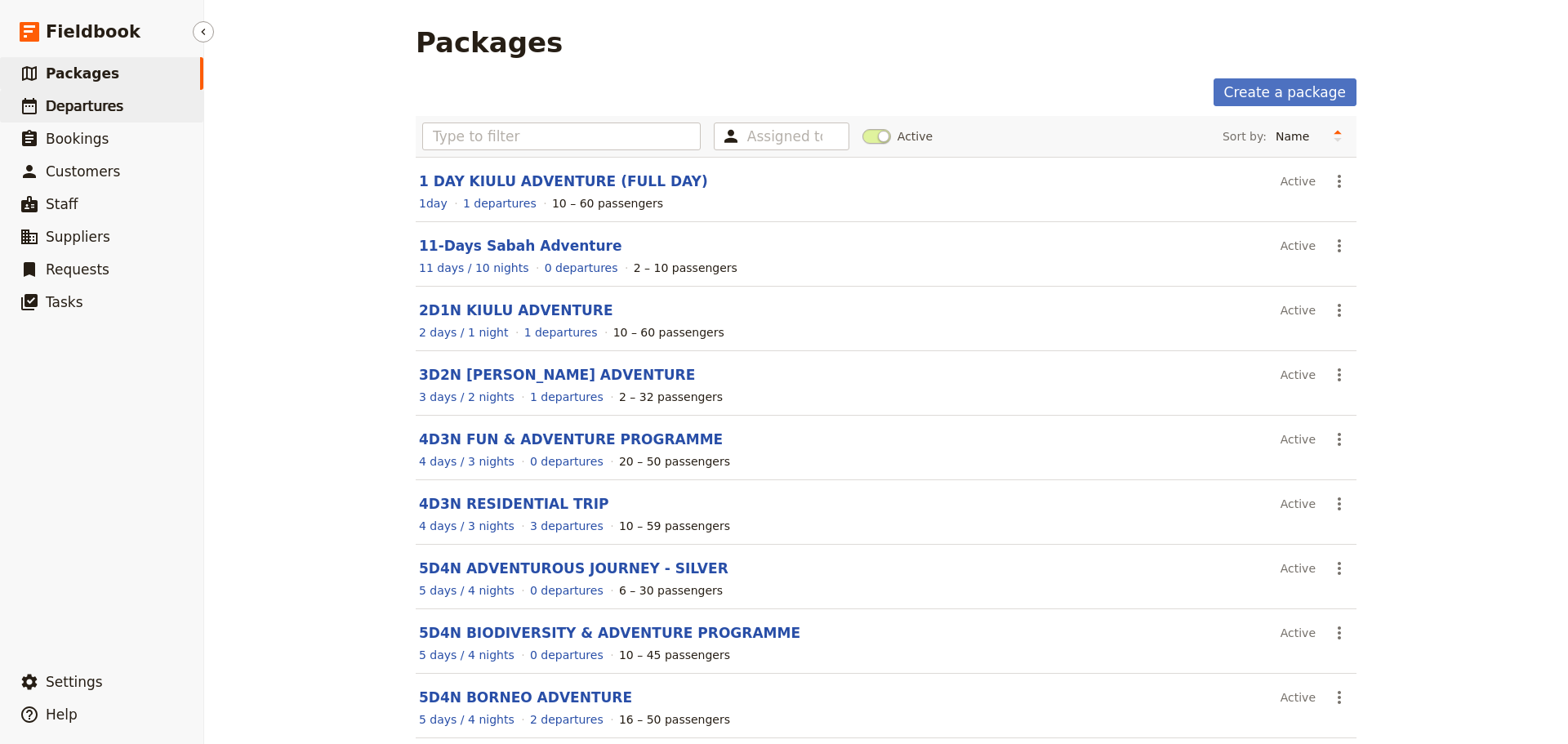
click at [113, 102] on span "Departures" at bounding box center [85, 106] width 78 height 17
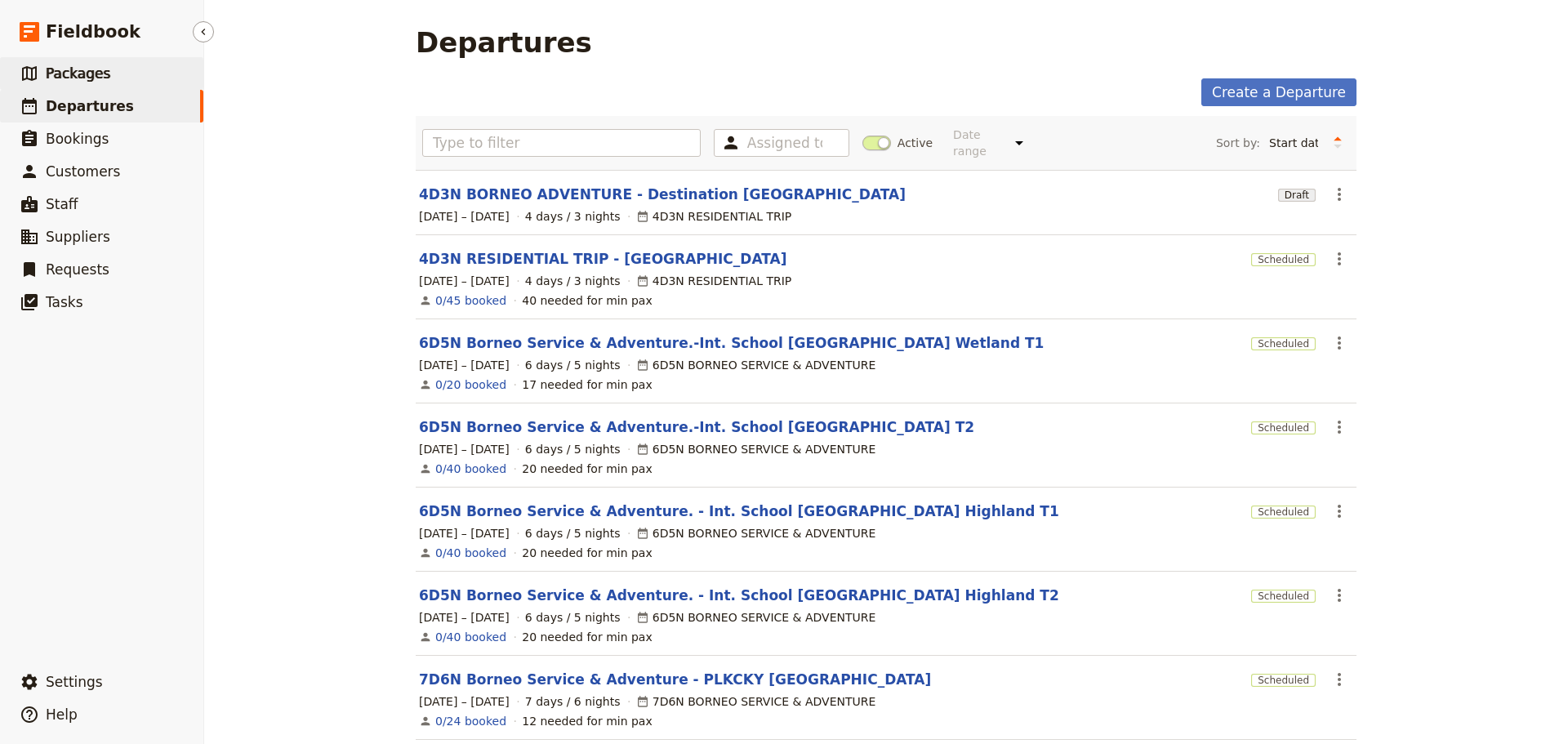
click at [118, 77] on link "​ Packages" at bounding box center [101, 73] width 203 height 32
